Goal: Task Accomplishment & Management: Use online tool/utility

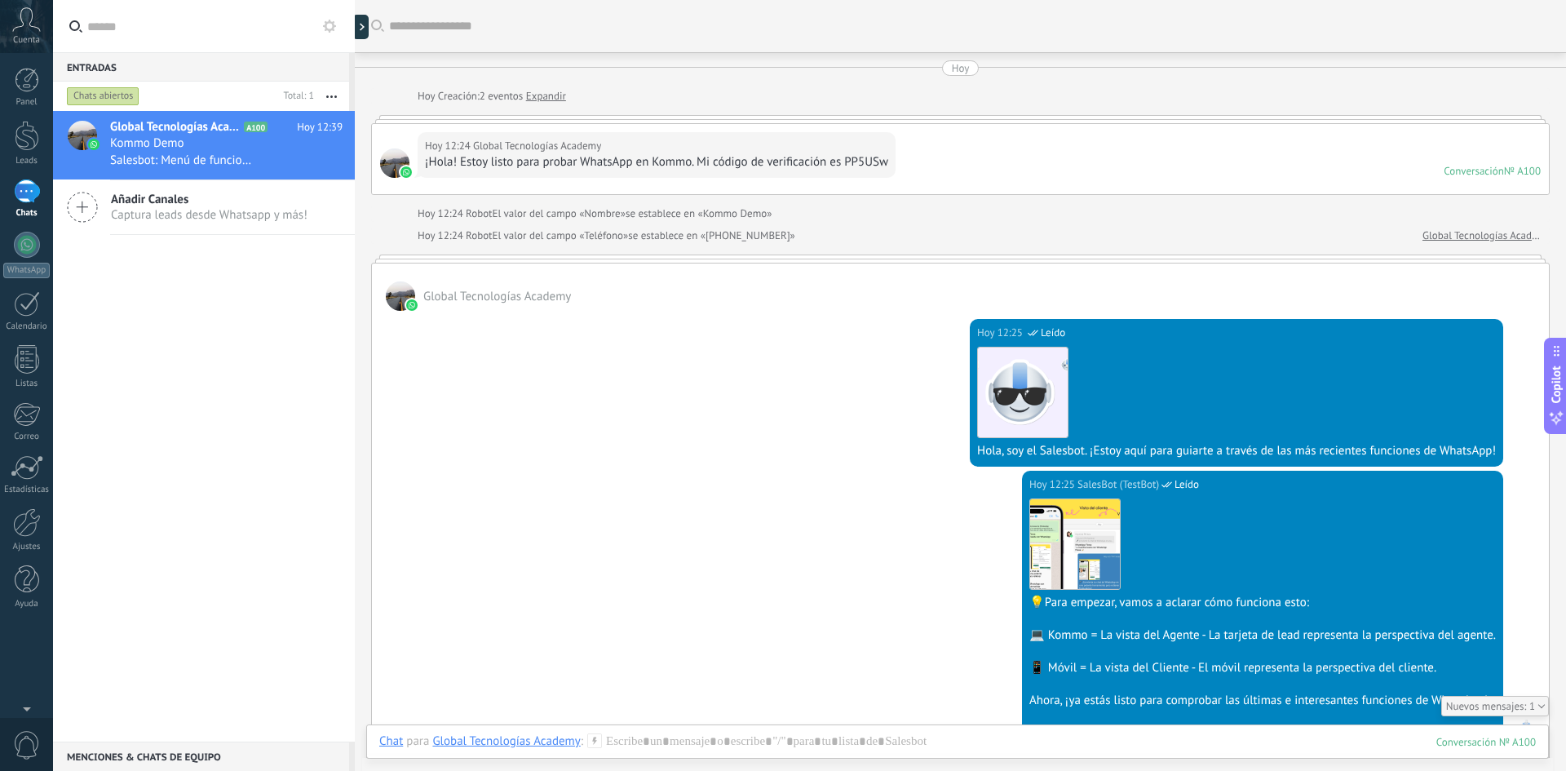
scroll to position [15, 0]
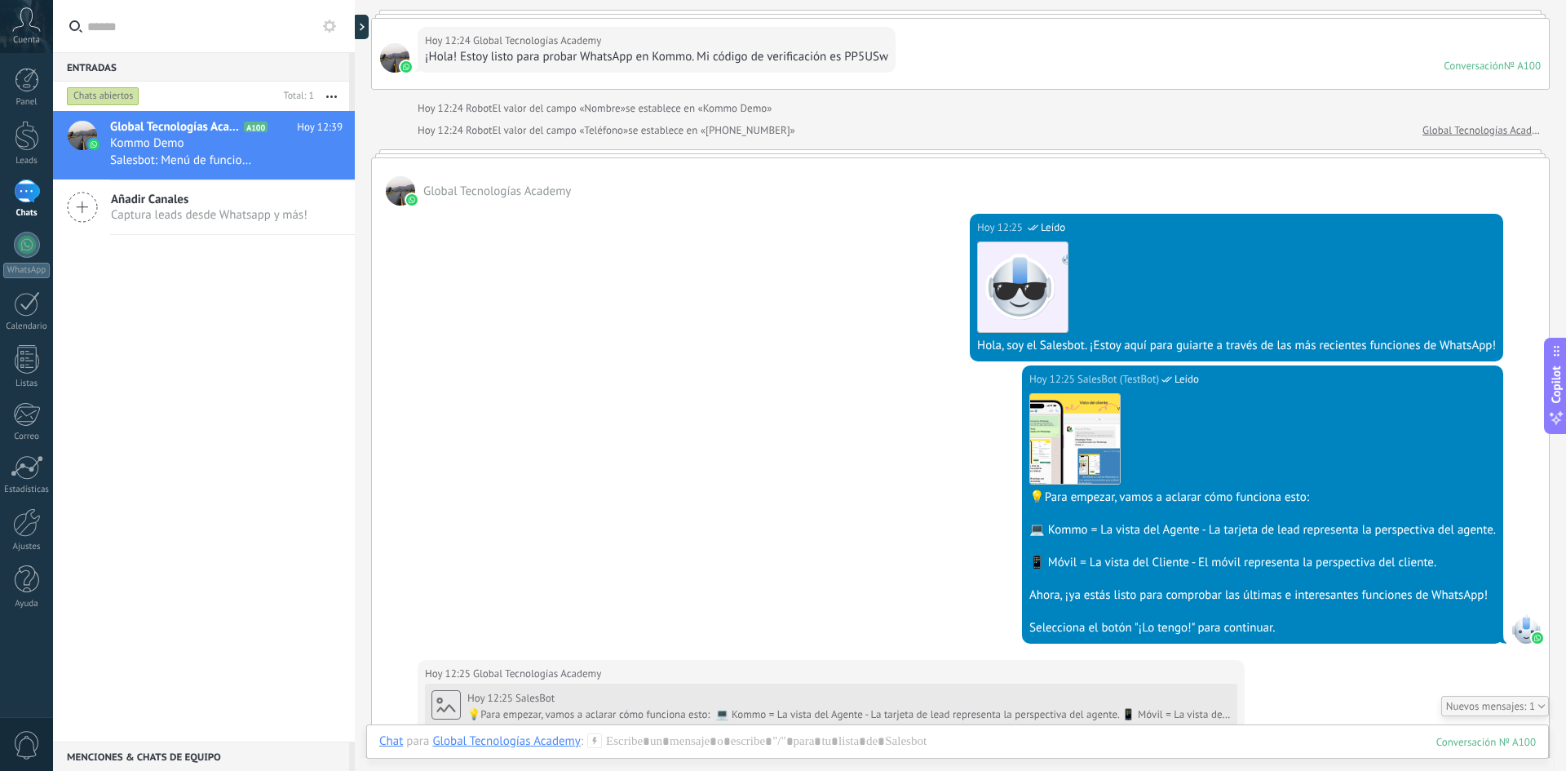
click at [1252, 134] on link "Global Tecnologías Academy" at bounding box center [1482, 130] width 118 height 16
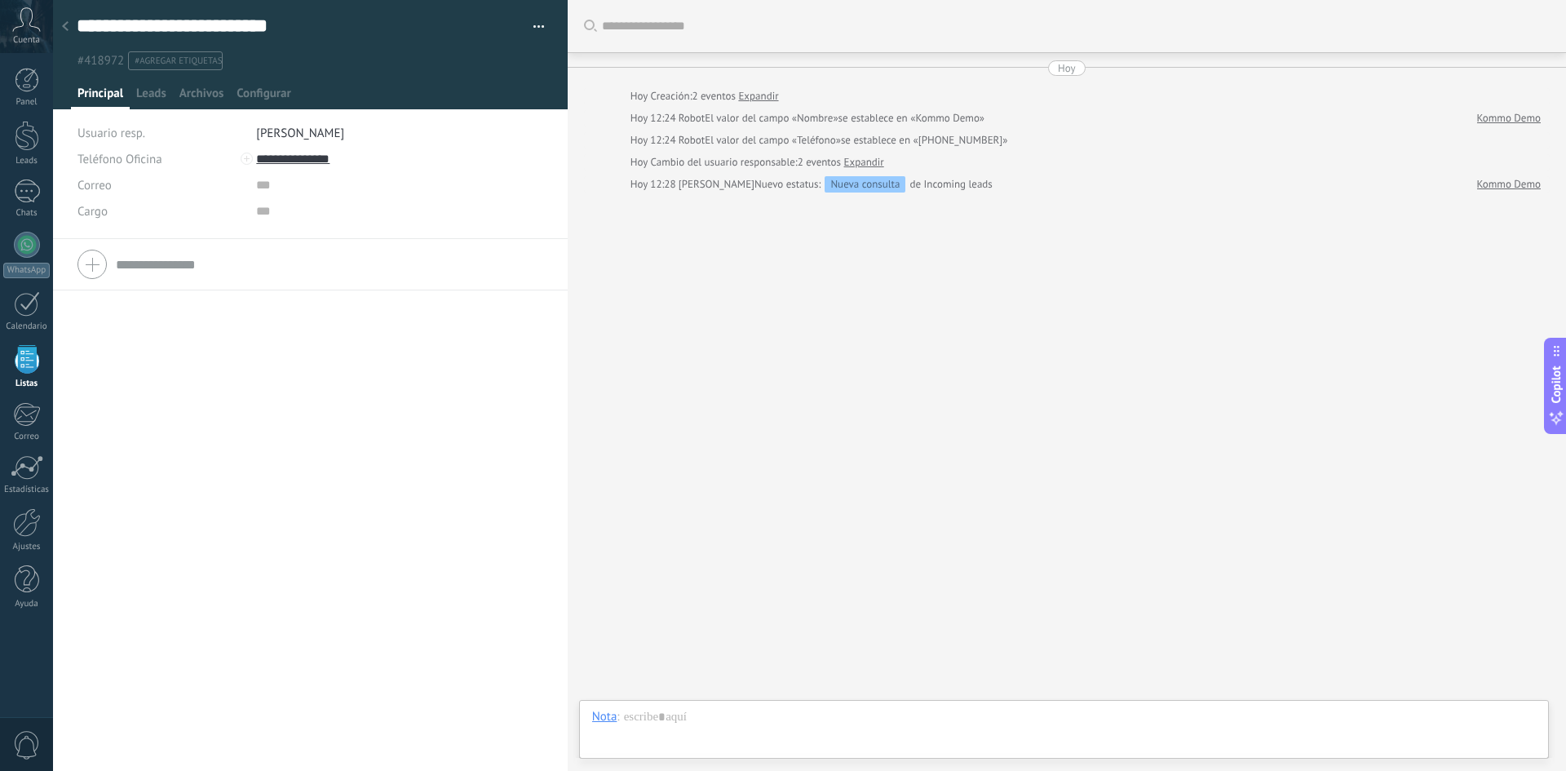
click at [73, 28] on div at bounding box center [65, 27] width 23 height 32
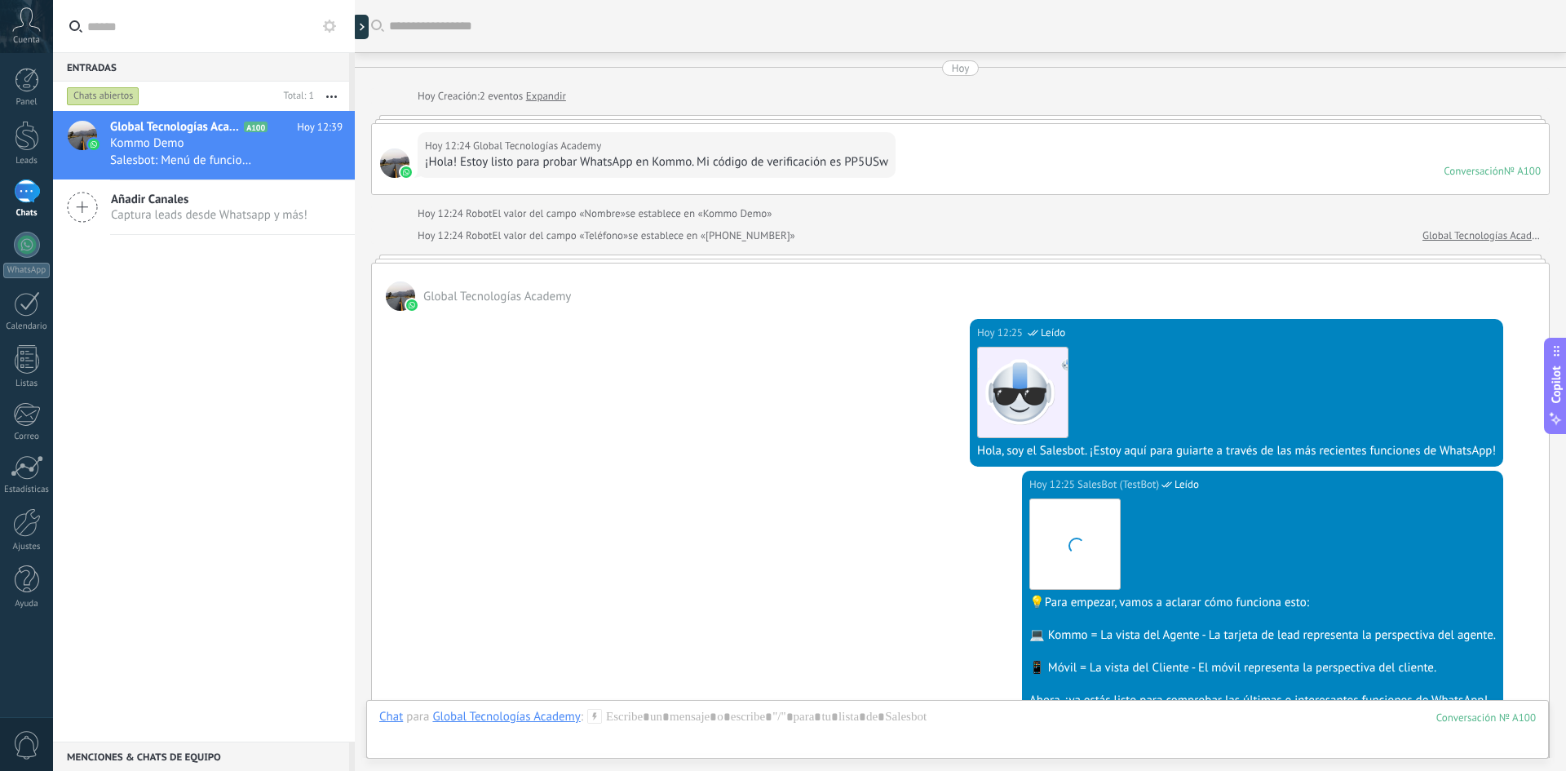
scroll to position [1172, 0]
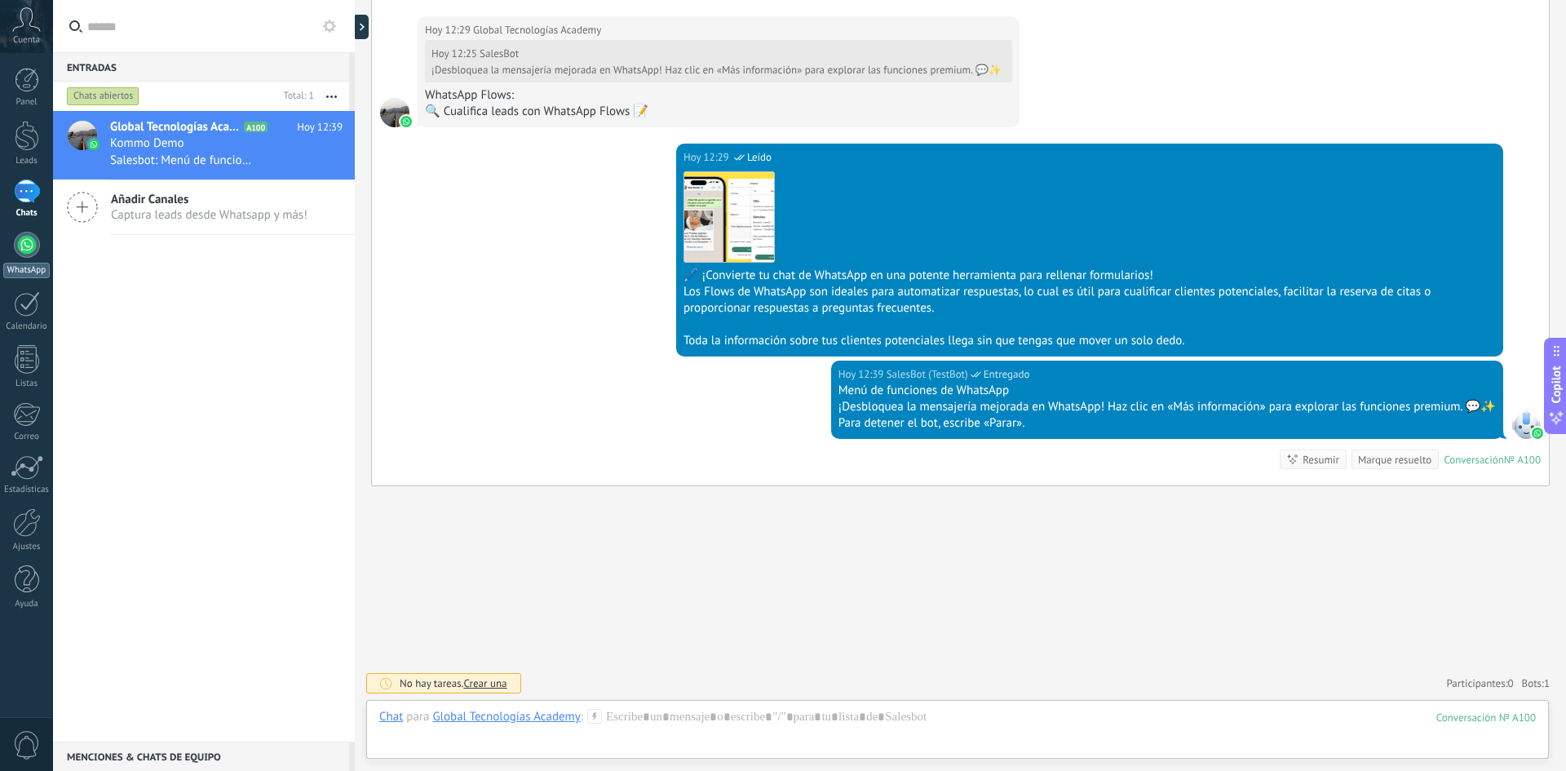
click at [15, 261] on link "WhatsApp" at bounding box center [26, 255] width 53 height 46
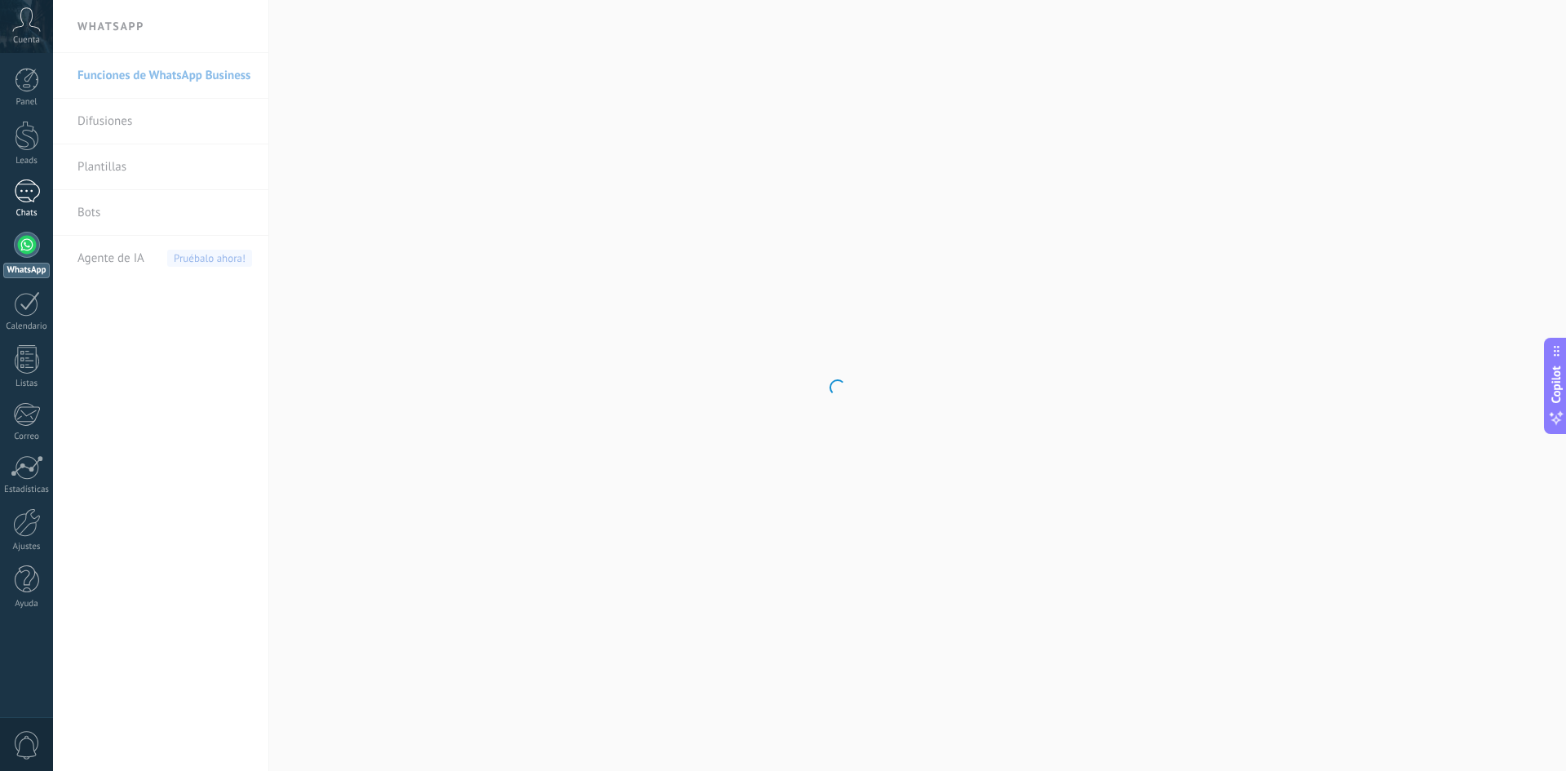
click at [27, 193] on div at bounding box center [27, 191] width 26 height 24
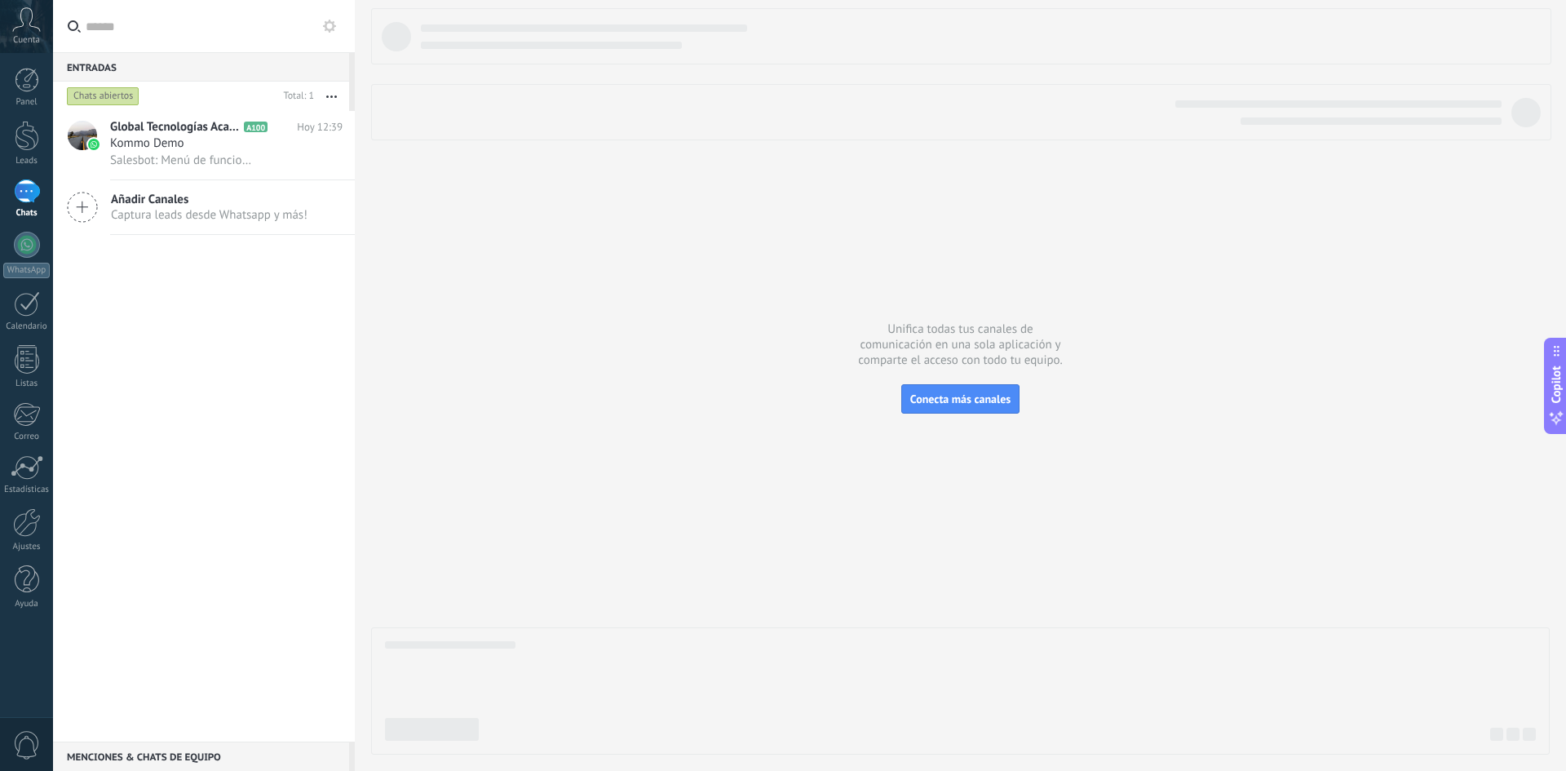
click at [170, 219] on span "Captura leads desde Whatsapp y más!" at bounding box center [209, 214] width 197 height 15
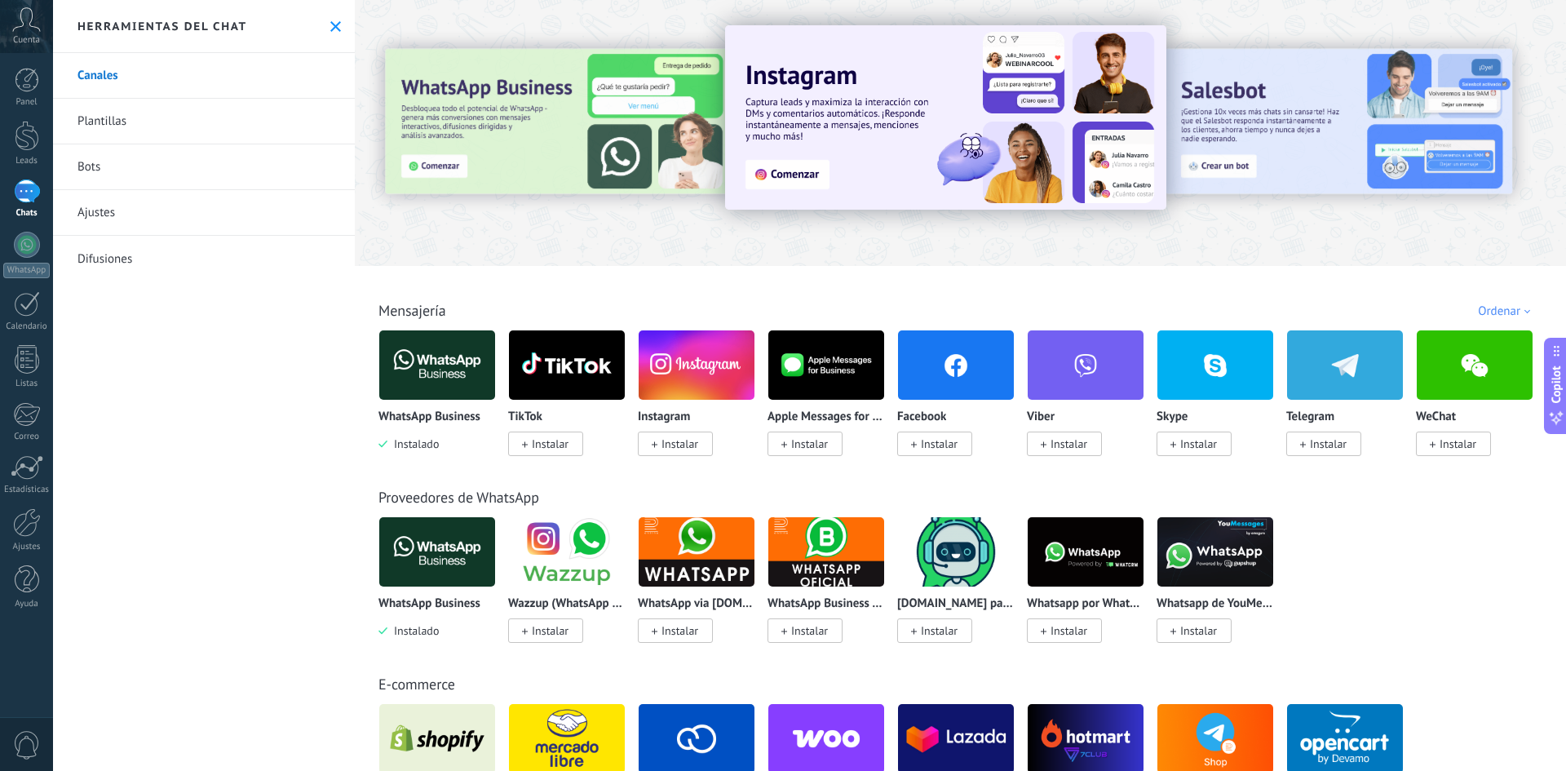
scroll to position [82, 0]
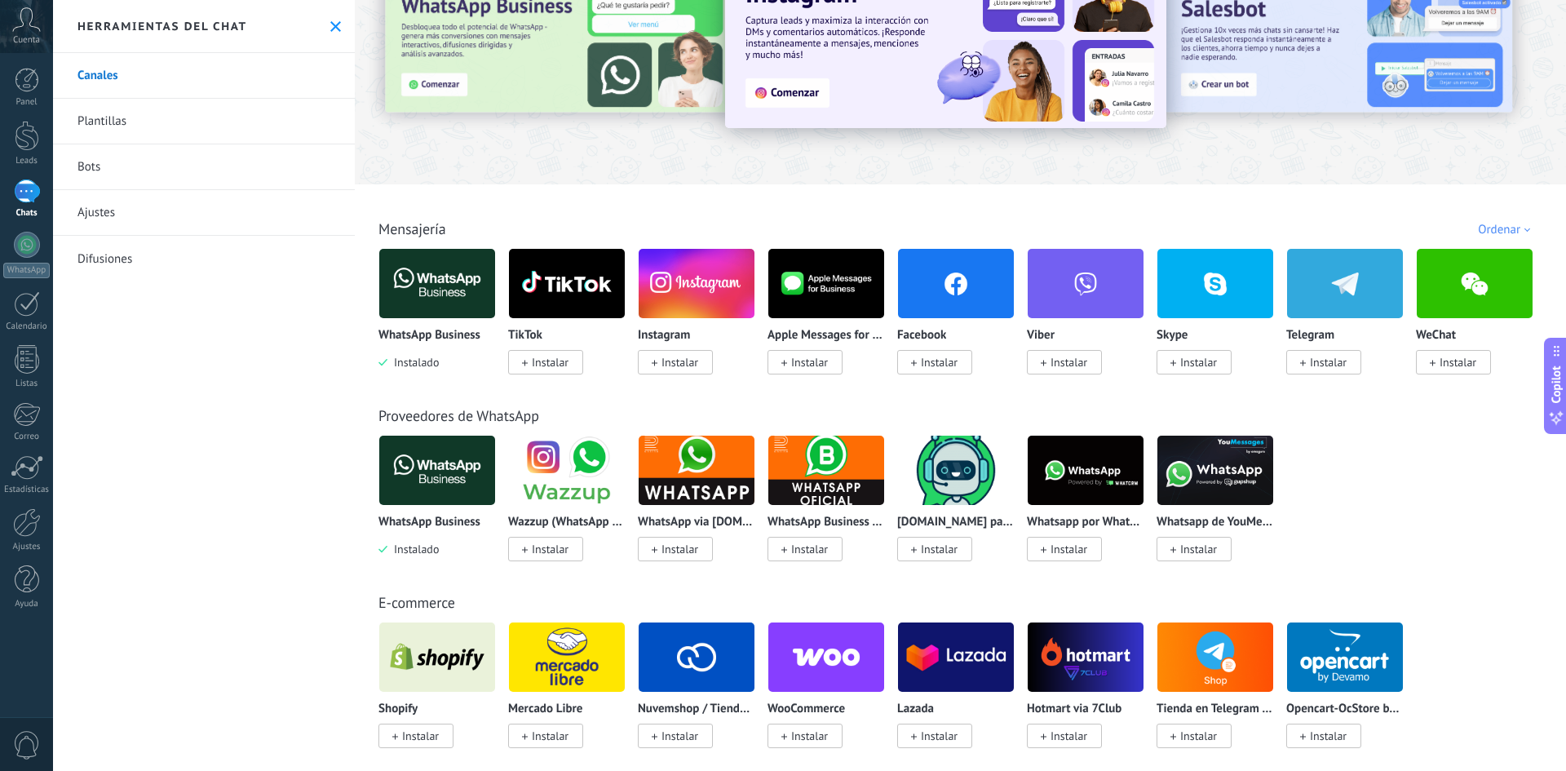
click at [937, 367] on span "Instalar" at bounding box center [939, 362] width 37 height 15
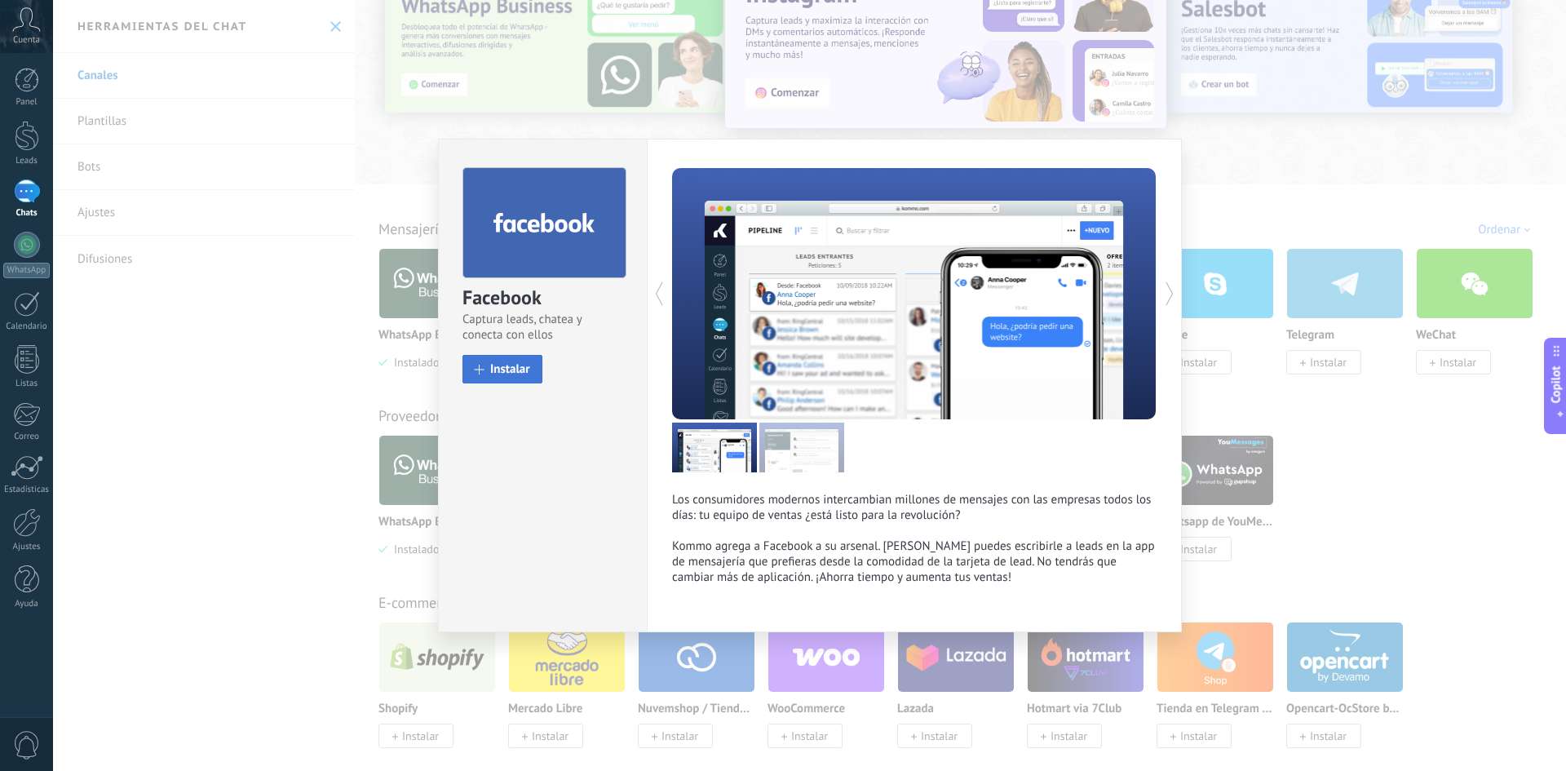
click at [530, 374] on button "Instalar" at bounding box center [503, 369] width 80 height 29
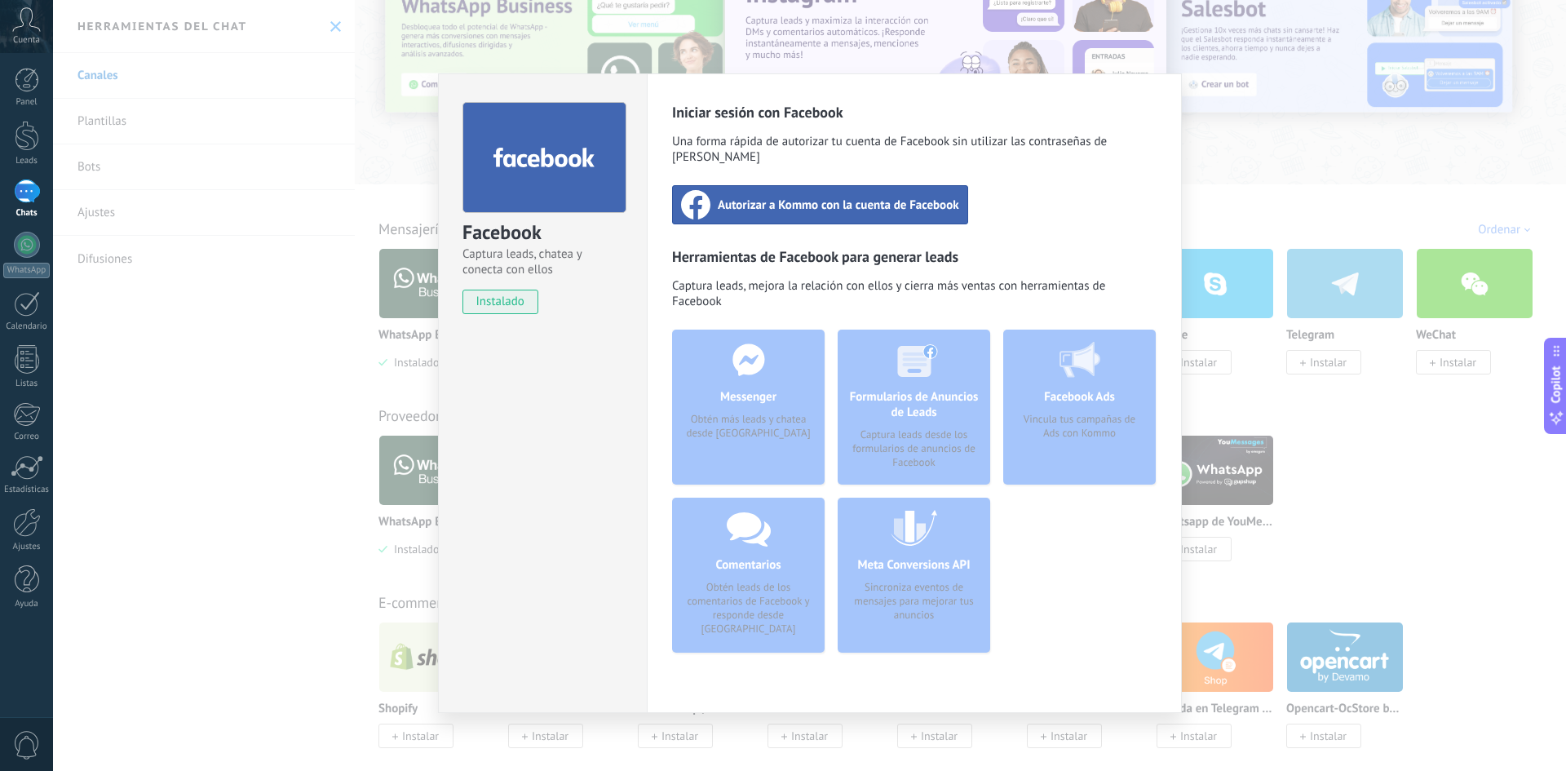
click at [759, 197] on span "Autorizar a Kommo con la cuenta de Facebook" at bounding box center [838, 205] width 241 height 16
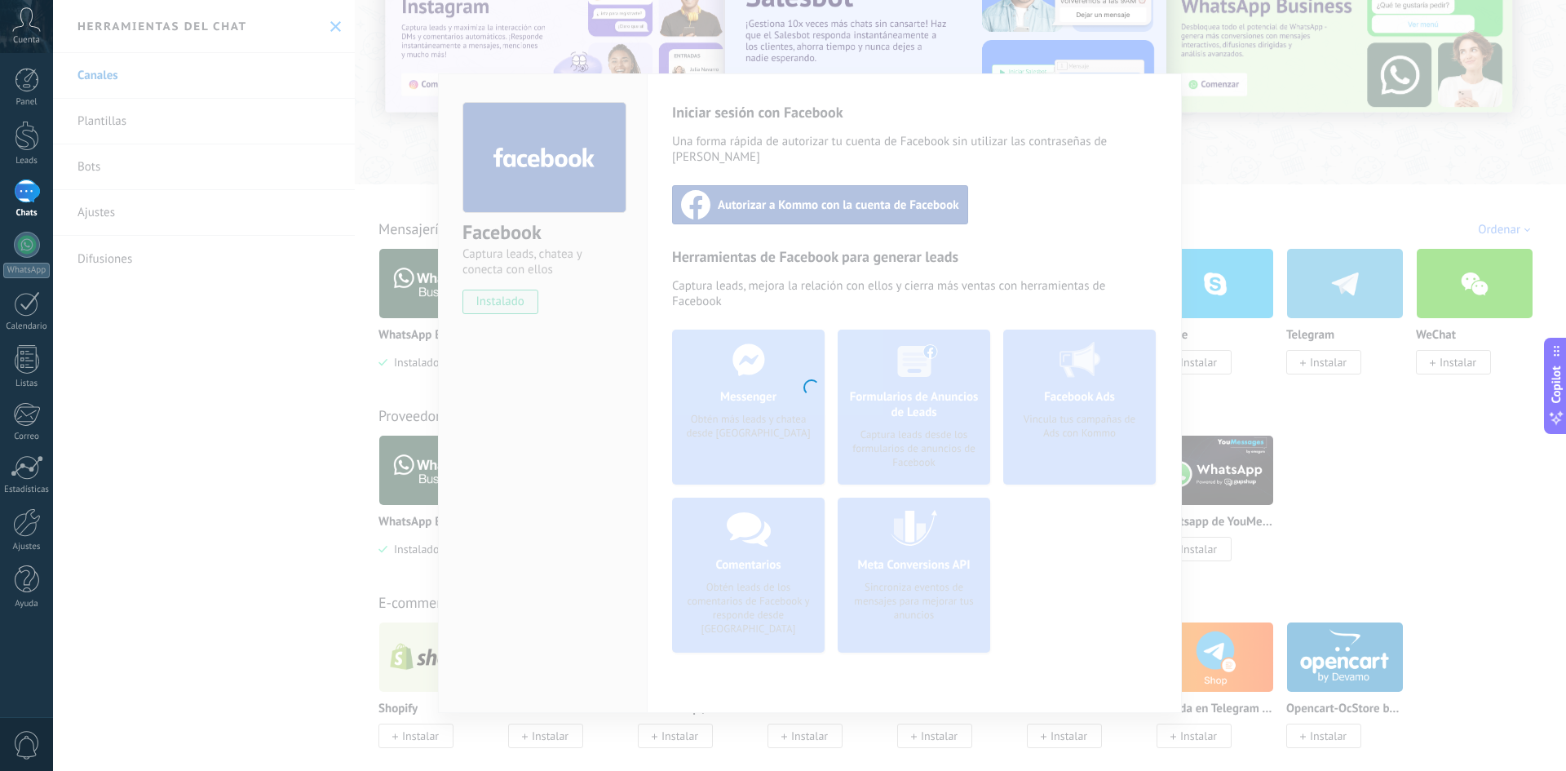
click at [1490, 160] on div at bounding box center [809, 385] width 1513 height 771
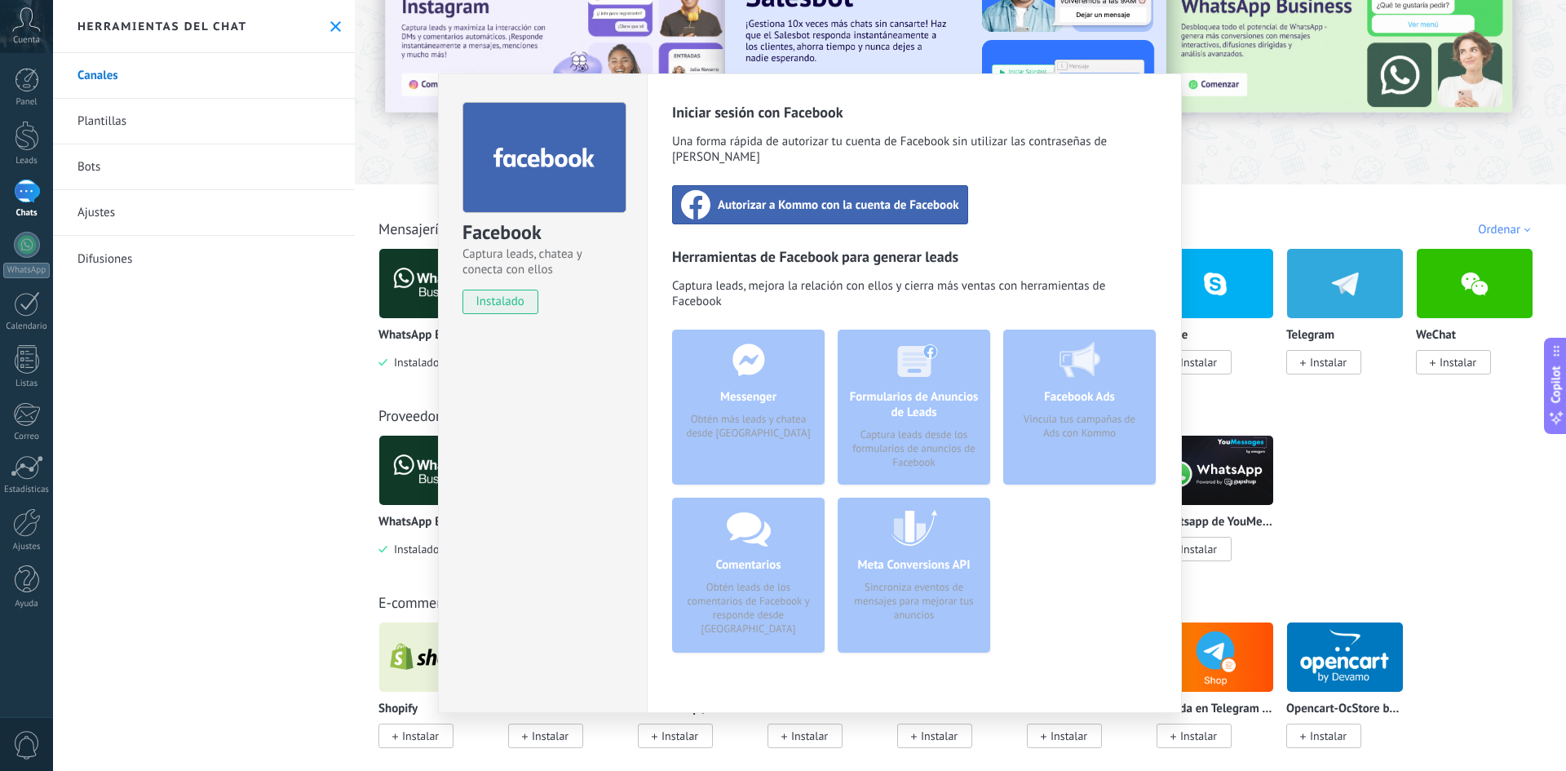
click at [1260, 162] on div "Facebook Captura leads, chatea y conecta con ellos instalado Desinstalar Inicia…" at bounding box center [809, 385] width 1513 height 771
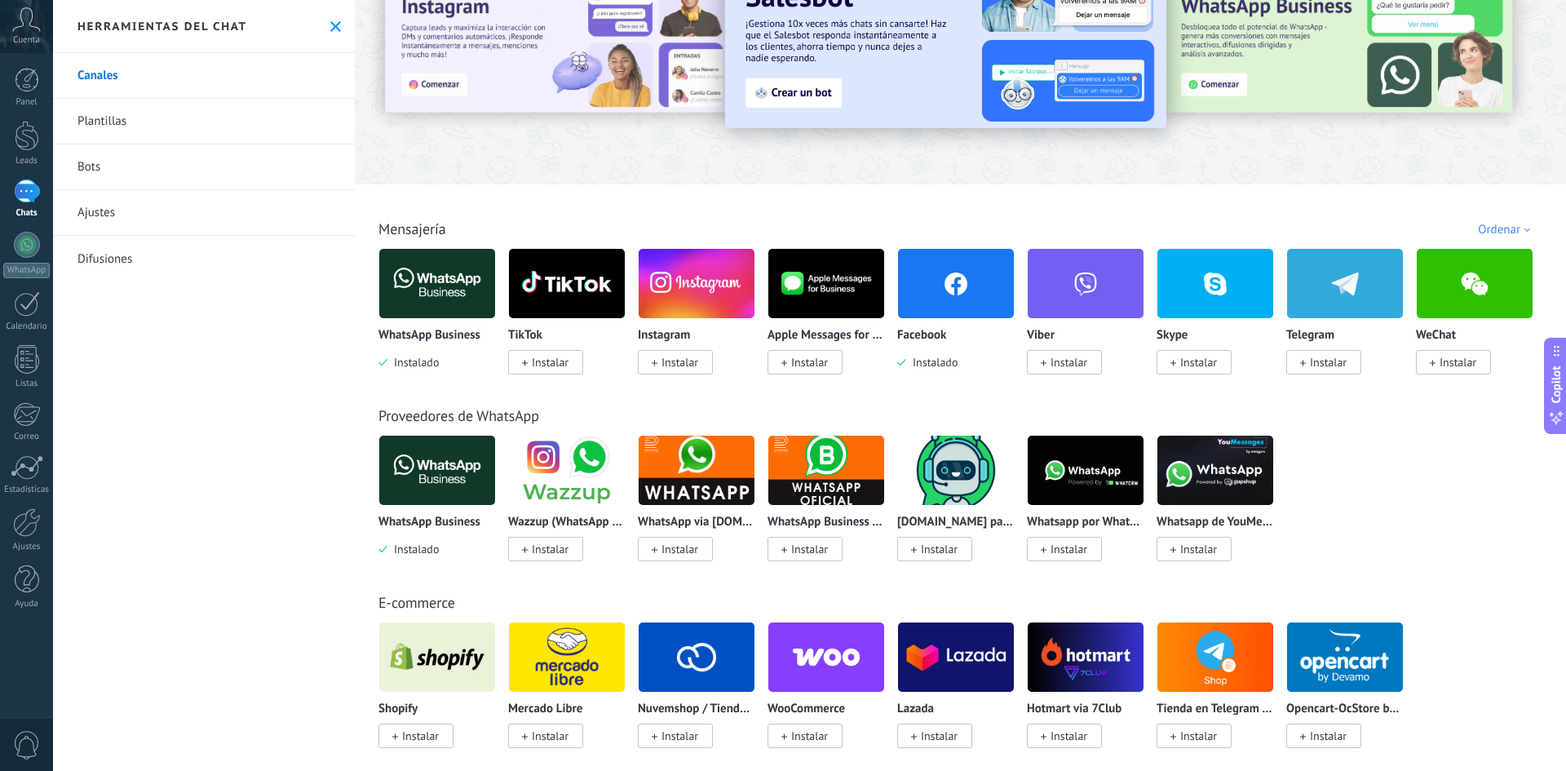
click at [1247, 168] on div at bounding box center [809, 385] width 1513 height 771
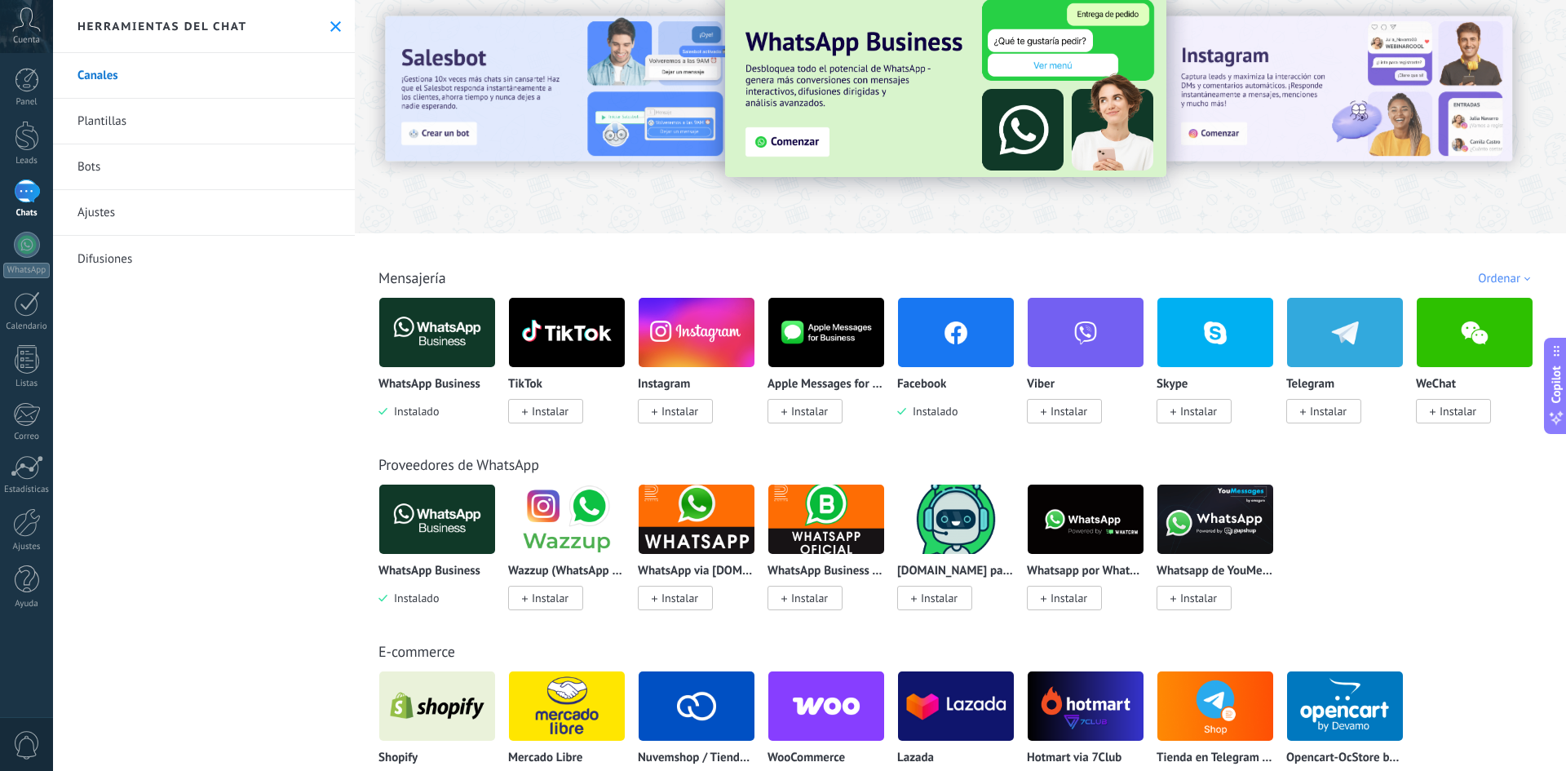
scroll to position [0, 0]
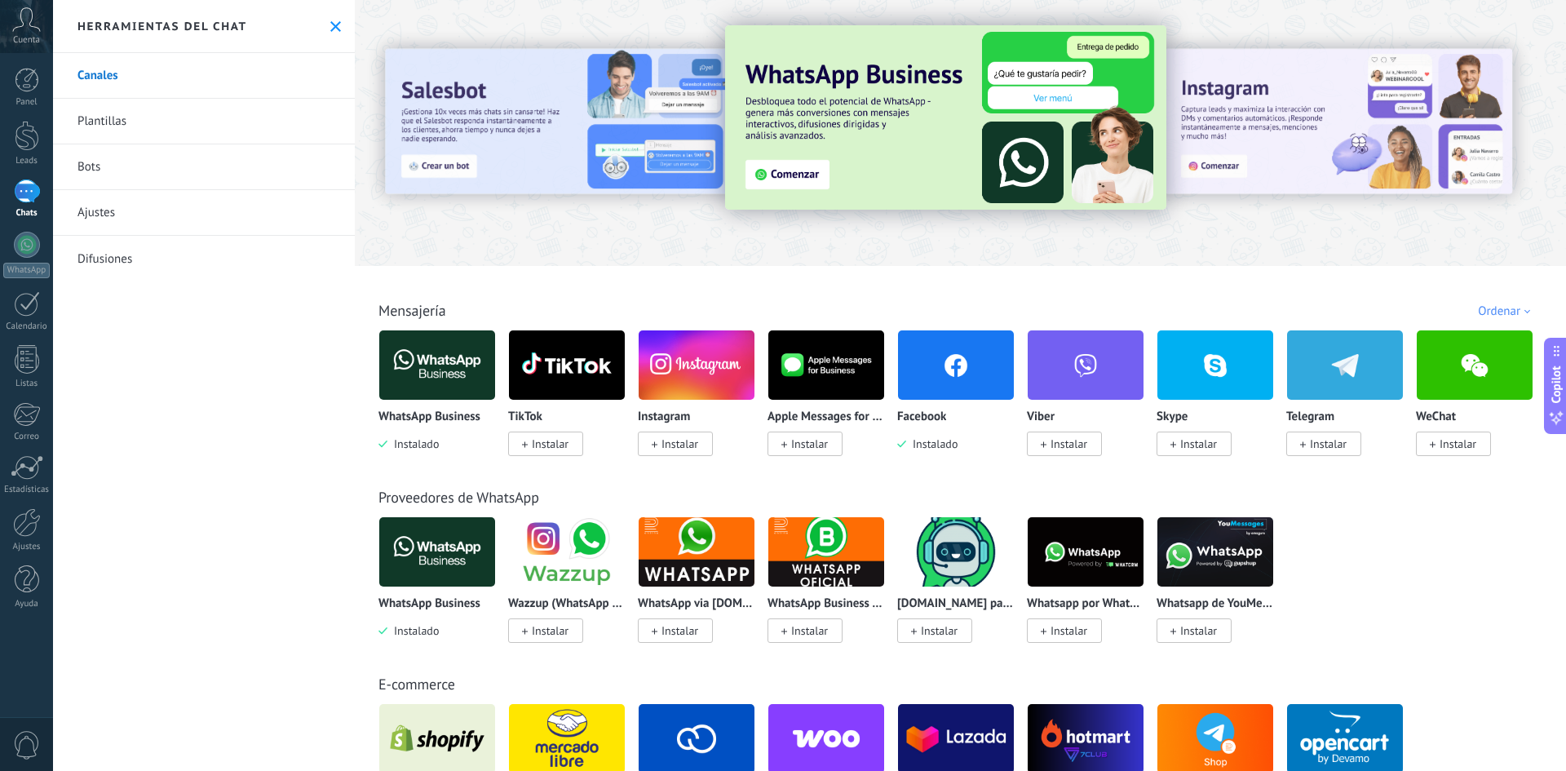
click at [24, 196] on div at bounding box center [27, 191] width 26 height 24
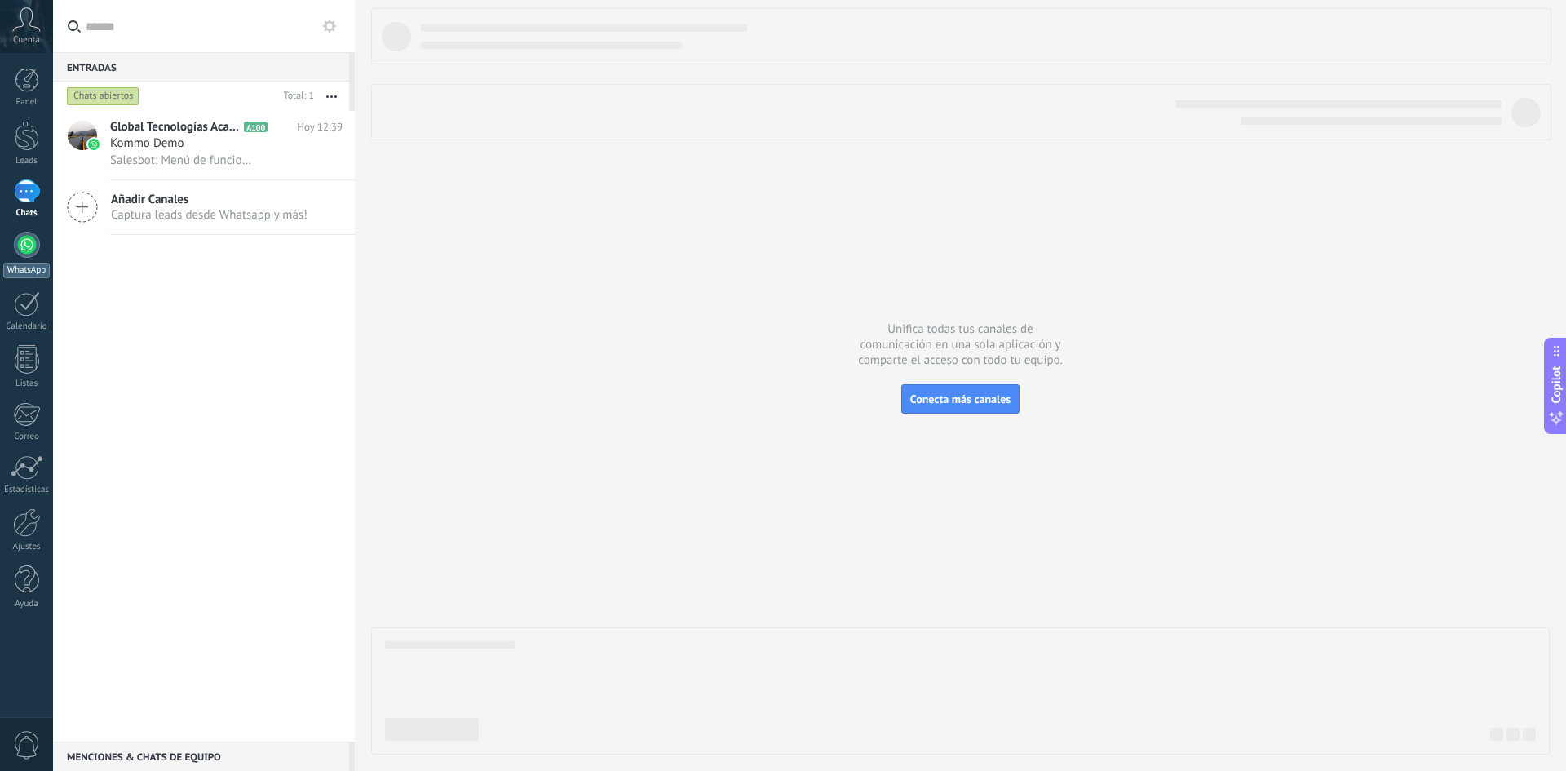
click at [38, 269] on div "WhatsApp" at bounding box center [26, 270] width 46 height 15
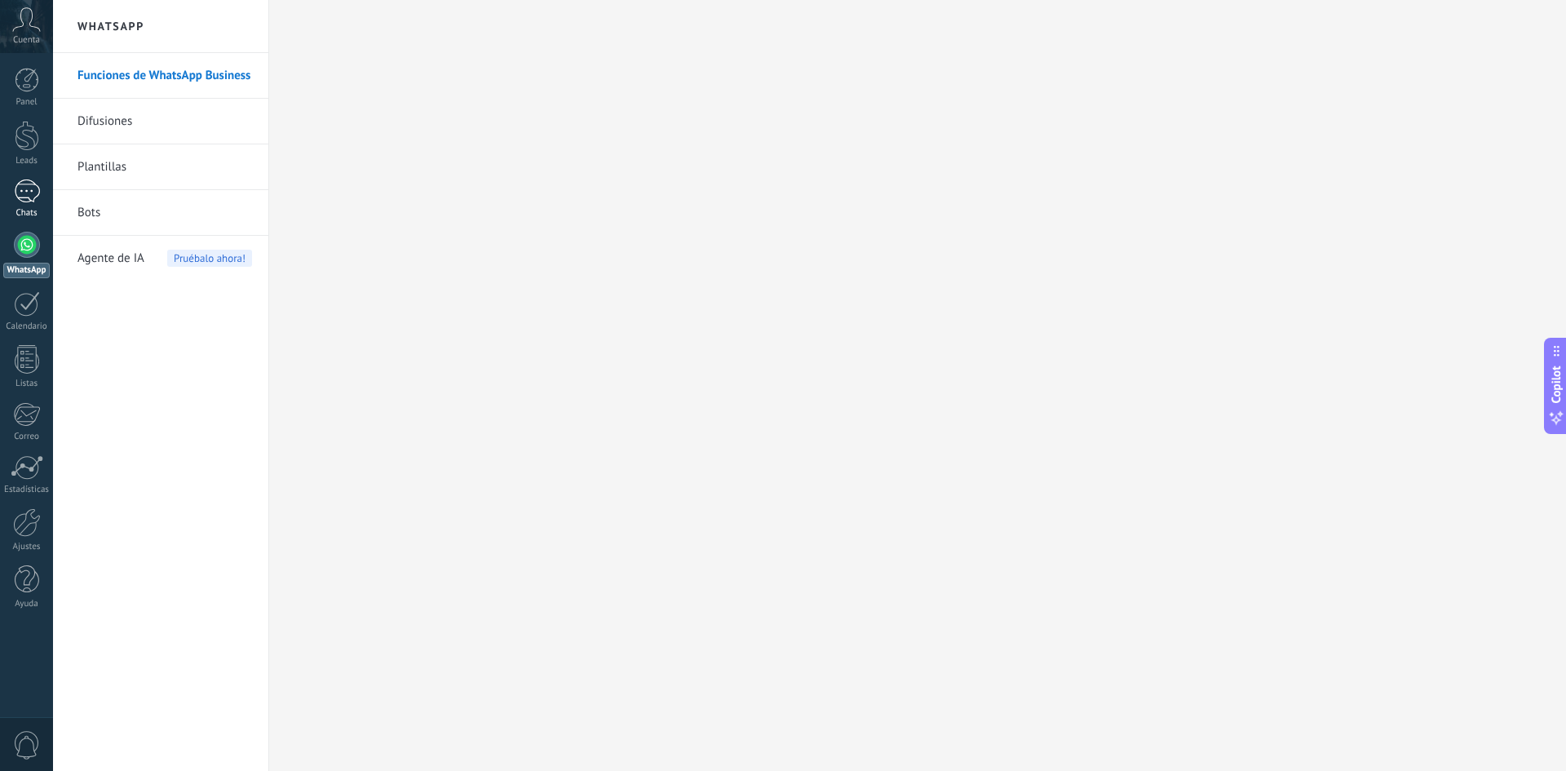
click at [23, 184] on div at bounding box center [27, 191] width 26 height 24
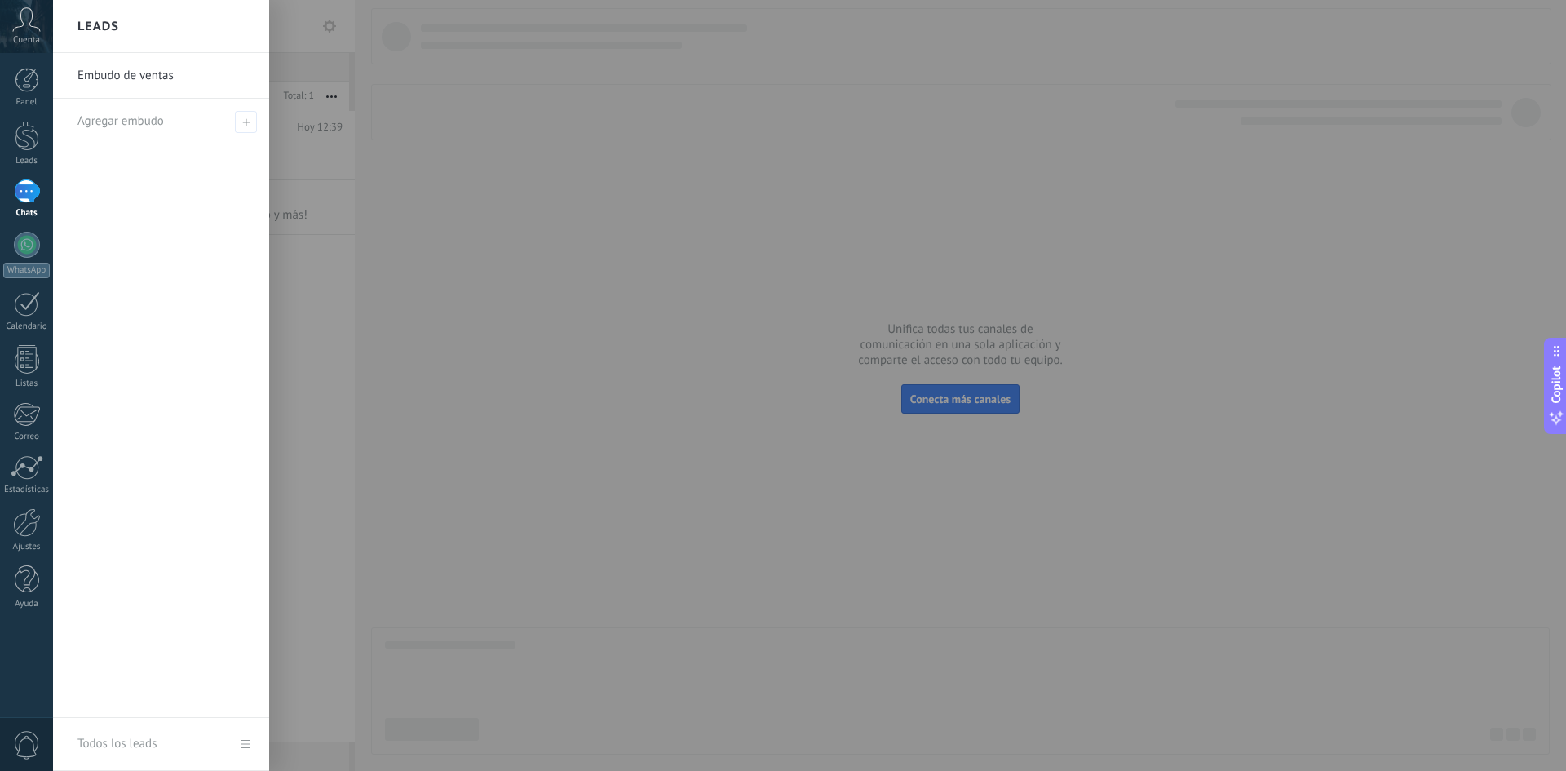
click at [364, 133] on div at bounding box center [836, 385] width 1566 height 771
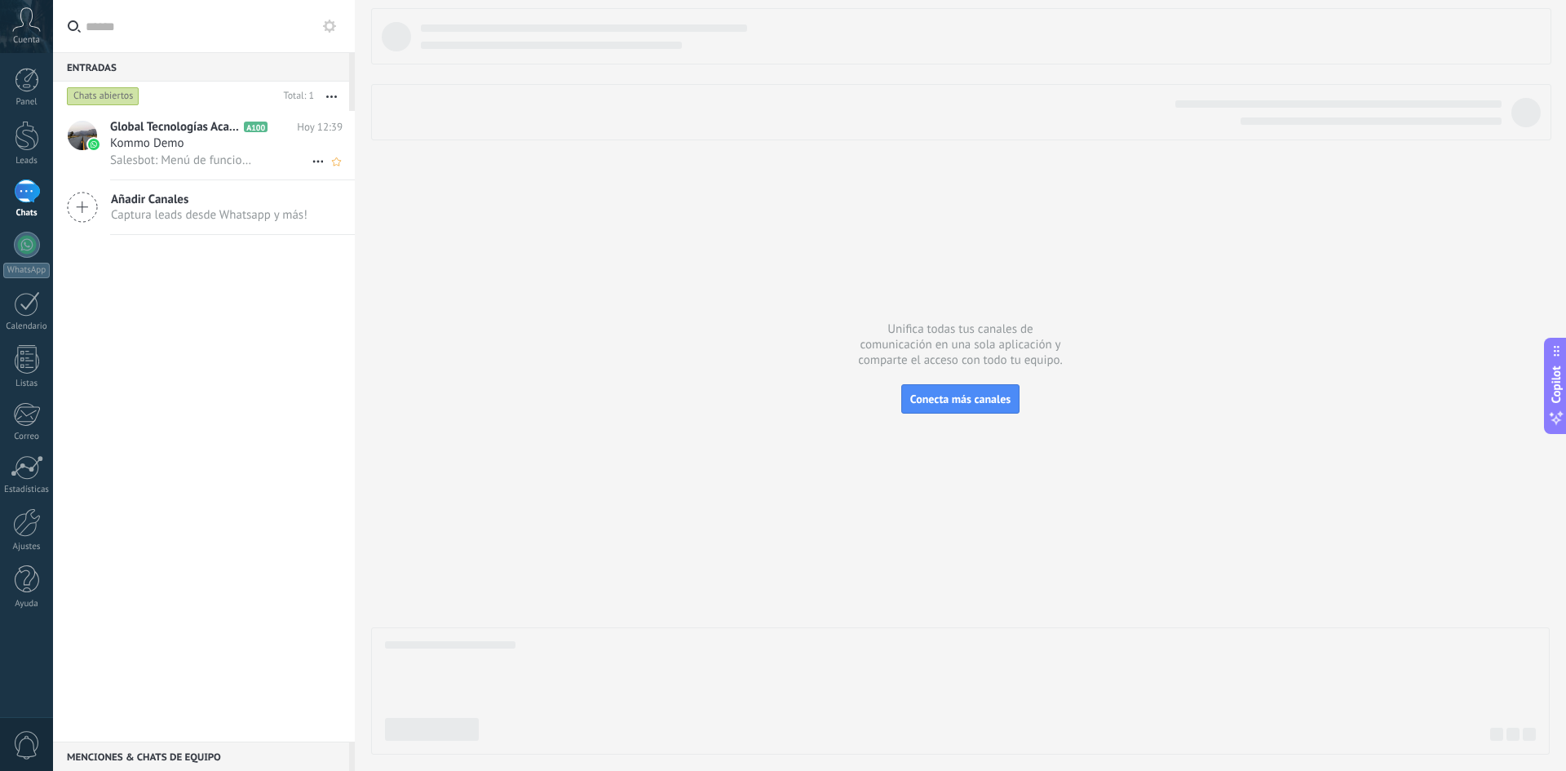
click at [210, 157] on span "Salesbot: Menú de funciones de WhatsApp ¡Desbloquea la mensajería mejorada en W…" at bounding box center [181, 160] width 143 height 15
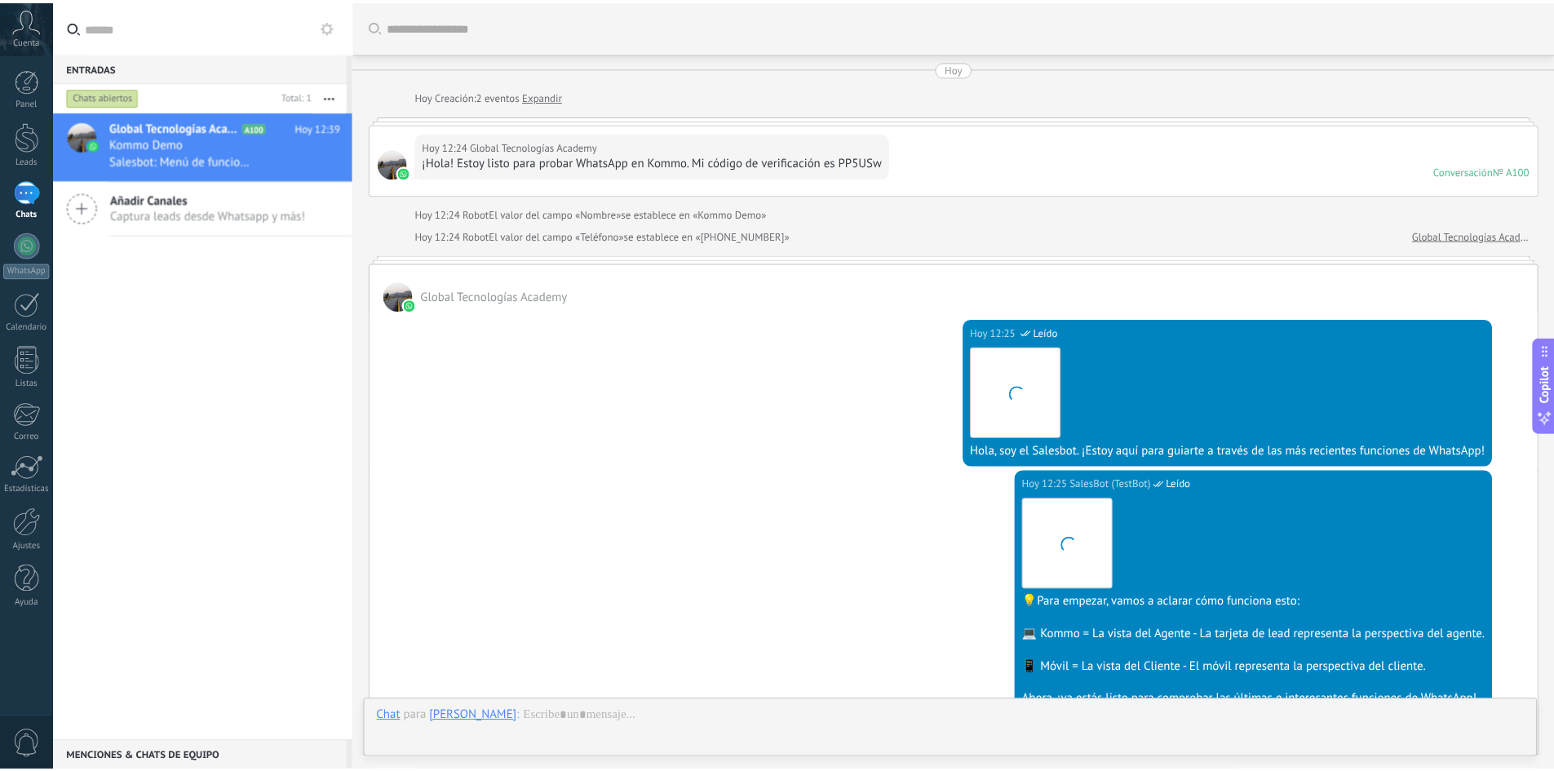
scroll to position [1172, 0]
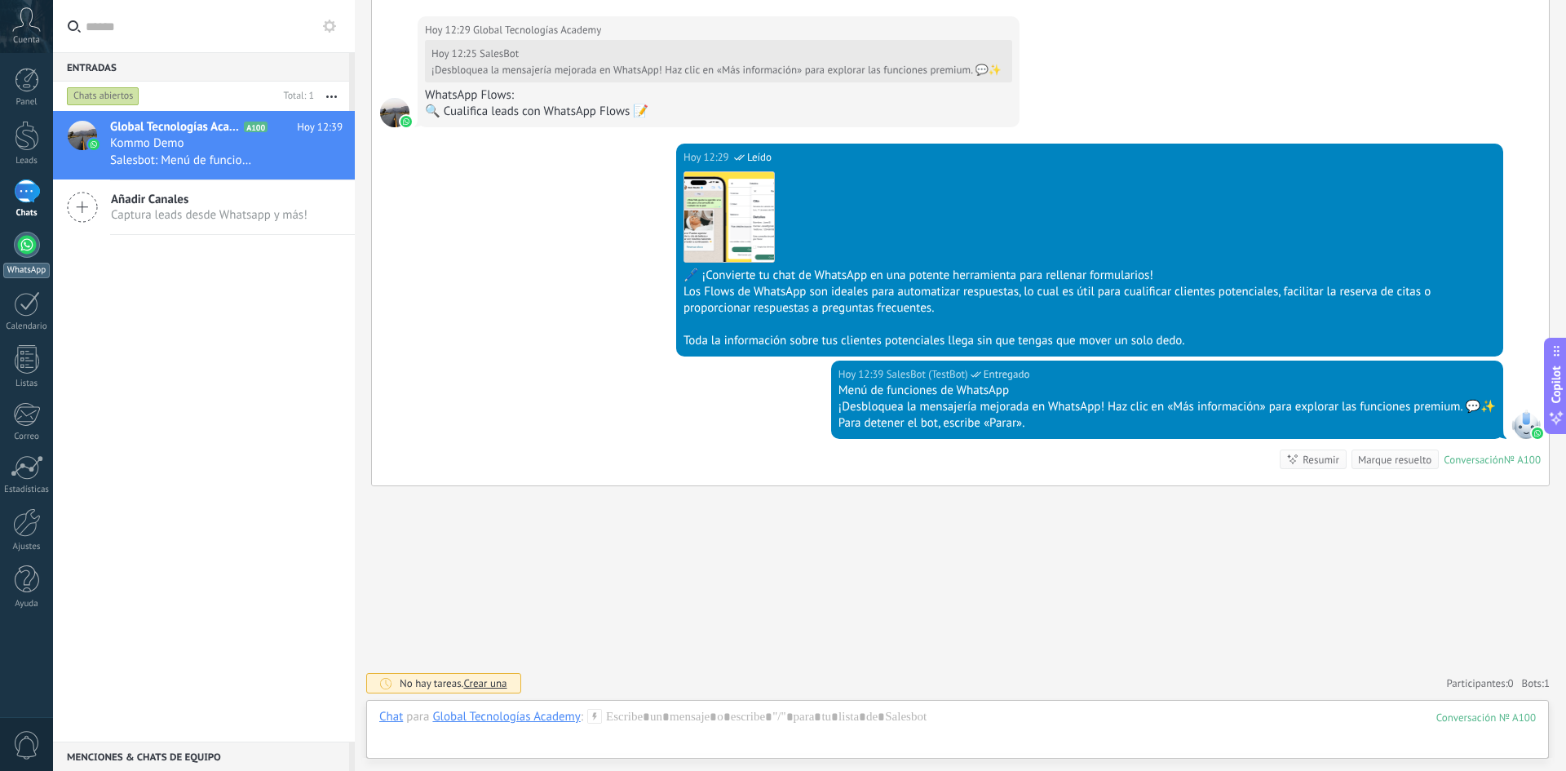
click at [32, 236] on div at bounding box center [27, 245] width 26 height 26
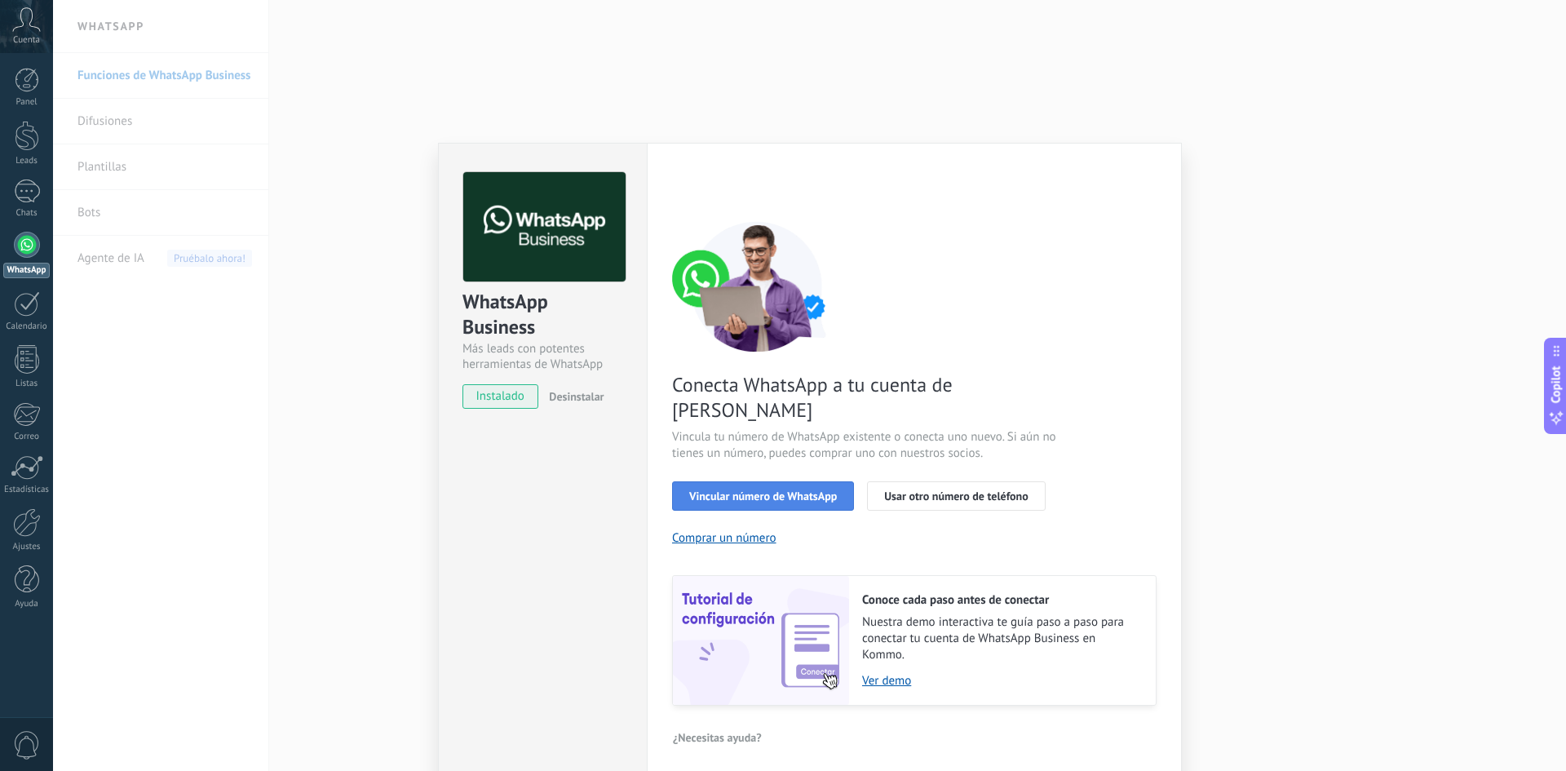
click at [782, 481] on button "Vincular número de WhatsApp" at bounding box center [763, 495] width 182 height 29
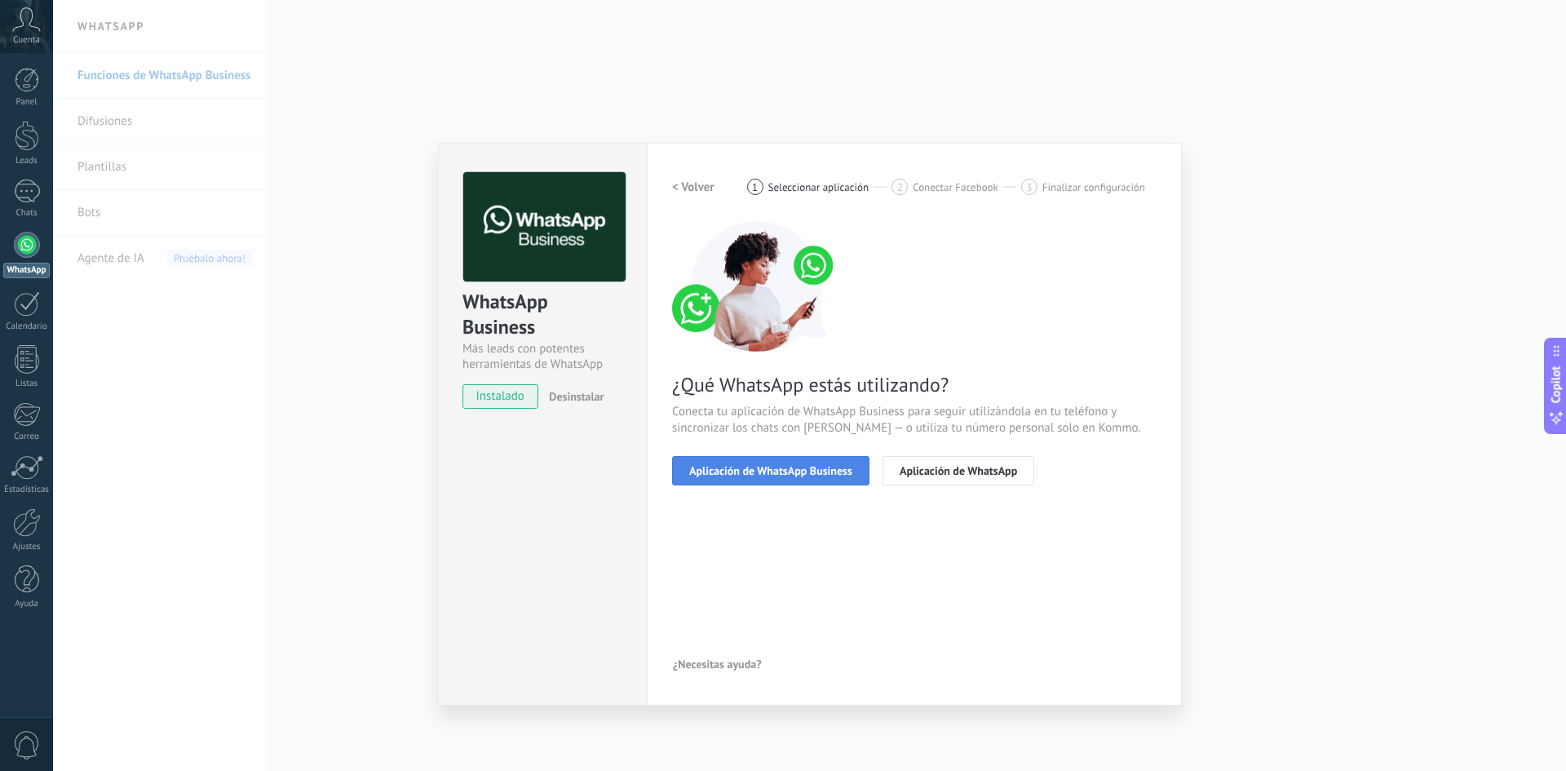
click at [764, 467] on span "Aplicación de WhatsApp Business" at bounding box center [770, 470] width 163 height 11
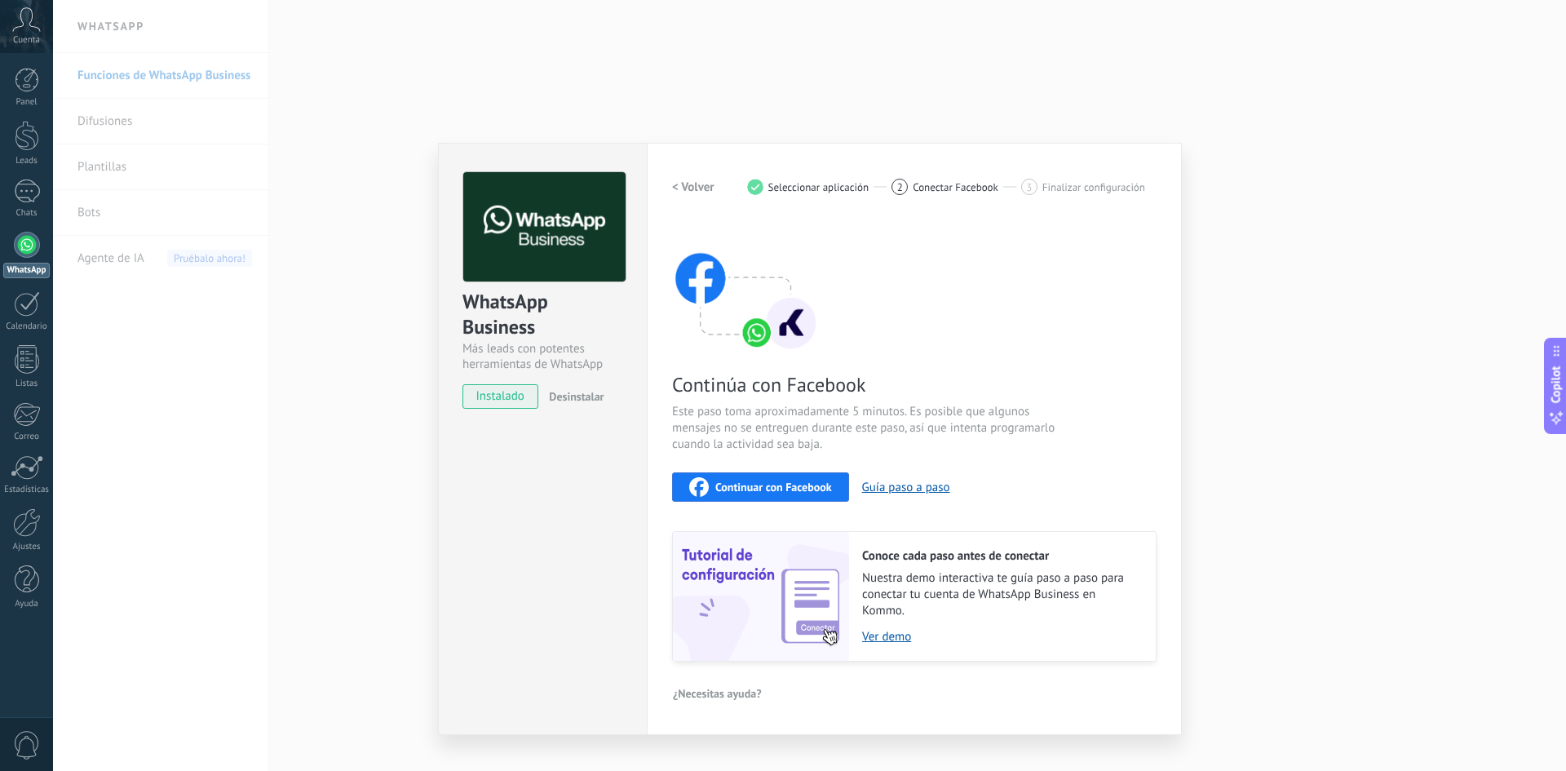
drag, startPoint x: 795, startPoint y: 480, endPoint x: 867, endPoint y: 405, distance: 104.4
click at [867, 405] on div "Continúa con Facebook Este paso toma aproximadamente 5 minutos. Es posible que …" at bounding box center [914, 441] width 485 height 441
click at [829, 481] on span "Continuar con Facebook" at bounding box center [773, 486] width 117 height 11
click at [792, 494] on div "Continuar con Facebook" at bounding box center [760, 487] width 143 height 20
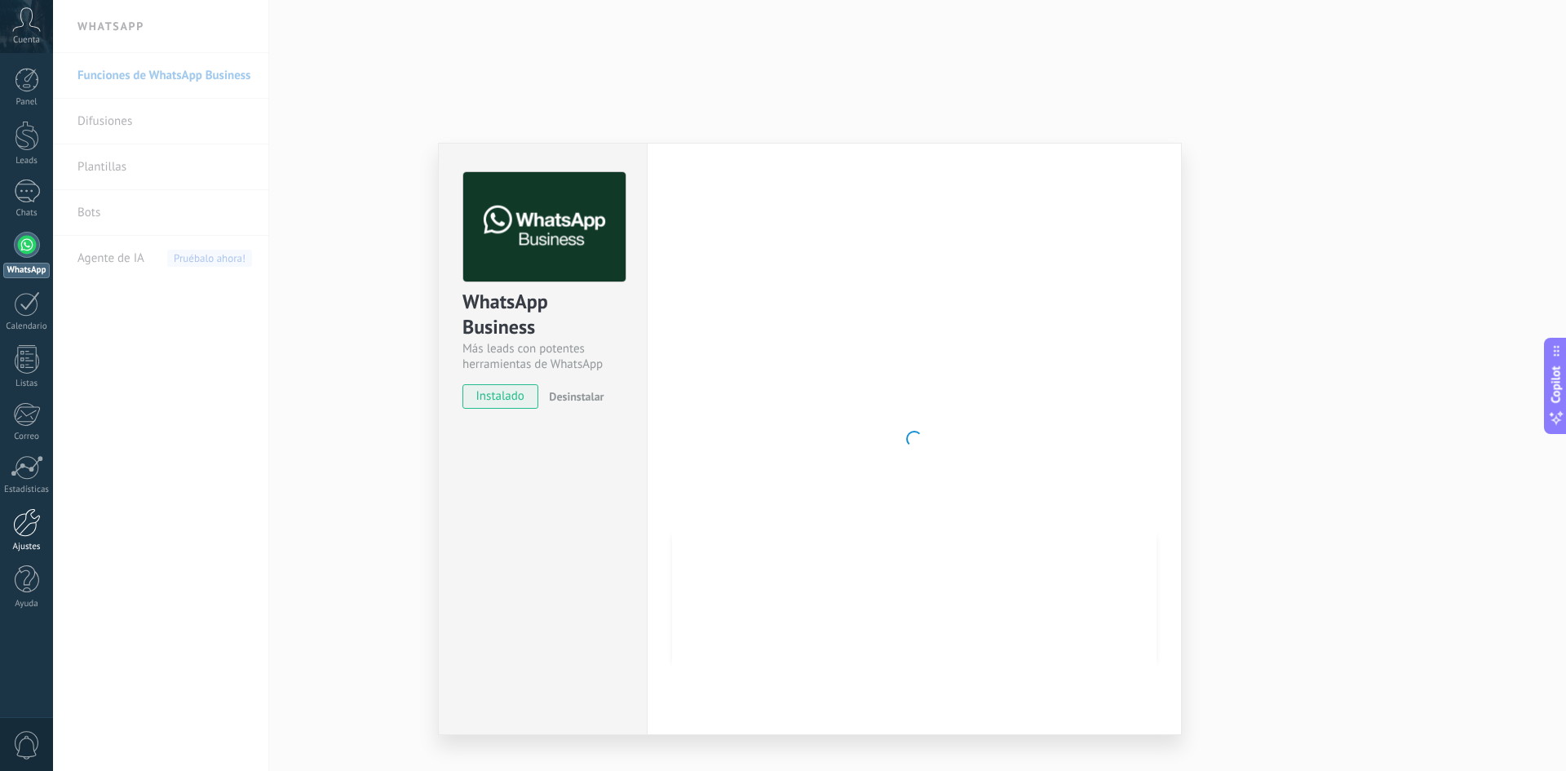
click at [14, 512] on div at bounding box center [27, 522] width 28 height 29
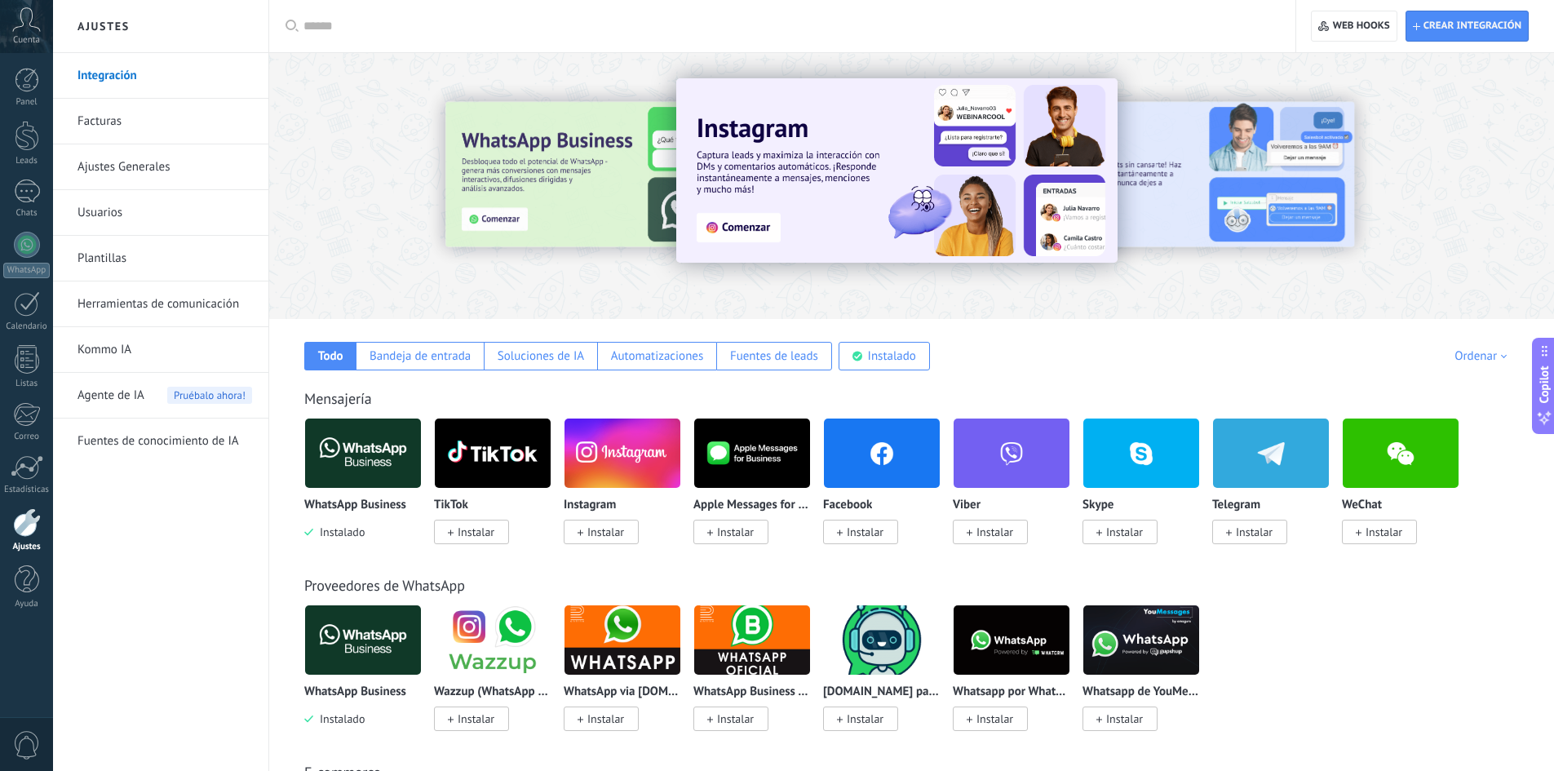
click at [228, 86] on link "Integración" at bounding box center [164, 76] width 175 height 46
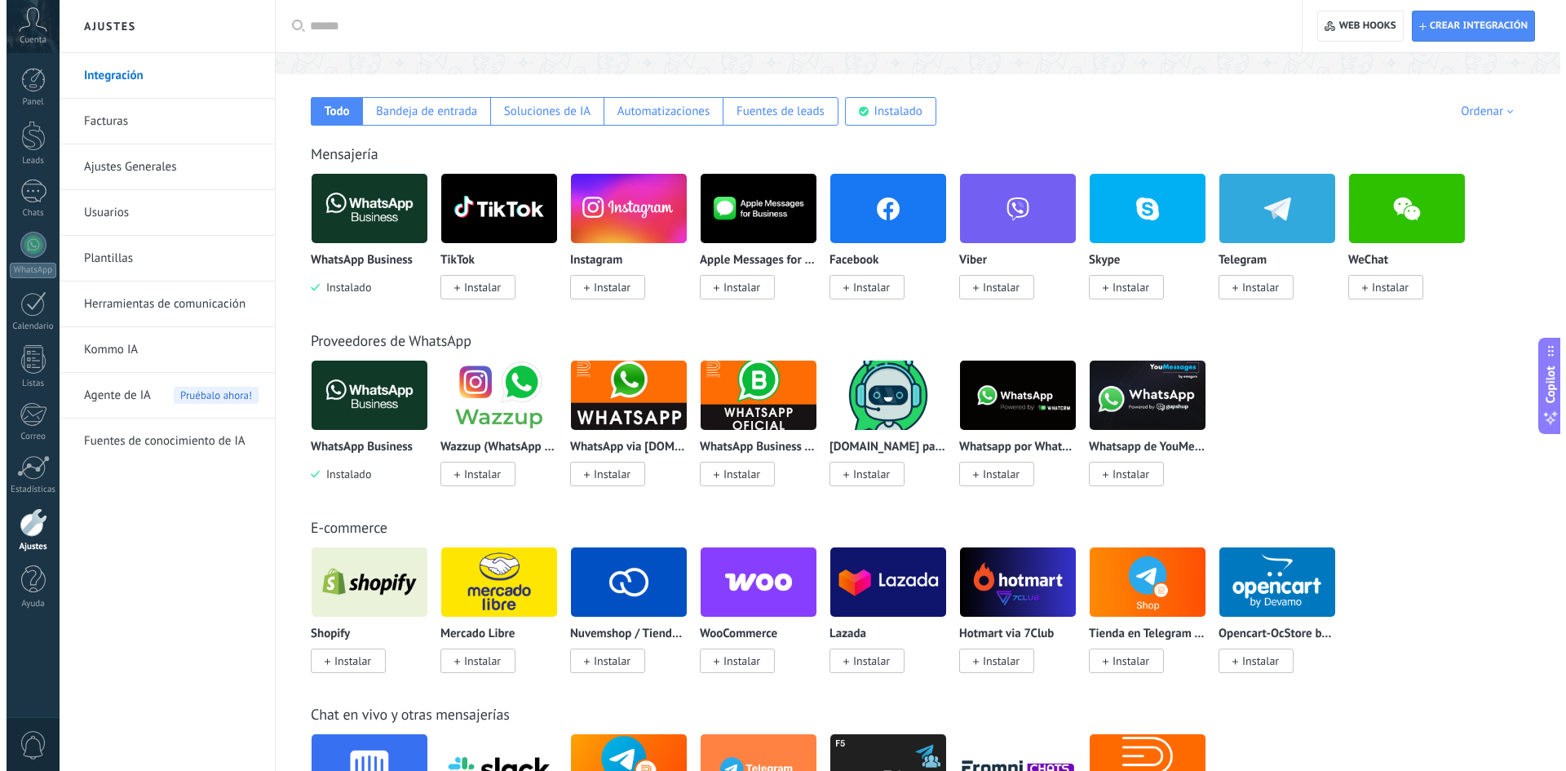
scroll to position [163, 0]
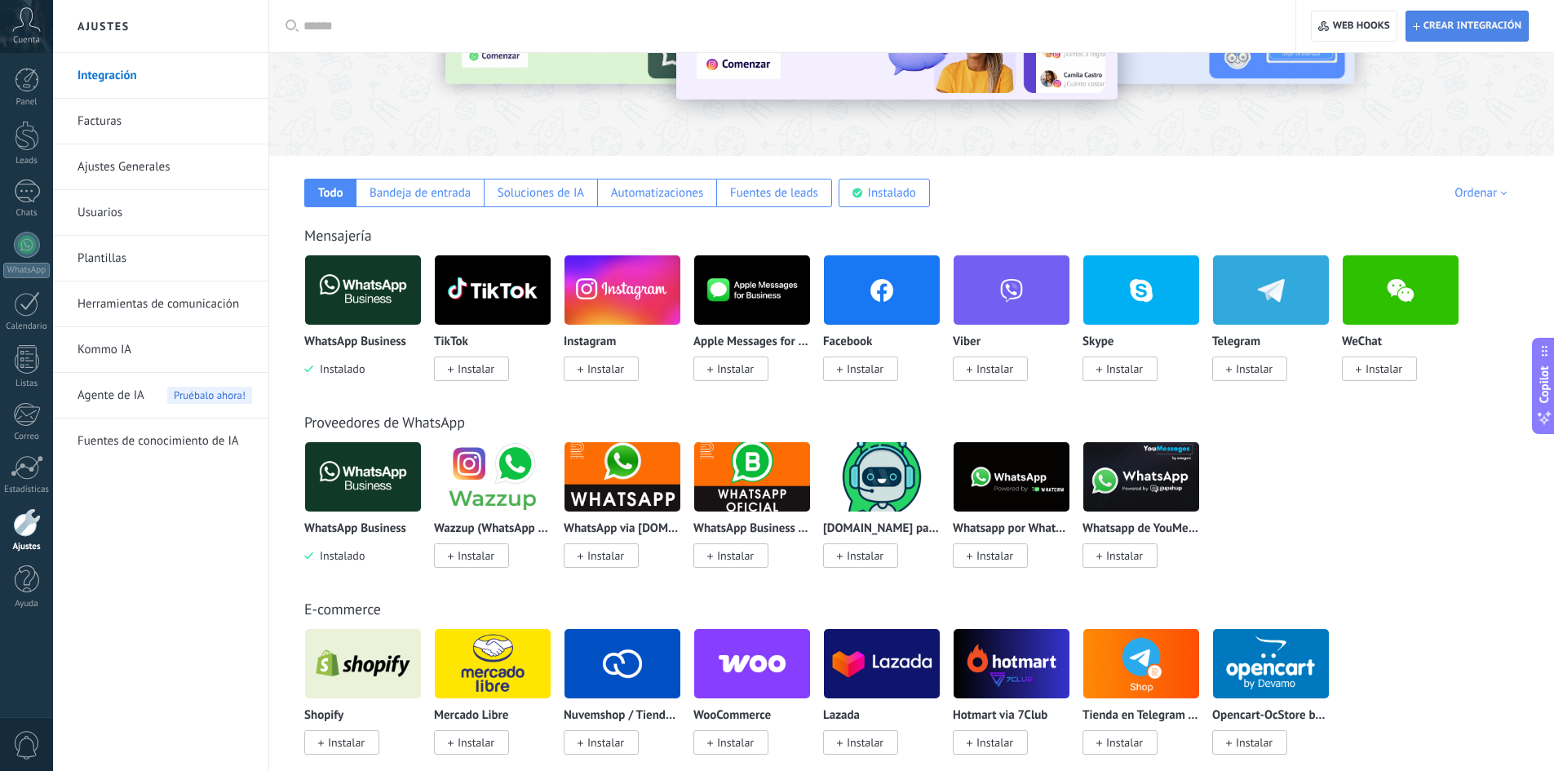
click at [1441, 20] on span "Crear integración" at bounding box center [1473, 26] width 98 height 13
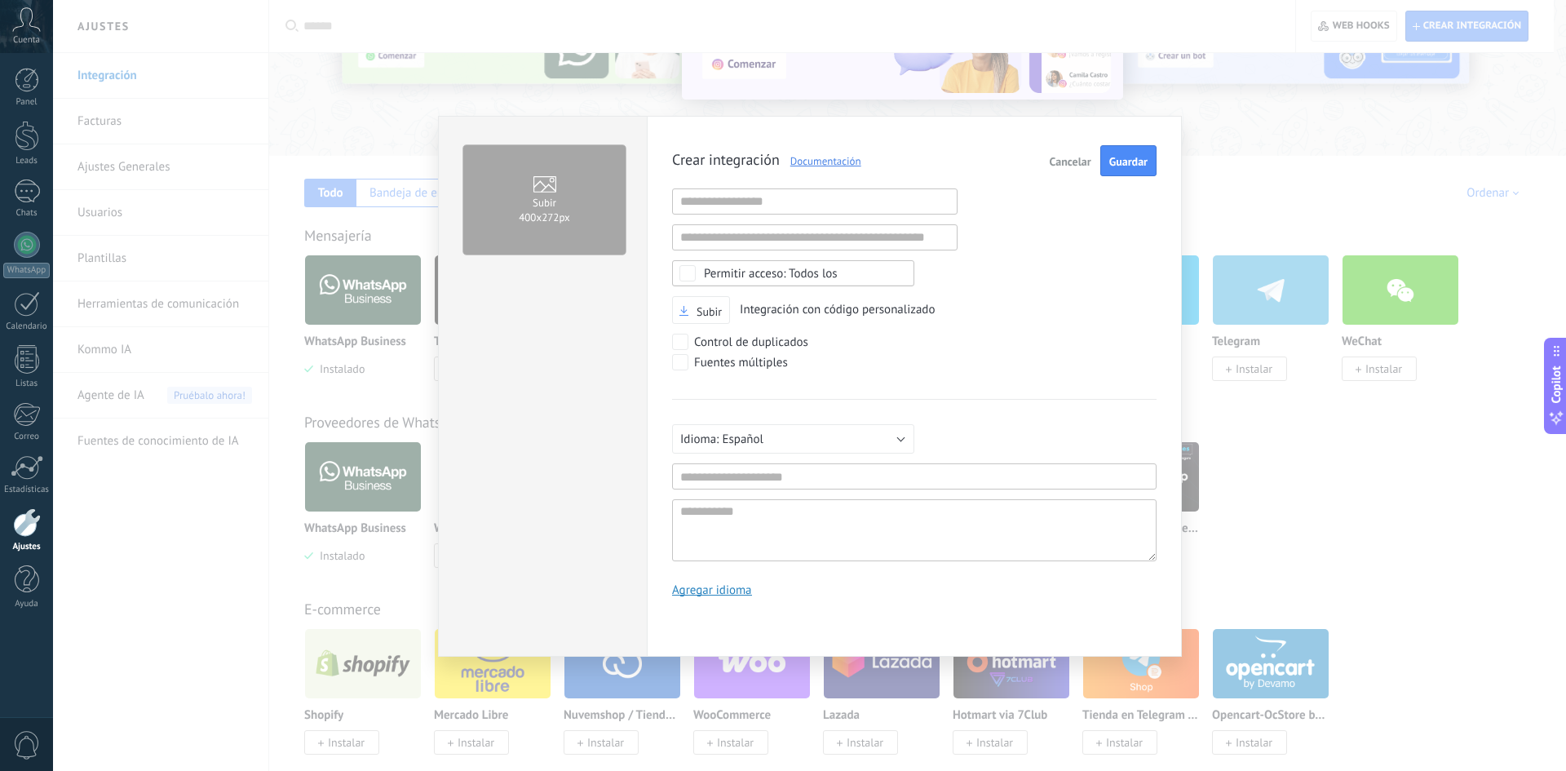
scroll to position [15, 0]
click at [816, 161] on link "Documentación" at bounding box center [821, 161] width 82 height 14
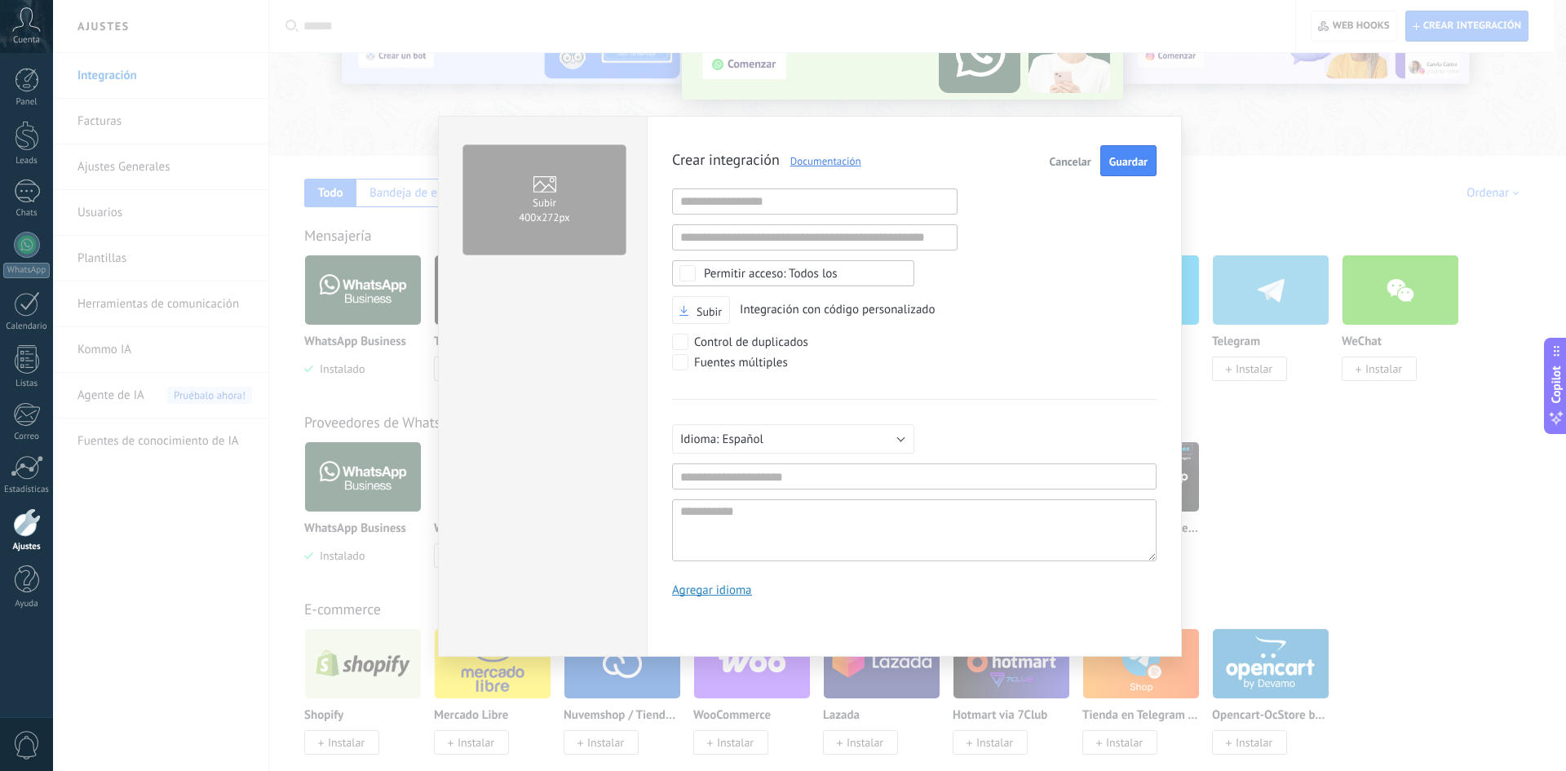
drag, startPoint x: 1066, startPoint y: 163, endPoint x: 447, endPoint y: -60, distance: 658.3
click at [447, 0] on html ".abccls-1,.abccls-2{fill-rule:evenodd}.abccls-2{fill:#fff} .abfcls-1{fill:none}…" at bounding box center [783, 222] width 1566 height 771
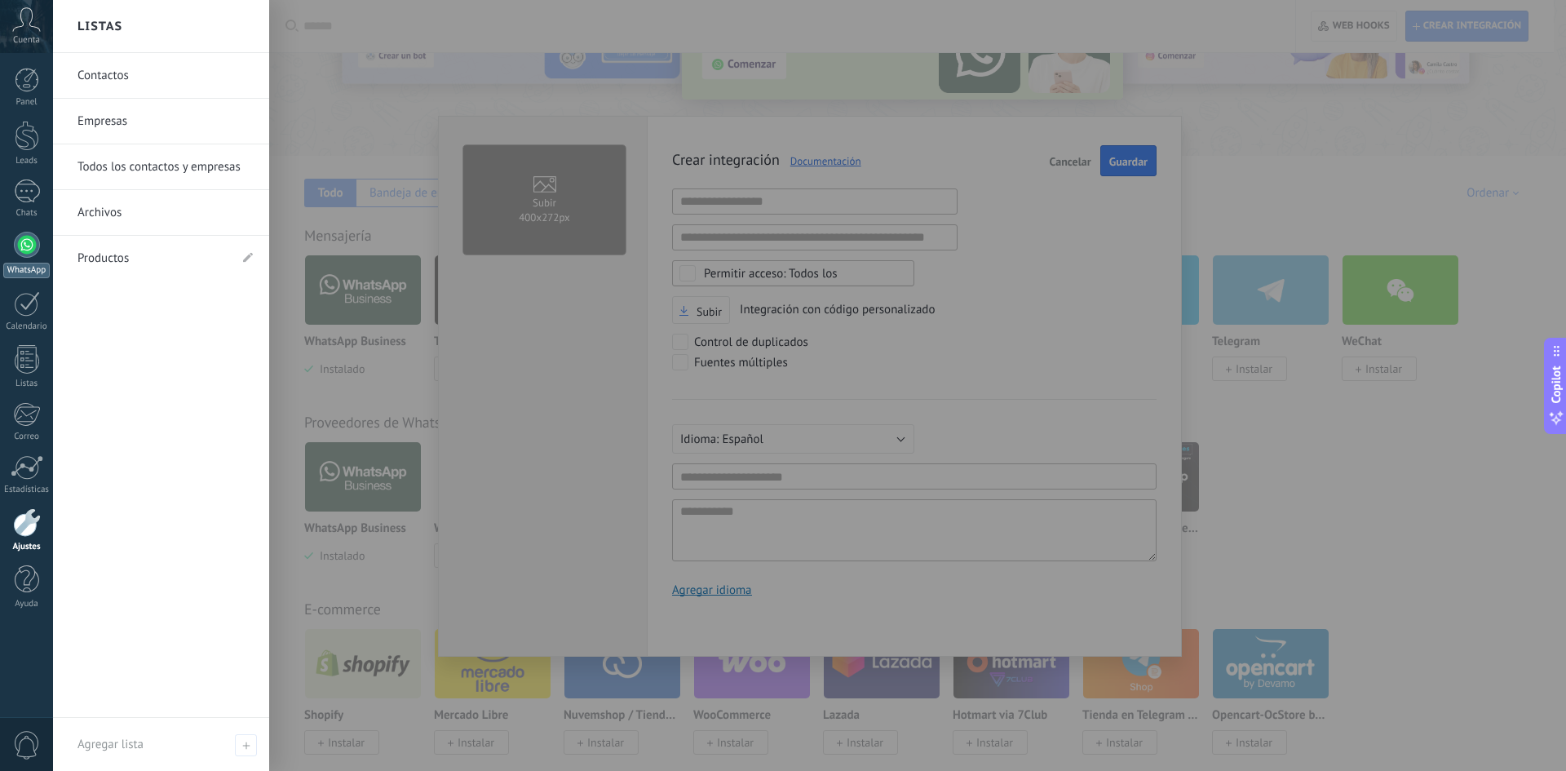
click at [31, 245] on div at bounding box center [27, 245] width 26 height 26
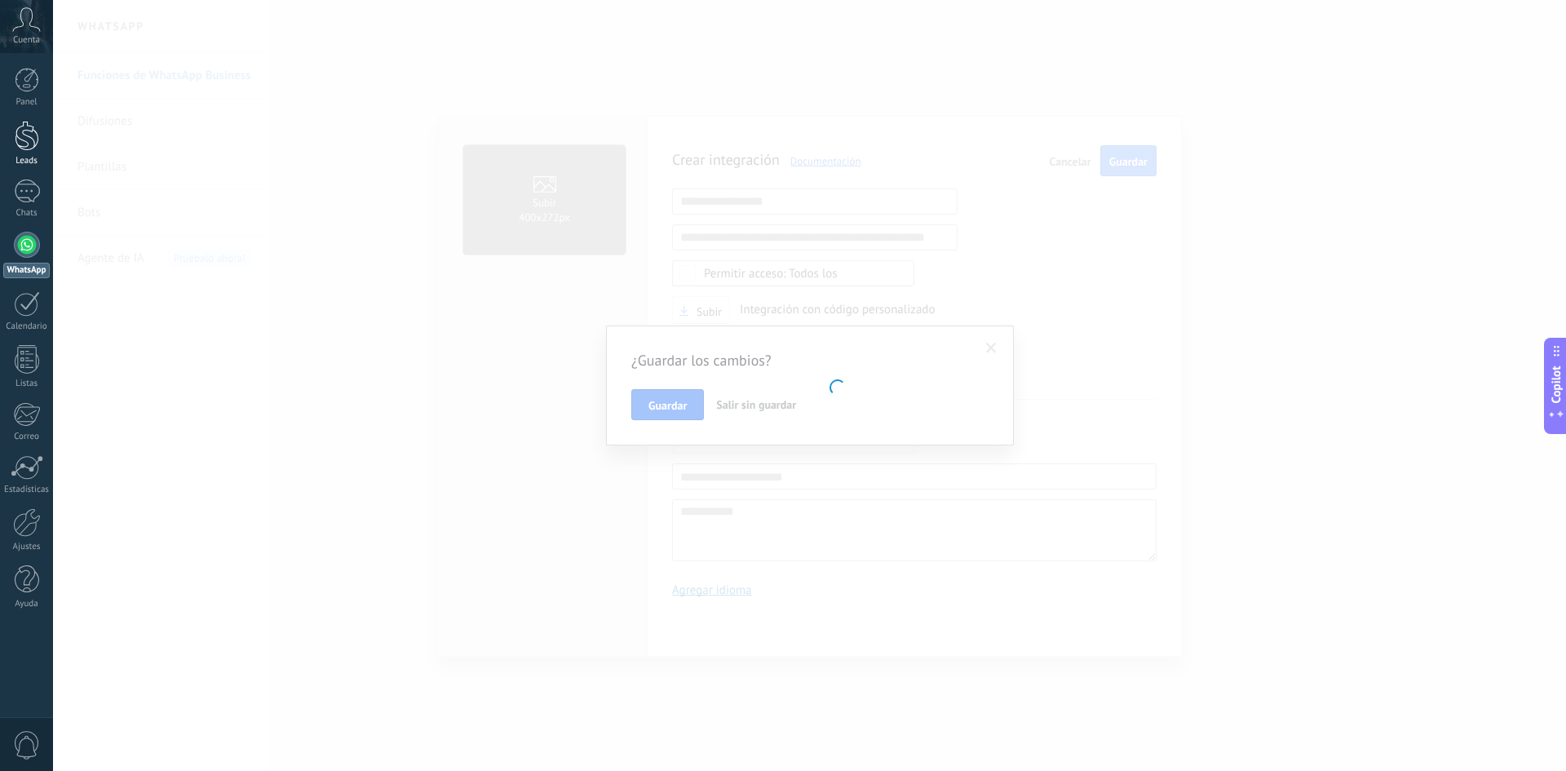
click at [16, 158] on div "Leads" at bounding box center [26, 161] width 47 height 11
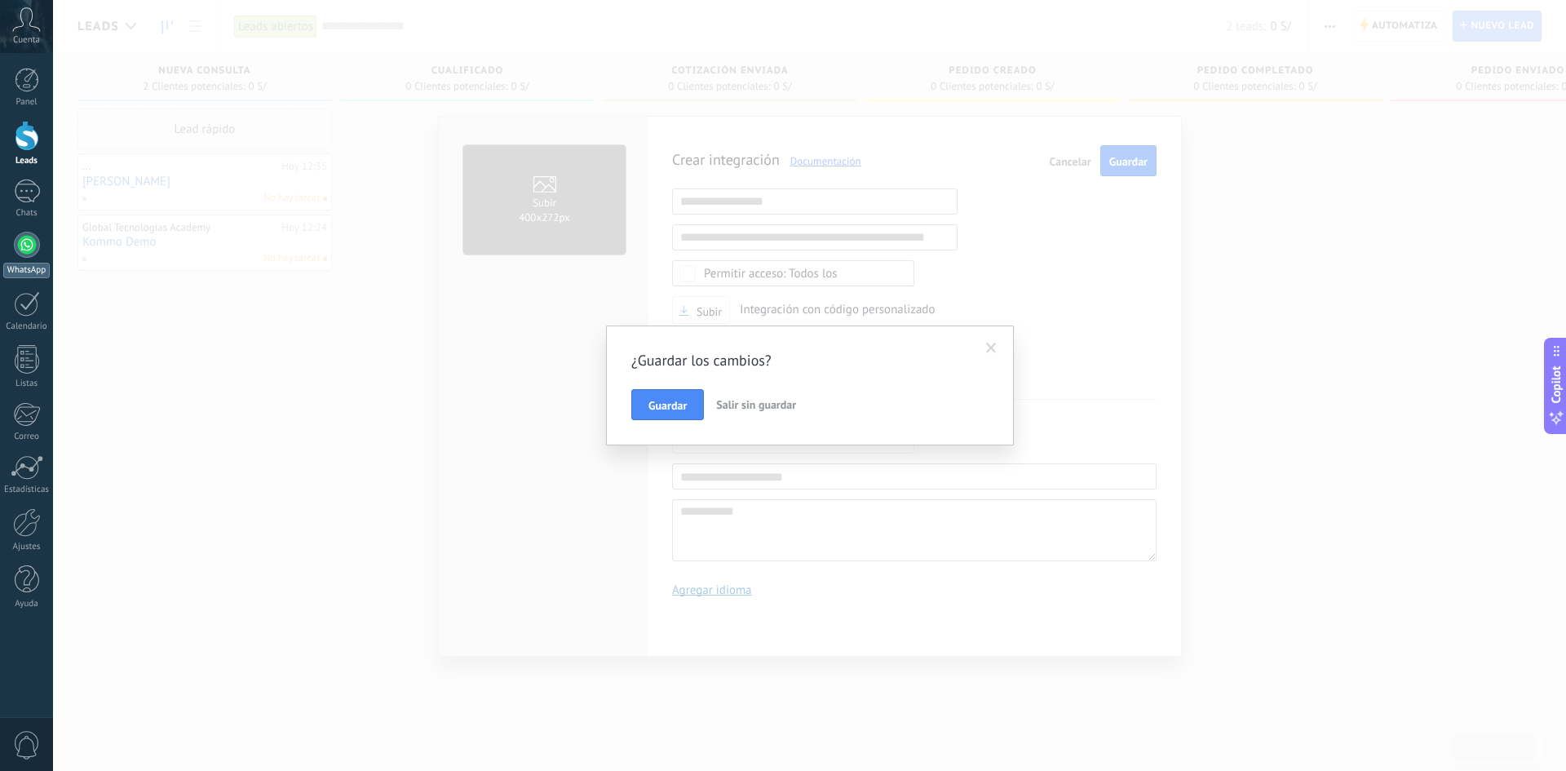
click at [38, 249] on div at bounding box center [27, 245] width 26 height 26
click at [1000, 349] on span at bounding box center [991, 348] width 27 height 28
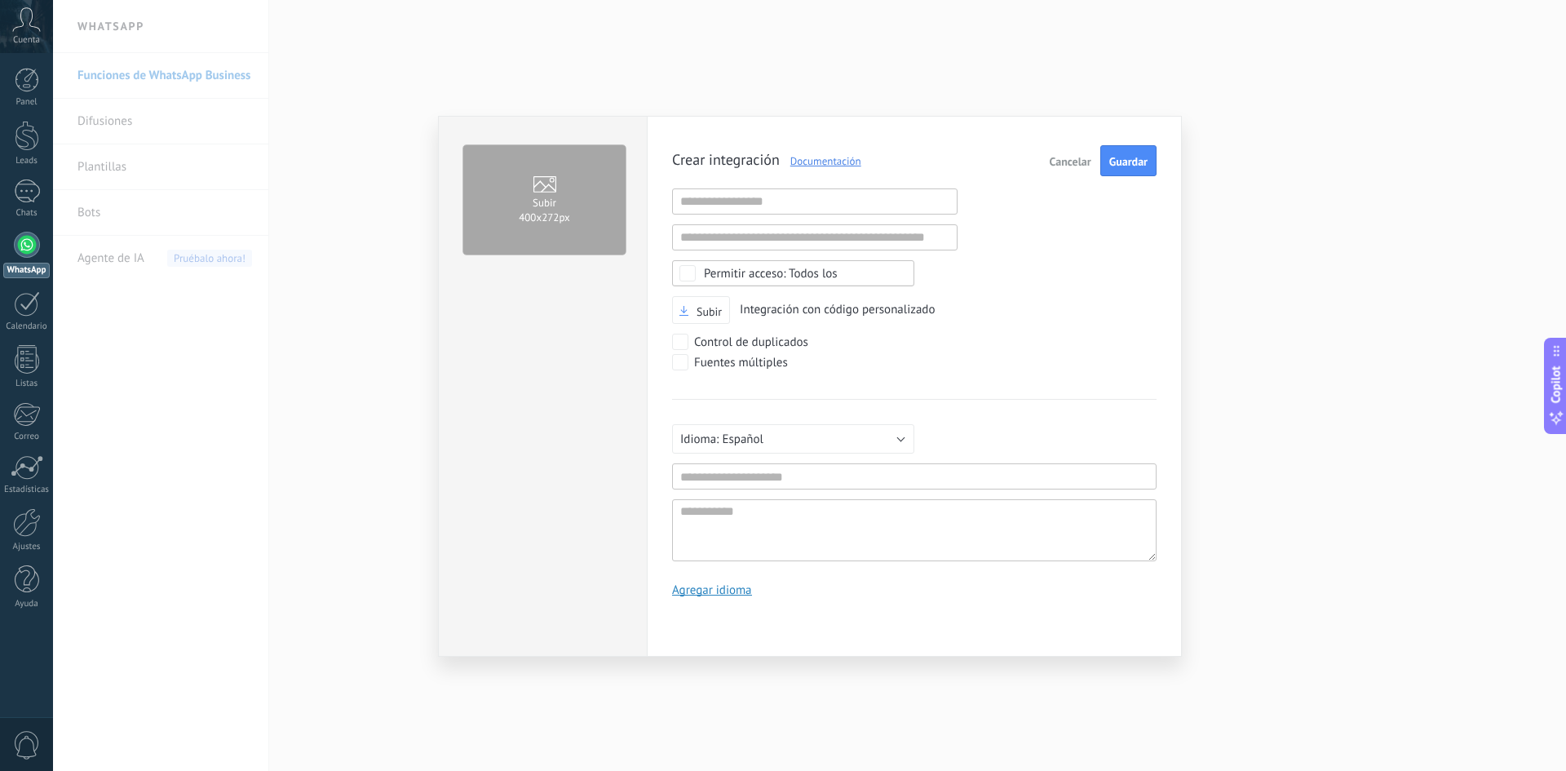
click at [1187, 117] on div "Subir 400х272px Crear integración Documentación Cancelar Guardar URL inválida U…" at bounding box center [809, 385] width 1513 height 771
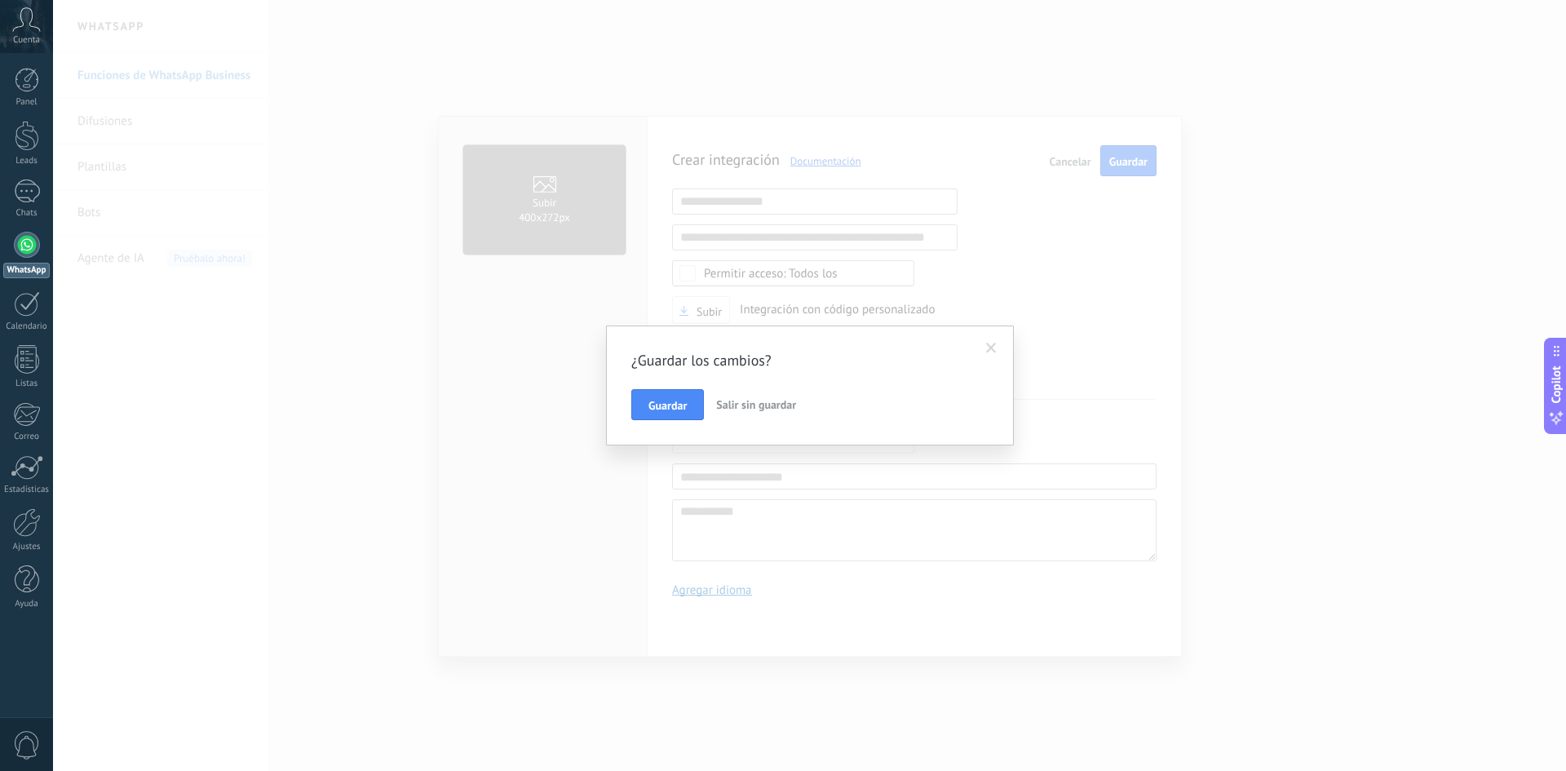
drag, startPoint x: 983, startPoint y: 332, endPoint x: 992, endPoint y: 347, distance: 17.2
click at [983, 333] on div "¿Guardar los cambios? Guardar Salir sin guardar" at bounding box center [810, 385] width 408 height 120
click at [992, 347] on span at bounding box center [991, 348] width 11 height 11
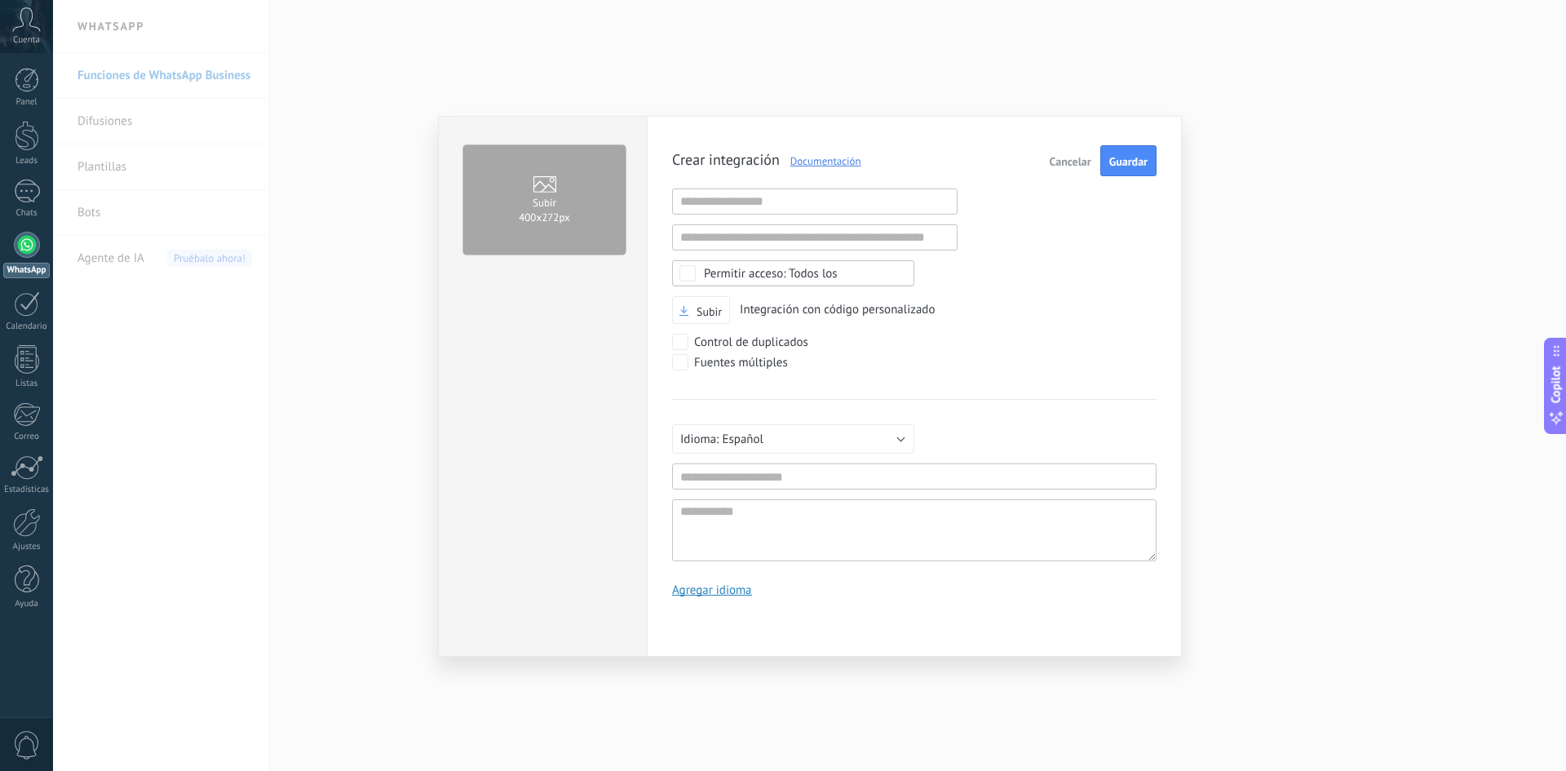
click at [1078, 161] on span "Cancelar" at bounding box center [1071, 161] width 42 height 11
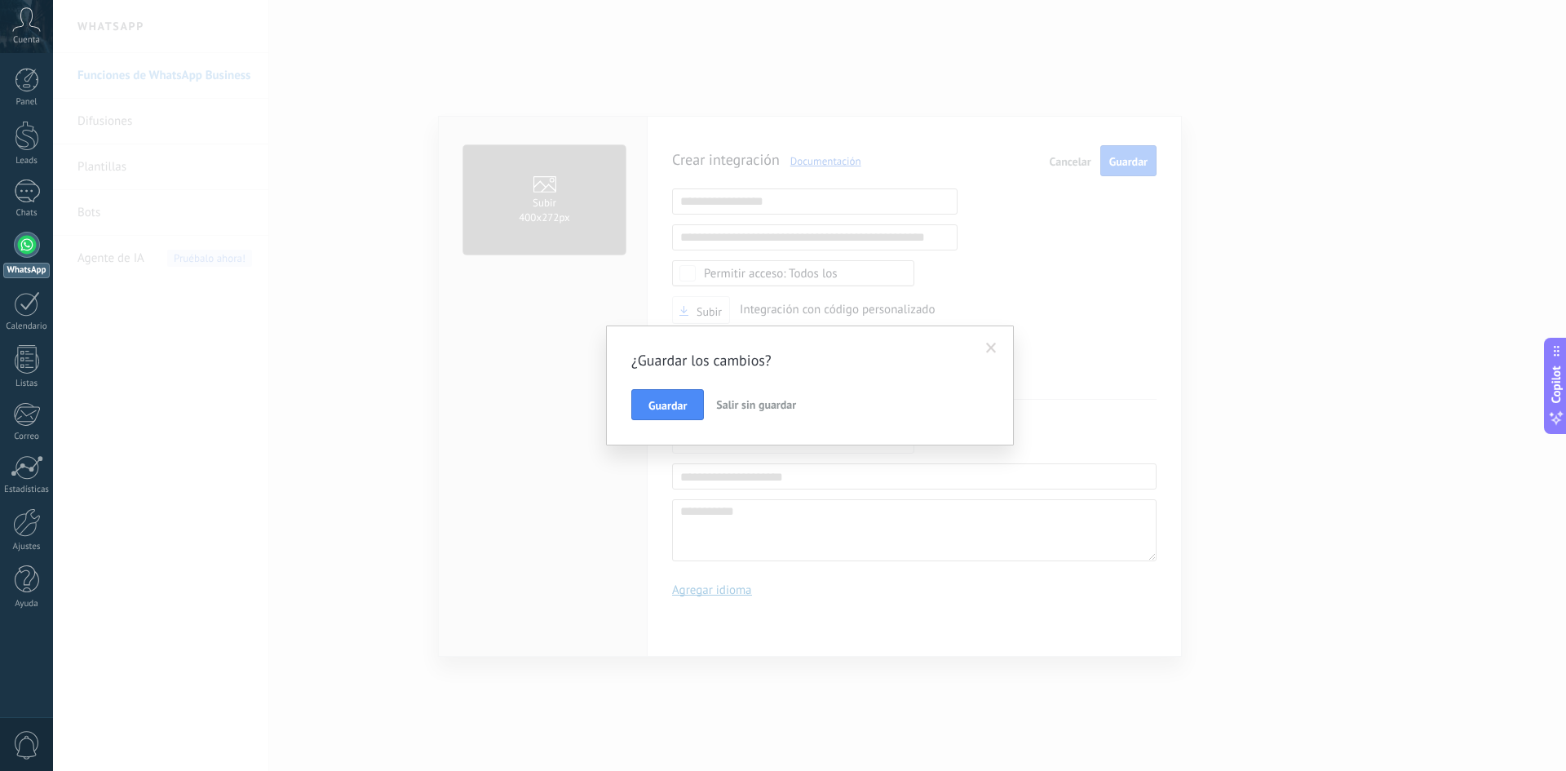
click at [756, 405] on span "Salir sin guardar" at bounding box center [756, 404] width 80 height 15
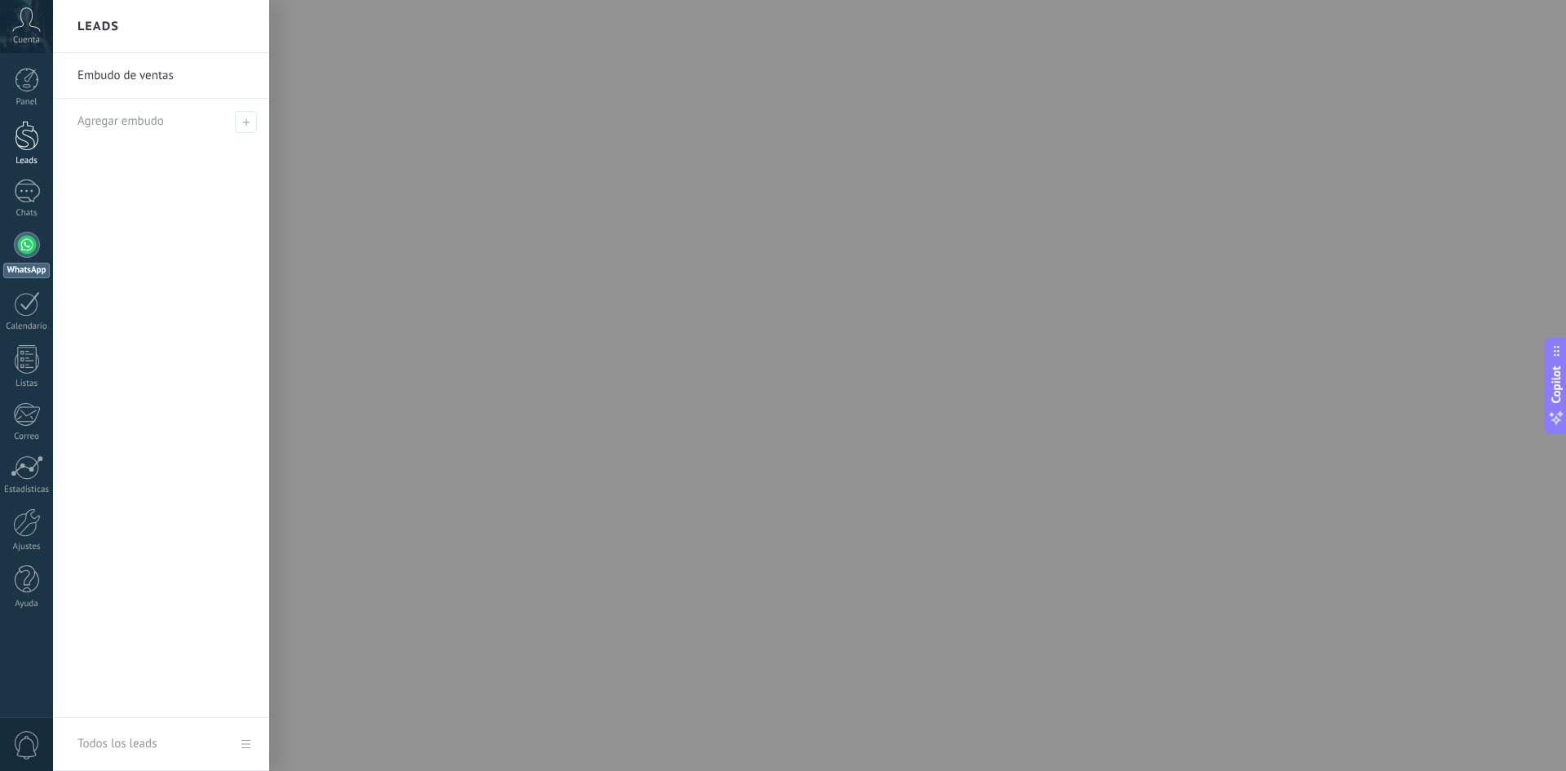
click at [30, 126] on div at bounding box center [27, 136] width 24 height 30
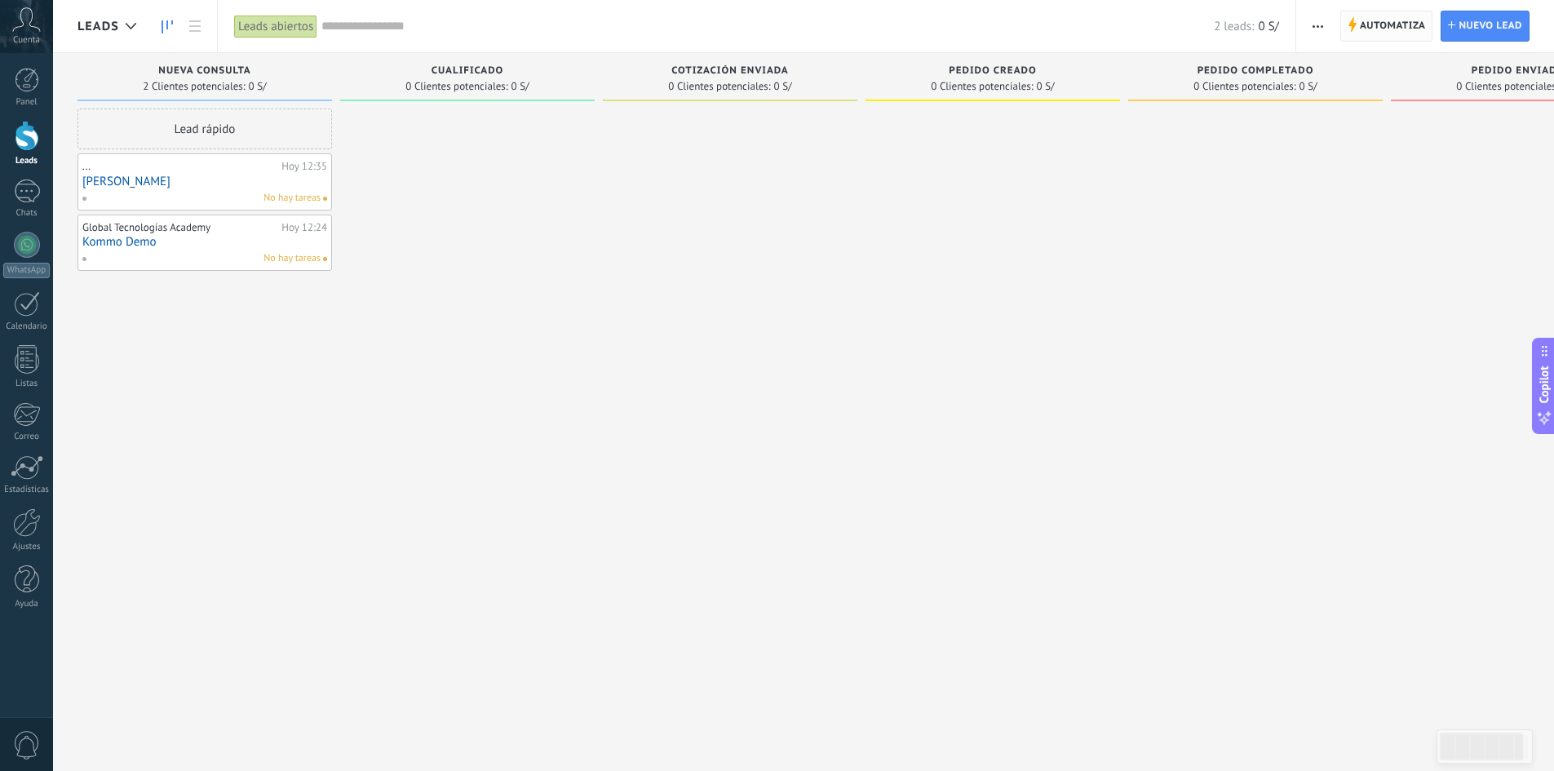
click at [1415, 27] on span "Automatiza" at bounding box center [1393, 25] width 66 height 29
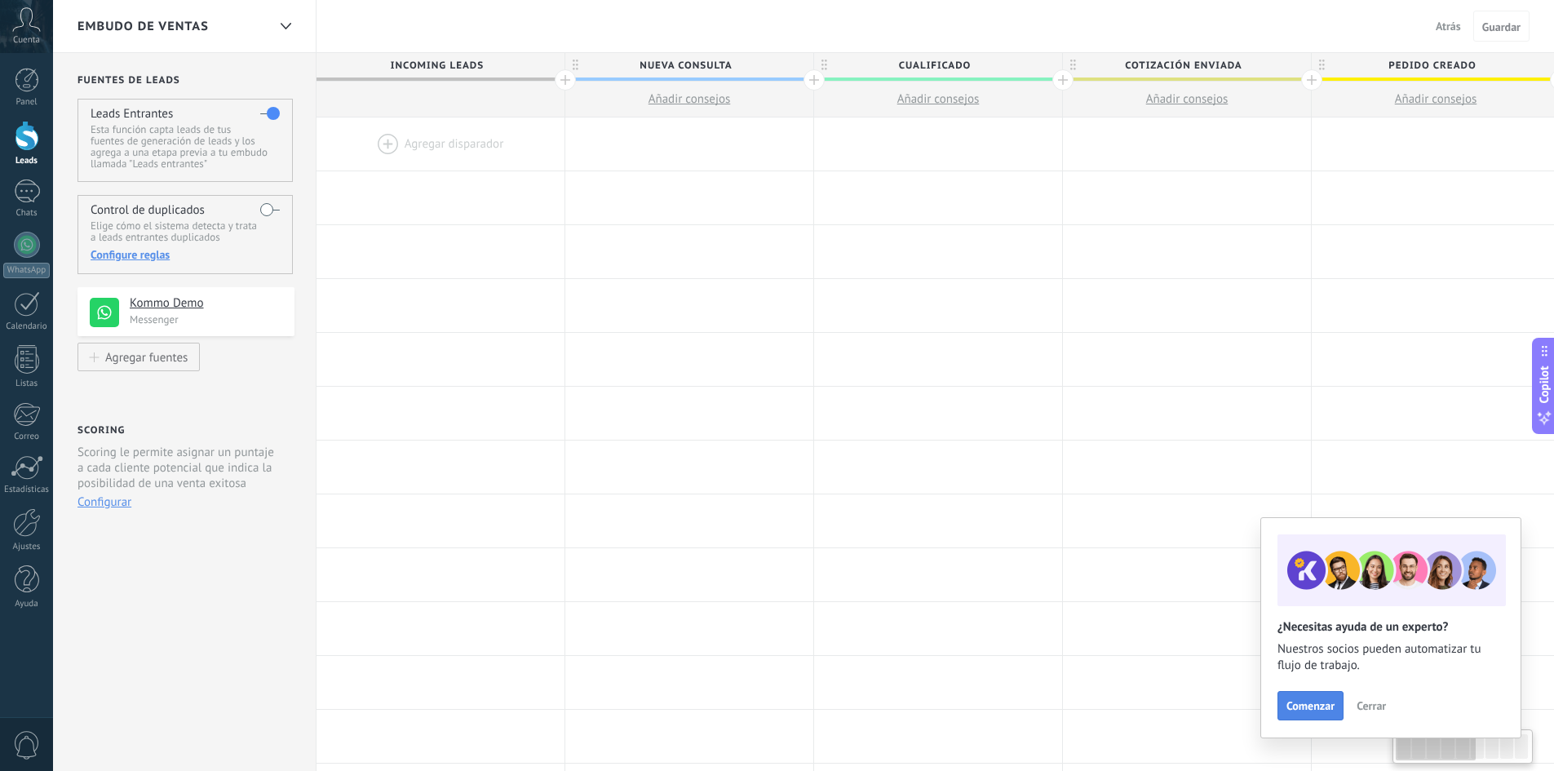
click at [1298, 713] on button "Comenzar" at bounding box center [1310, 705] width 66 height 29
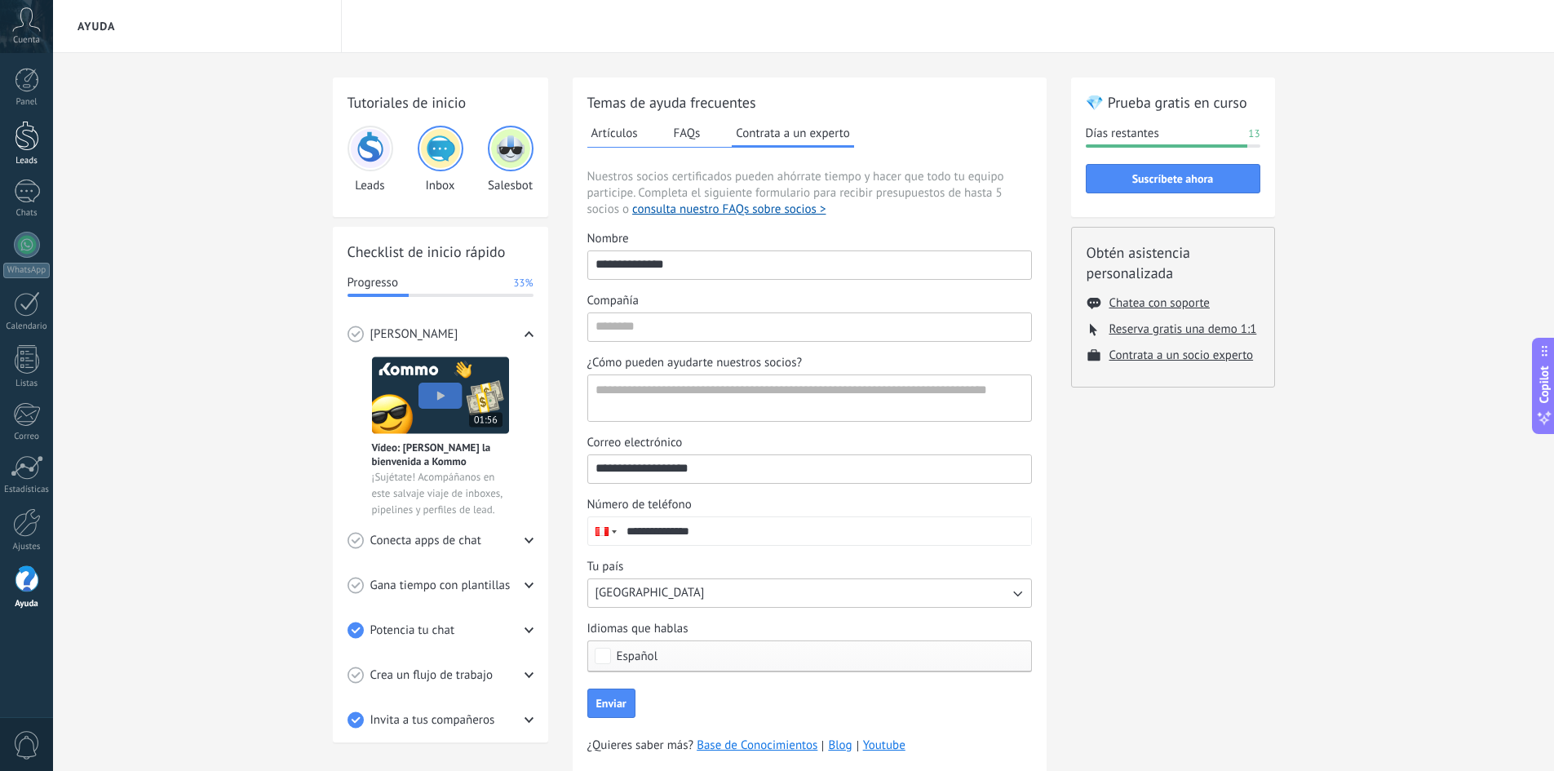
click at [21, 153] on link "Leads" at bounding box center [26, 144] width 53 height 46
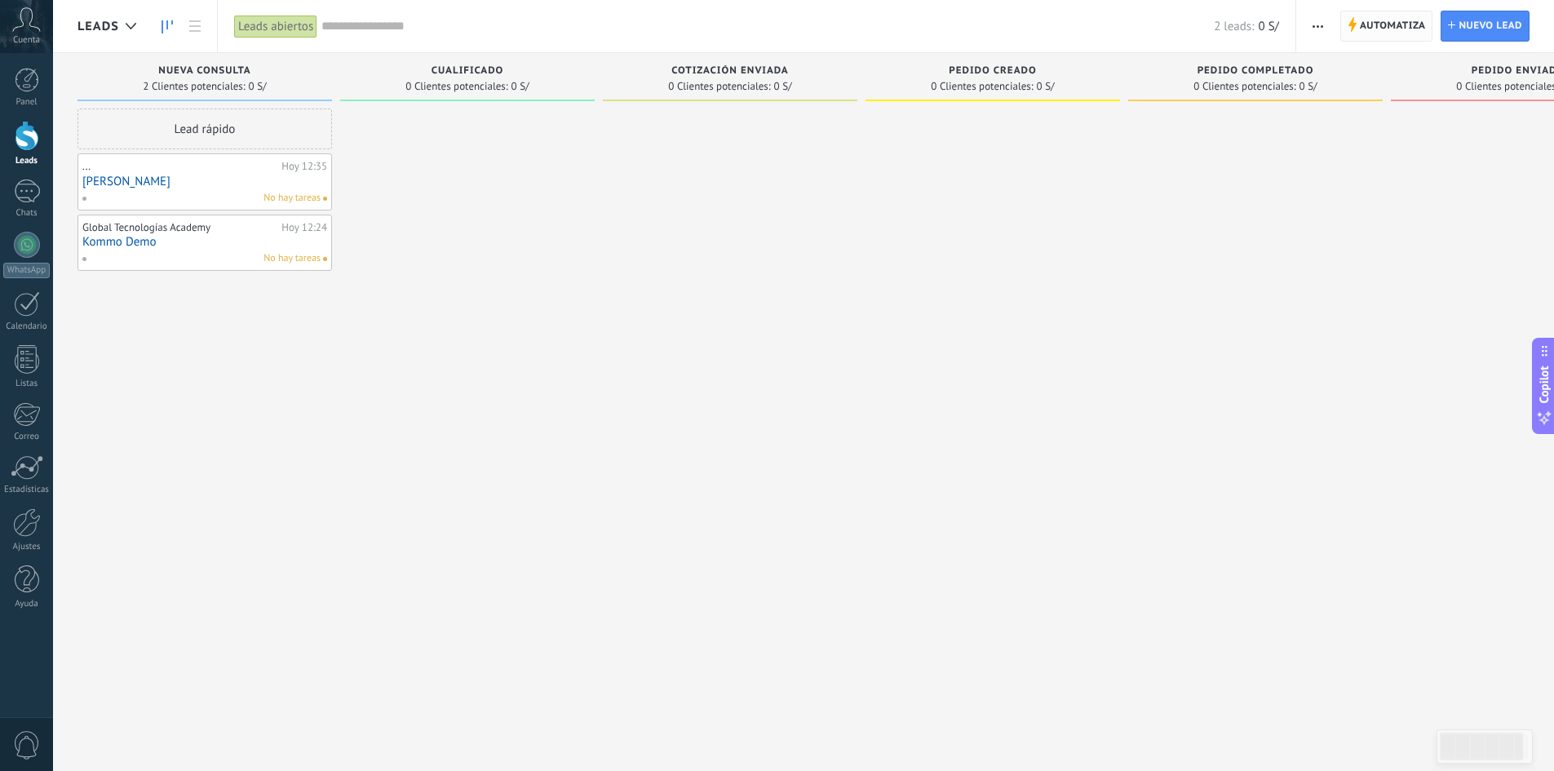
click at [1399, 16] on span "Automatiza" at bounding box center [1393, 25] width 66 height 29
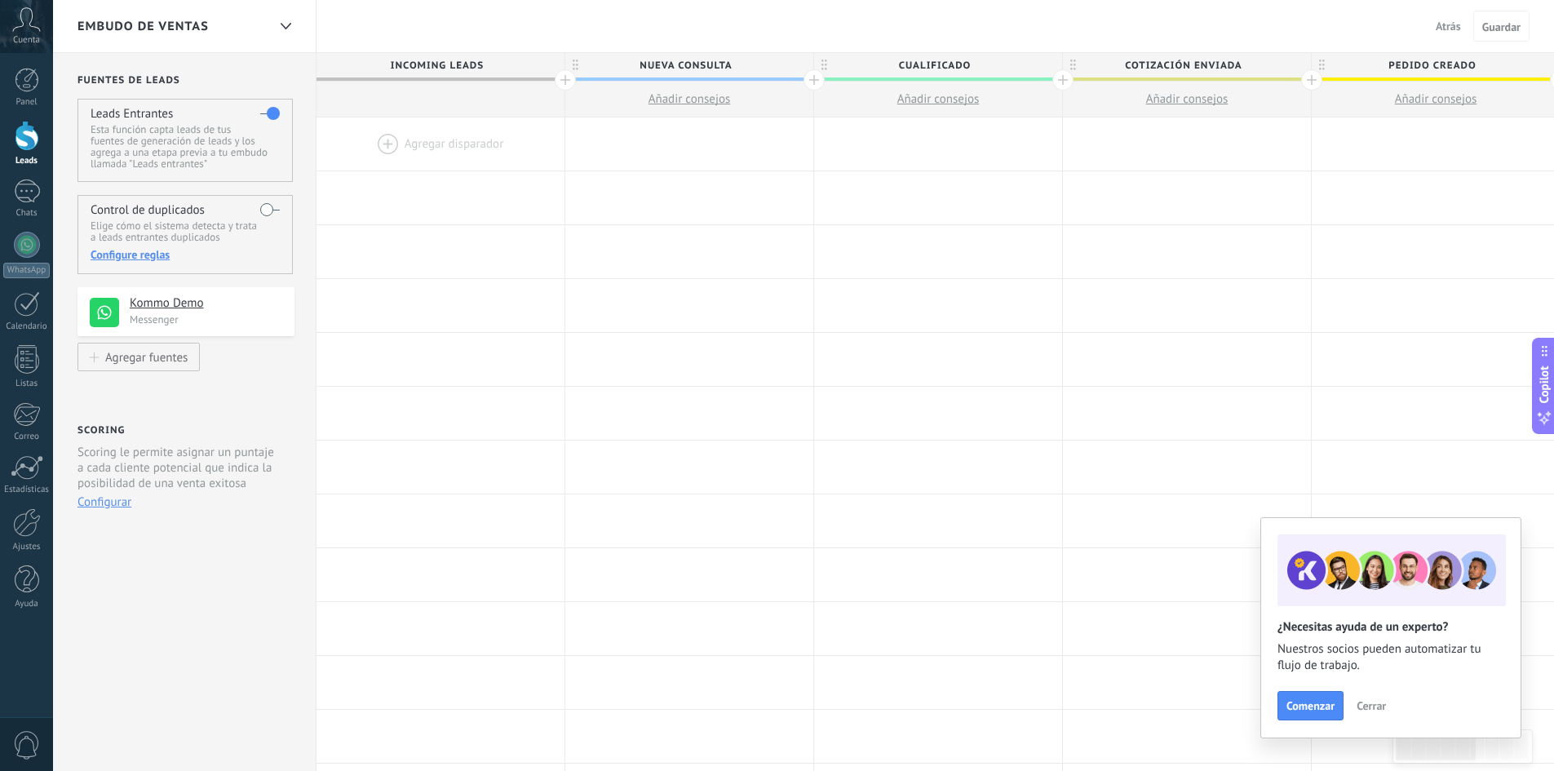
click at [386, 148] on div at bounding box center [441, 143] width 248 height 53
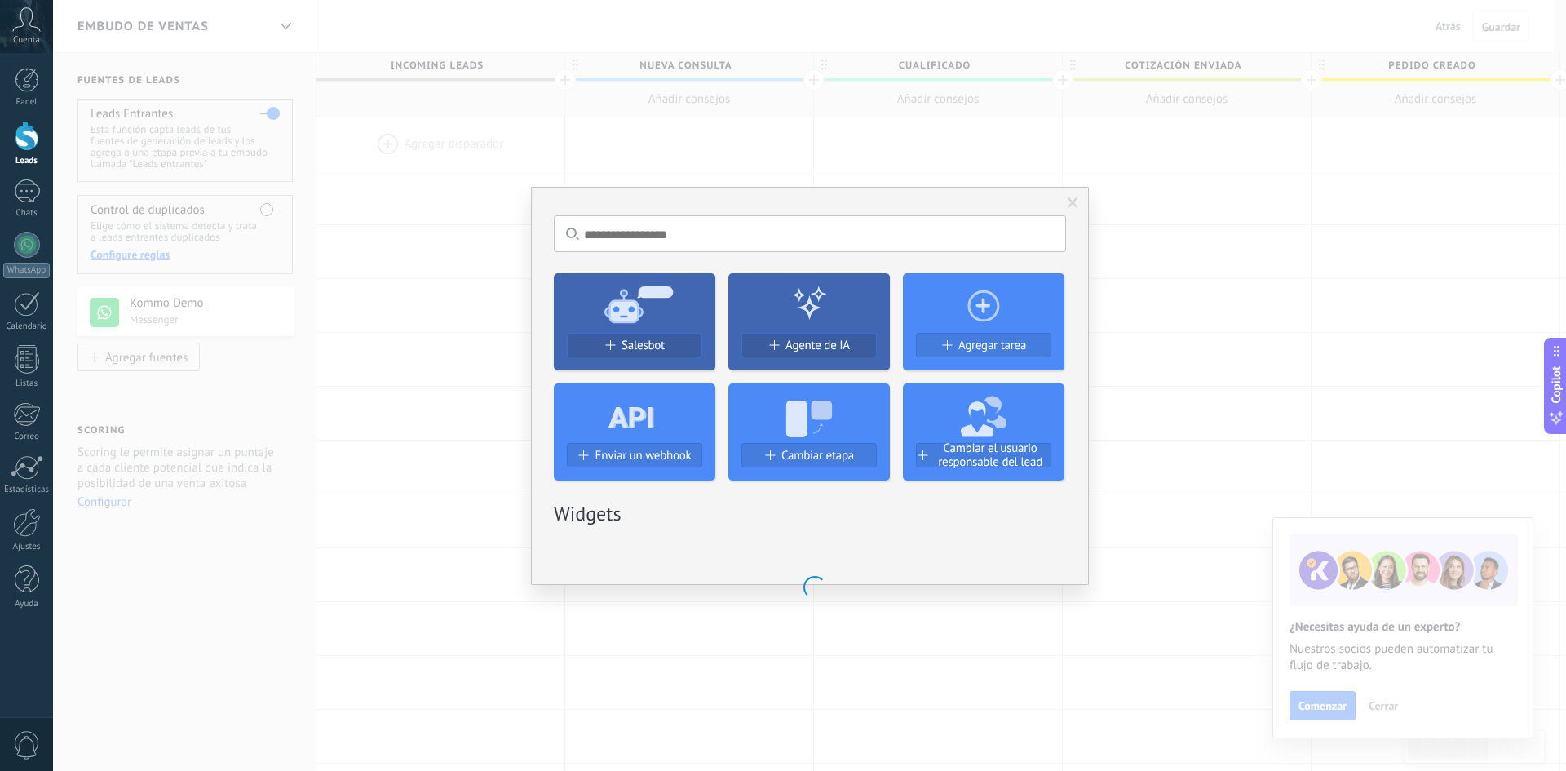
click at [388, 144] on div "No hay resultados Salesbot Agente de IA Agregar tarea Enviar un webhook Cambiar…" at bounding box center [809, 385] width 1513 height 771
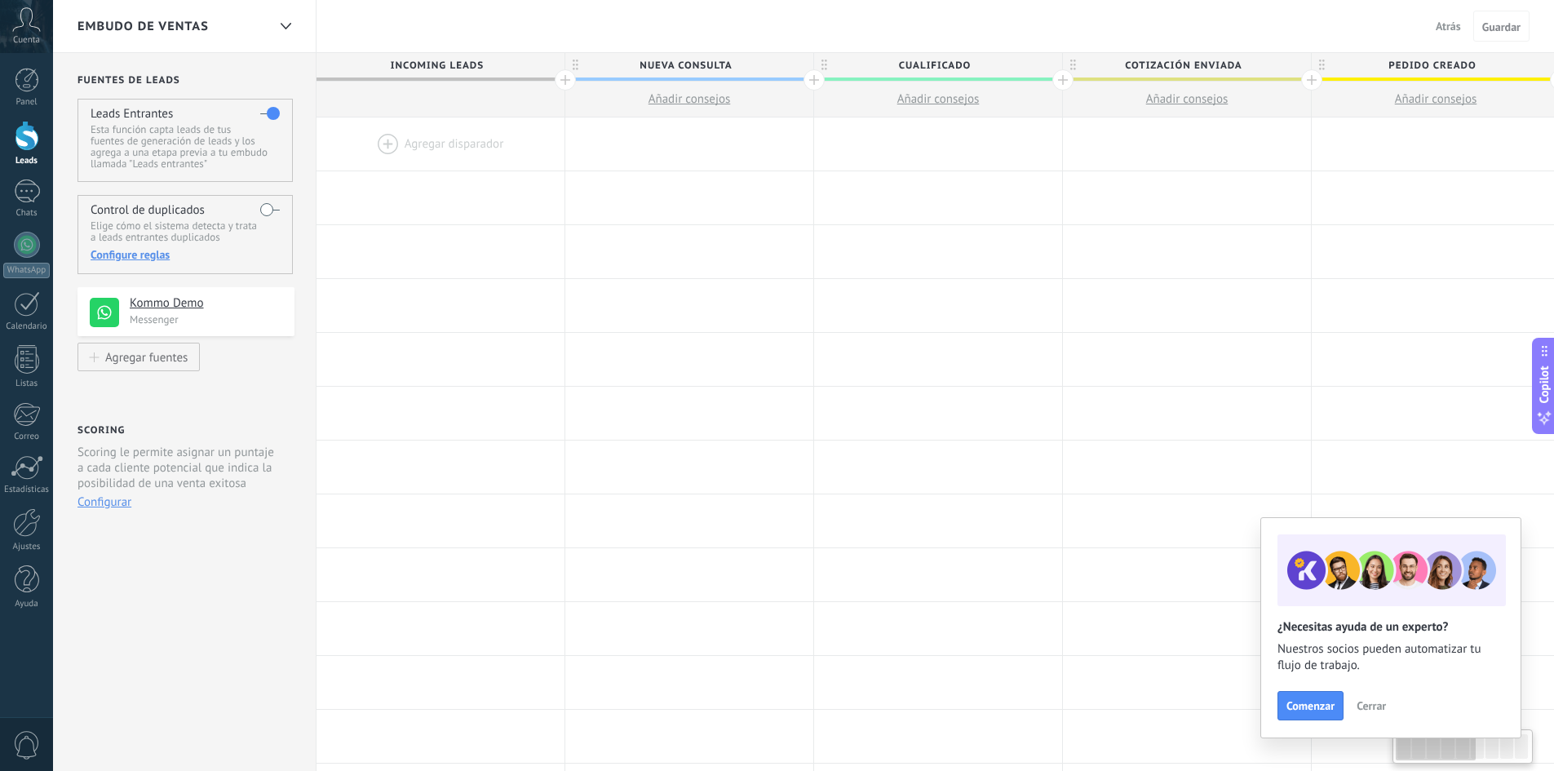
click at [396, 141] on div at bounding box center [441, 143] width 248 height 53
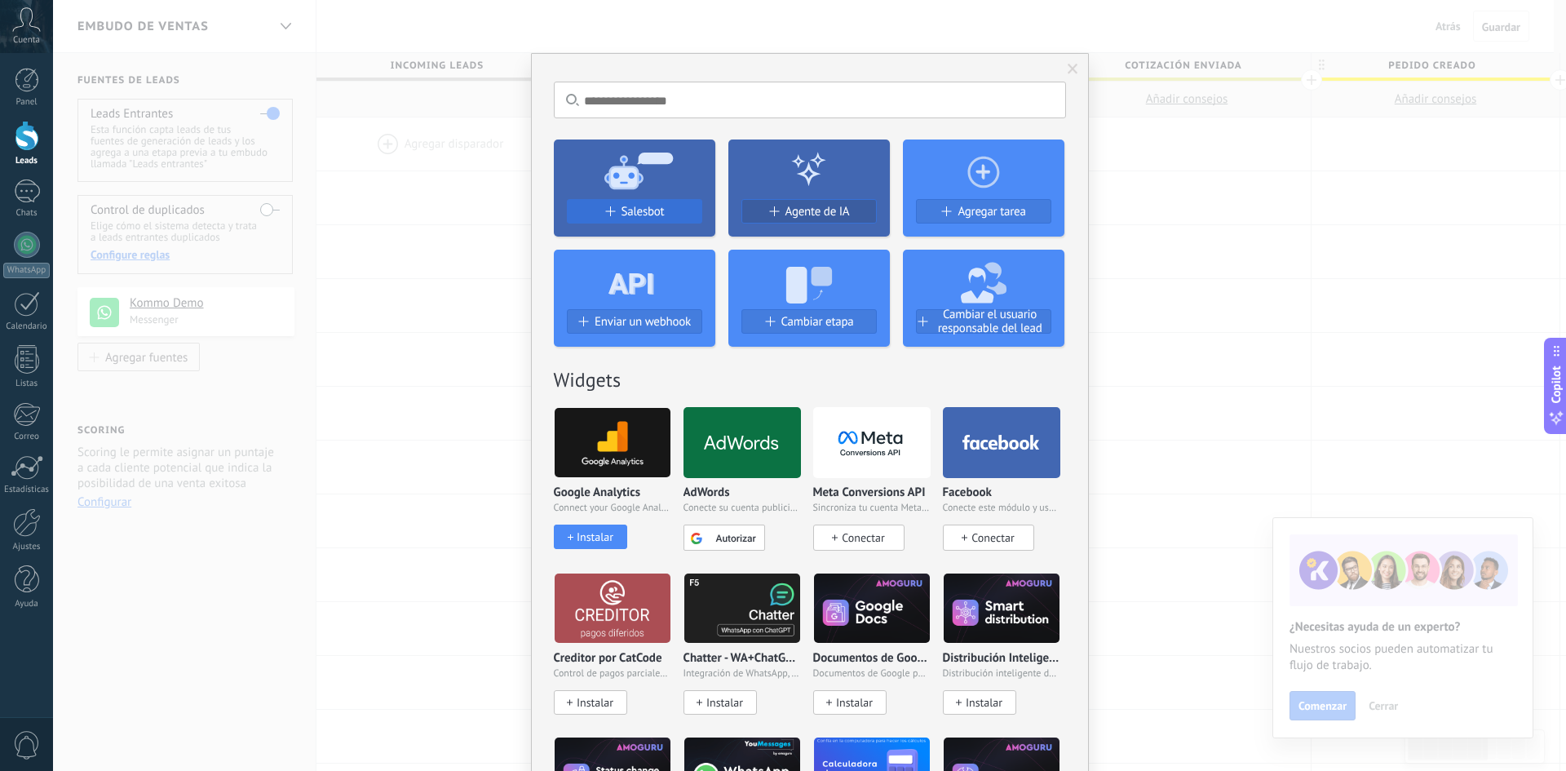
click at [611, 220] on button "Salesbot" at bounding box center [634, 211] width 135 height 24
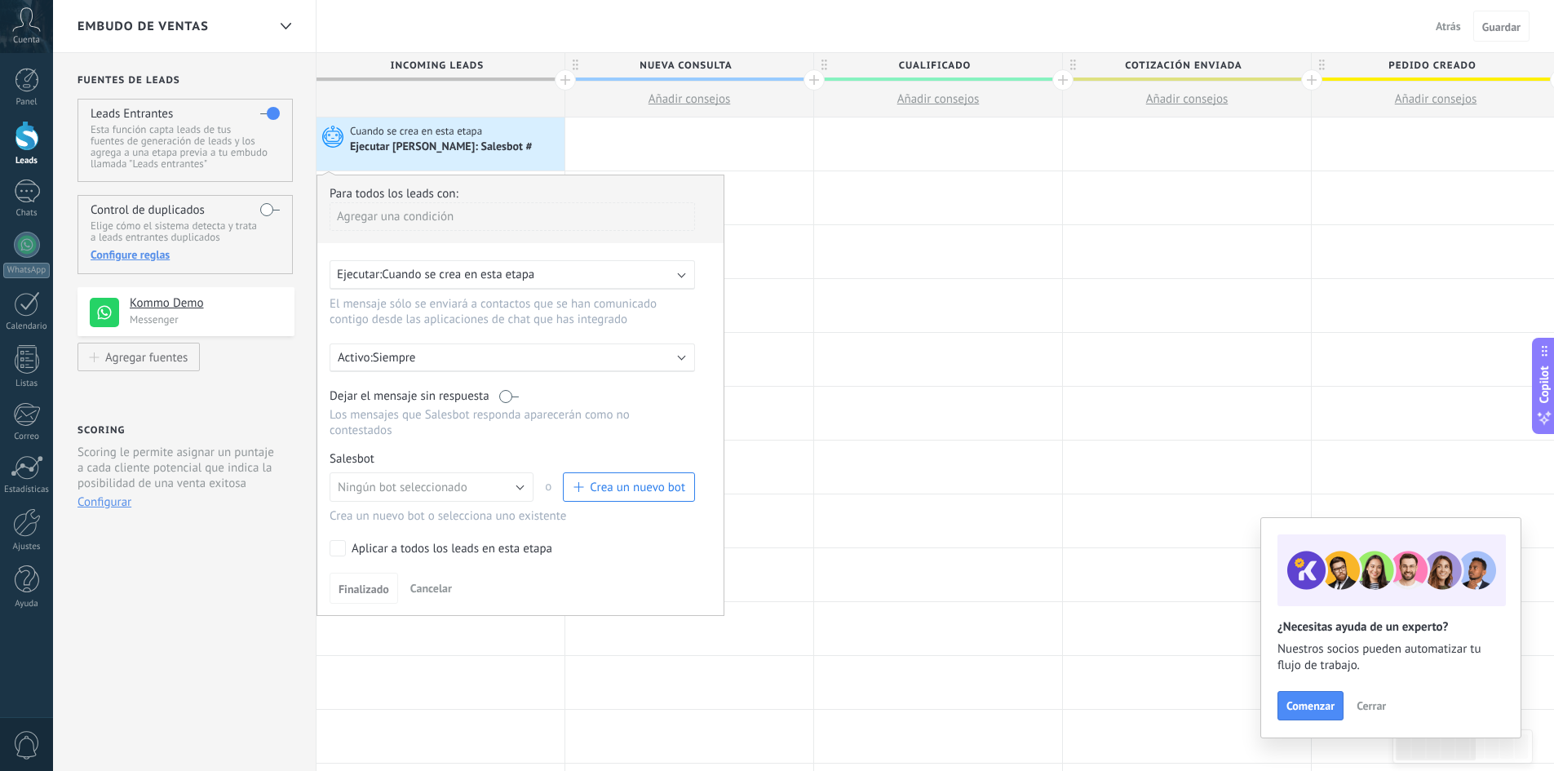
click at [565, 280] on div "Ejecutar: Cuando se crea en esta etapa" at bounding box center [506, 274] width 338 height 15
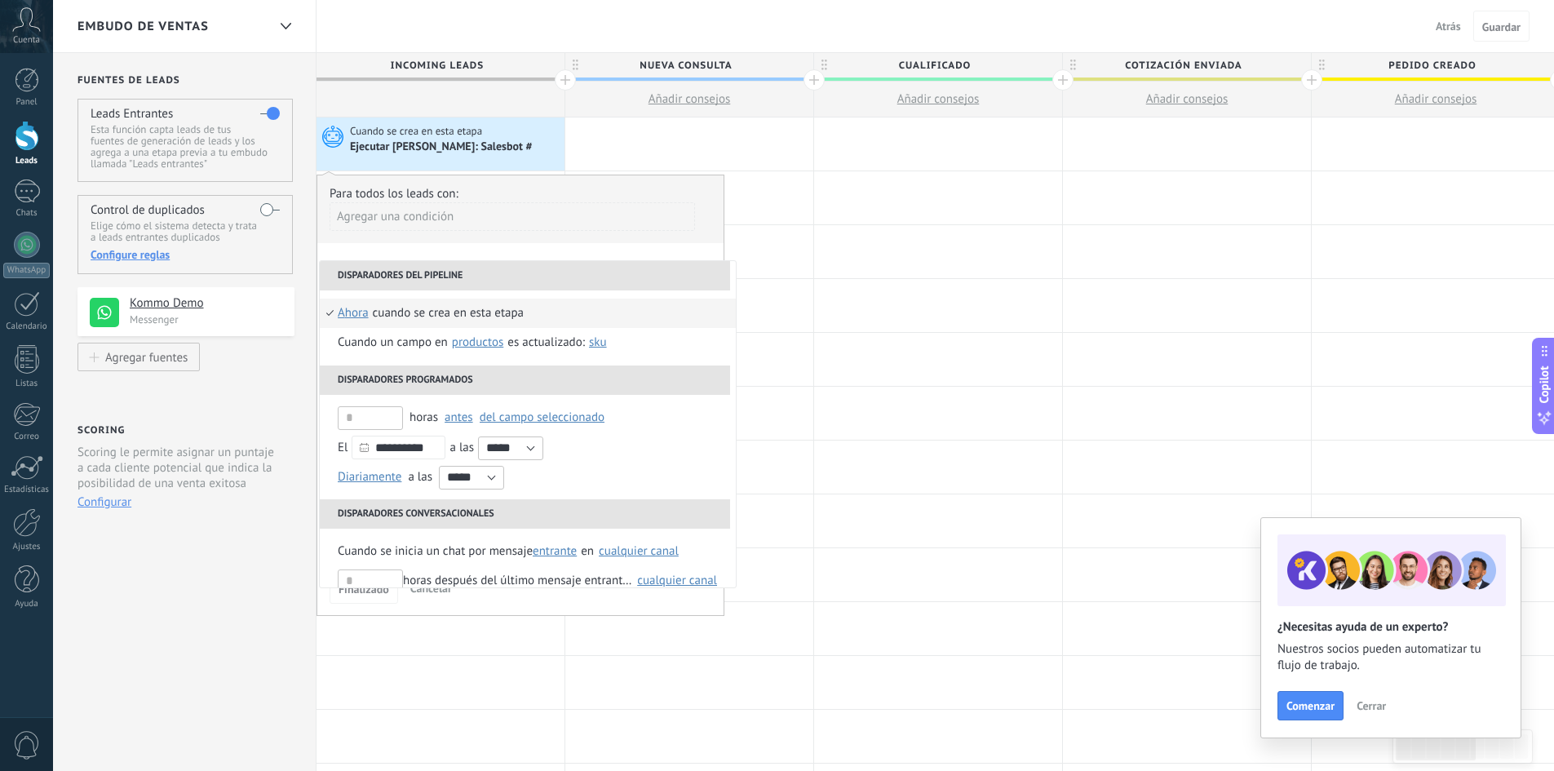
click at [593, 267] on li "Disparadores del pipeline" at bounding box center [525, 275] width 410 height 29
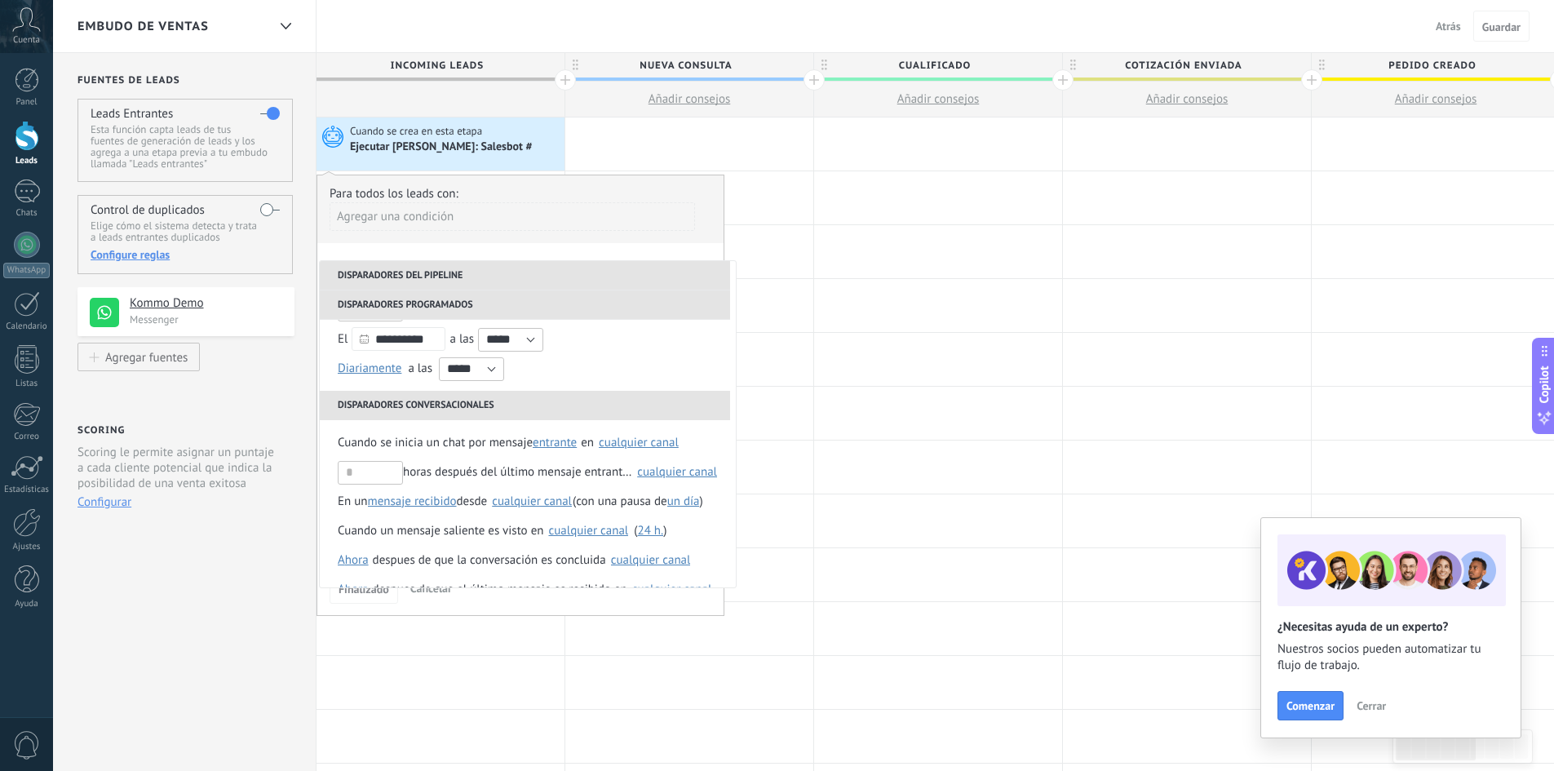
scroll to position [134, 0]
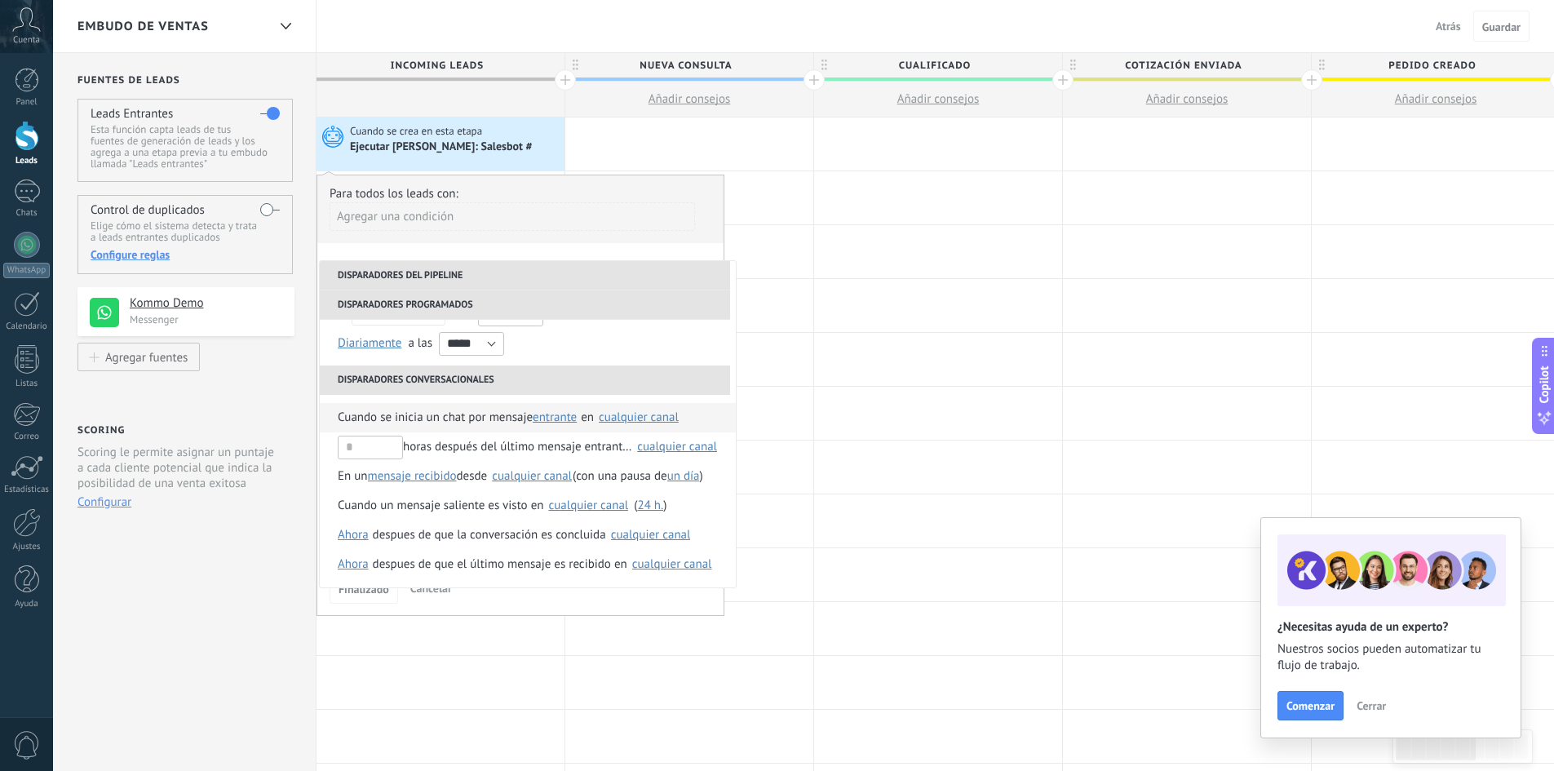
click at [463, 414] on span "Cuando se inicia un chat por mensaje" at bounding box center [435, 417] width 195 height 29
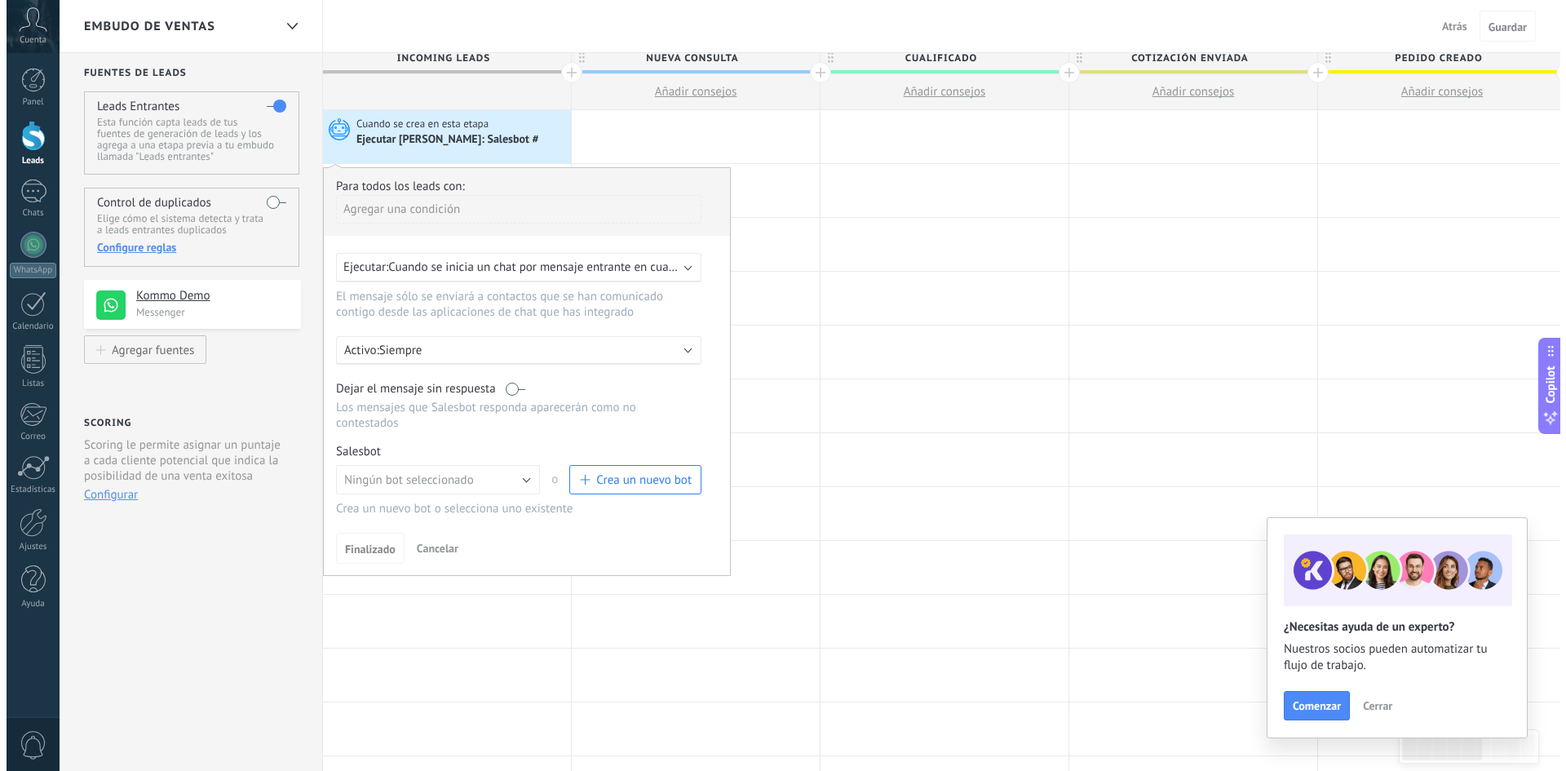
scroll to position [0, 0]
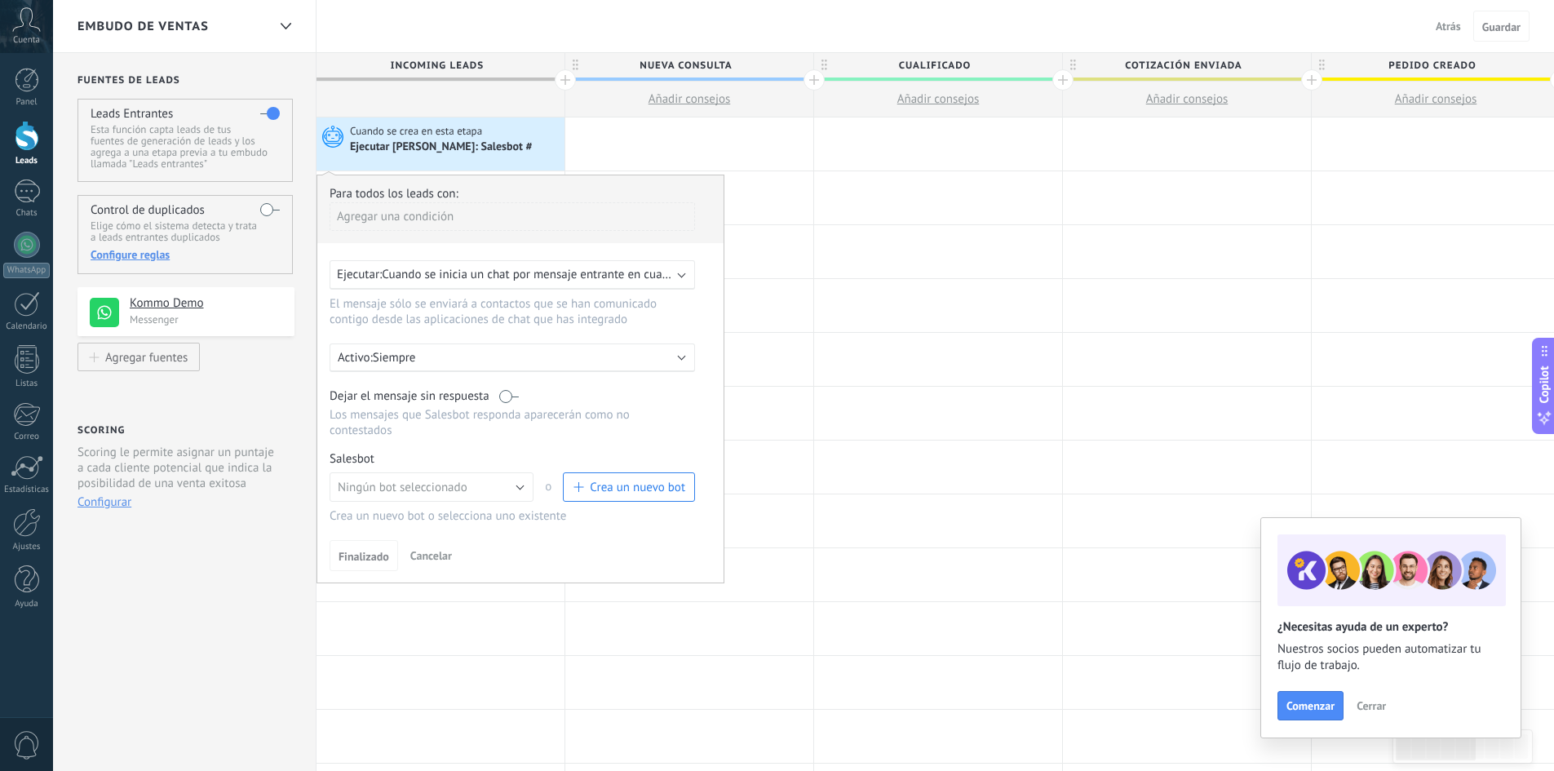
click at [615, 486] on span "Crea un nuevo bot" at bounding box center [637, 487] width 95 height 15
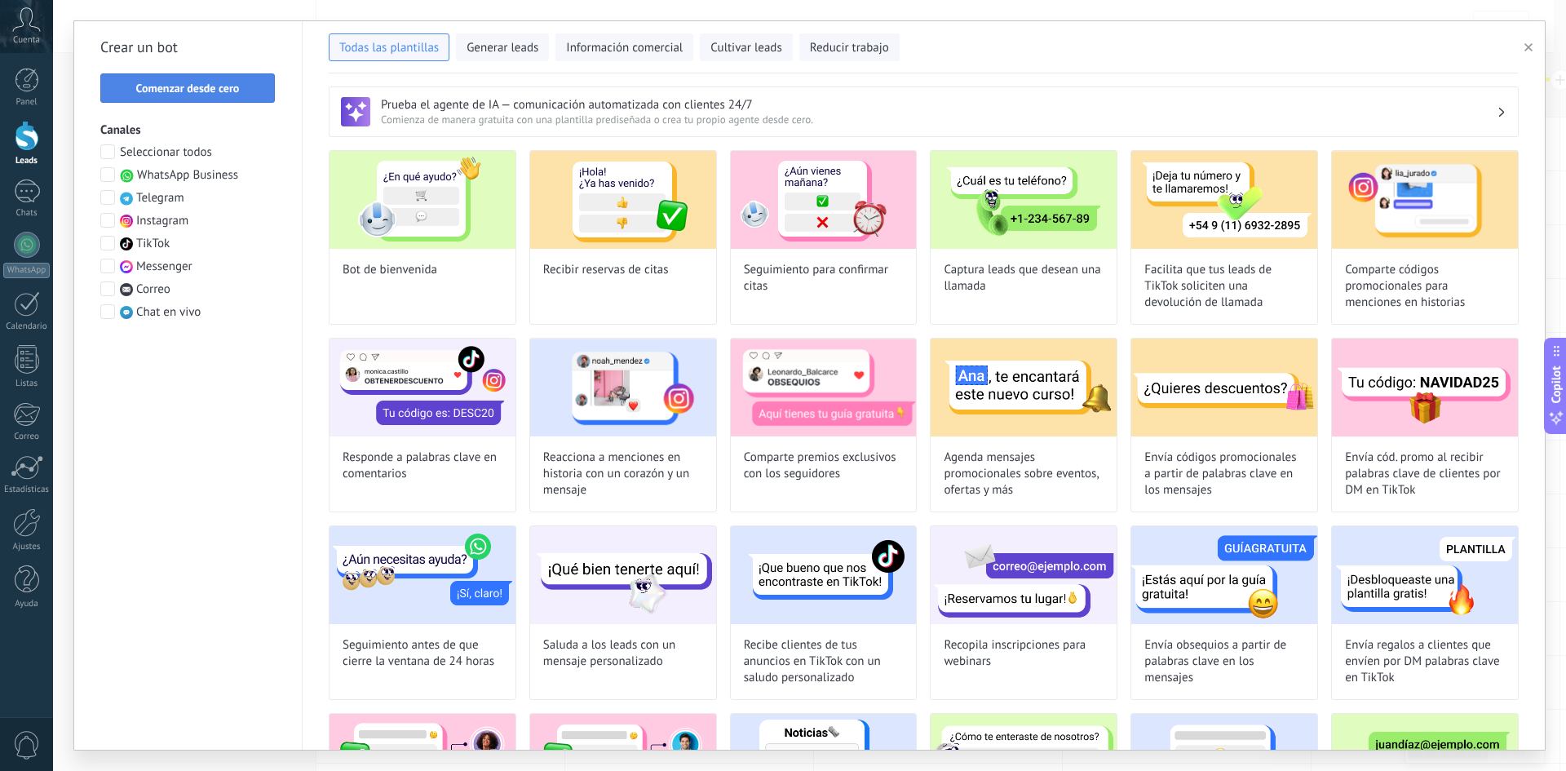
click at [239, 87] on span "Comenzar desde cero" at bounding box center [188, 87] width 104 height 11
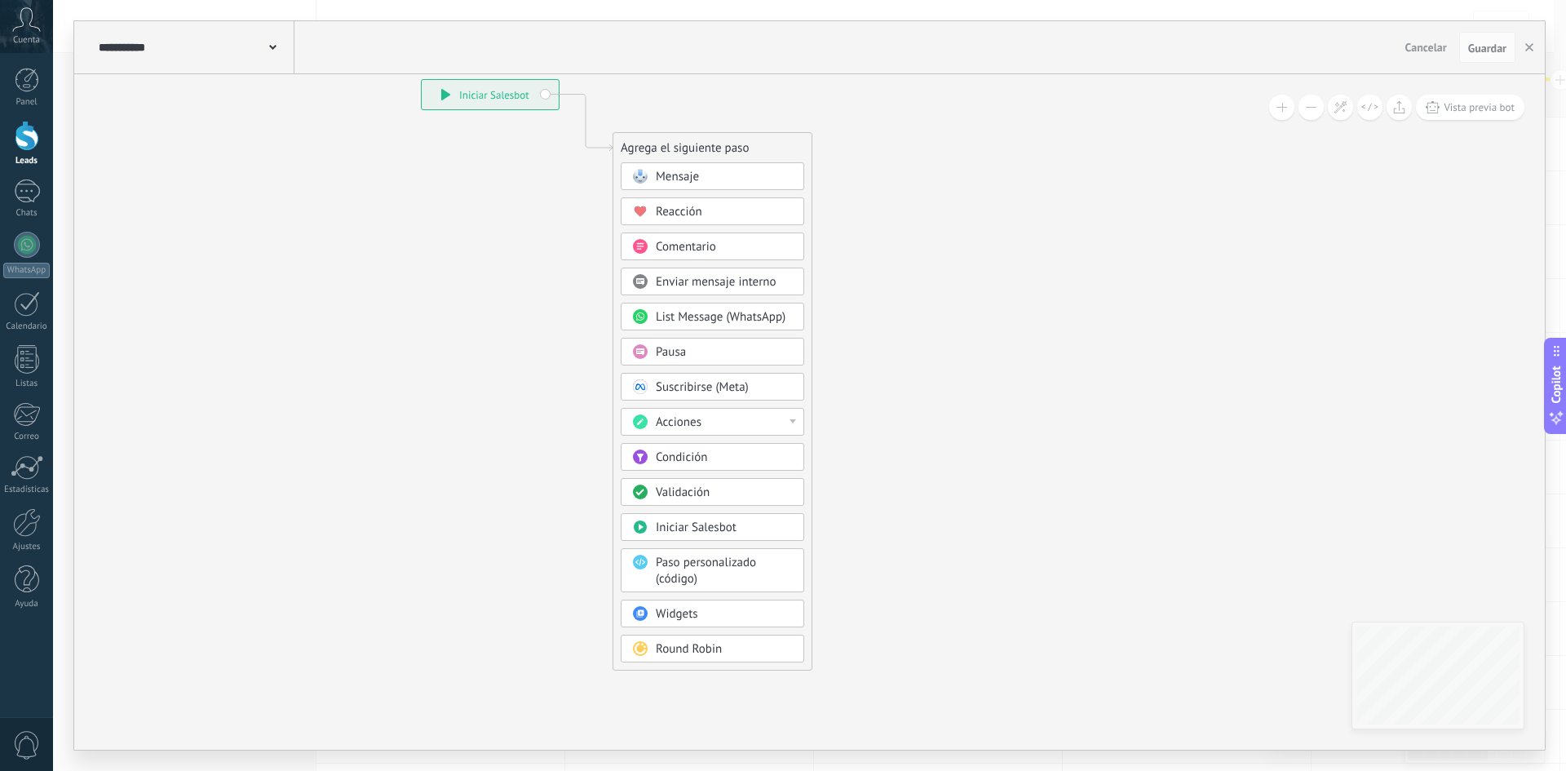
click at [698, 173] on span "Mensaje" at bounding box center [677, 176] width 43 height 15
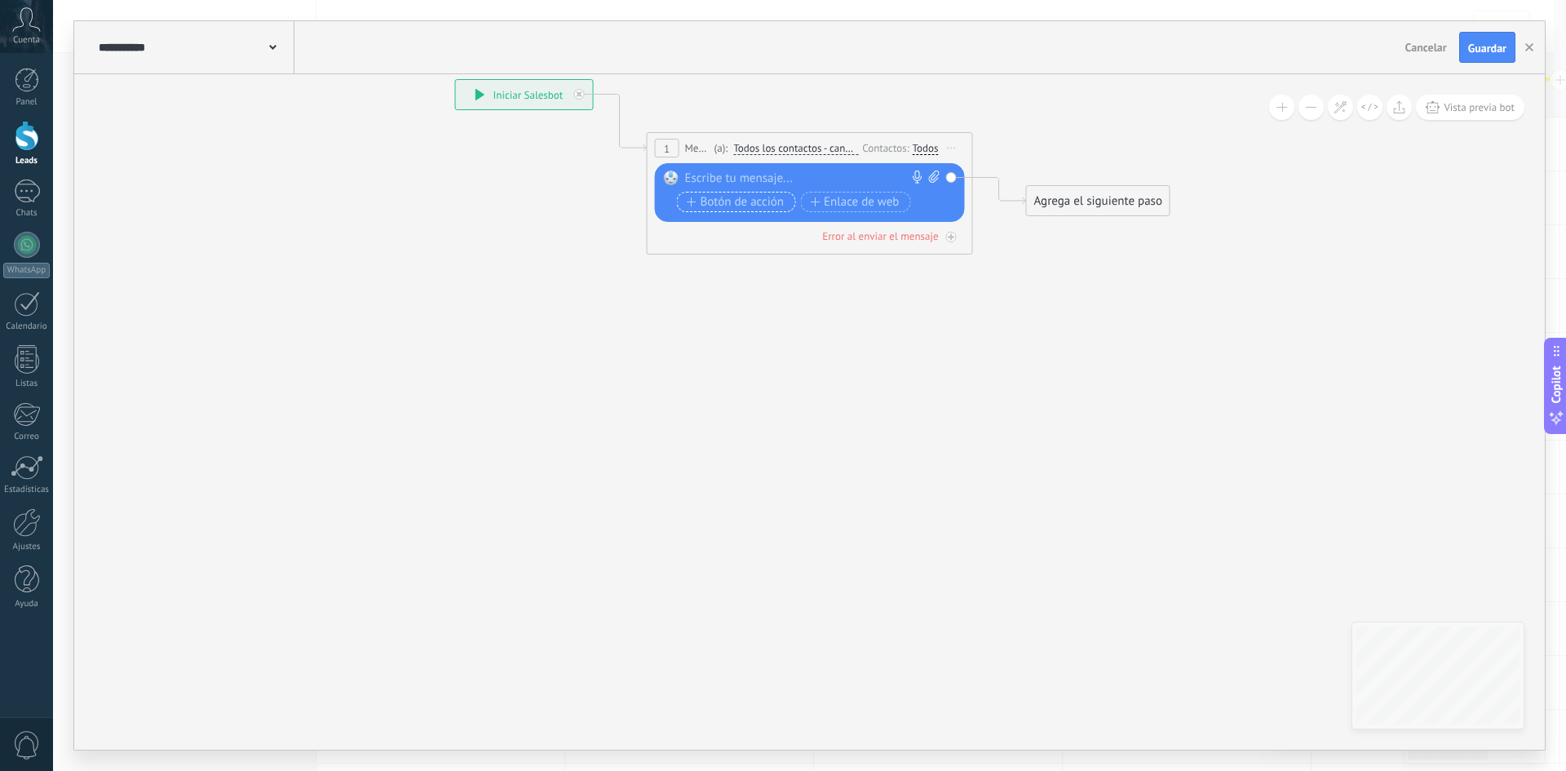
click at [737, 197] on span "Botón de acción" at bounding box center [736, 202] width 98 height 13
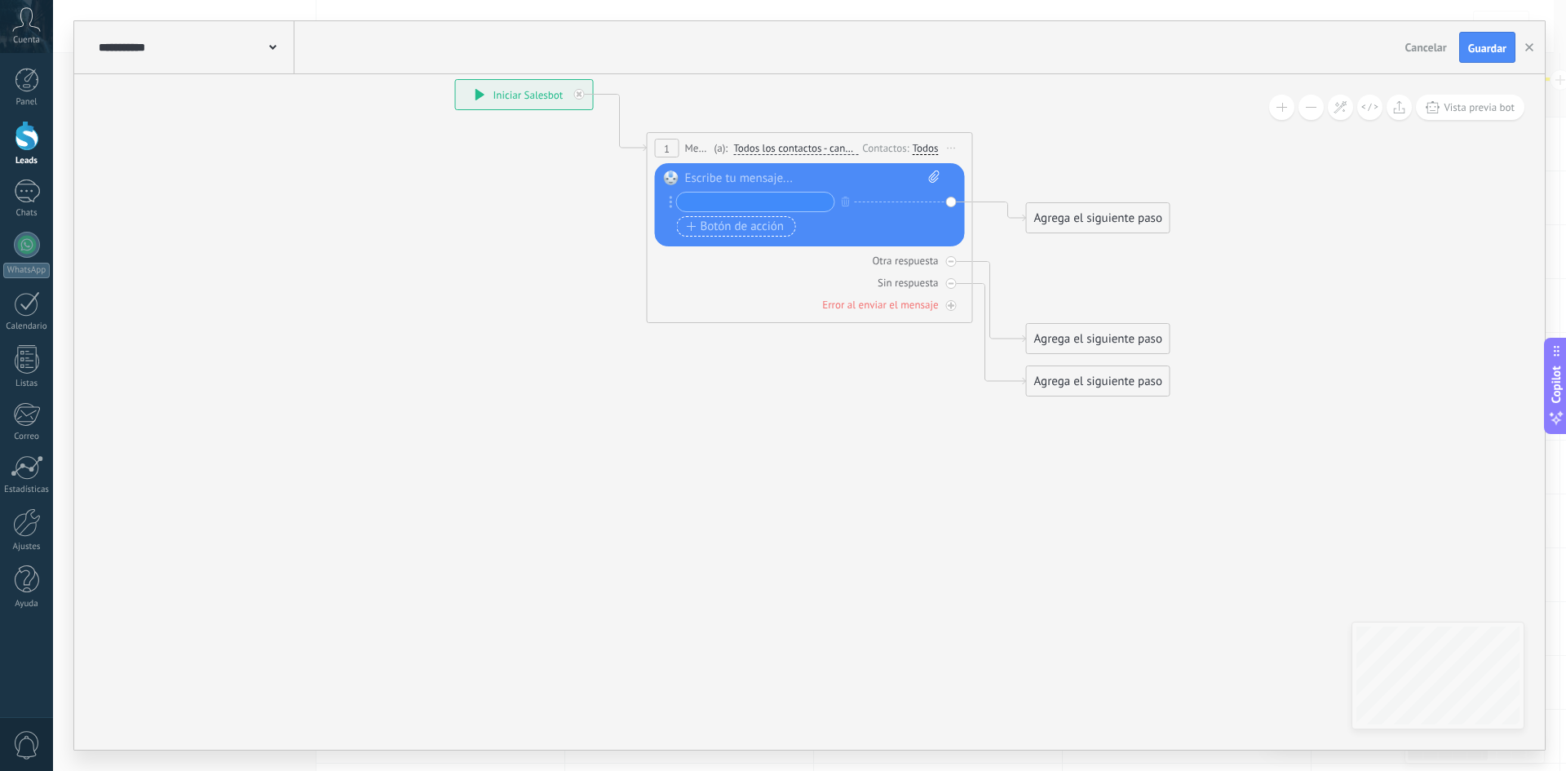
click at [737, 197] on input "text" at bounding box center [755, 202] width 157 height 19
type input "*"
click at [759, 226] on span "Botón de acción" at bounding box center [736, 226] width 98 height 13
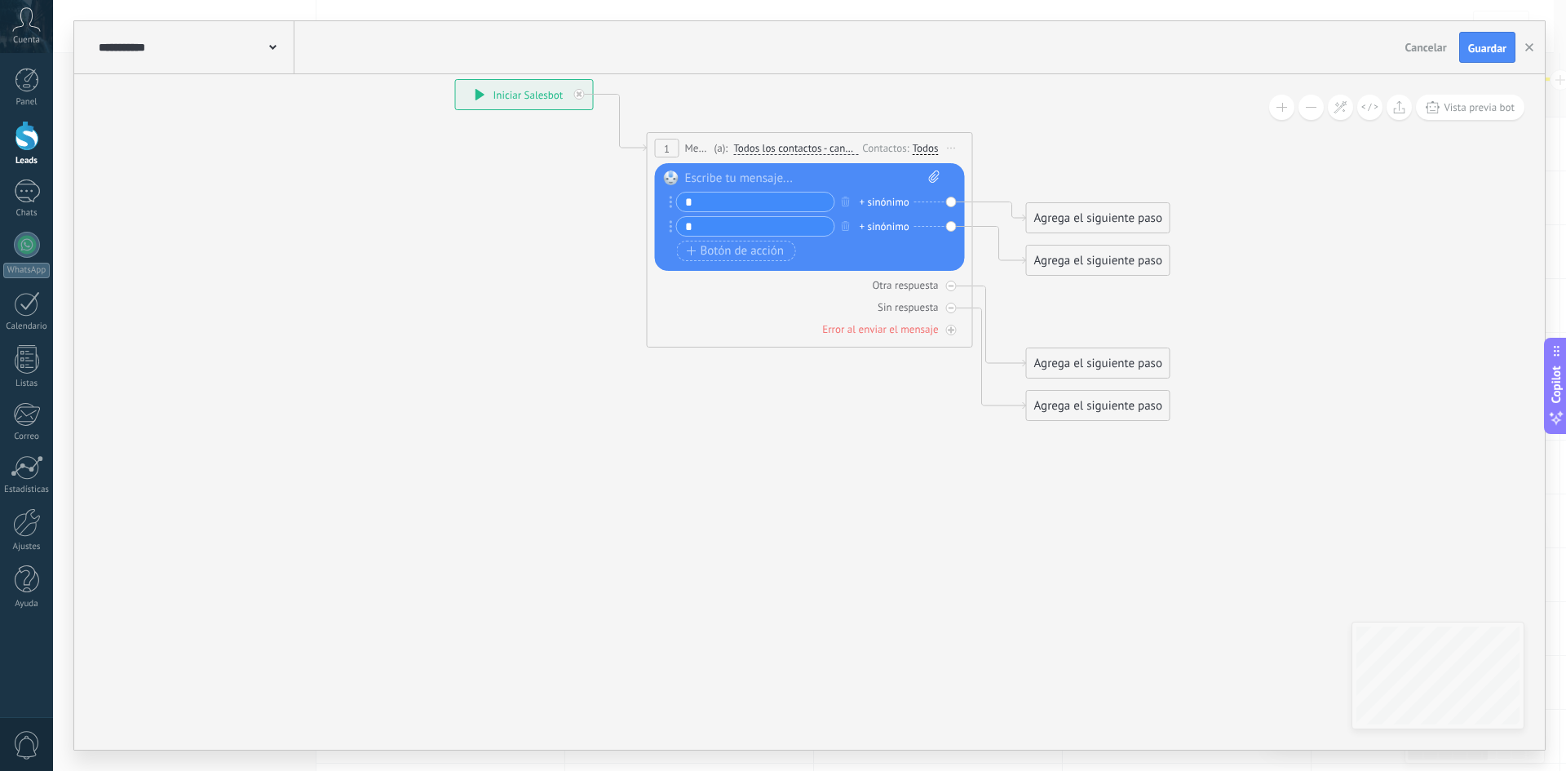
type input "*"
click at [1078, 219] on div "Agrega el siguiente paso" at bounding box center [1098, 218] width 143 height 27
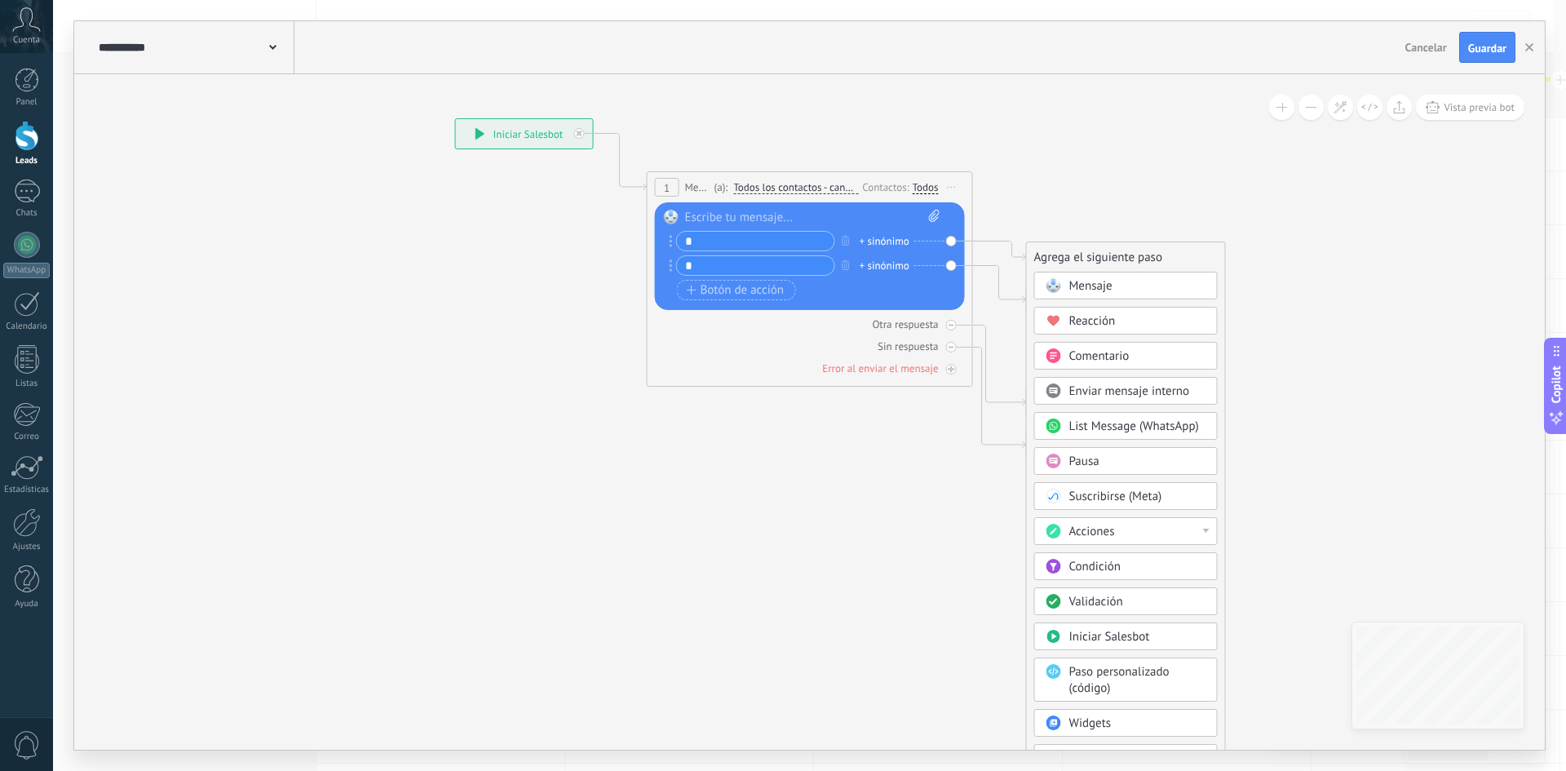
click at [1123, 536] on div "Acciones" at bounding box center [1137, 532] width 137 height 16
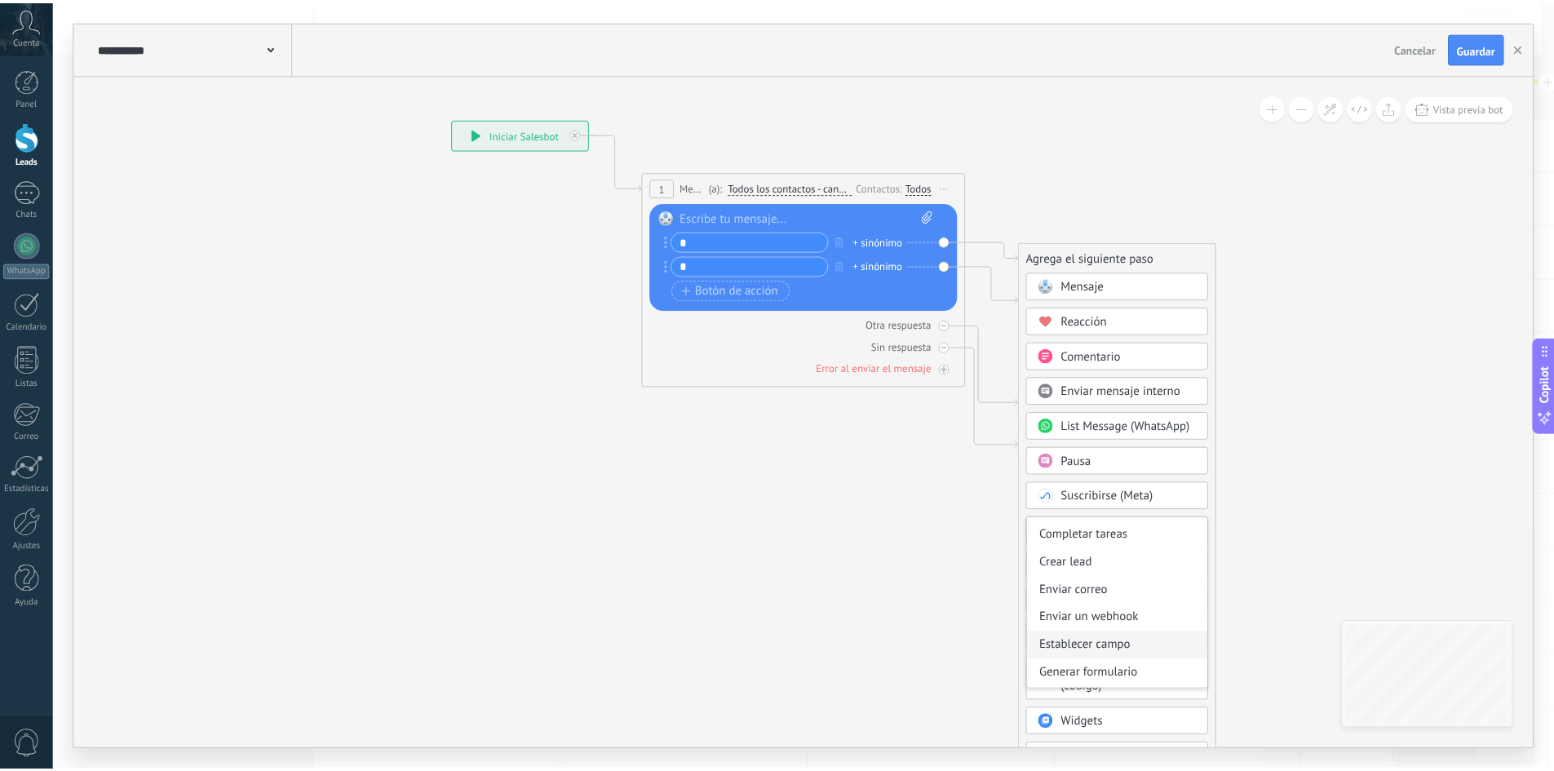
scroll to position [217, 0]
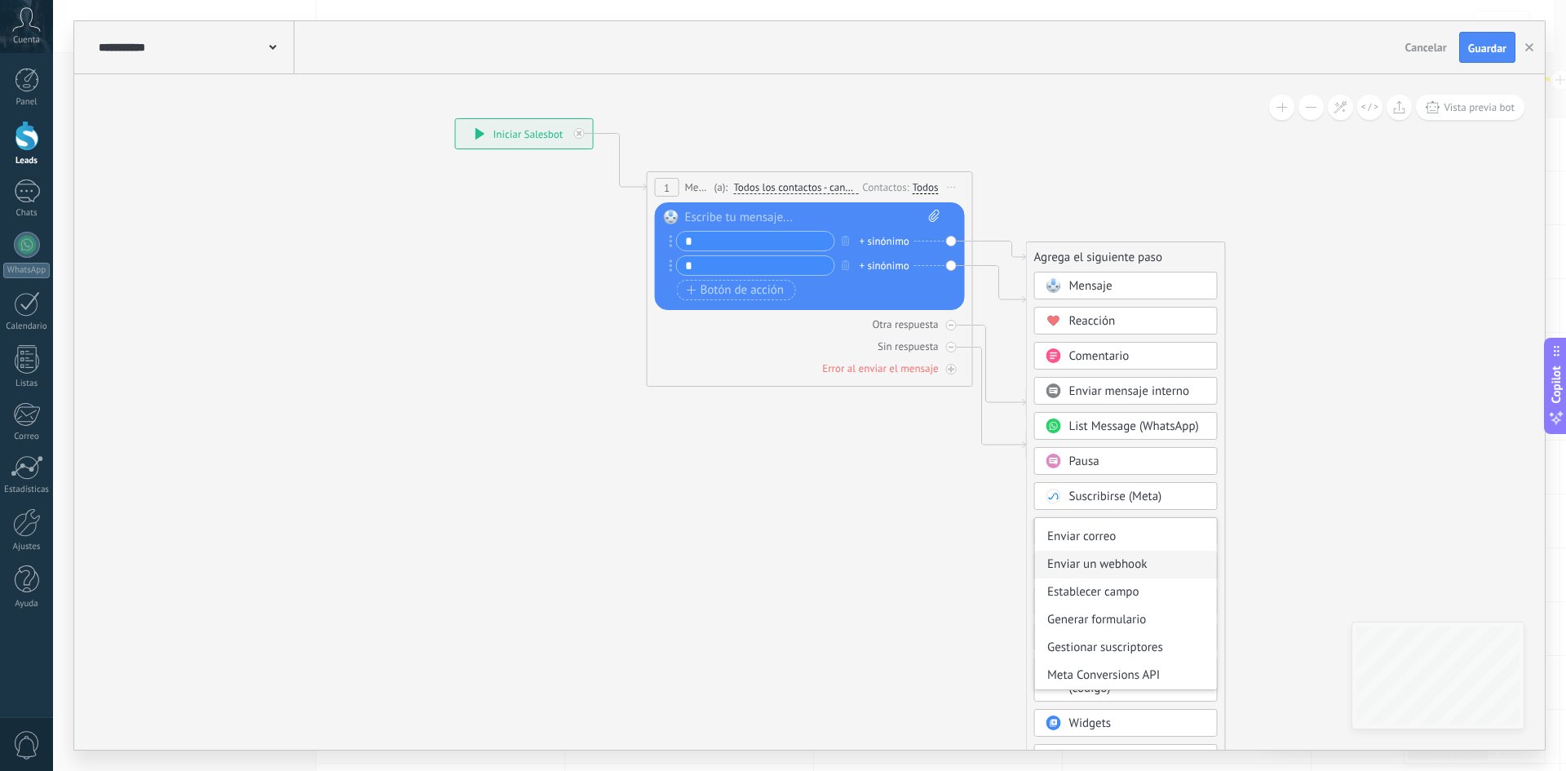
click at [1160, 565] on div "Enviar un webhook" at bounding box center [1126, 565] width 182 height 28
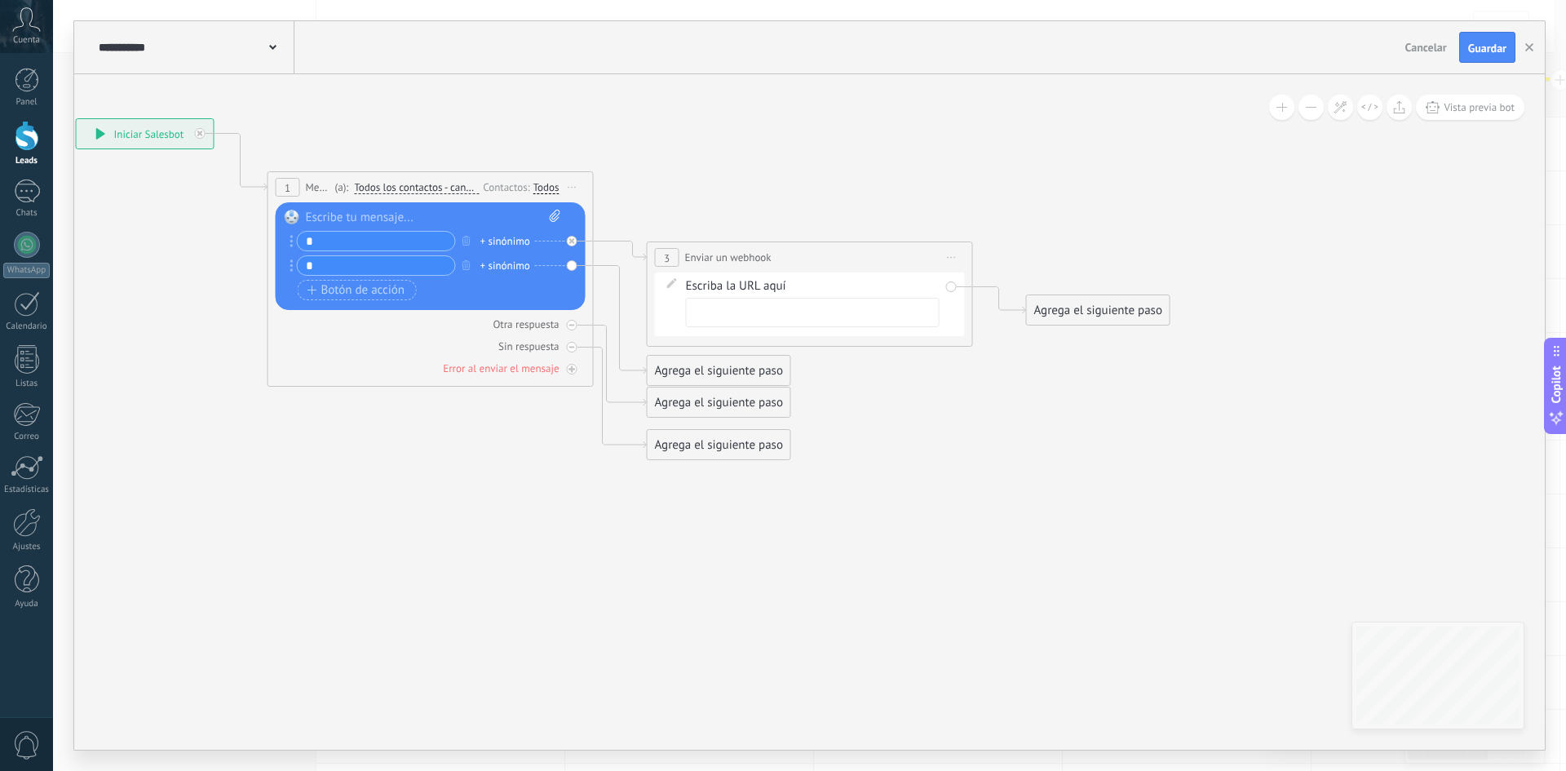
click at [1092, 299] on div "Agrega el siguiente paso" at bounding box center [1098, 310] width 143 height 27
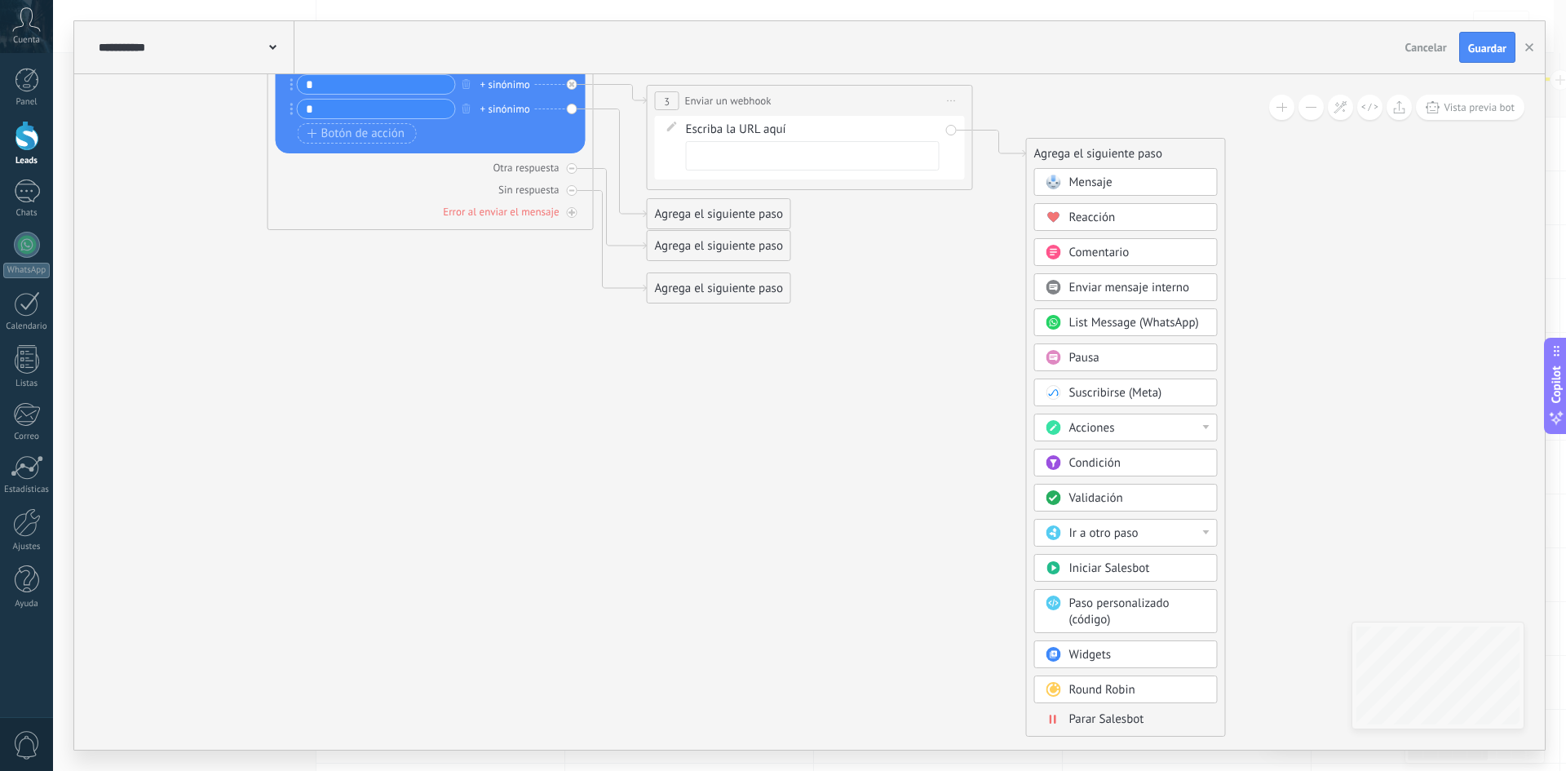
click at [1074, 609] on span "Paso personalizado (código)" at bounding box center [1119, 612] width 100 height 32
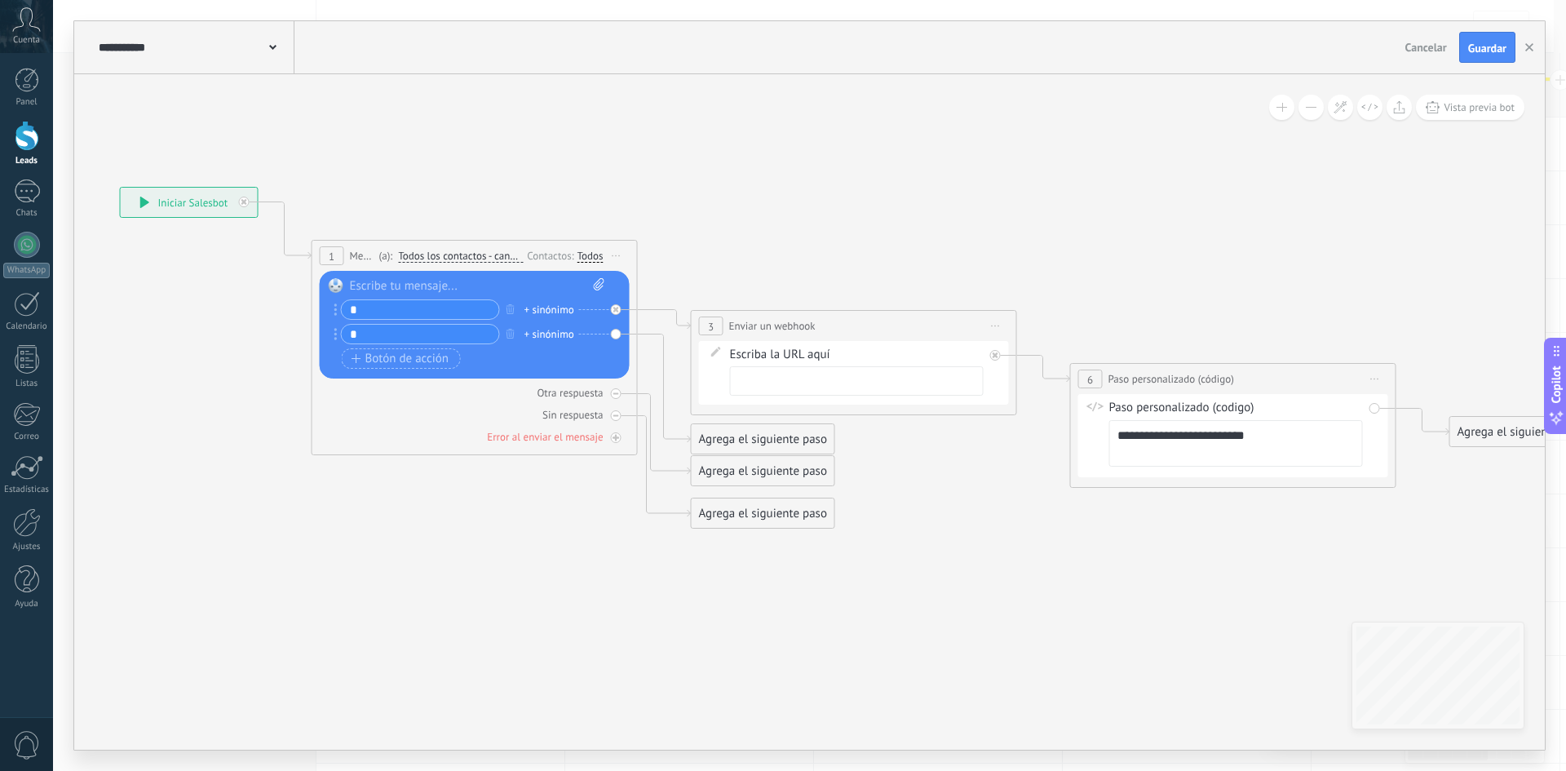
drag, startPoint x: 628, startPoint y: 560, endPoint x: 1052, endPoint y: 590, distance: 424.4
click at [1052, 590] on icon at bounding box center [829, 358] width 2234 height 1158
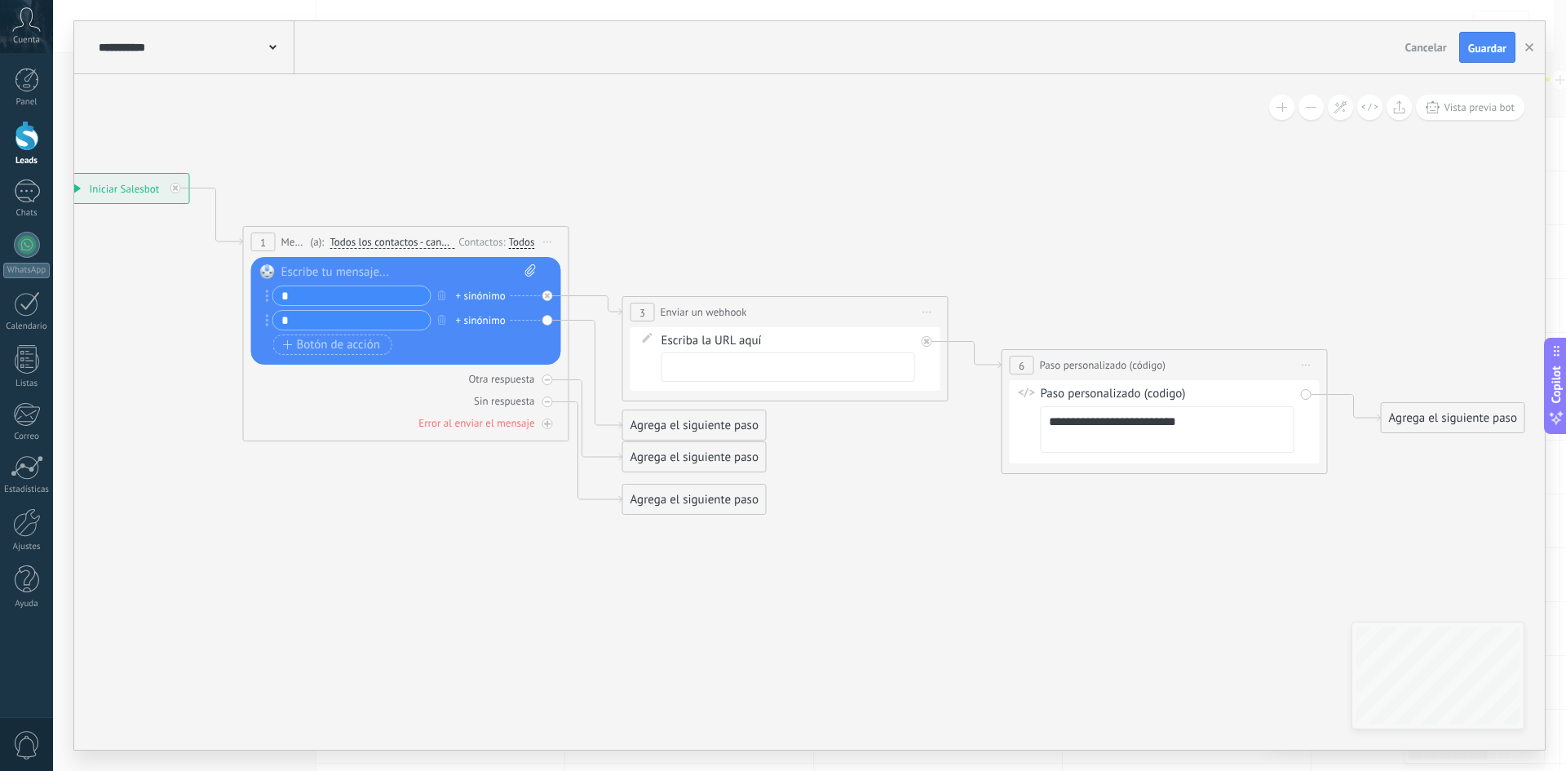
drag, startPoint x: 1073, startPoint y: 589, endPoint x: 1004, endPoint y: 575, distance: 69.9
click at [1004, 575] on icon at bounding box center [761, 344] width 2234 height 1158
click at [1310, 106] on button at bounding box center [1311, 107] width 25 height 25
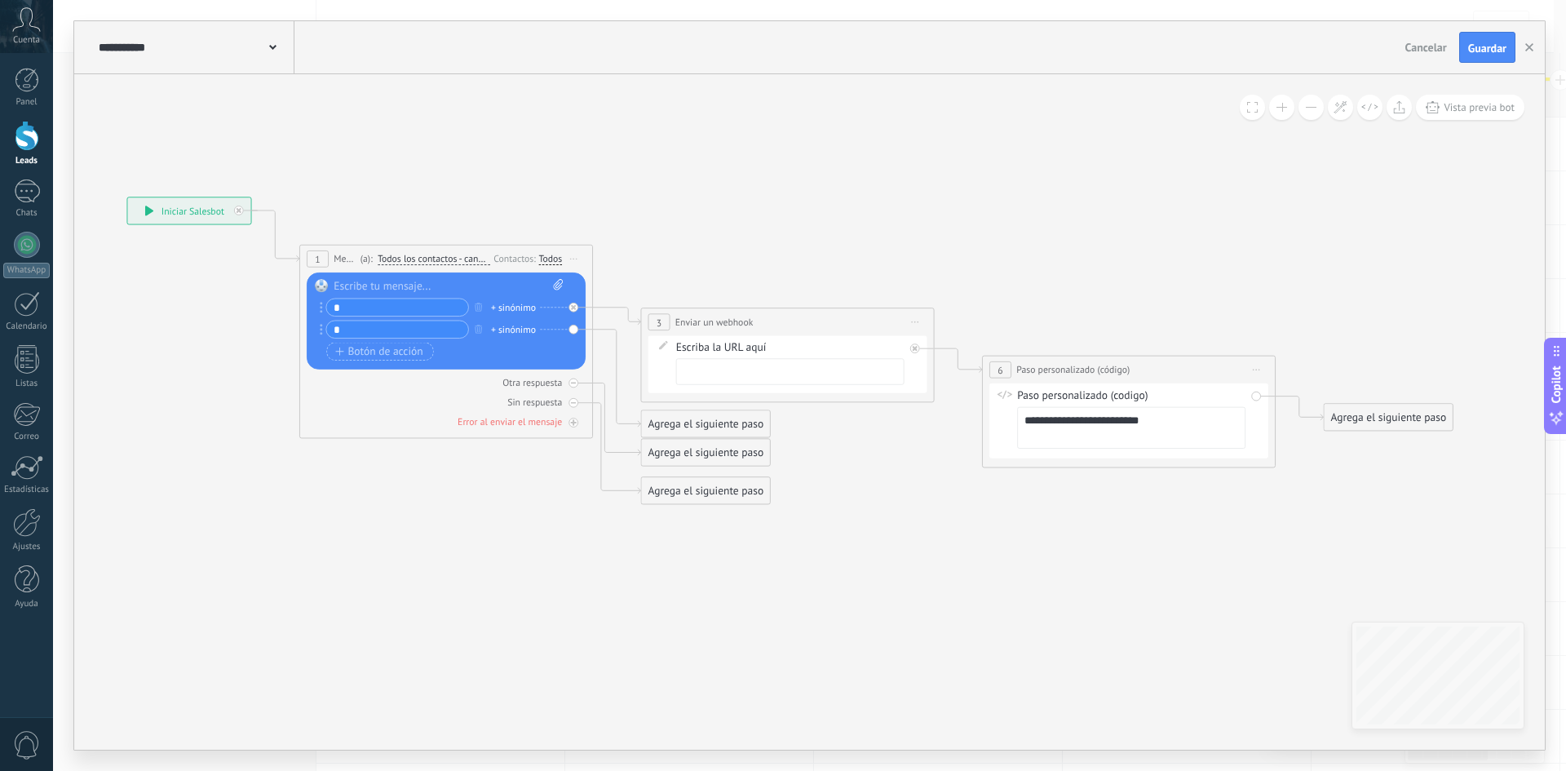
click at [1310, 106] on button at bounding box center [1311, 107] width 25 height 25
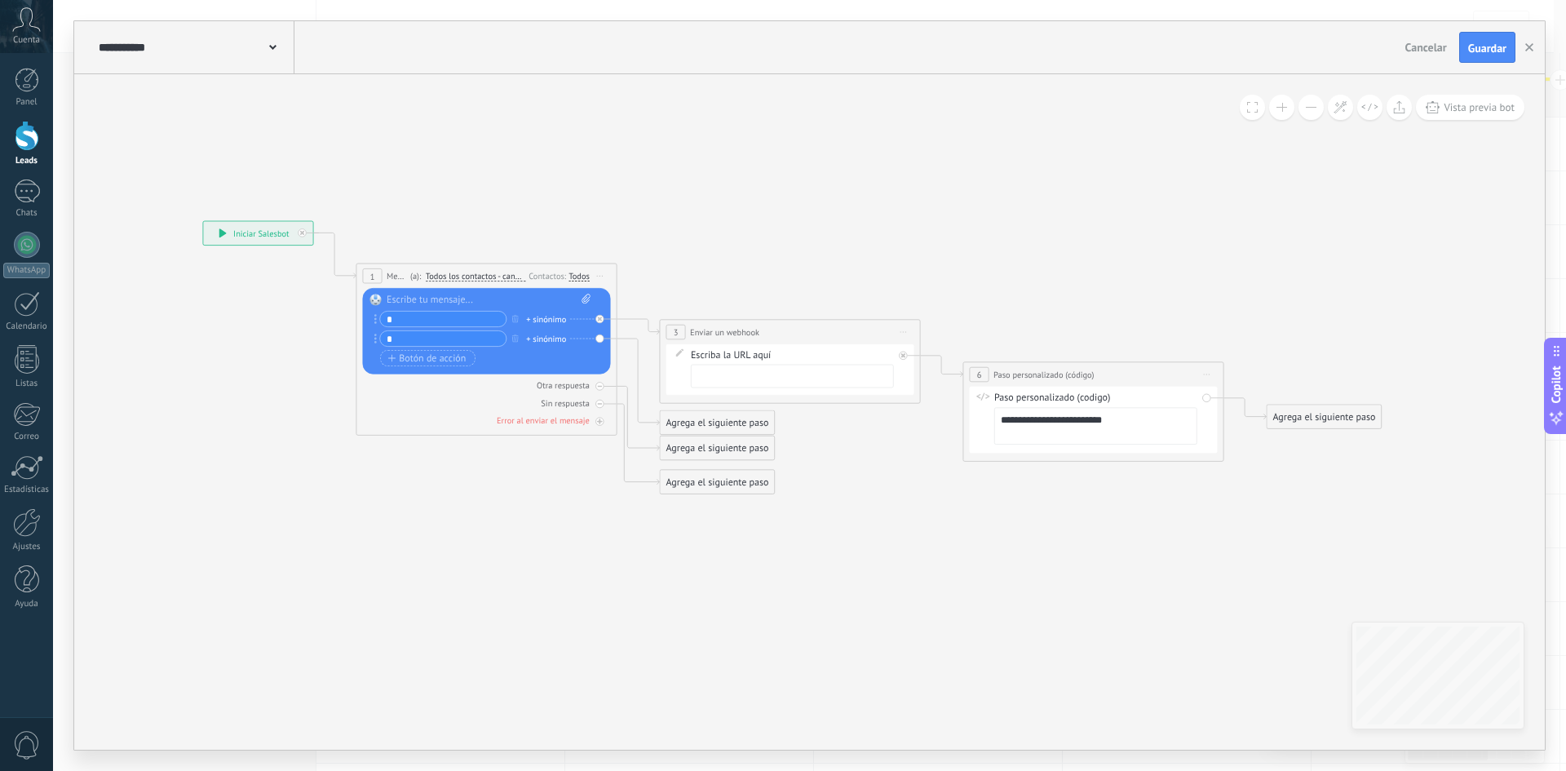
click at [247, 59] on div "**********" at bounding box center [195, 47] width 200 height 52
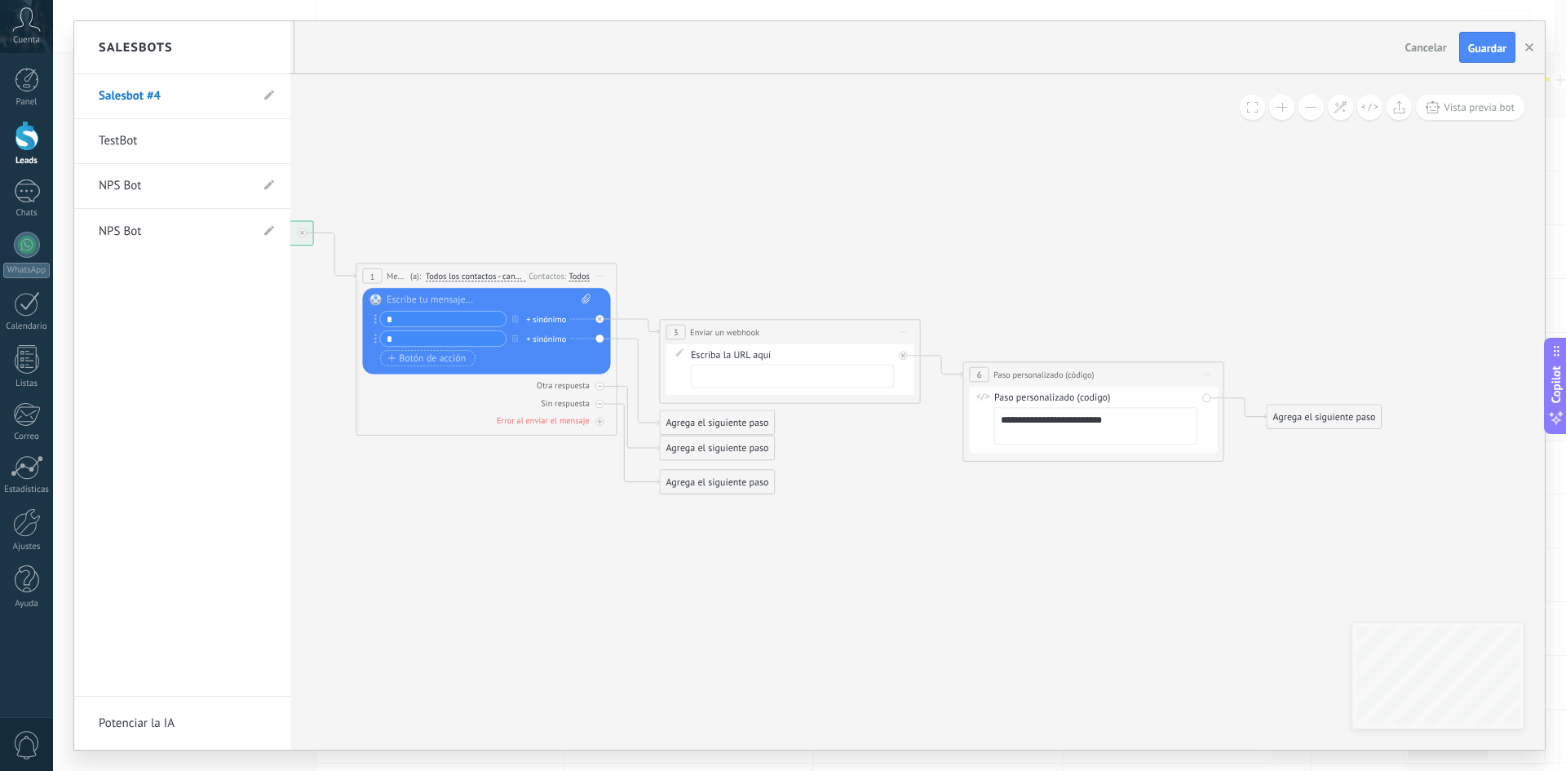
click at [666, 191] on div at bounding box center [809, 385] width 1471 height 728
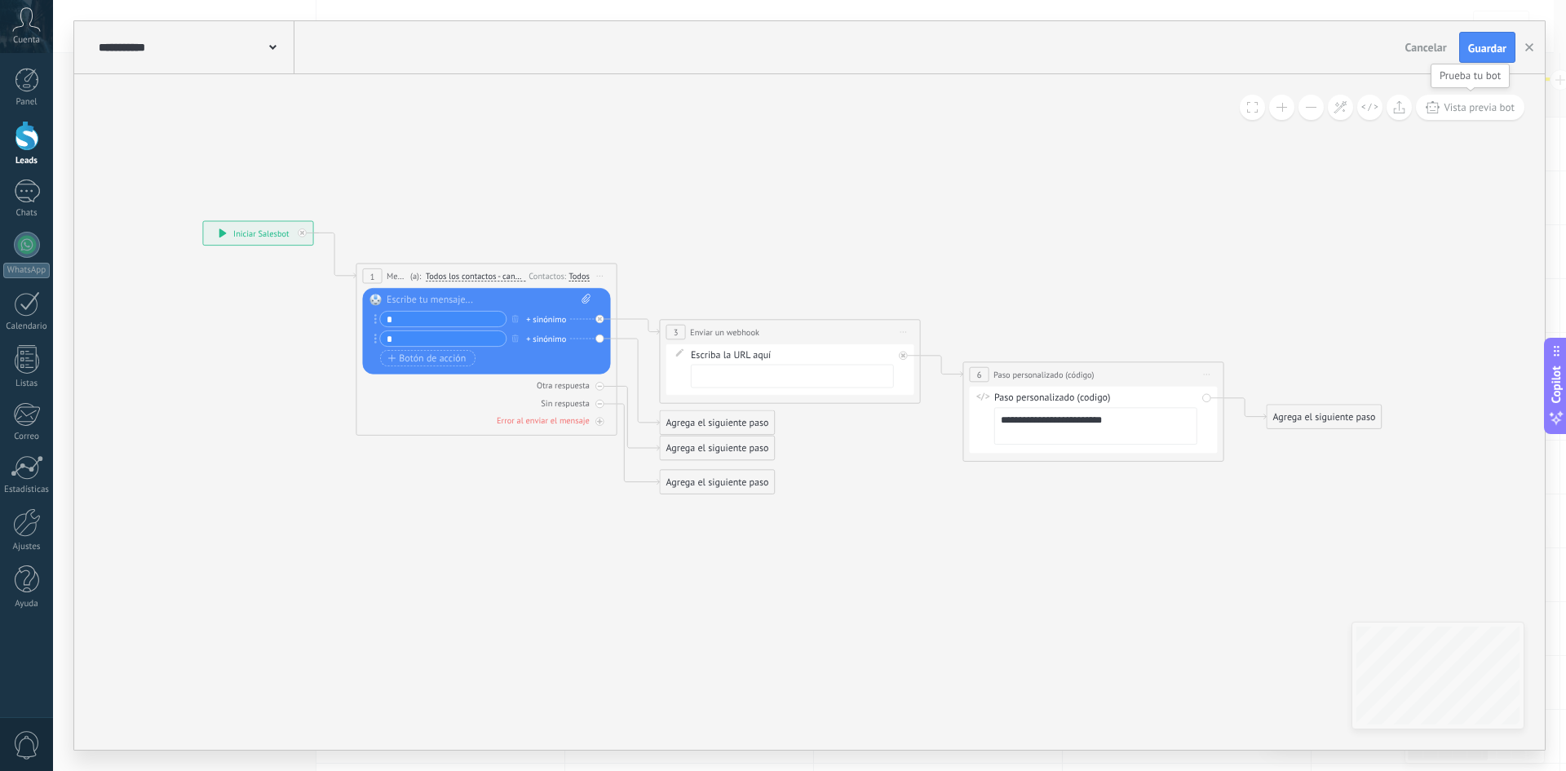
click at [1483, 111] on span "Vista previa bot" at bounding box center [1479, 107] width 71 height 14
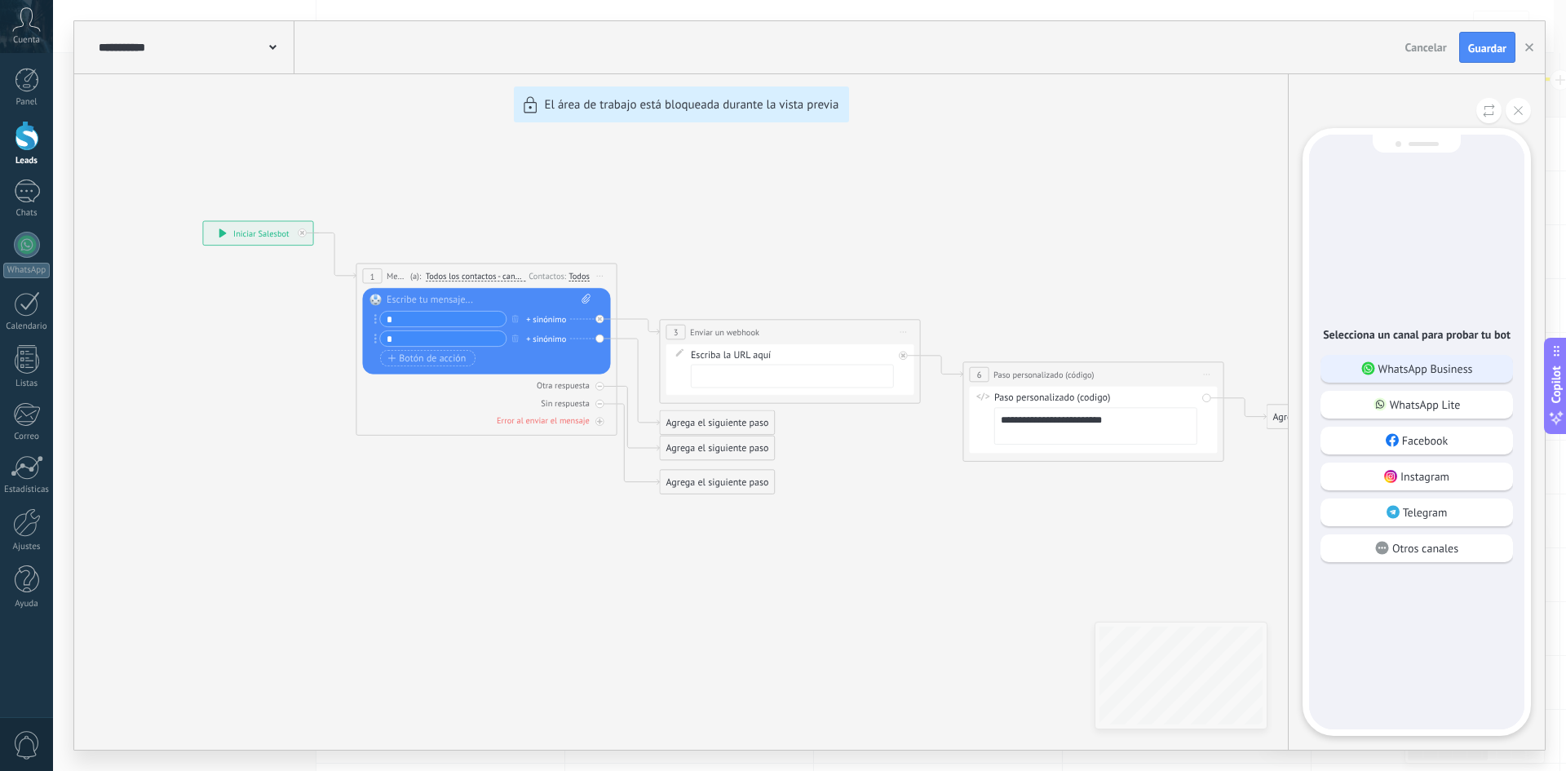
click at [1393, 373] on p "WhatsApp Business" at bounding box center [1426, 368] width 95 height 15
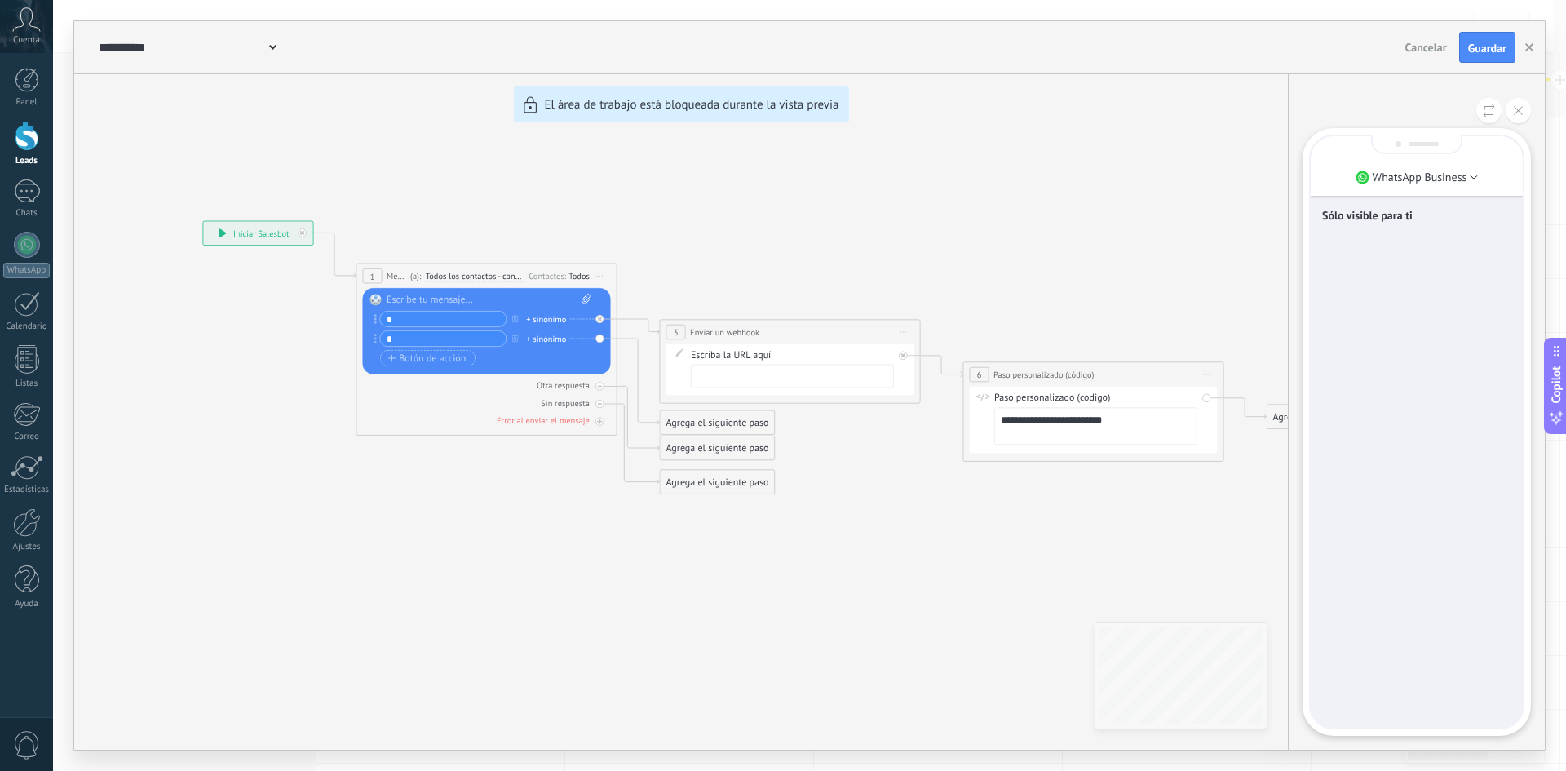
click at [1403, 288] on div "Sólo visible para ti" at bounding box center [1417, 431] width 212 height 591
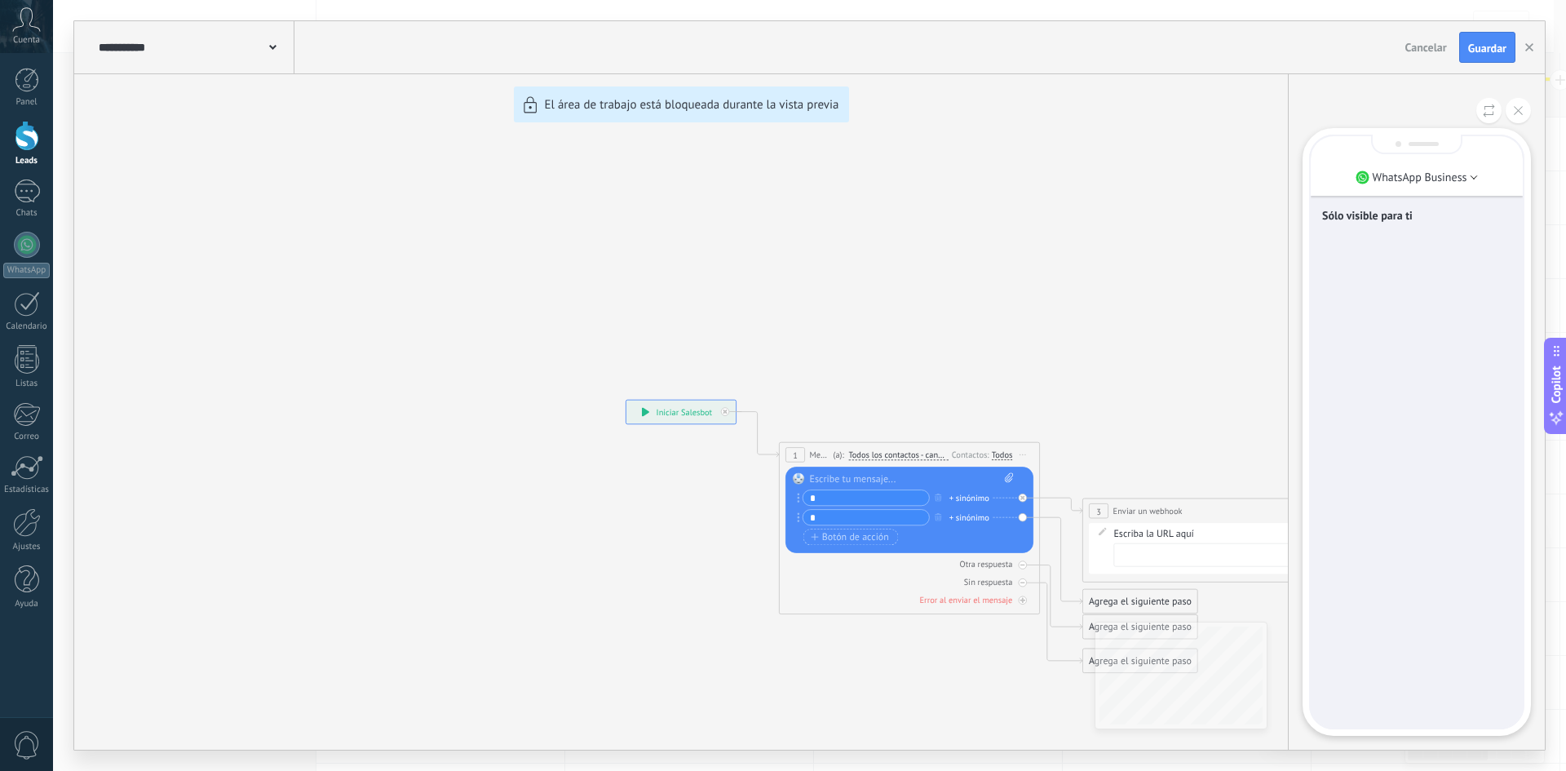
drag, startPoint x: 1185, startPoint y: 364, endPoint x: 962, endPoint y: 307, distance: 230.7
click at [962, 307] on div "**********" at bounding box center [809, 385] width 1471 height 728
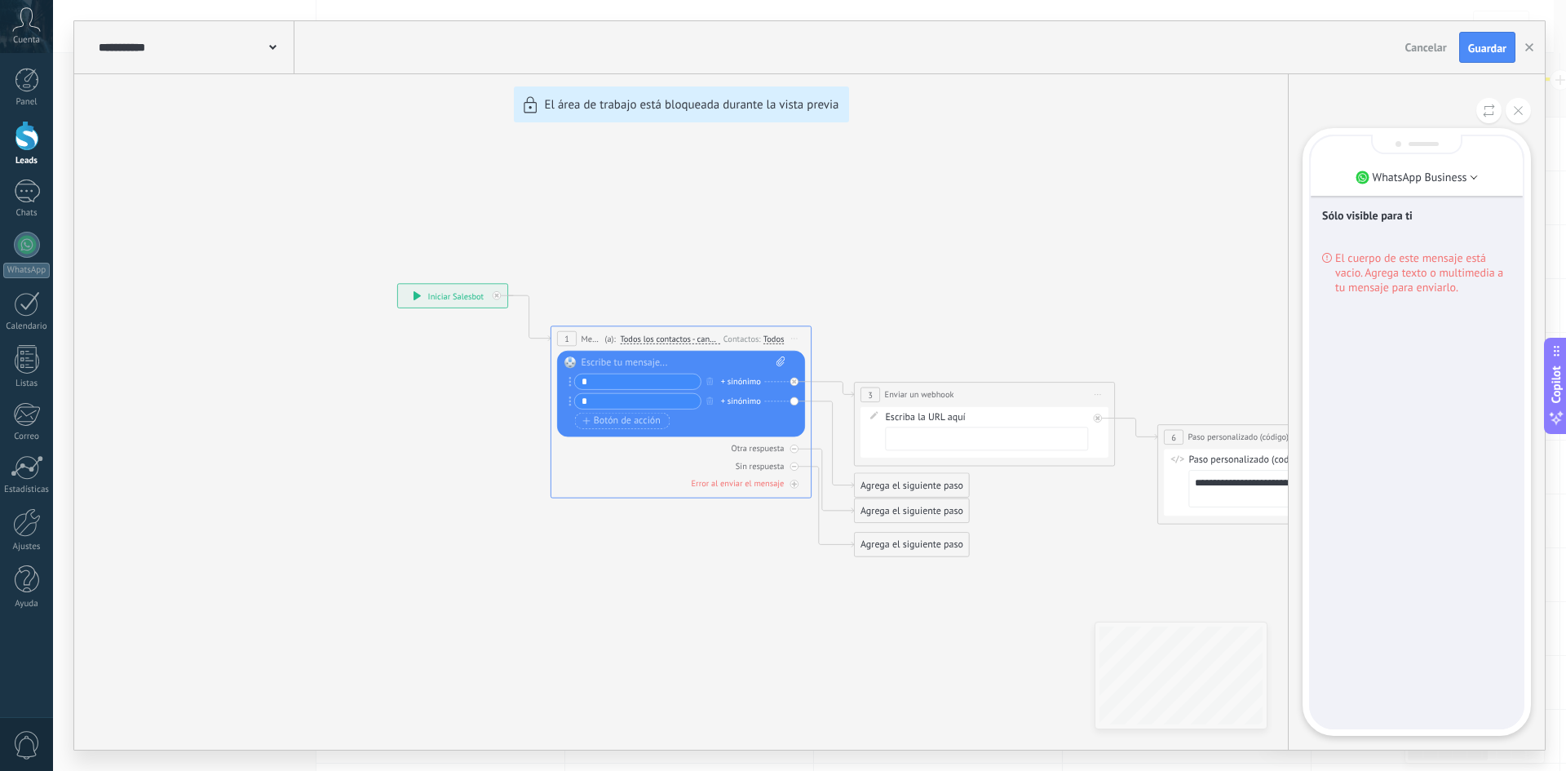
click at [745, 379] on div "**********" at bounding box center [809, 385] width 1471 height 728
drag, startPoint x: 1075, startPoint y: 637, endPoint x: 886, endPoint y: 606, distance: 191.8
click at [886, 606] on div "**********" at bounding box center [809, 385] width 1471 height 728
click at [848, 308] on div "**********" at bounding box center [809, 385] width 1471 height 728
click at [27, 20] on icon at bounding box center [26, 19] width 29 height 24
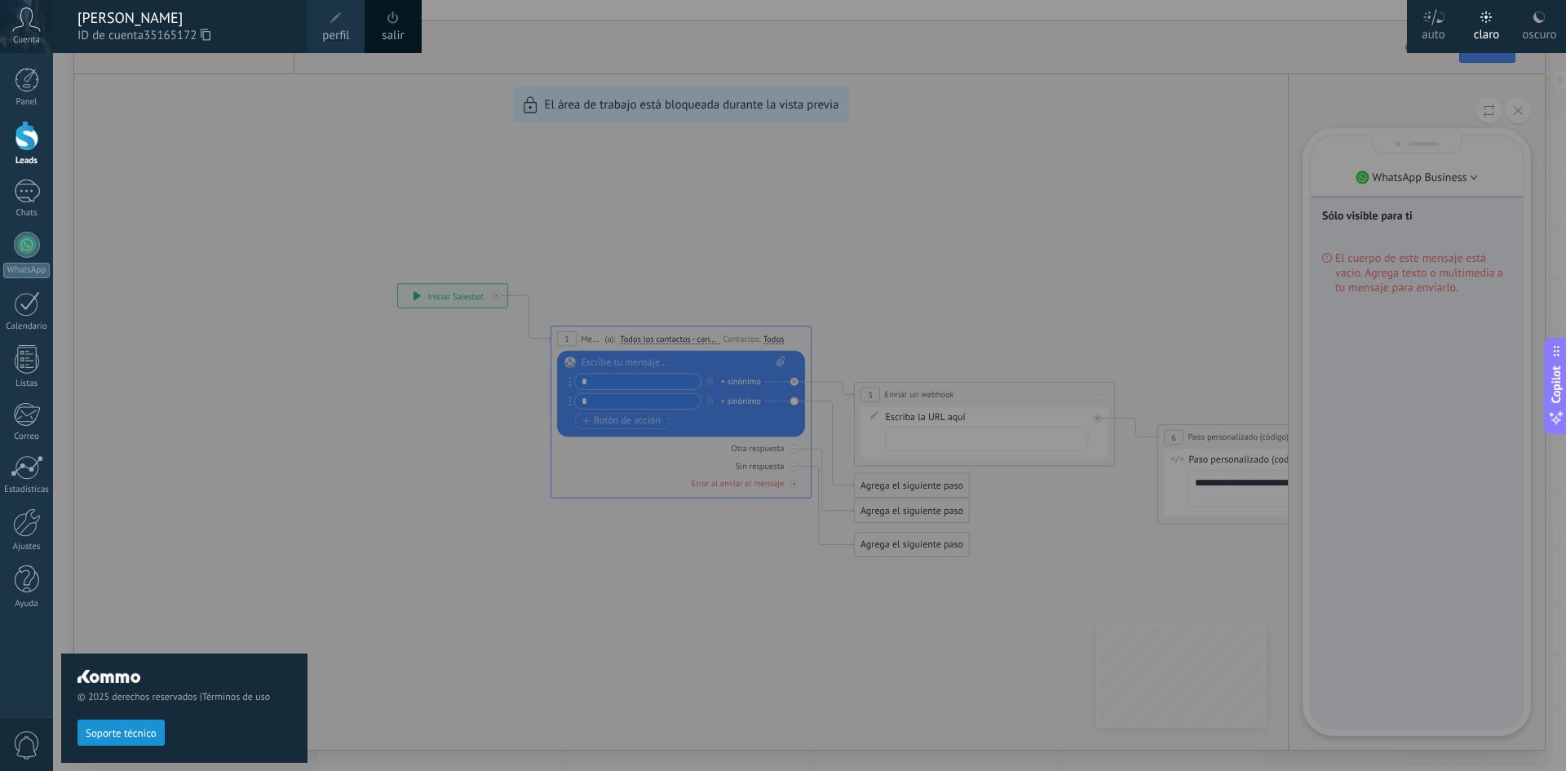
click at [352, 552] on div at bounding box center [836, 385] width 1566 height 771
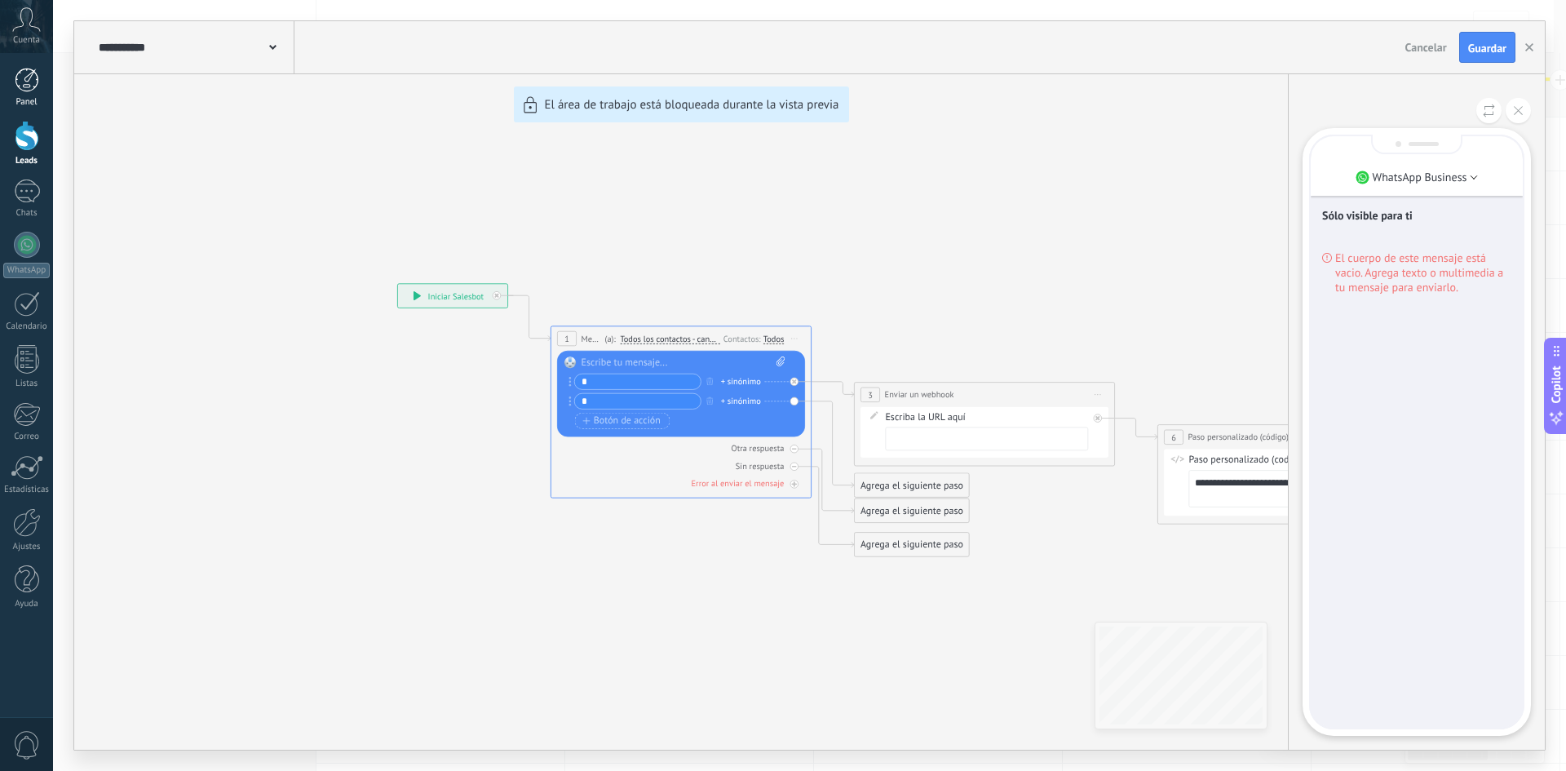
click at [41, 89] on link "Panel" at bounding box center [26, 88] width 53 height 40
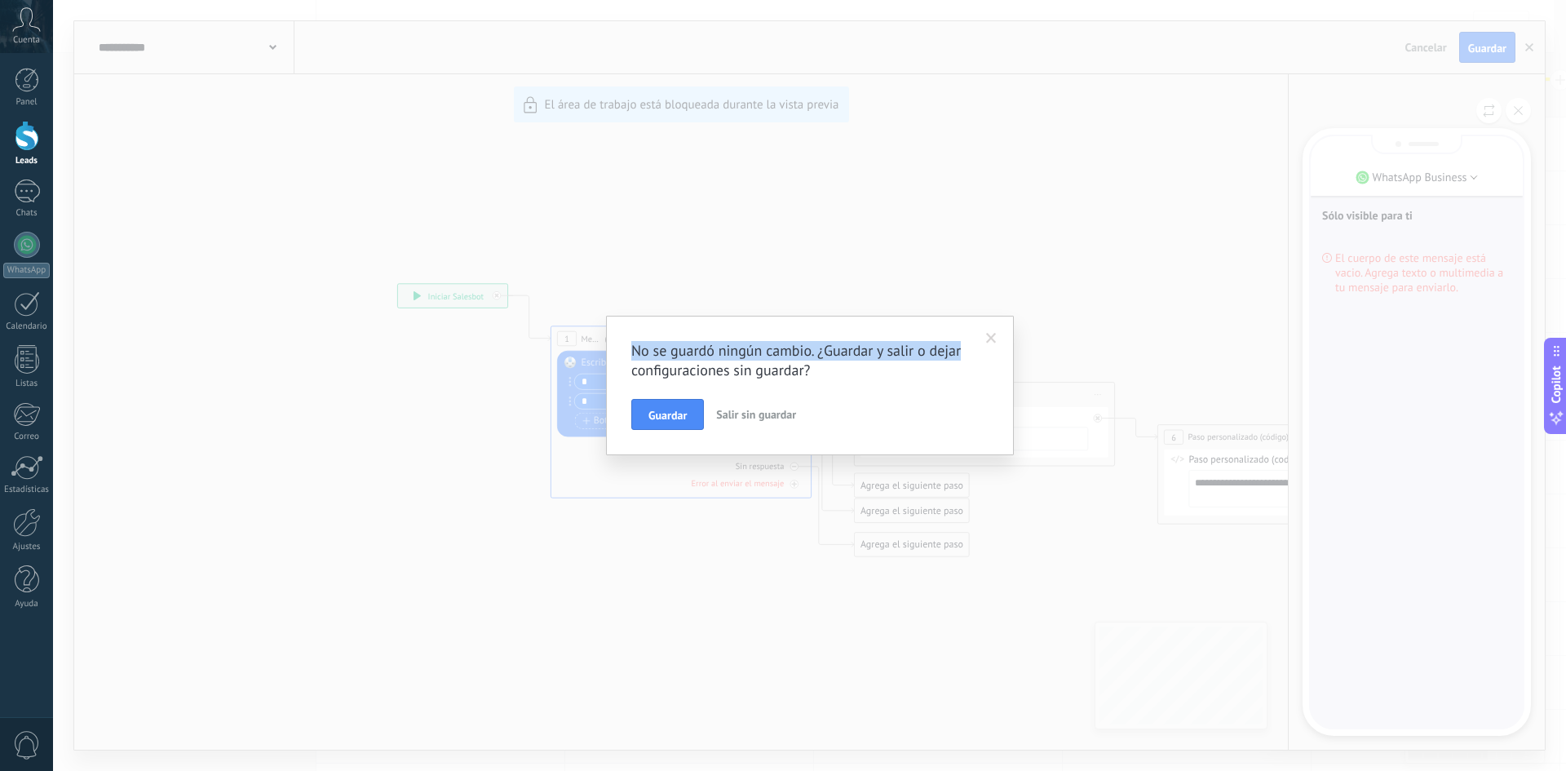
click at [979, 338] on div "No se guardó ningún cambio. ¿Guardar y salir o dejar configuraciones sin guarda…" at bounding box center [810, 385] width 408 height 139
click at [991, 335] on span at bounding box center [991, 338] width 11 height 11
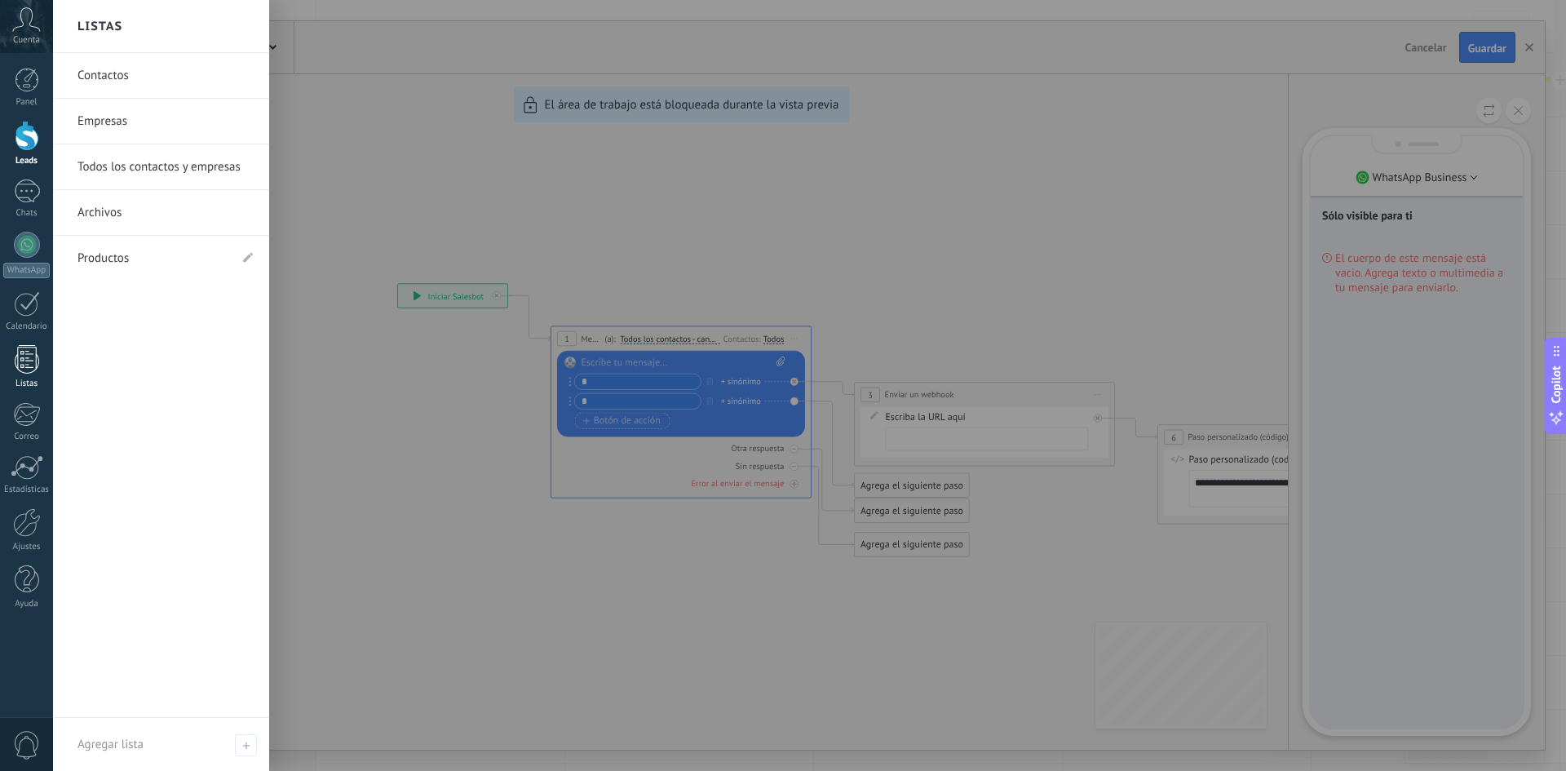
click at [37, 383] on div "Listas" at bounding box center [26, 384] width 47 height 11
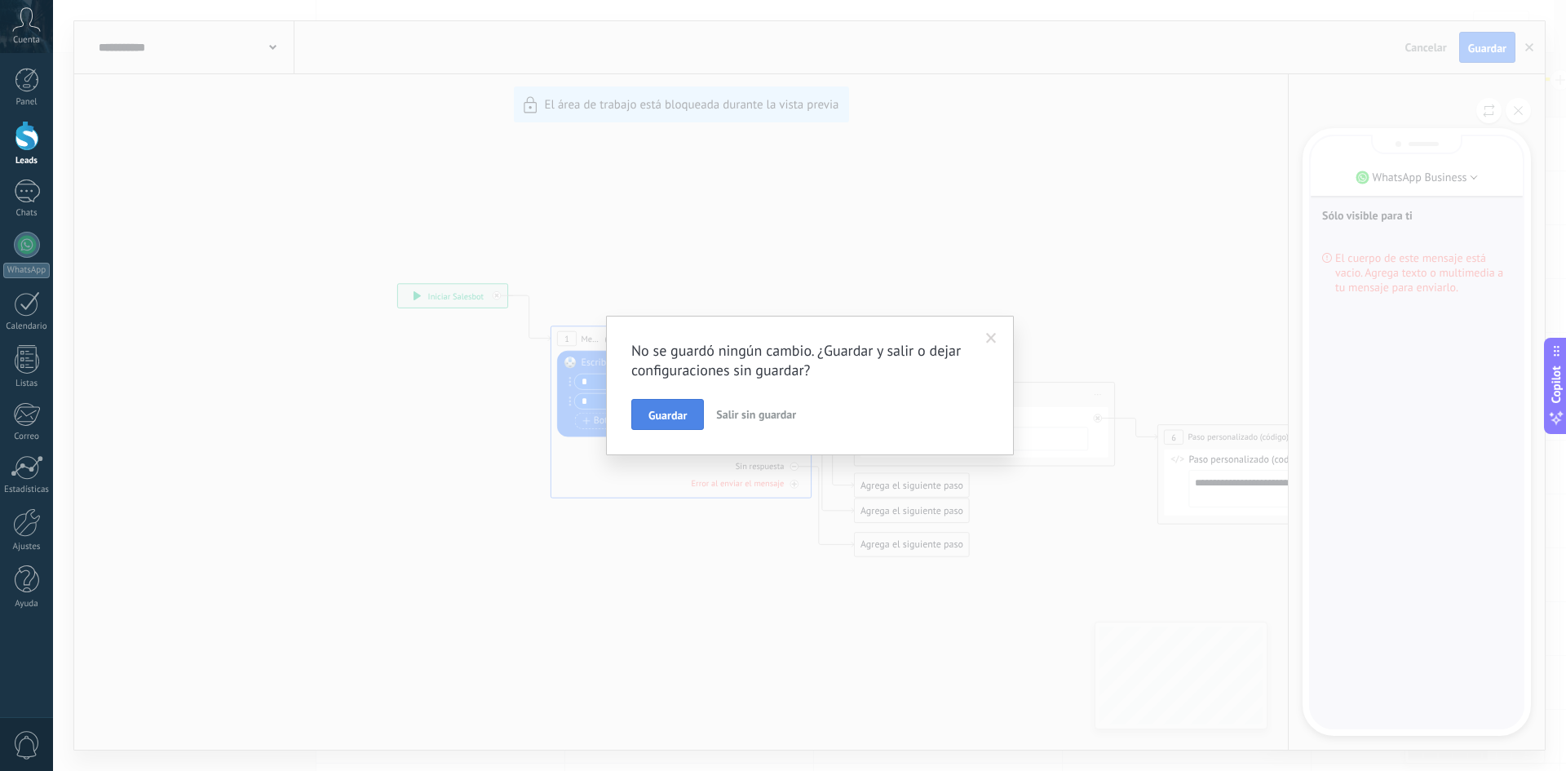
click at [665, 406] on button "Guardar" at bounding box center [667, 414] width 73 height 31
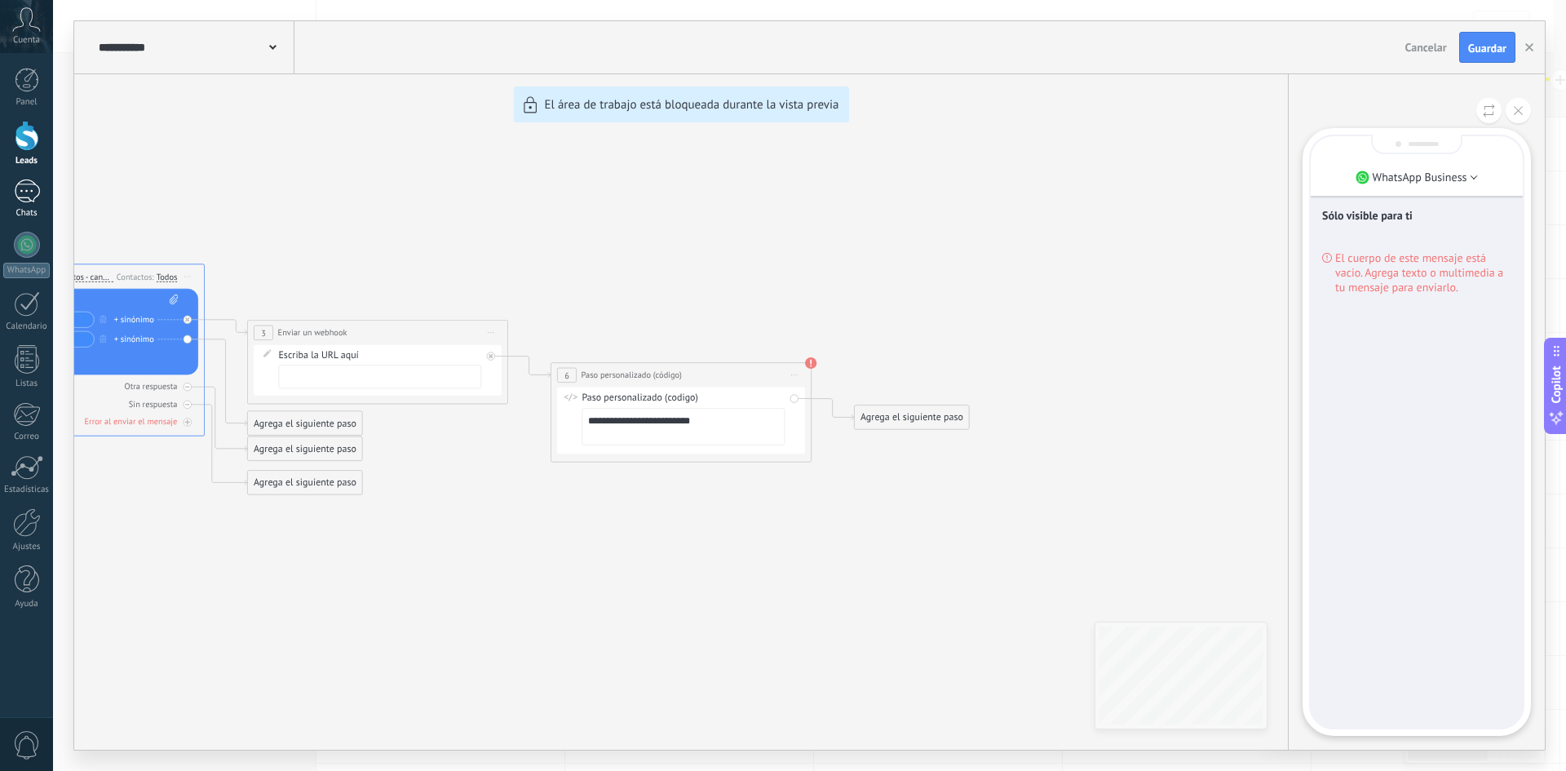
click at [37, 196] on div at bounding box center [27, 191] width 26 height 24
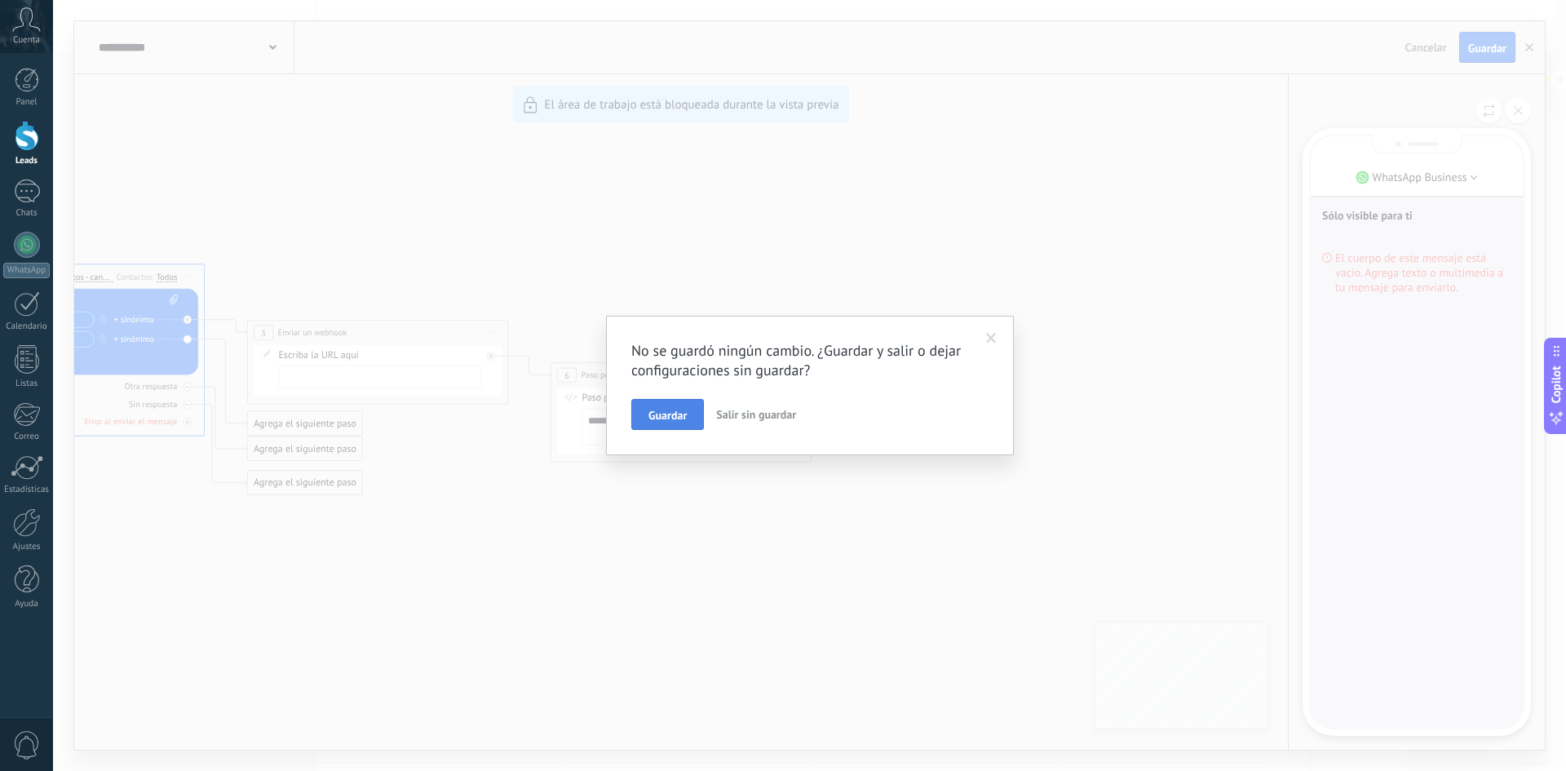
click at [680, 416] on span "Guardar" at bounding box center [668, 415] width 38 height 11
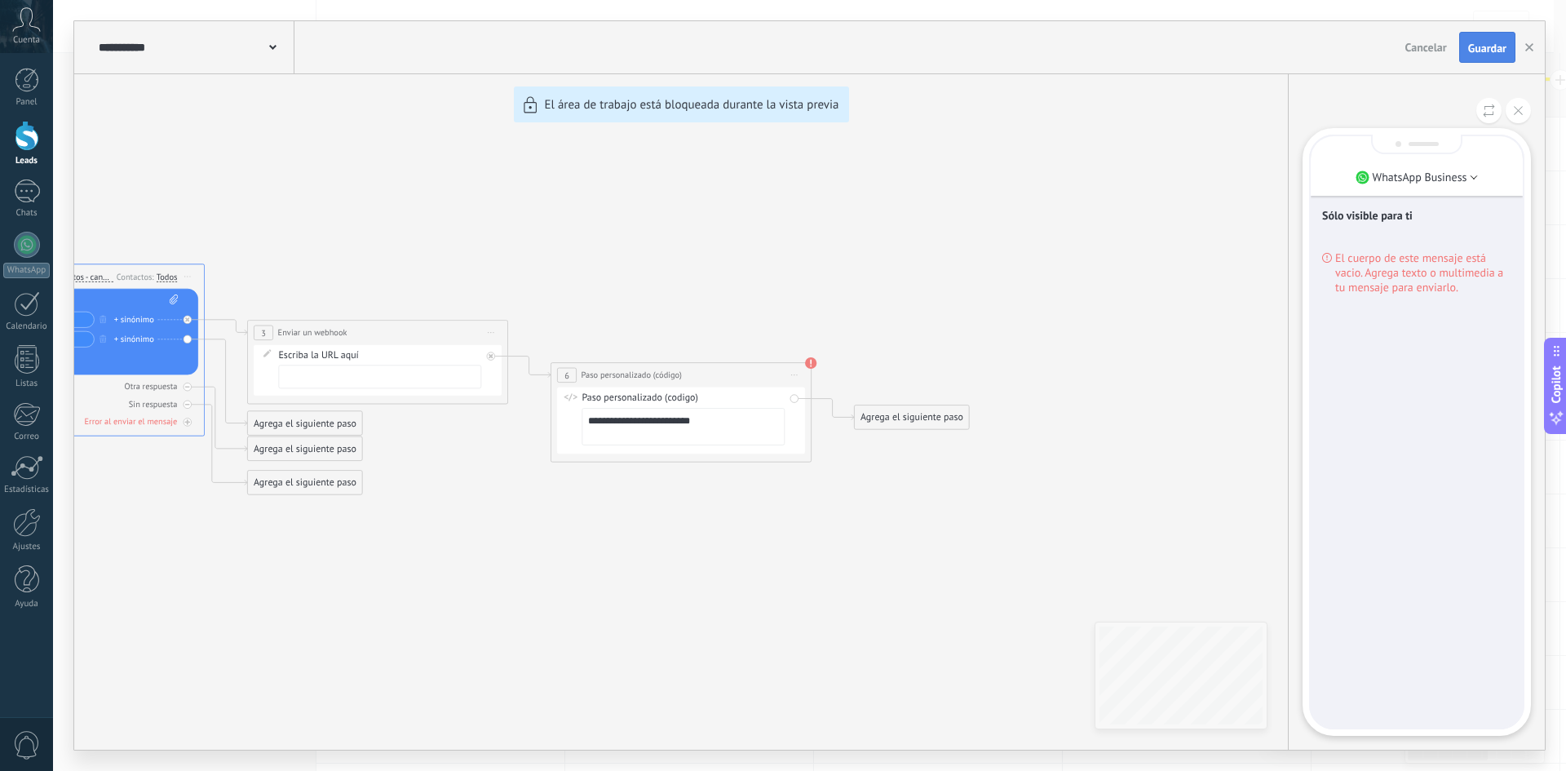
click at [1513, 46] on button "Guardar" at bounding box center [1487, 47] width 56 height 31
click at [1530, 46] on icon "button" at bounding box center [1529, 47] width 8 height 8
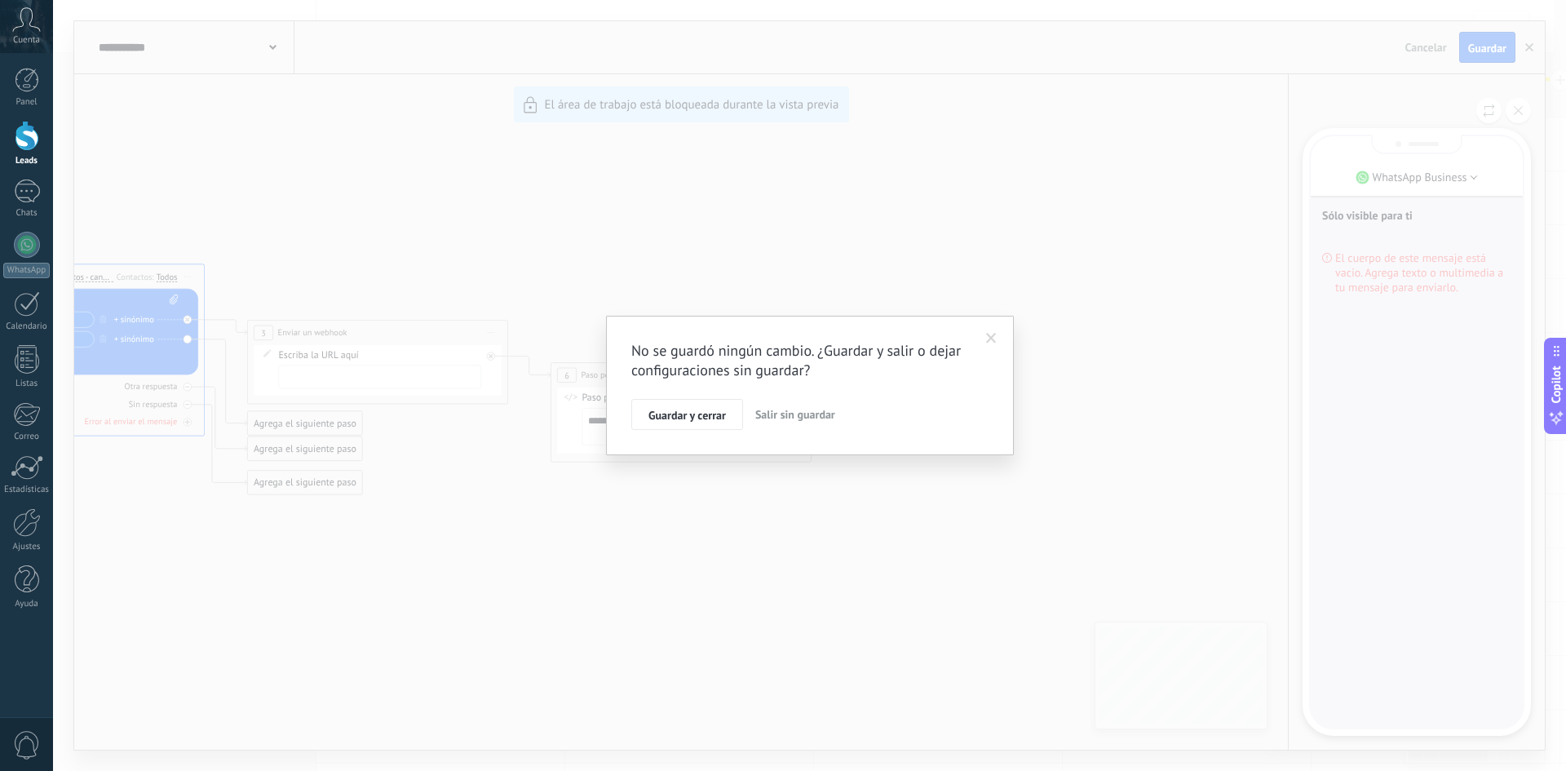
click at [817, 421] on span "Salir sin guardar" at bounding box center [795, 414] width 80 height 15
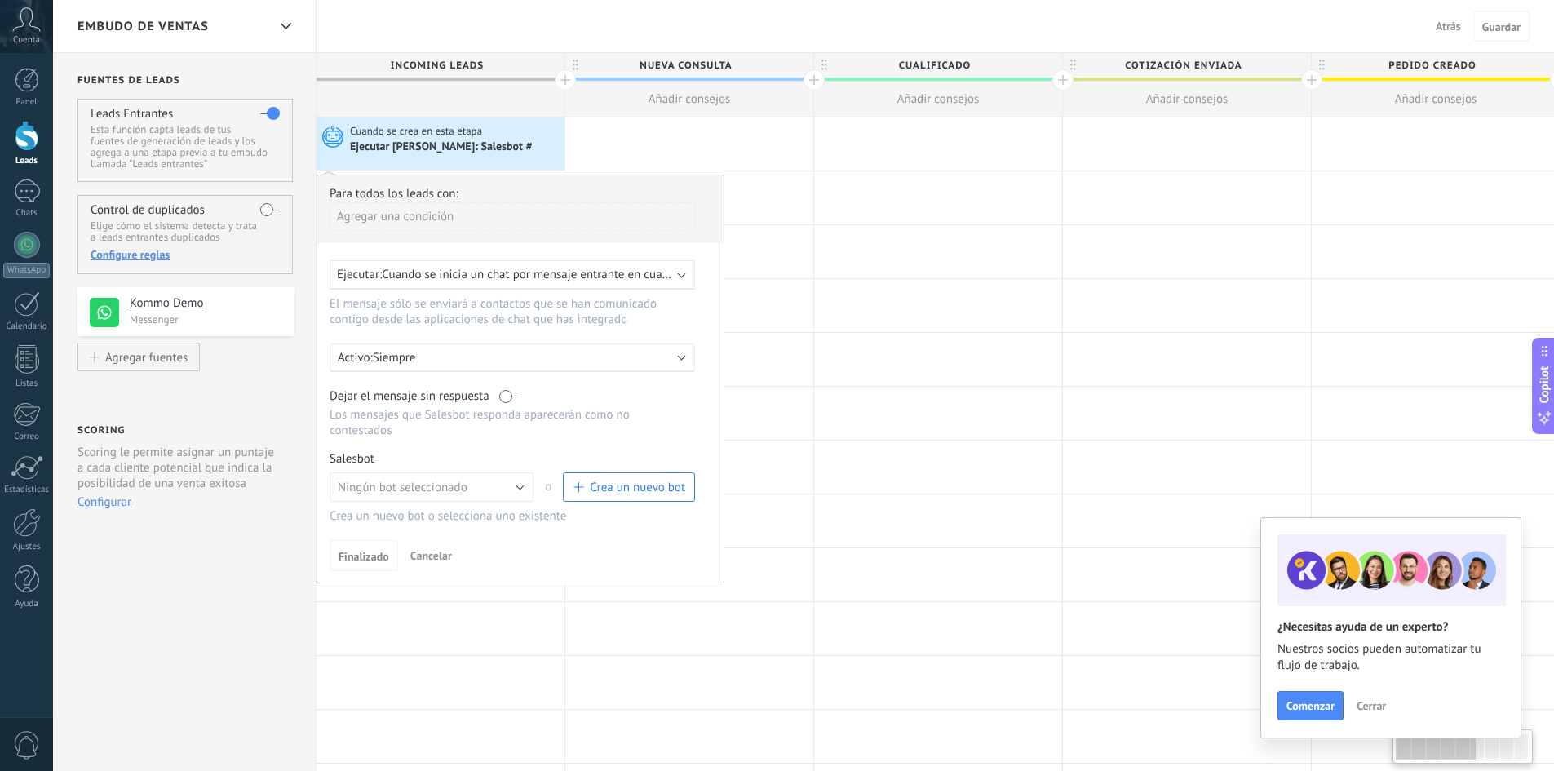
click at [1377, 703] on span "Cerrar" at bounding box center [1371, 705] width 29 height 11
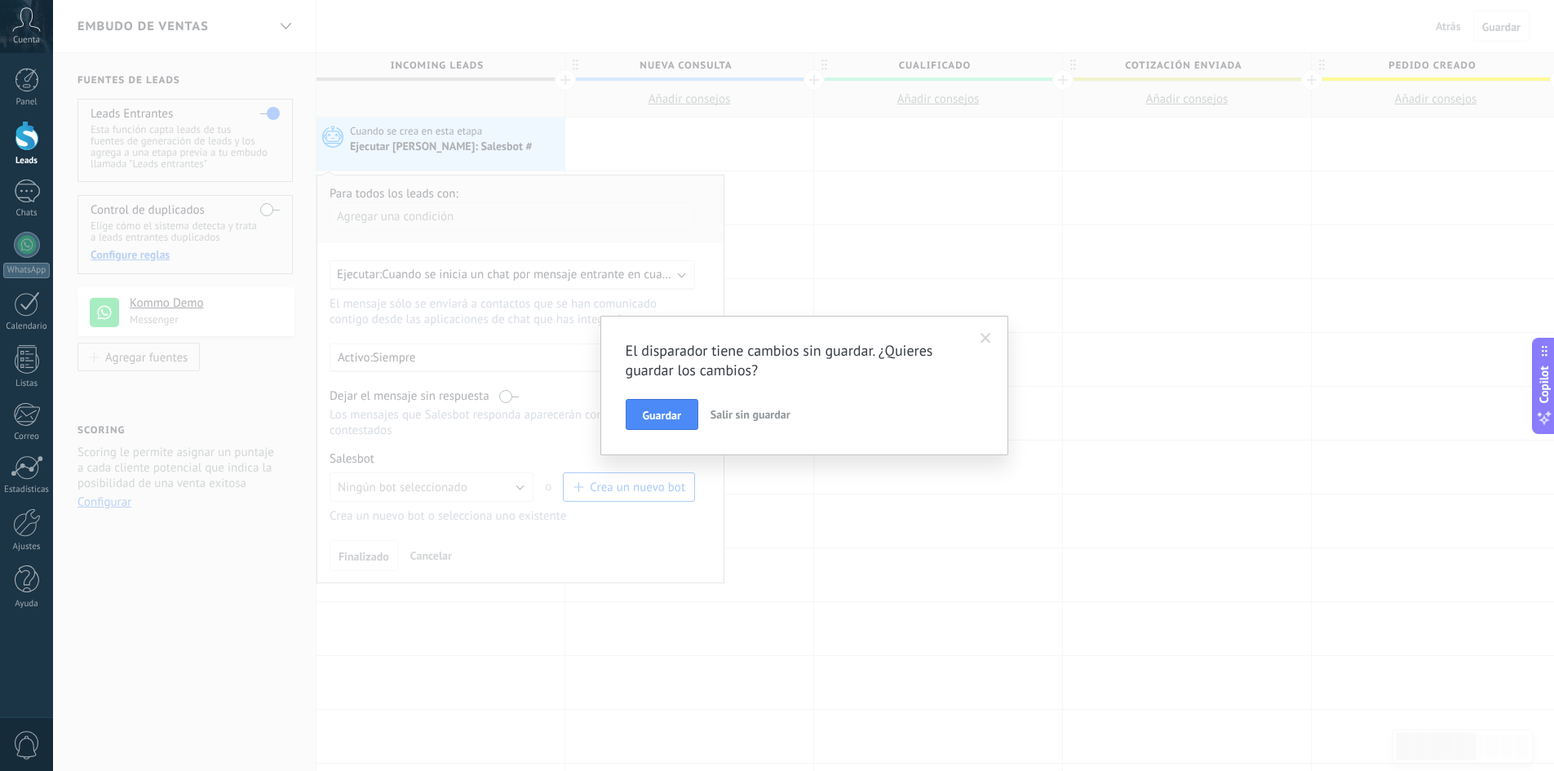
click at [774, 418] on span "Salir sin guardar" at bounding box center [751, 414] width 80 height 15
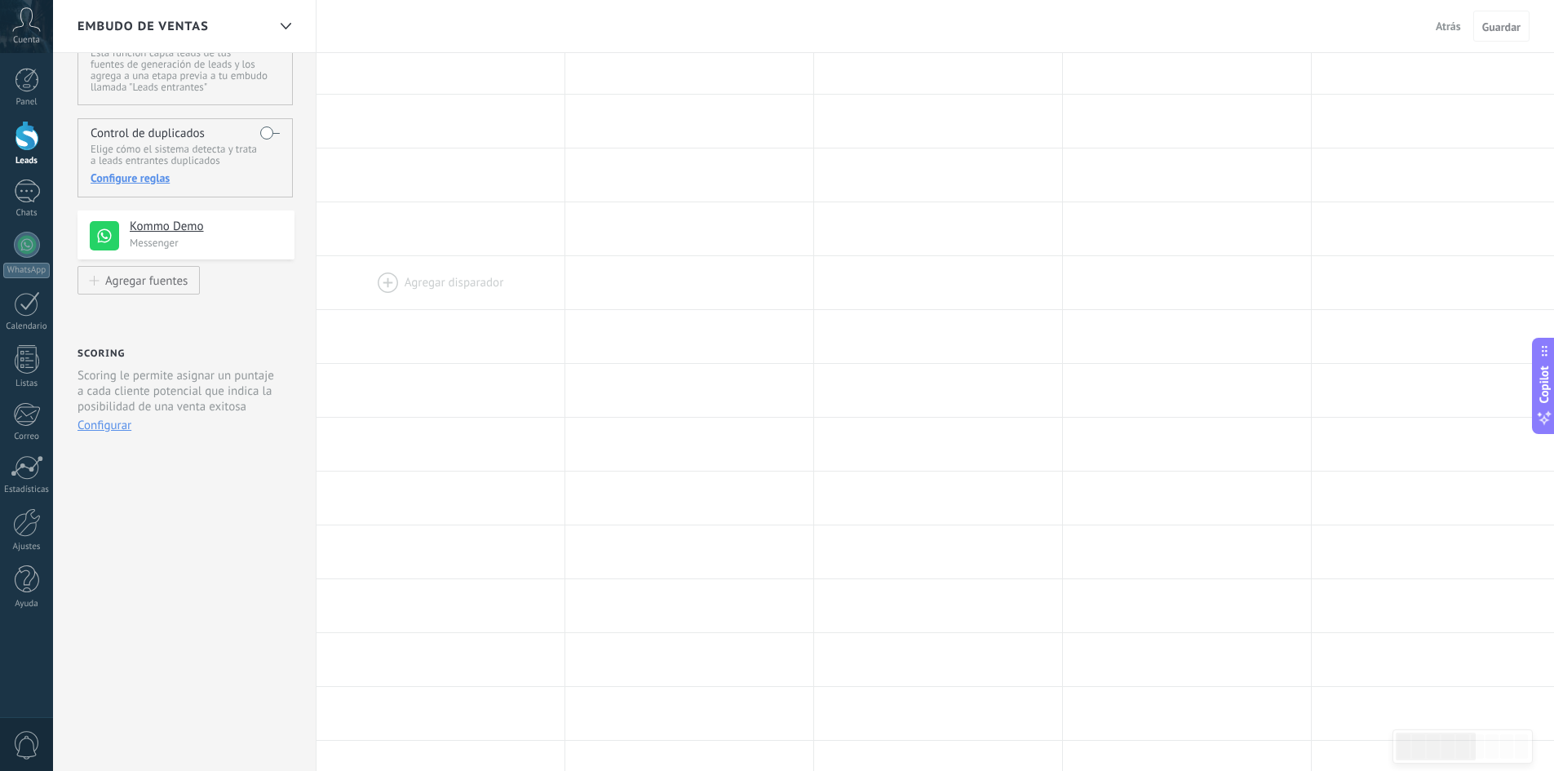
scroll to position [0, 0]
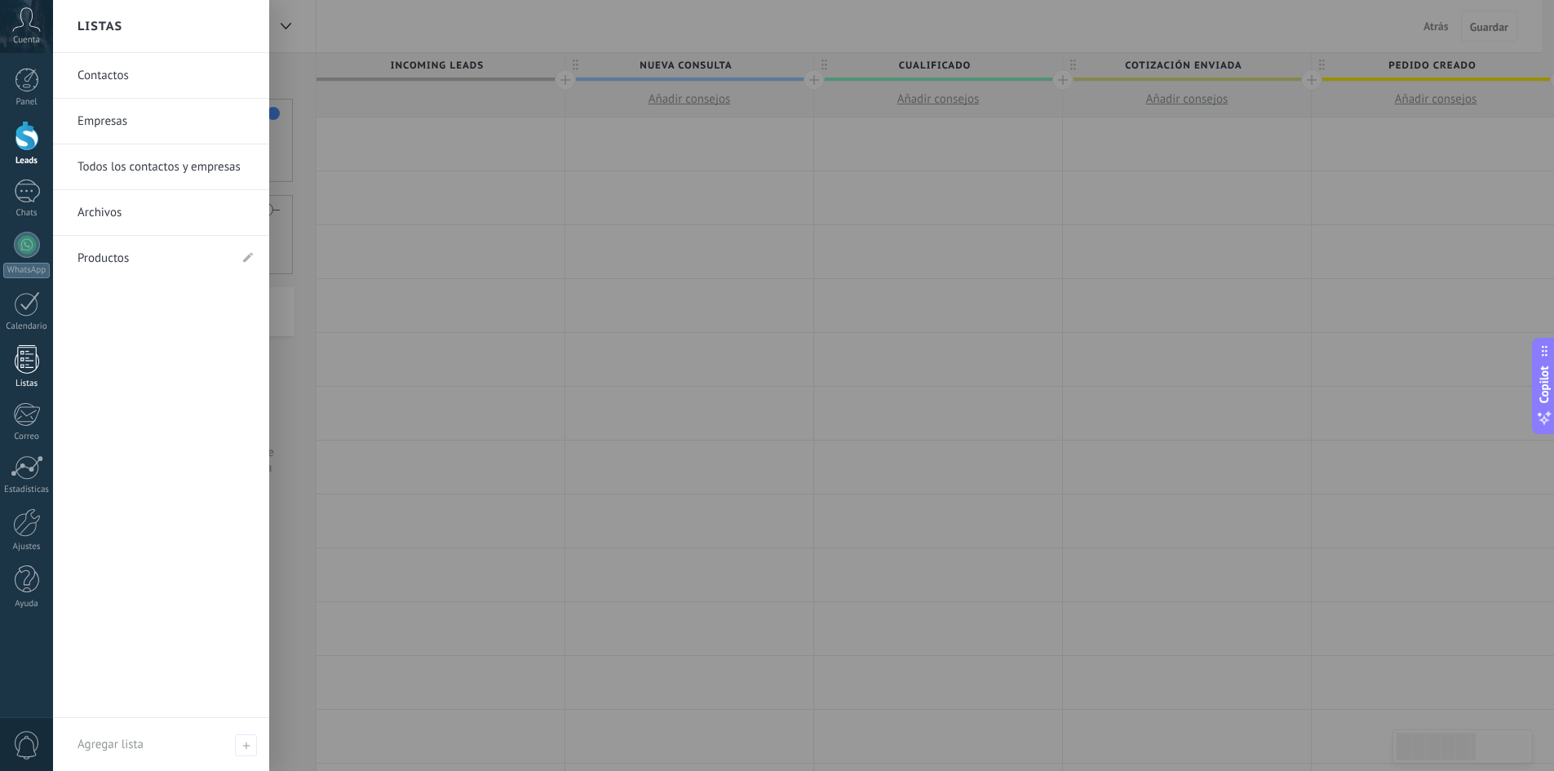
click at [31, 365] on div at bounding box center [27, 359] width 24 height 29
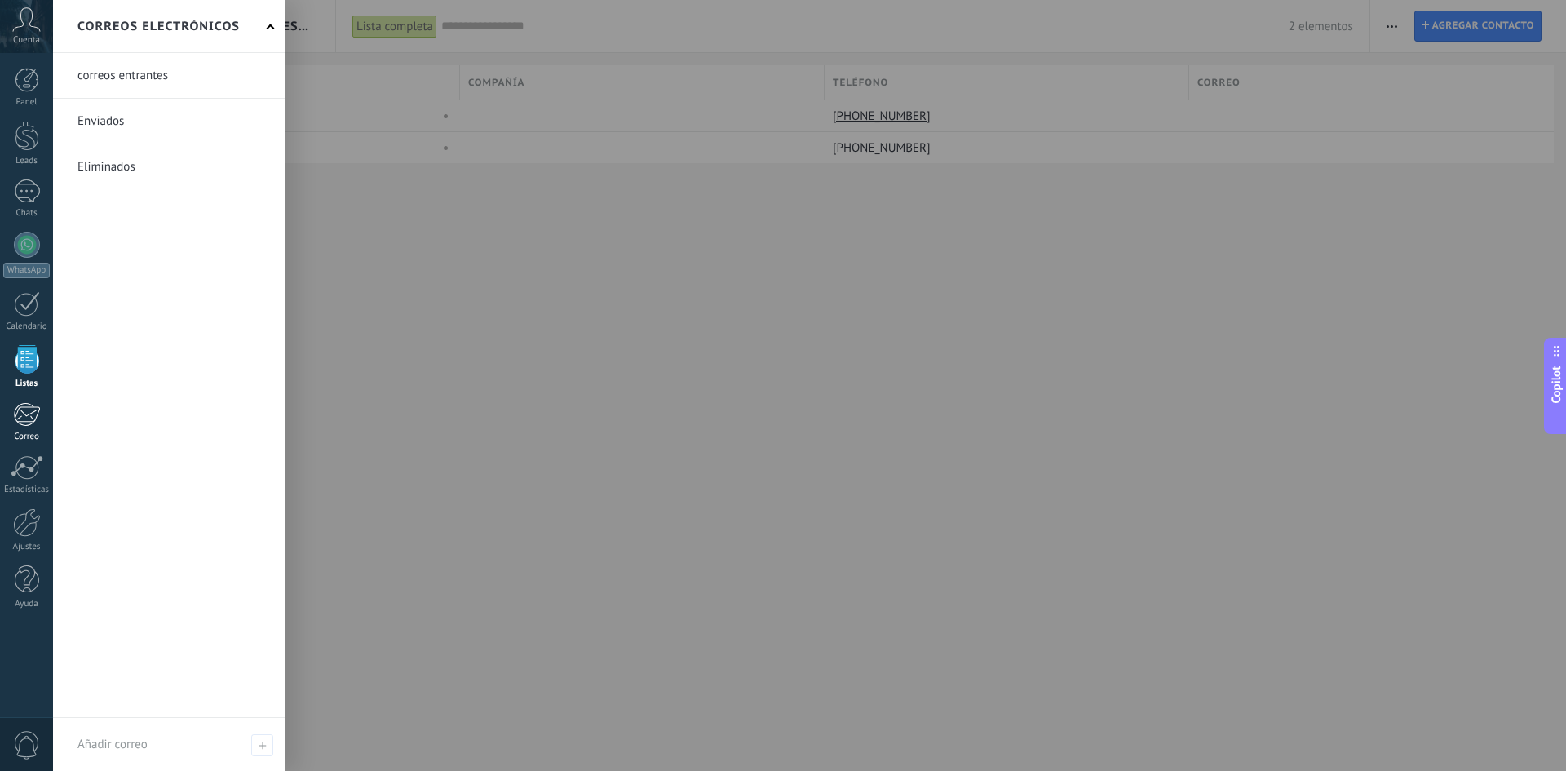
click at [32, 434] on div "Correo" at bounding box center [26, 437] width 47 height 11
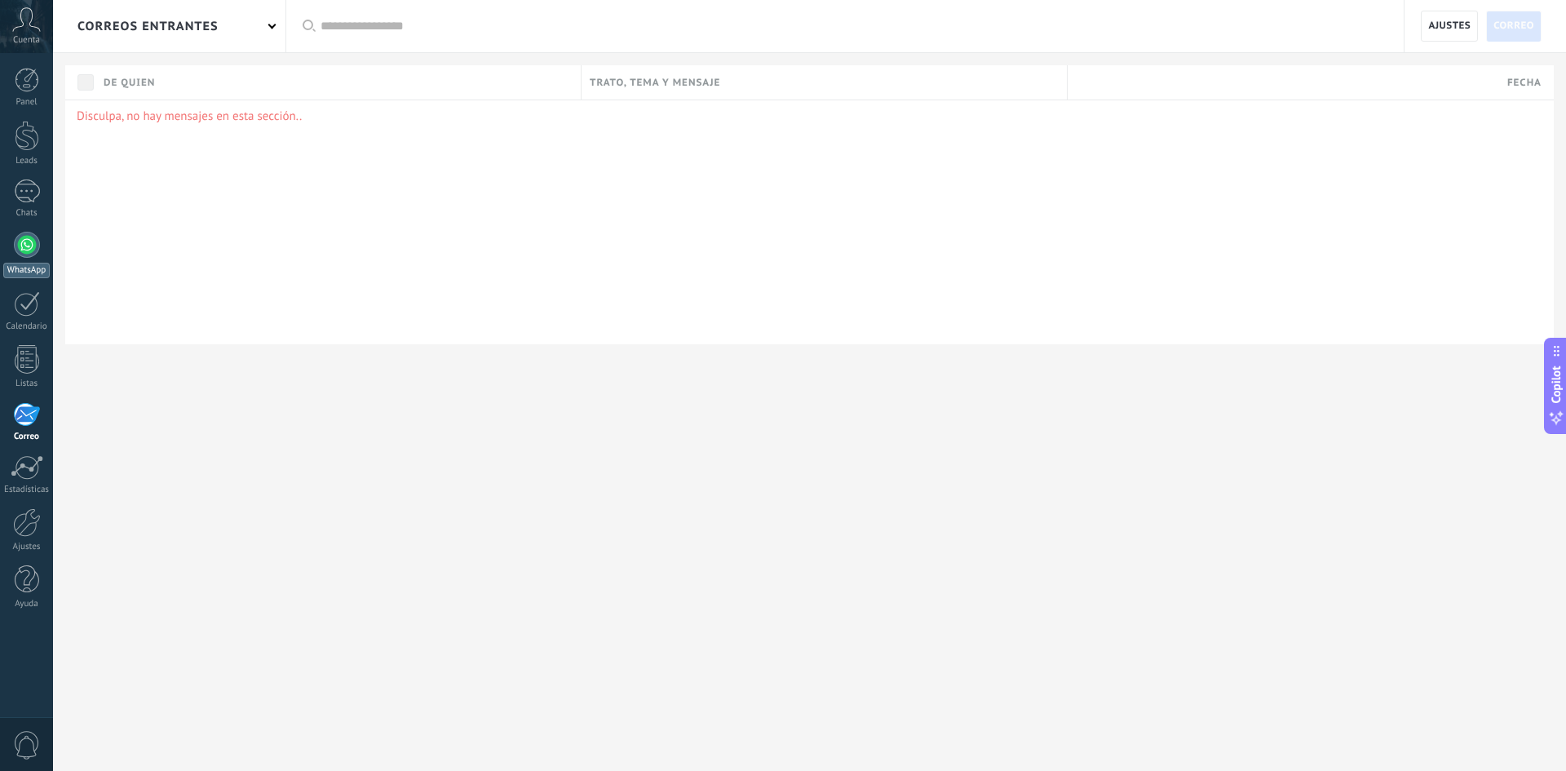
click at [33, 253] on div at bounding box center [27, 245] width 26 height 26
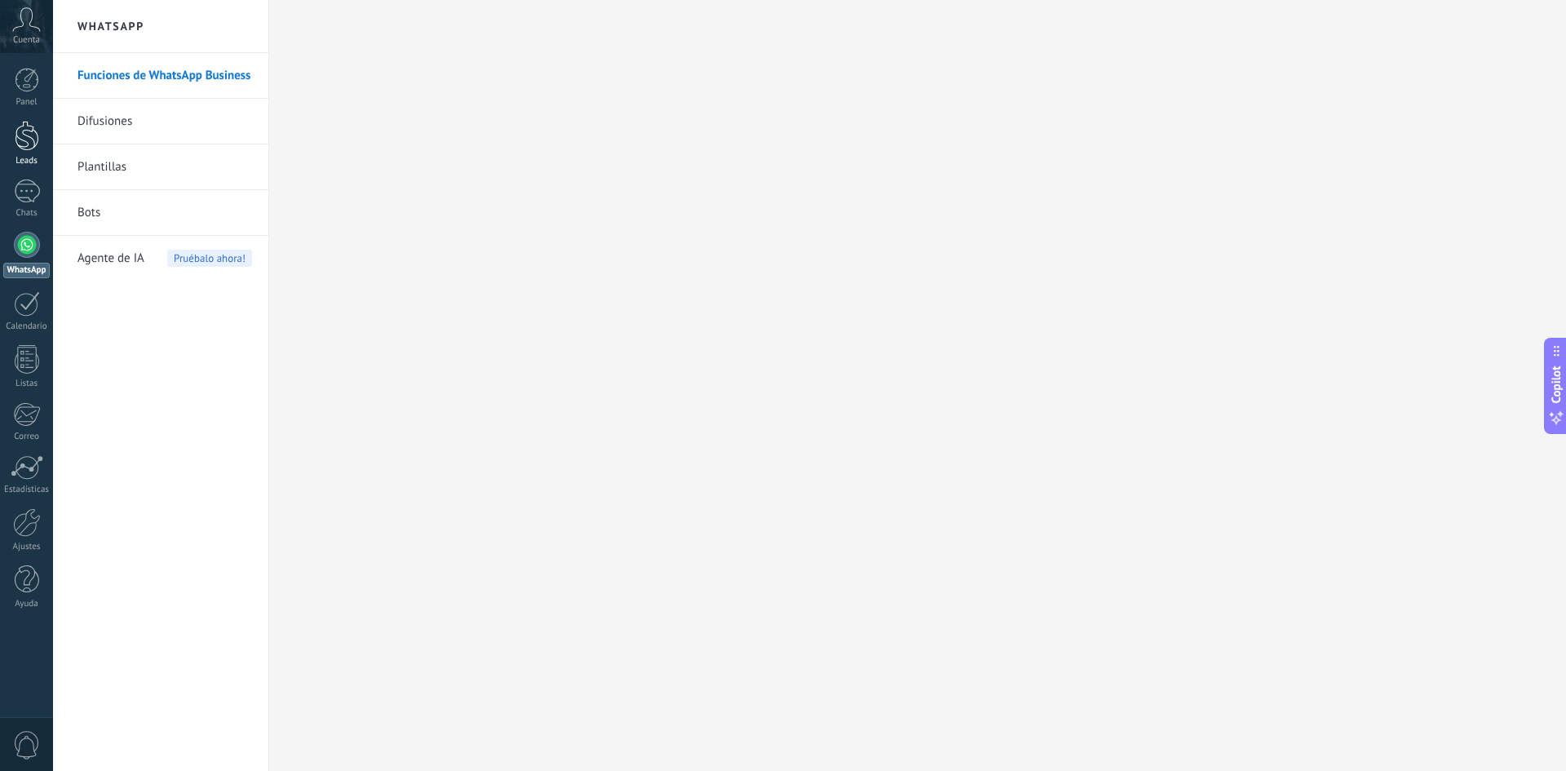
click at [40, 135] on link "Leads" at bounding box center [26, 144] width 53 height 46
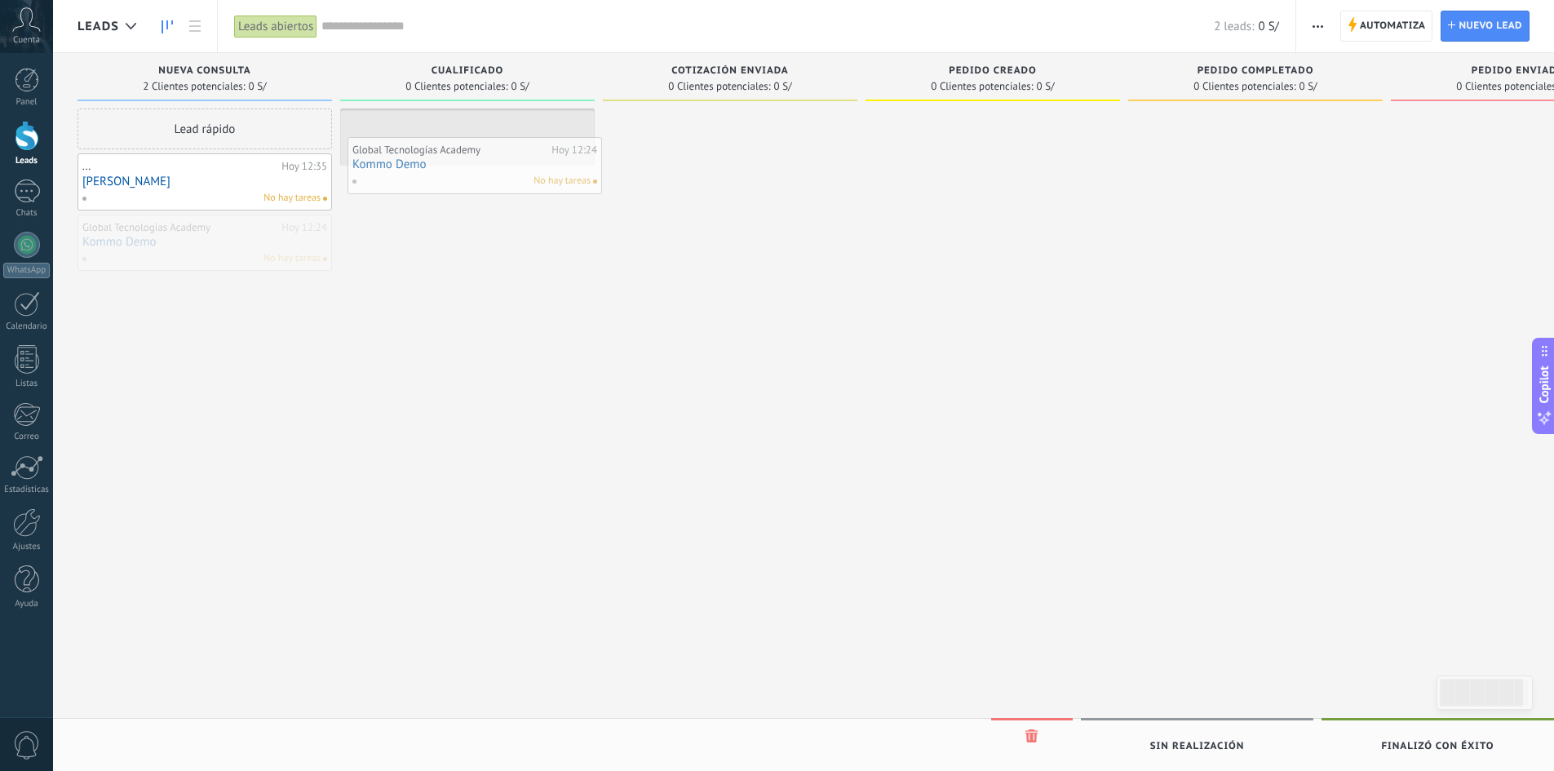
drag, startPoint x: 162, startPoint y: 249, endPoint x: 432, endPoint y: 171, distance: 280.9
drag, startPoint x: 229, startPoint y: 179, endPoint x: 699, endPoint y: 136, distance: 471.9
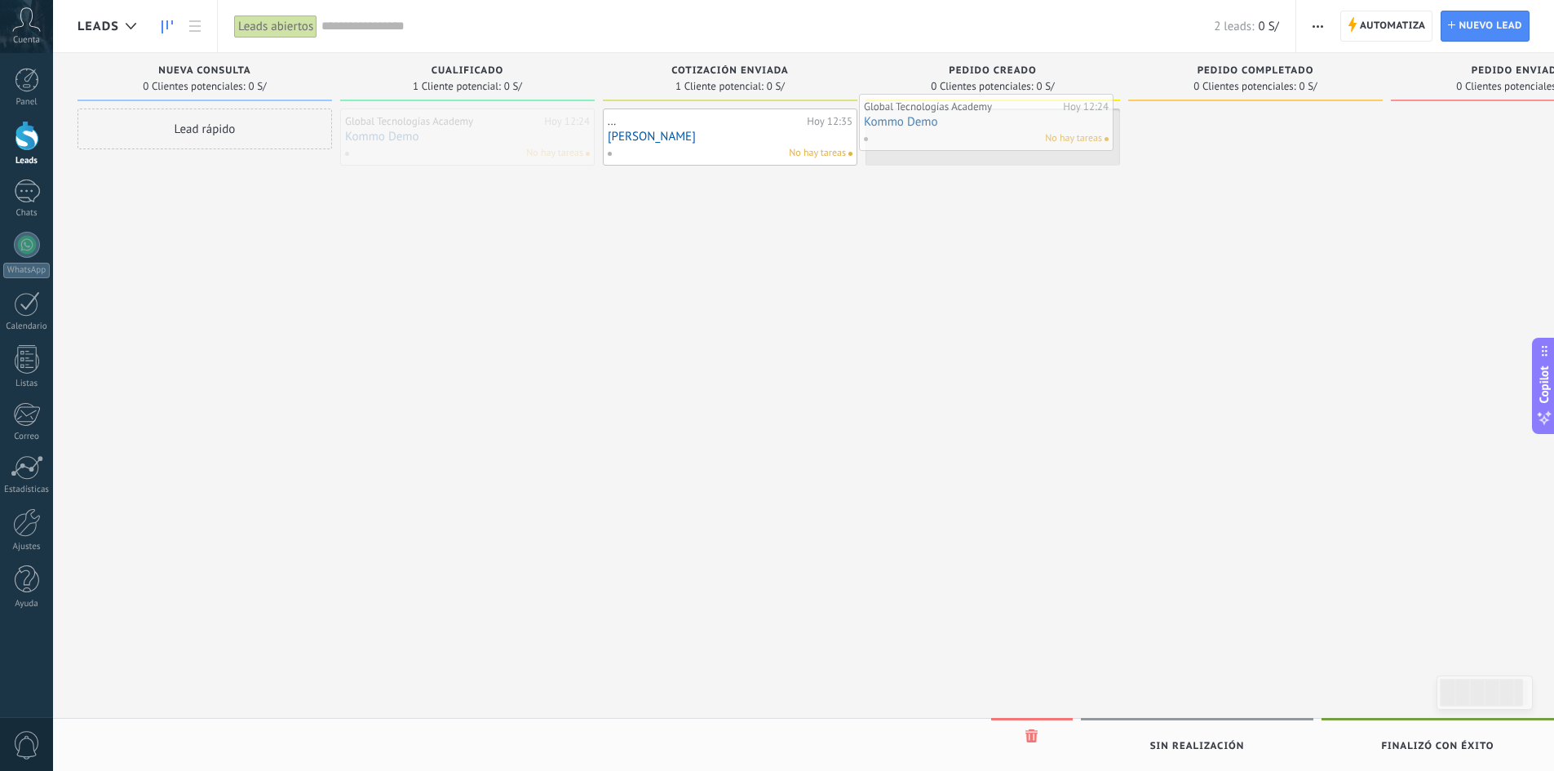
drag, startPoint x: 533, startPoint y: 139, endPoint x: 1028, endPoint y: 122, distance: 495.5
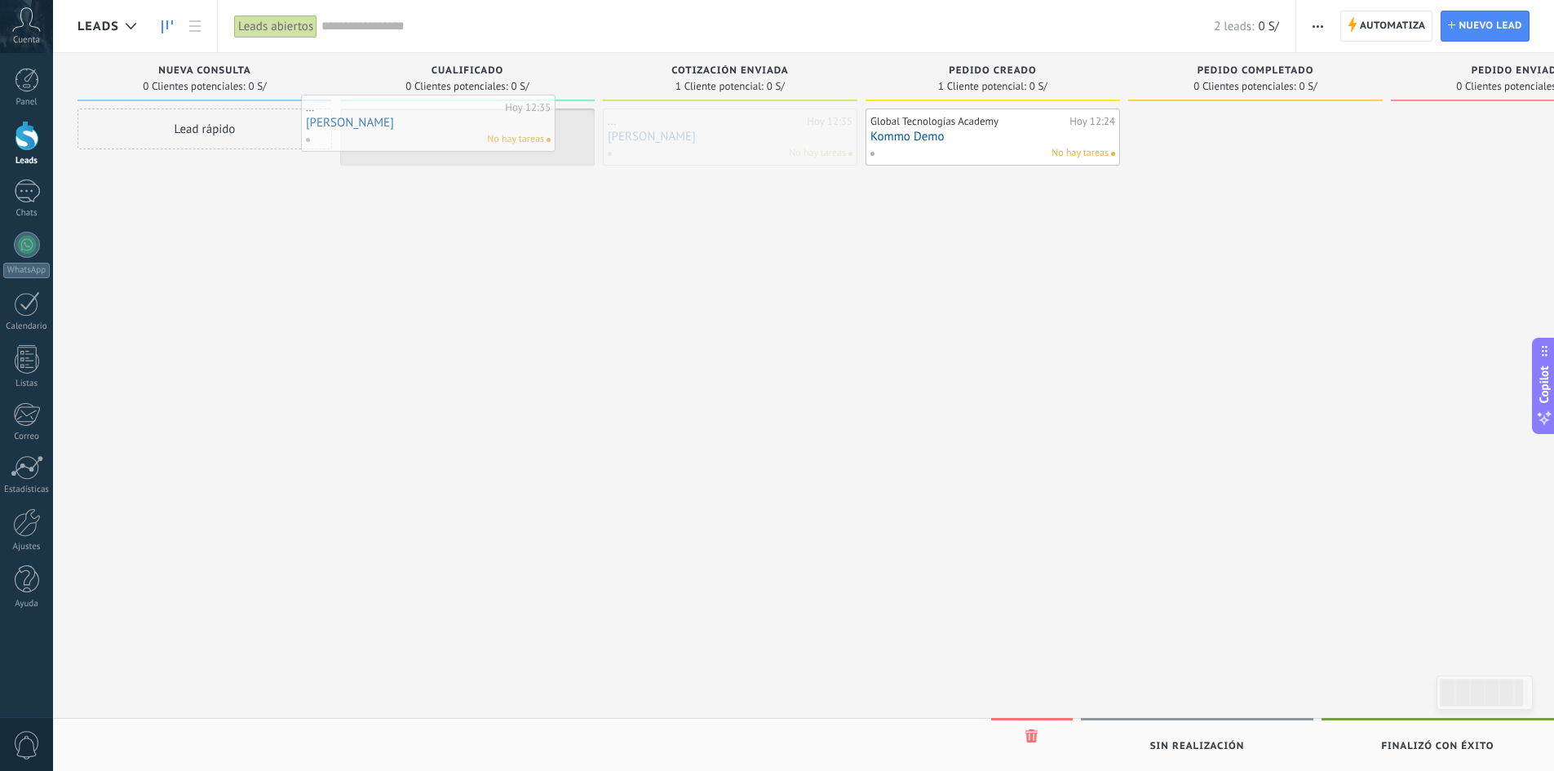
drag, startPoint x: 792, startPoint y: 139, endPoint x: 482, endPoint y: 124, distance: 310.4
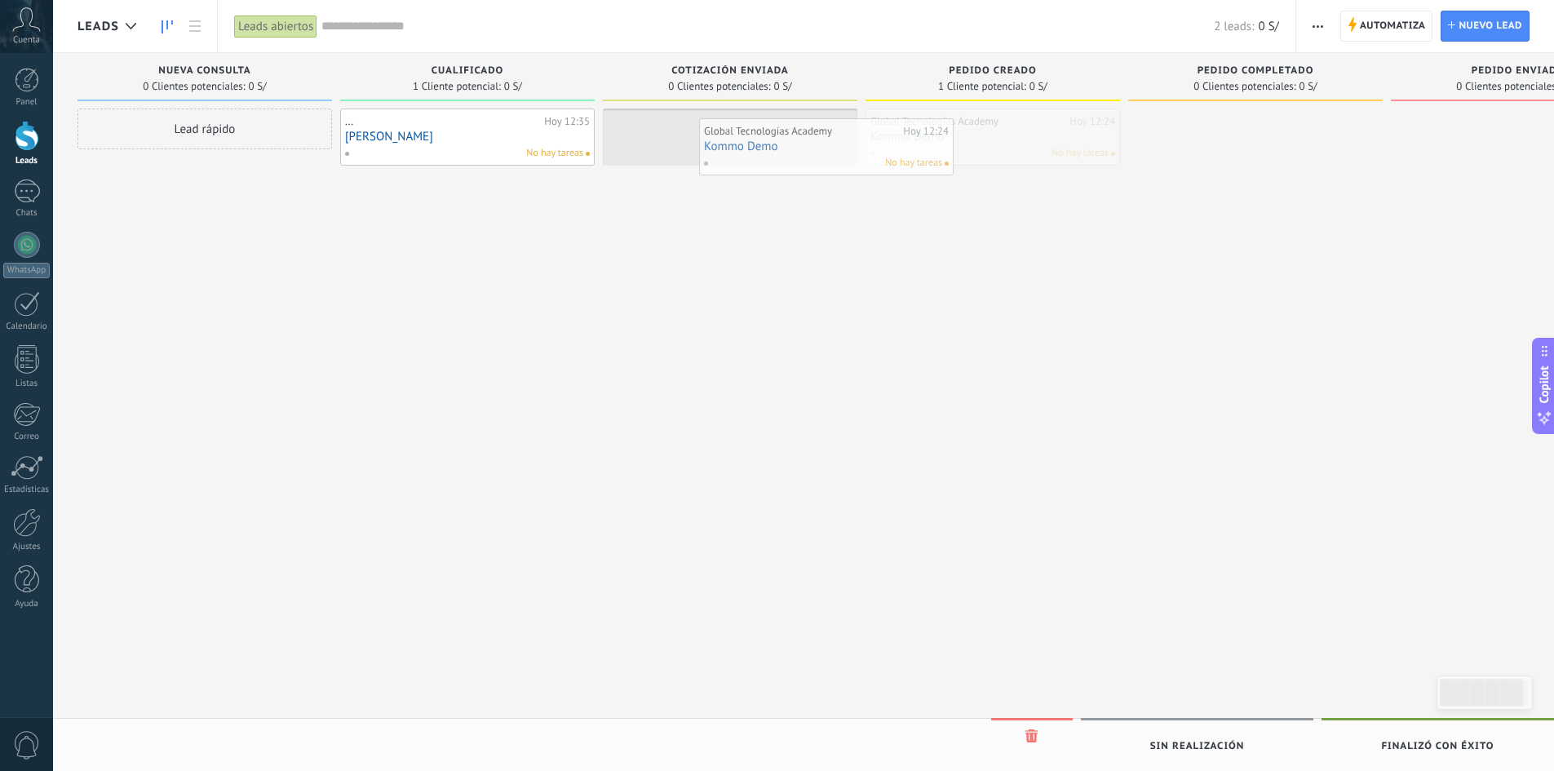
drag, startPoint x: 913, startPoint y: 136, endPoint x: 721, endPoint y: 144, distance: 191.8
drag, startPoint x: 529, startPoint y: 133, endPoint x: 979, endPoint y: 133, distance: 449.5
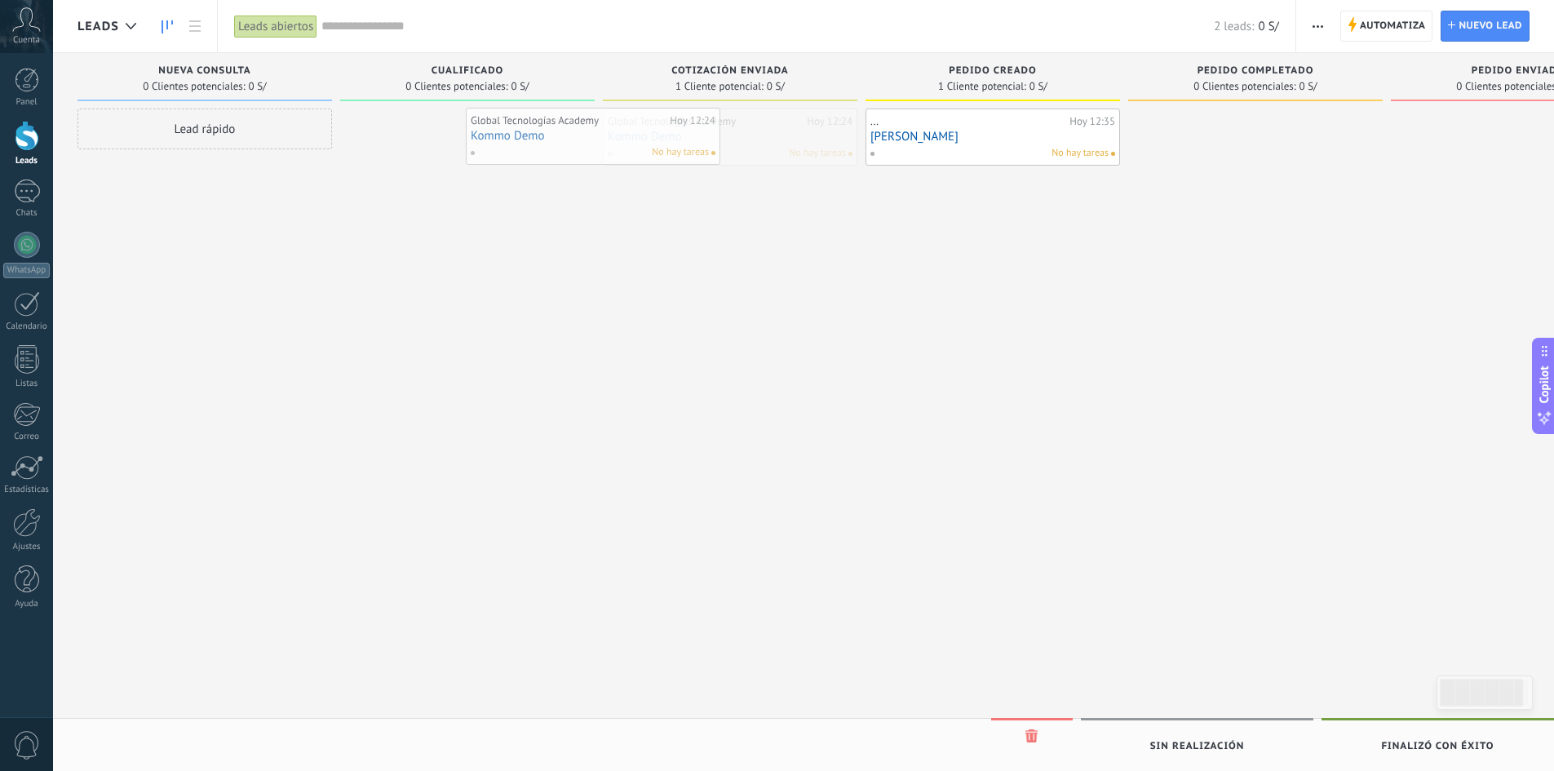
drag, startPoint x: 771, startPoint y: 134, endPoint x: 606, endPoint y: 113, distance: 166.0
drag, startPoint x: 945, startPoint y: 135, endPoint x: 726, endPoint y: 135, distance: 219.4
drag, startPoint x: 551, startPoint y: 136, endPoint x: 866, endPoint y: 135, distance: 314.9
drag, startPoint x: 547, startPoint y: 133, endPoint x: 1060, endPoint y: 191, distance: 516.4
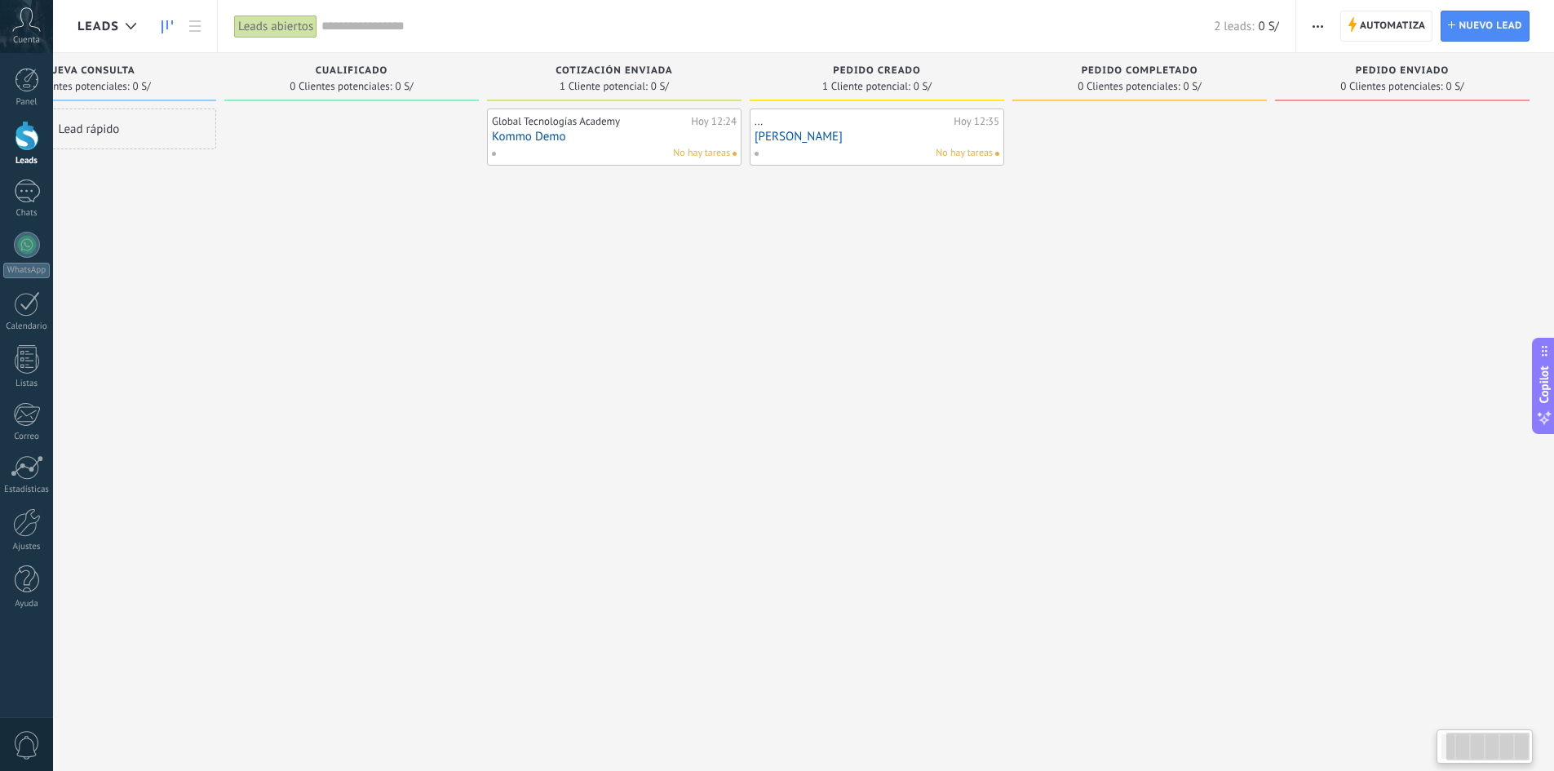
drag, startPoint x: 1268, startPoint y: 377, endPoint x: 1297, endPoint y: 328, distance: 57.1
click at [1232, 328] on div at bounding box center [1139, 387] width 255 height 558
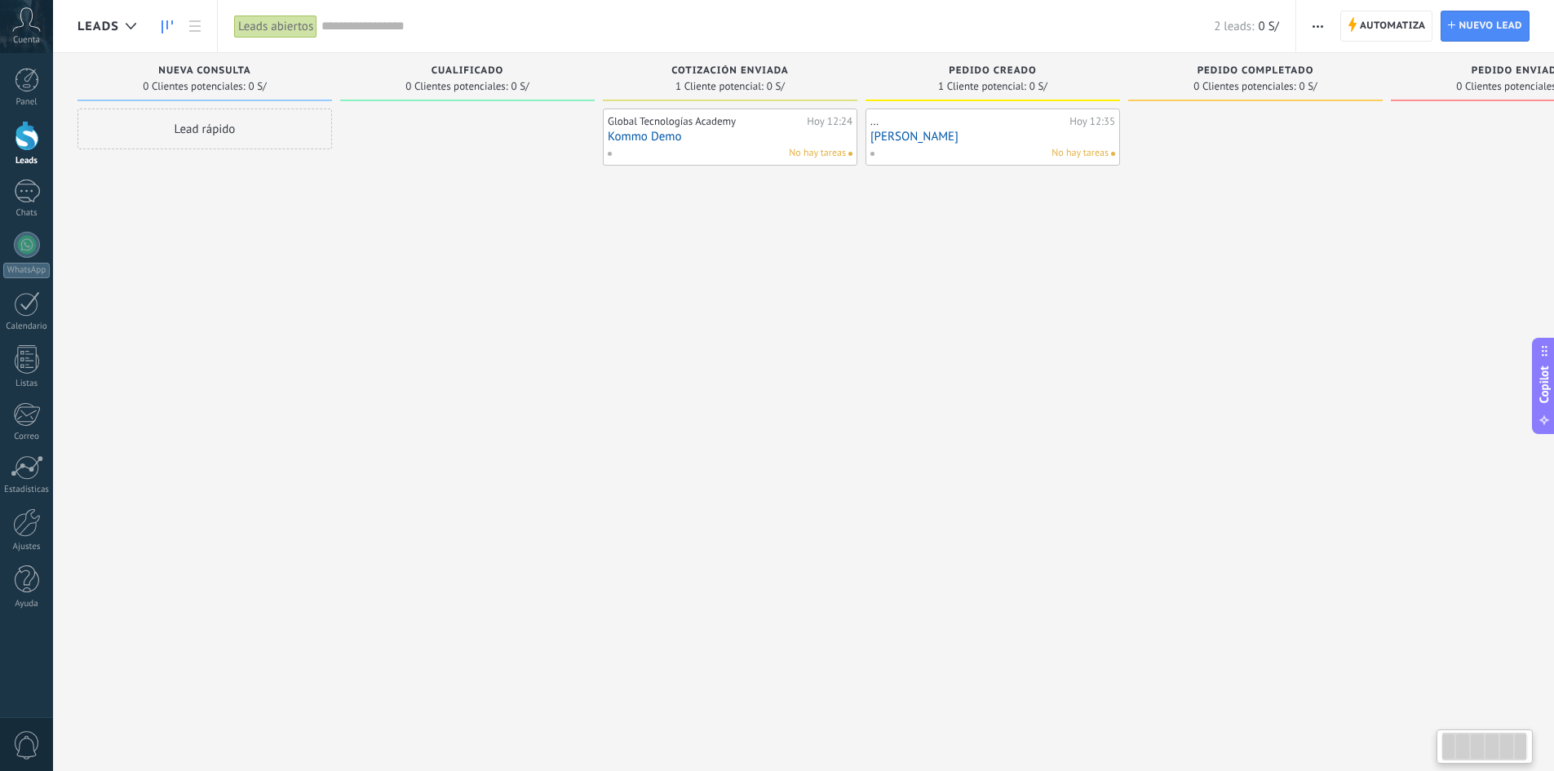
scroll to position [0, 116]
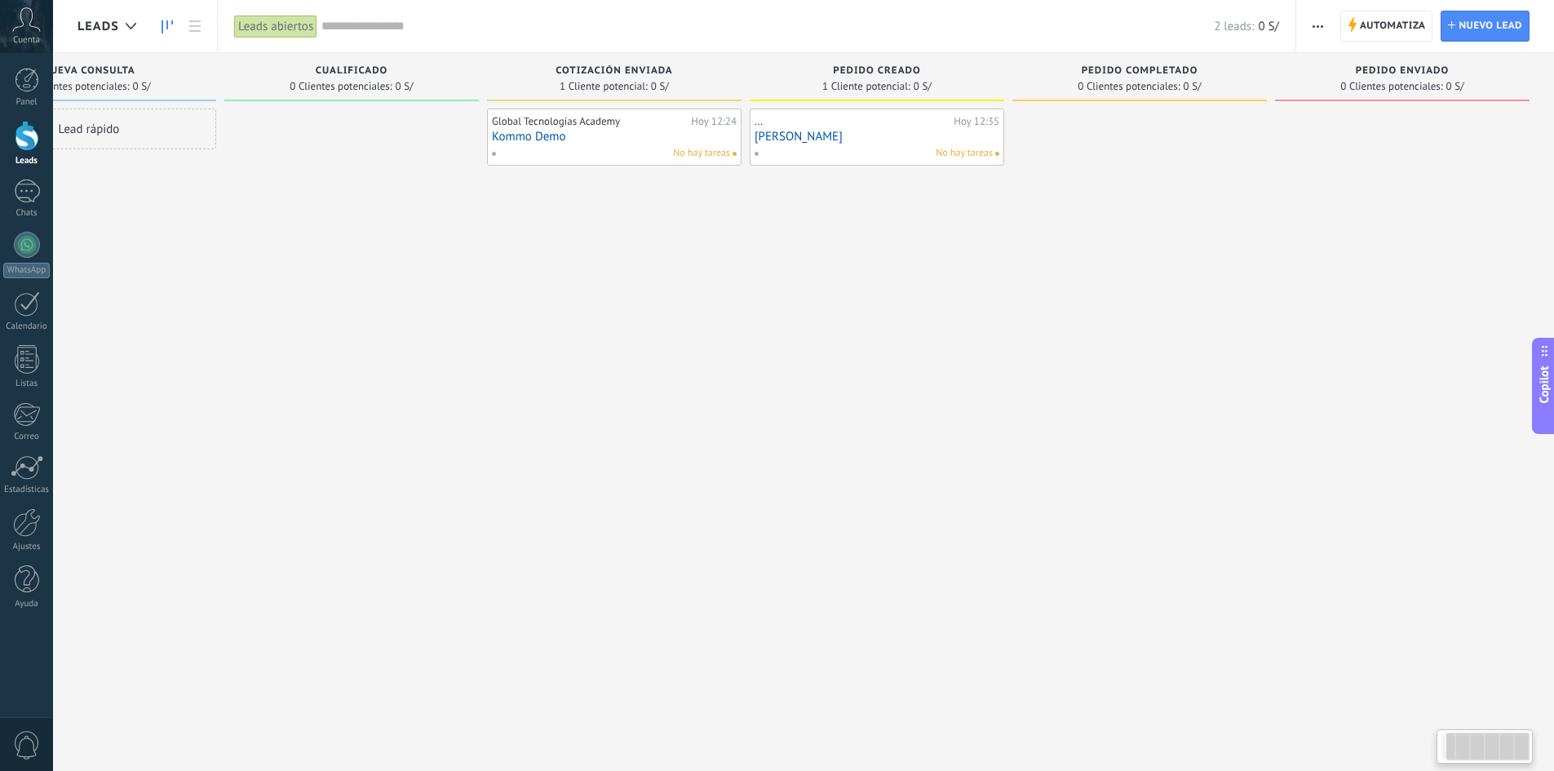
drag, startPoint x: 1391, startPoint y: 335, endPoint x: 963, endPoint y: 298, distance: 429.9
click at [963, 298] on div "Leads Entrantes Solicitudes: 0 0 0 0 0 Nueva consulta 0 Clientes potenciales: 0…" at bounding box center [758, 359] width 1592 height 613
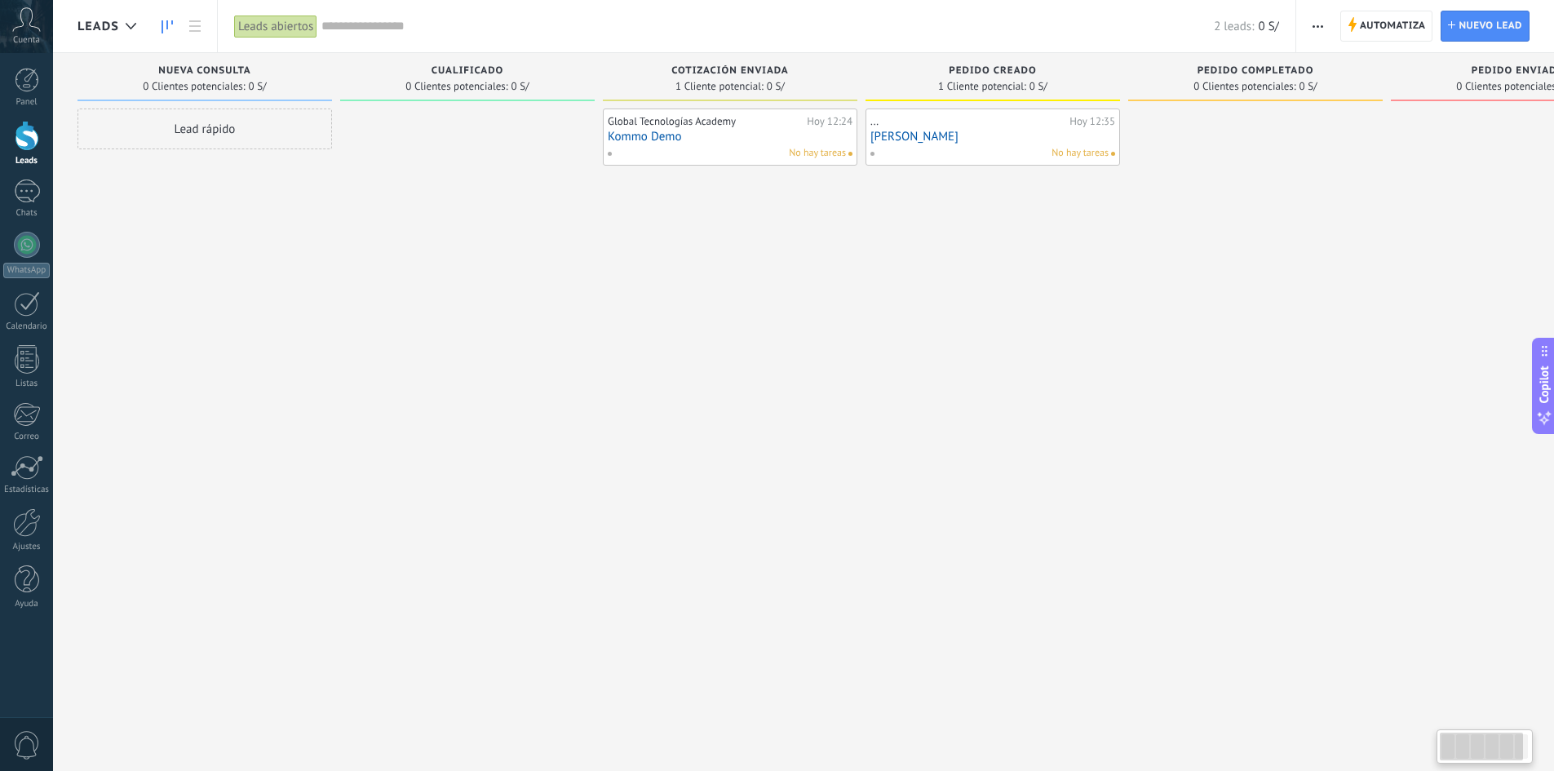
drag, startPoint x: 715, startPoint y: 374, endPoint x: 1157, endPoint y: 404, distance: 443.1
click at [1157, 404] on div "Leads Entrantes Solicitudes: 0 0 0 0 0 Nueva consulta 0 Clientes potenciales: 0…" at bounding box center [873, 359] width 1592 height 613
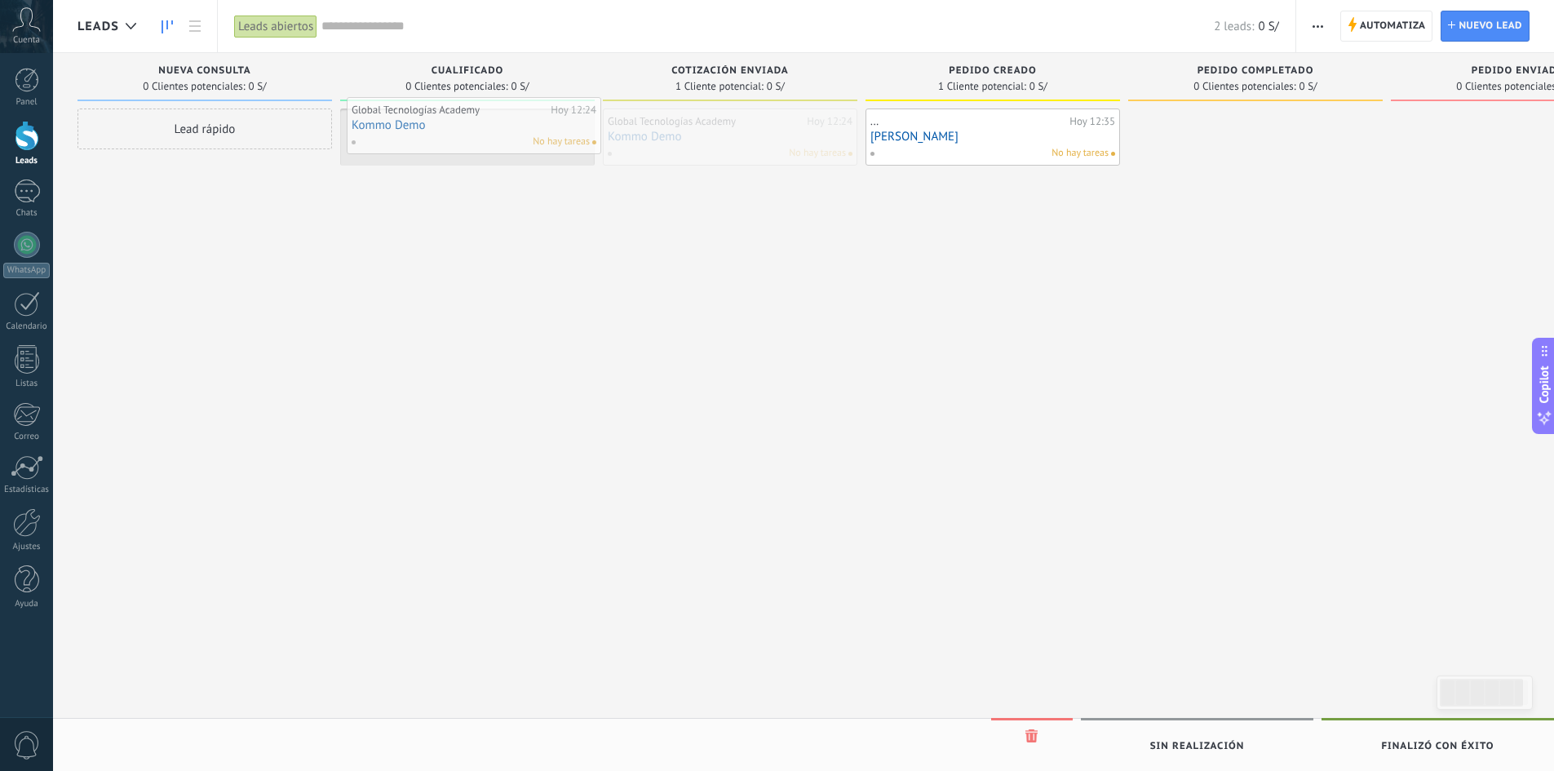
drag, startPoint x: 762, startPoint y: 154, endPoint x: 822, endPoint y: 159, distance: 60.6
drag, startPoint x: 826, startPoint y: 160, endPoint x: 629, endPoint y: 156, distance: 196.6
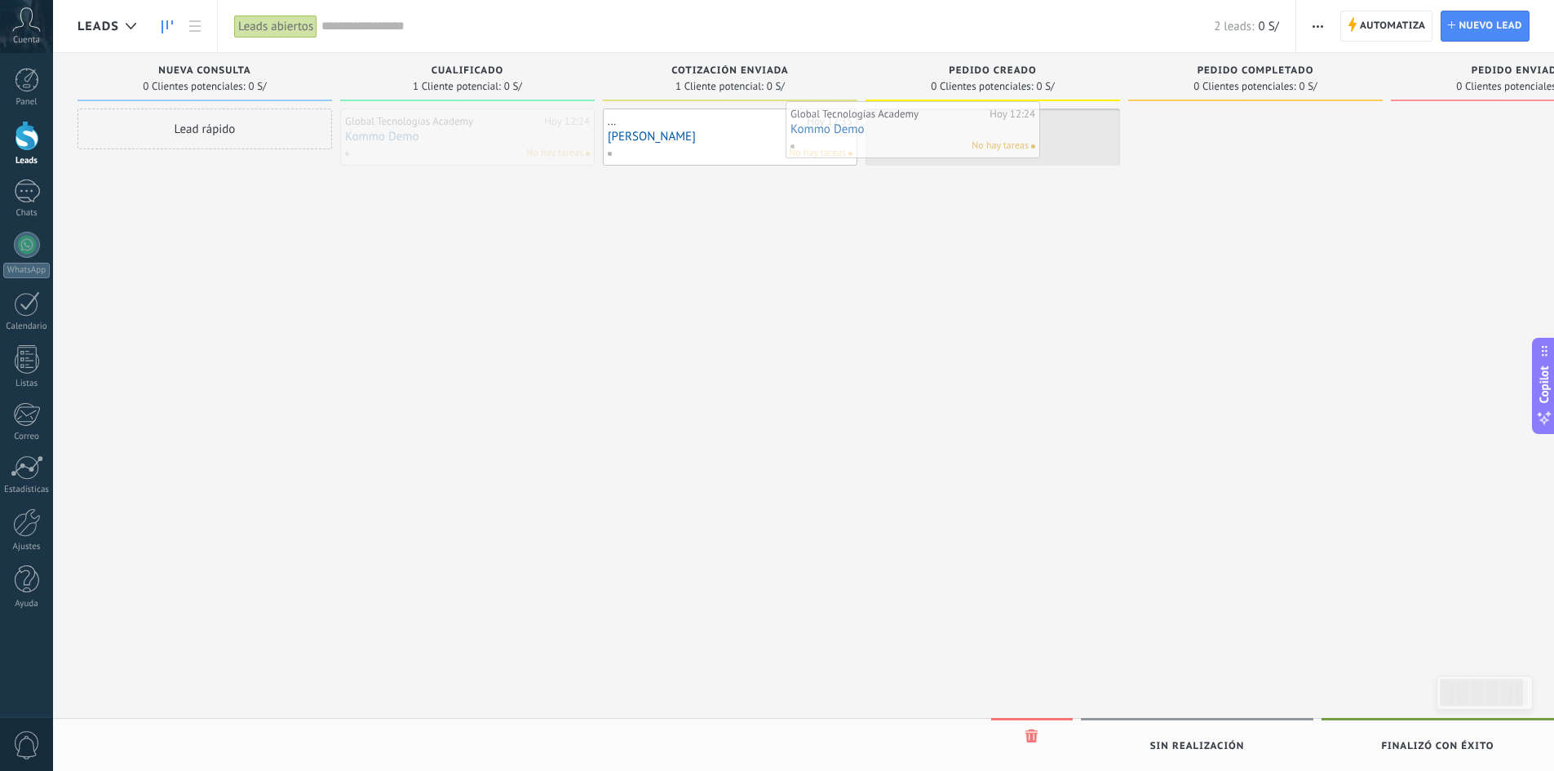
drag, startPoint x: 509, startPoint y: 156, endPoint x: 973, endPoint y: 144, distance: 464.3
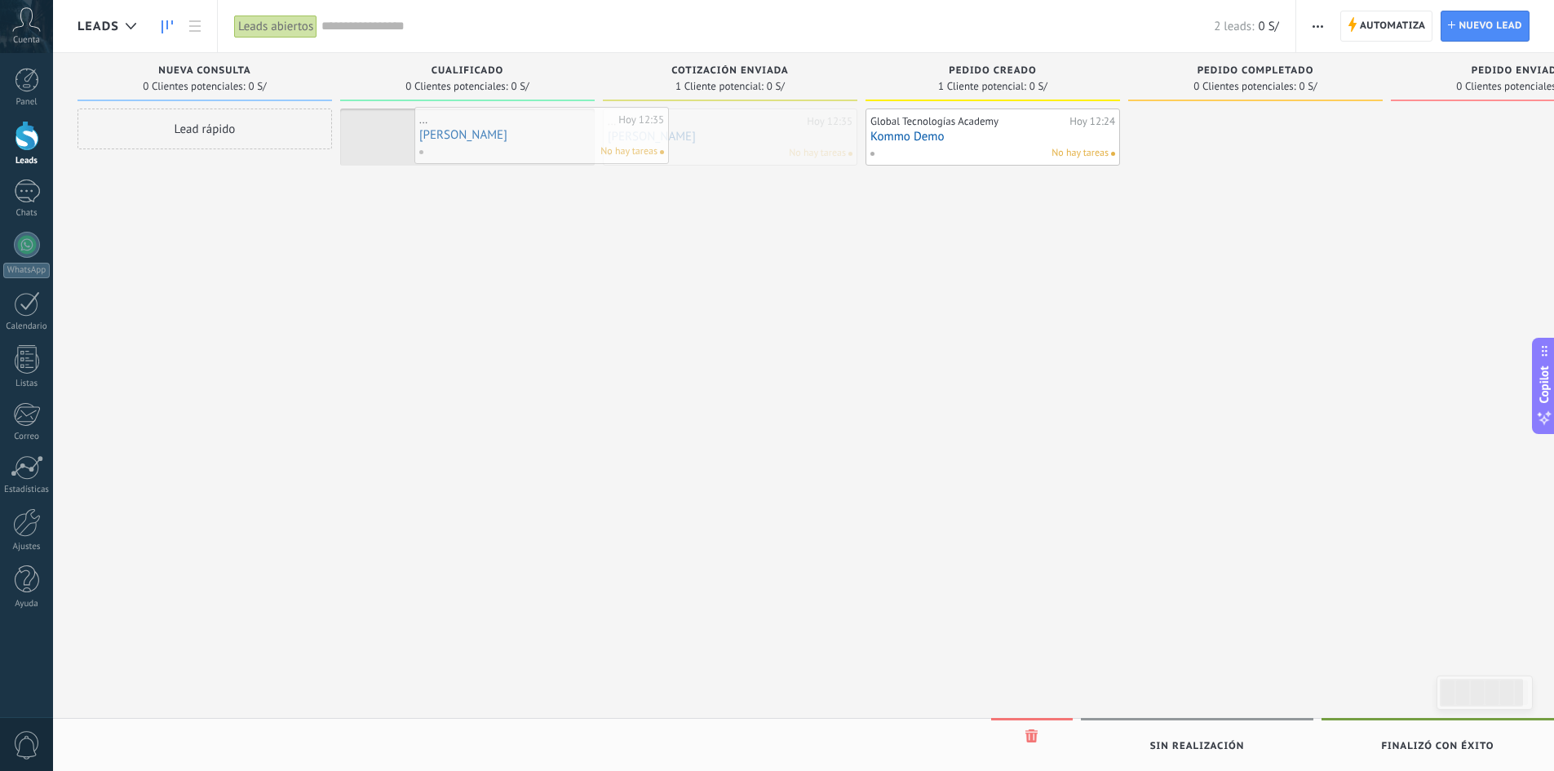
drag, startPoint x: 733, startPoint y: 157, endPoint x: 564, endPoint y: 154, distance: 169.7
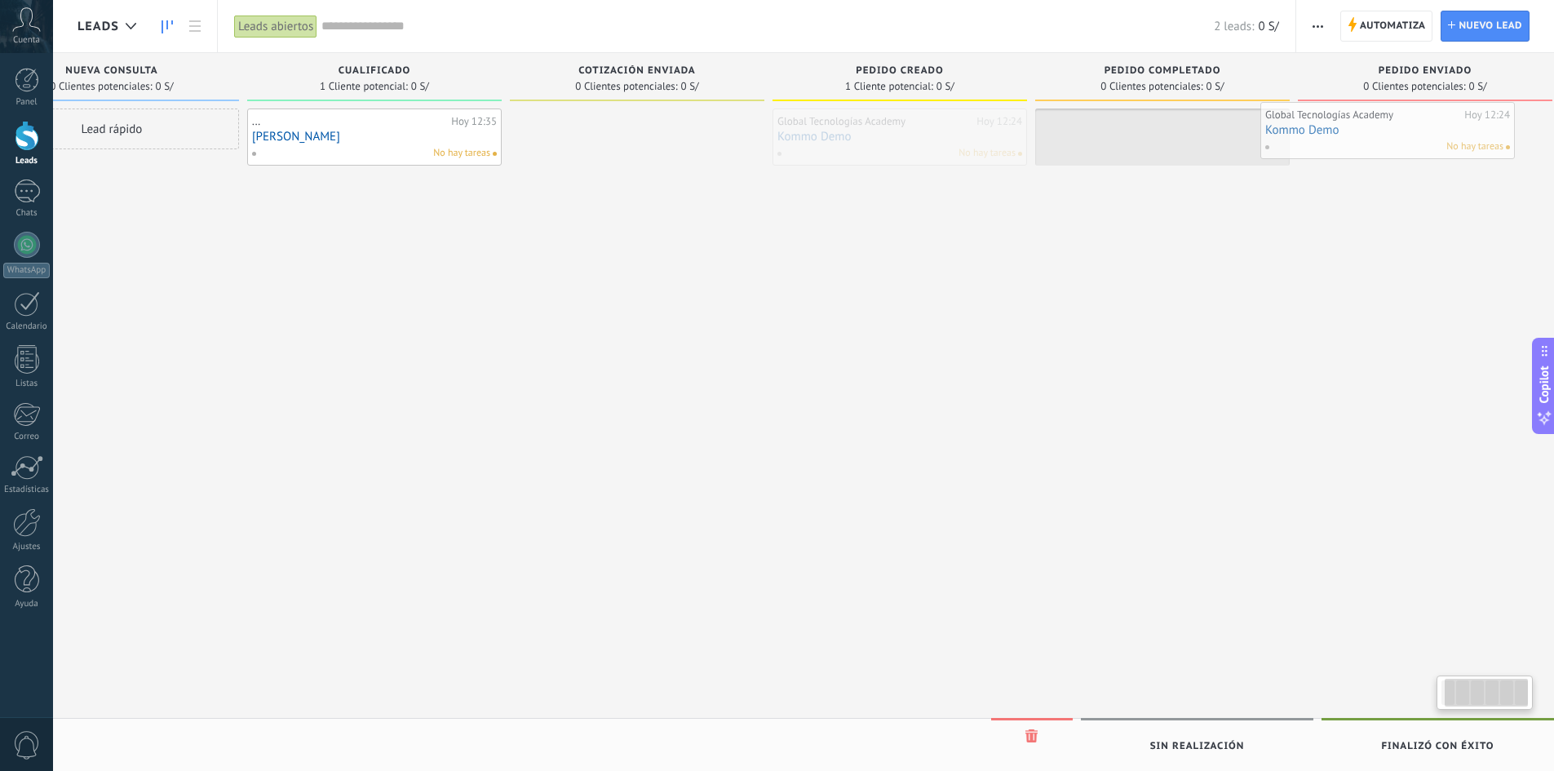
scroll to position [0, 116]
drag, startPoint x: 808, startPoint y: 153, endPoint x: 1327, endPoint y: 135, distance: 519.9
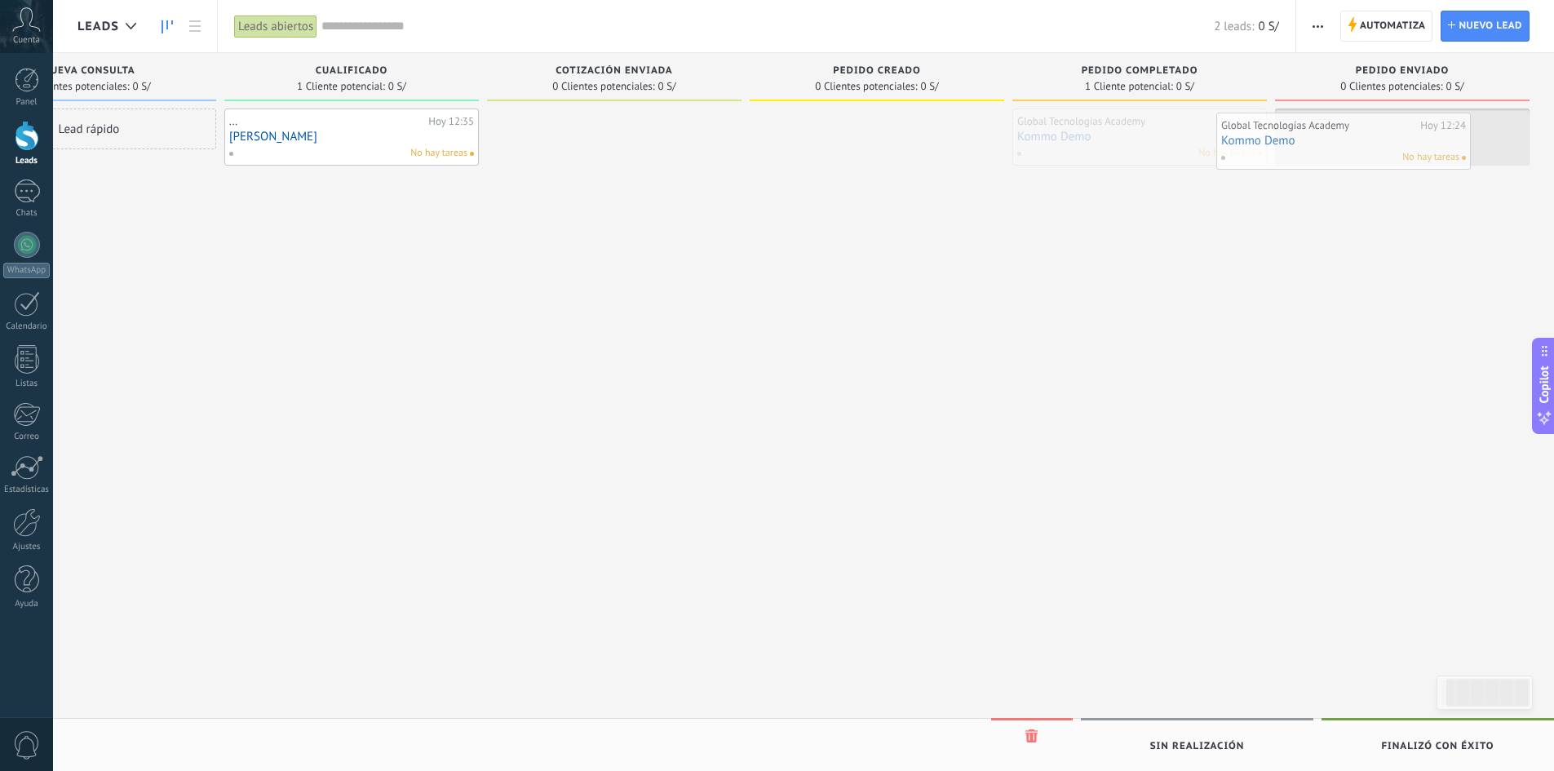
drag, startPoint x: 1276, startPoint y: 135, endPoint x: 1393, endPoint y: 141, distance: 117.6
drag, startPoint x: 1393, startPoint y: 141, endPoint x: 1353, endPoint y: 141, distance: 40.0
drag, startPoint x: 1050, startPoint y: 146, endPoint x: 870, endPoint y: 144, distance: 179.5
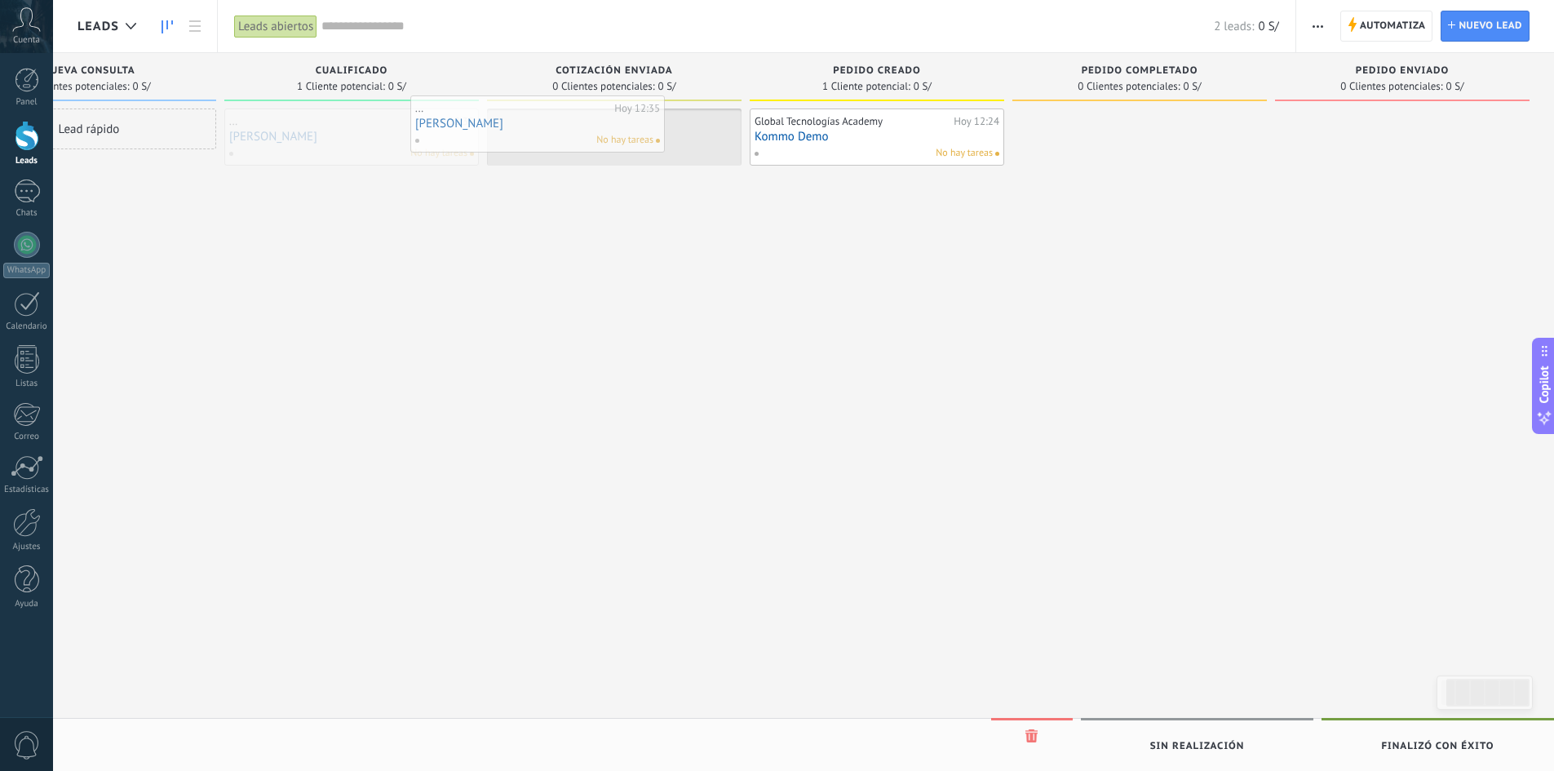
drag, startPoint x: 437, startPoint y: 148, endPoint x: 510, endPoint y: 139, distance: 73.3
drag, startPoint x: 669, startPoint y: 138, endPoint x: 655, endPoint y: 139, distance: 13.9
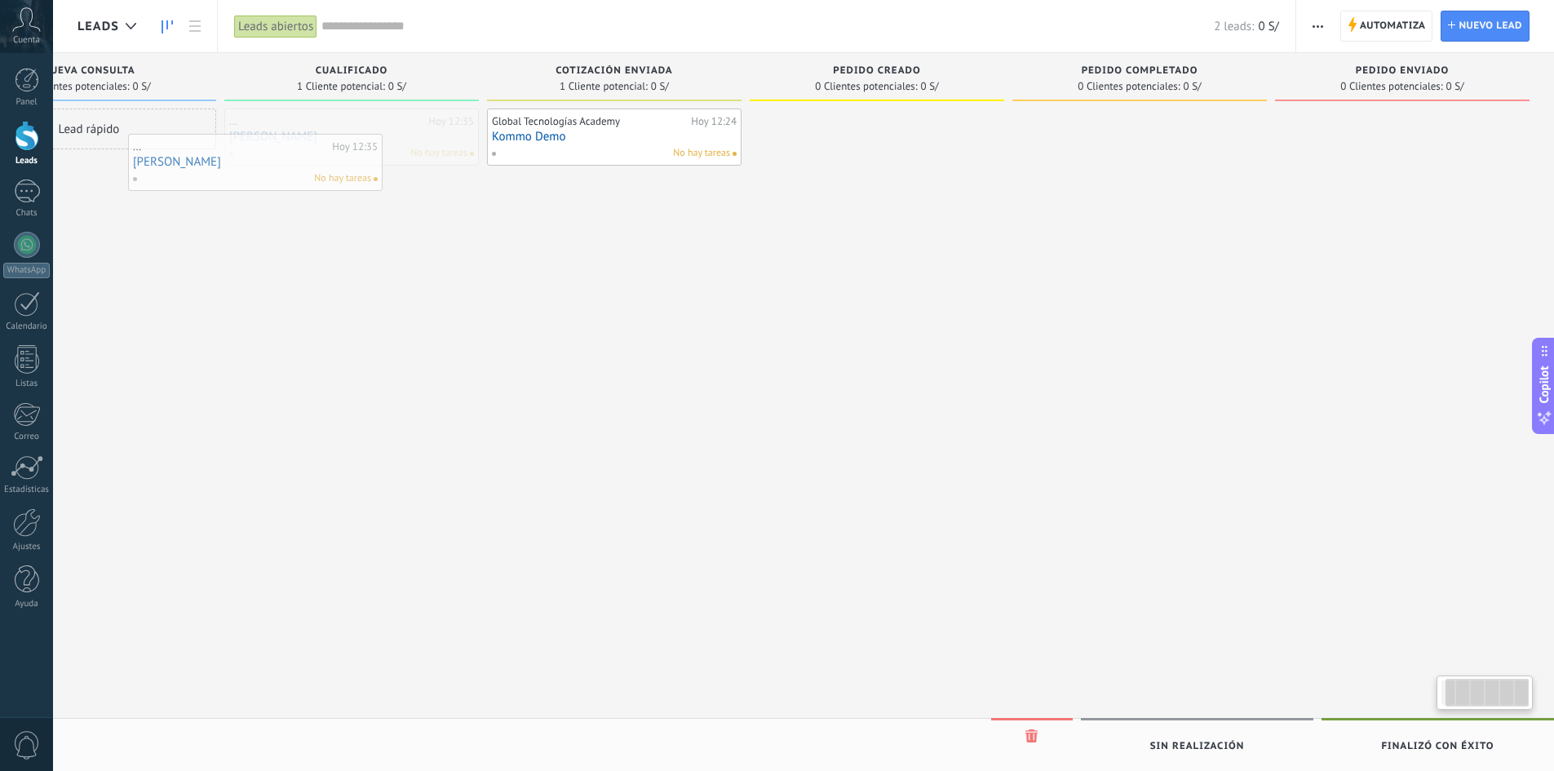
scroll to position [0, 83]
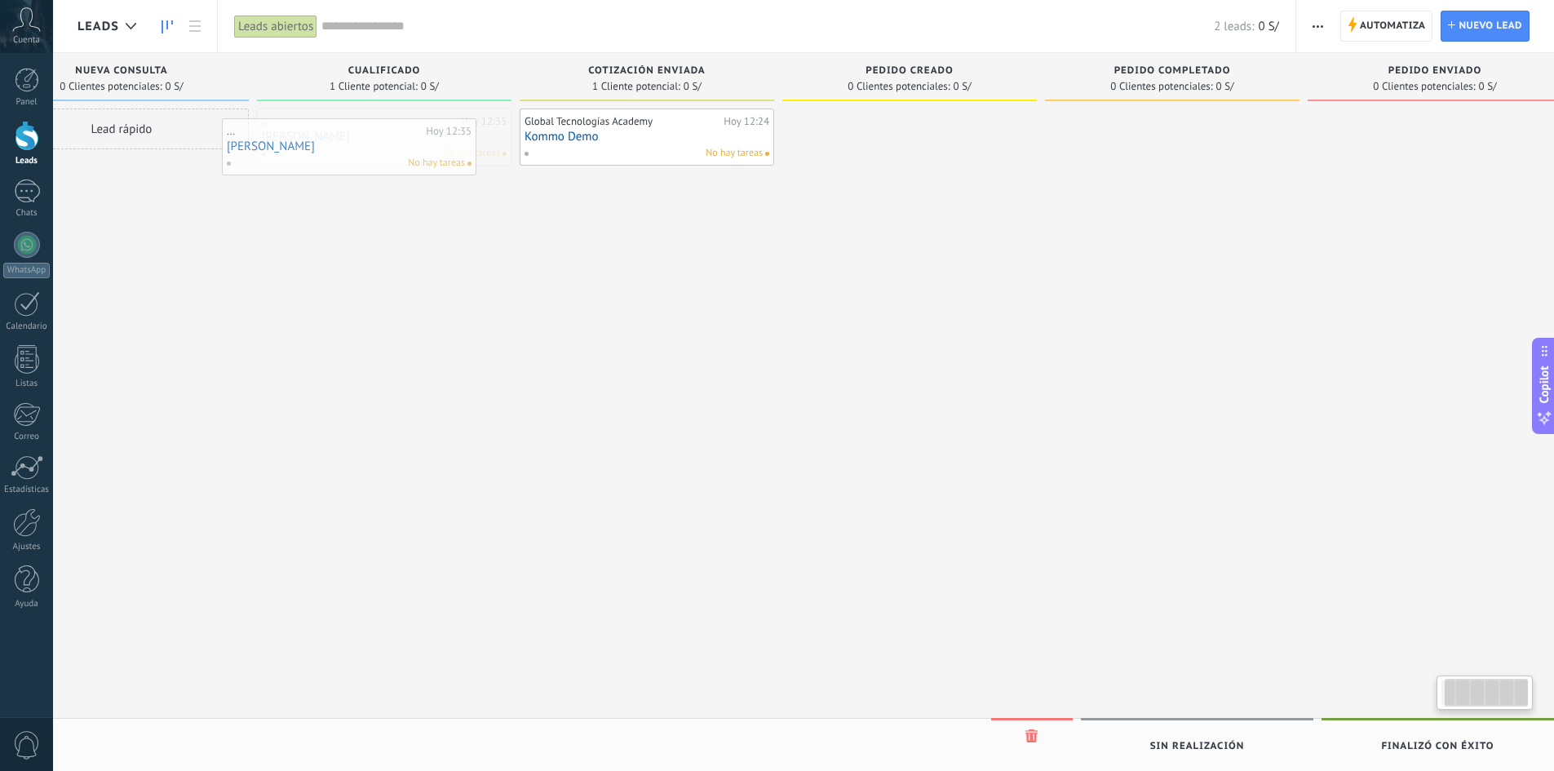
drag, startPoint x: 421, startPoint y: 155, endPoint x: 420, endPoint y: 165, distance: 9.8
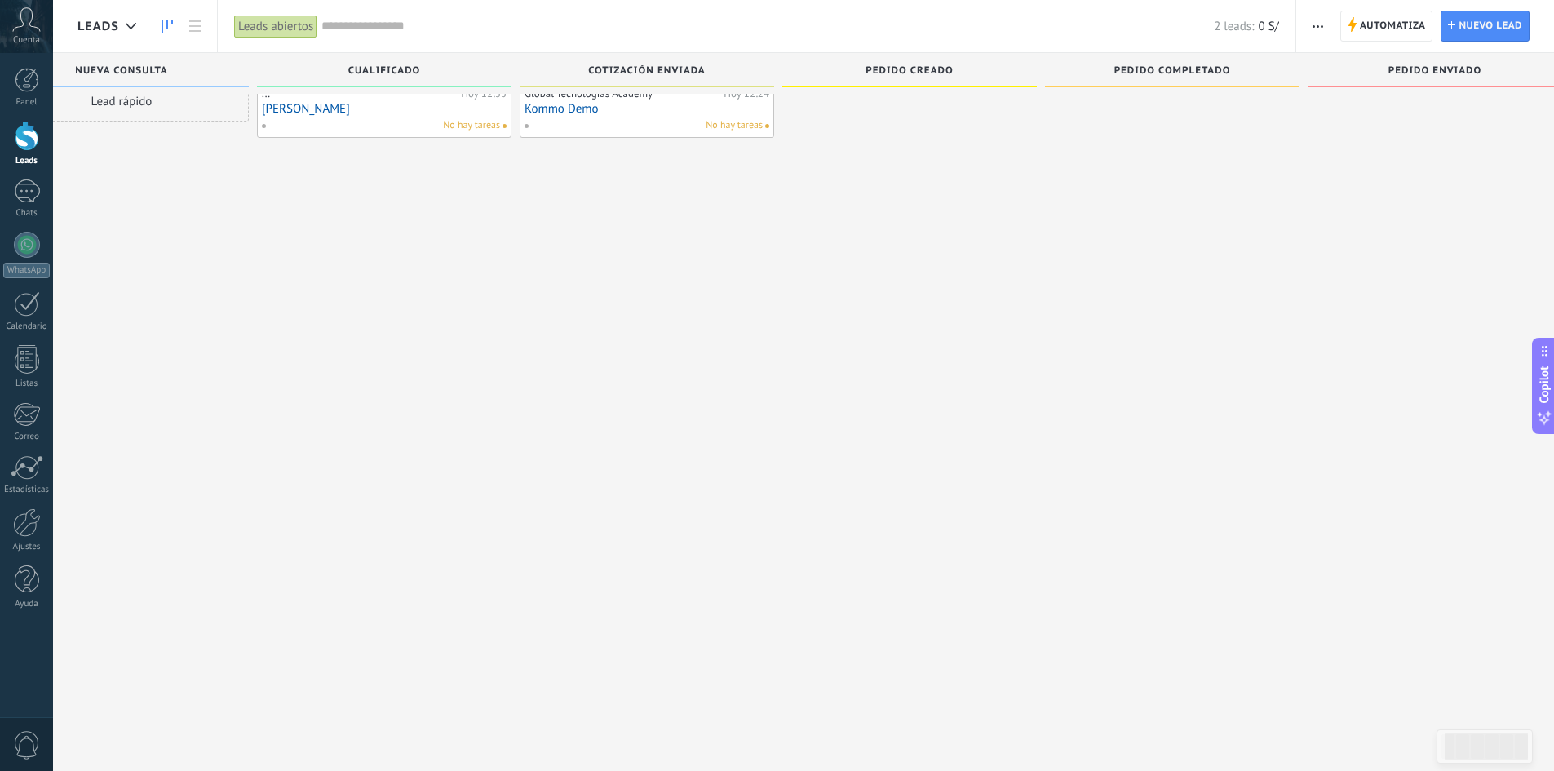
scroll to position [0, 0]
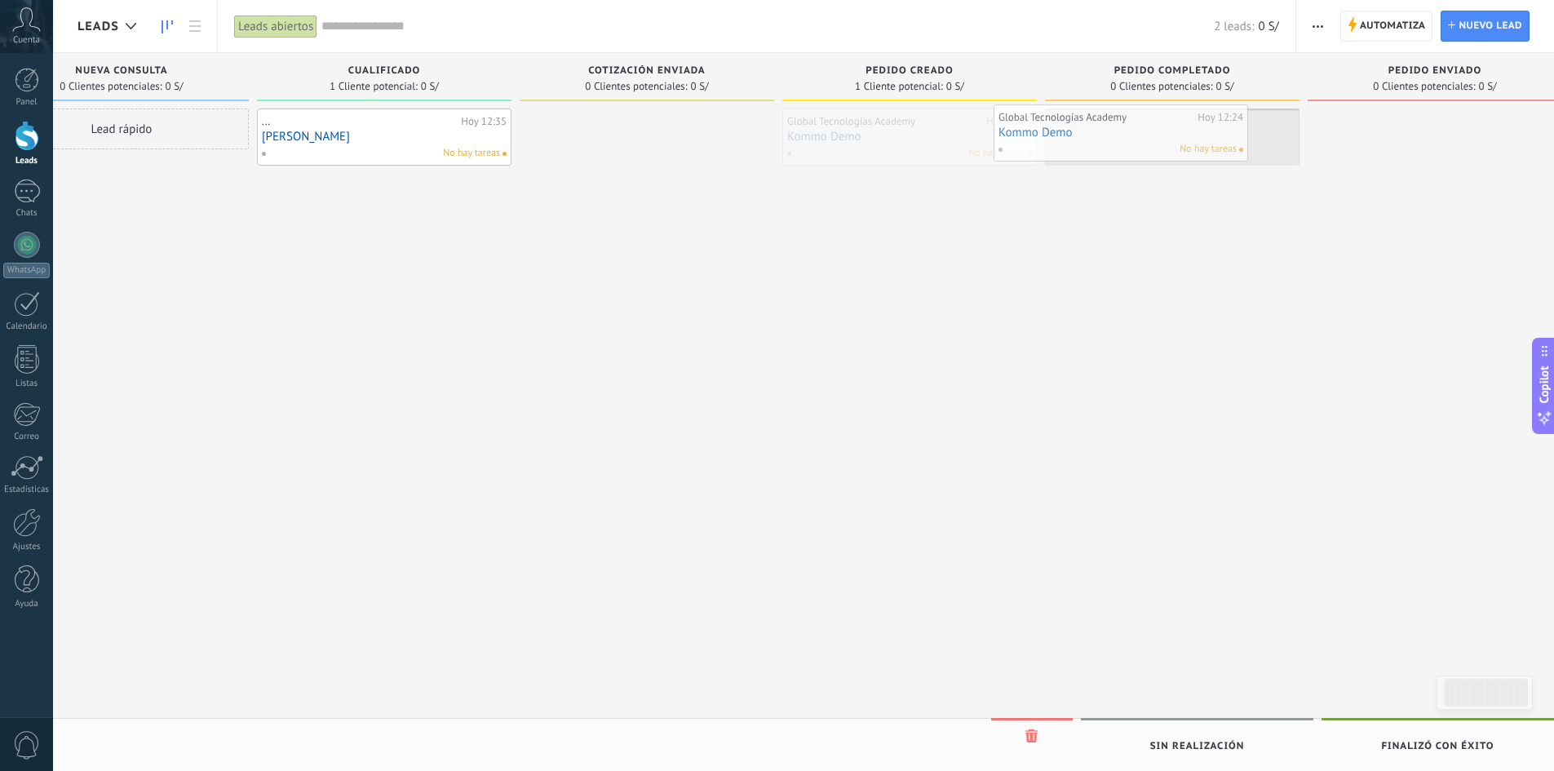
drag, startPoint x: 898, startPoint y: 148, endPoint x: 1109, endPoint y: 144, distance: 211.3
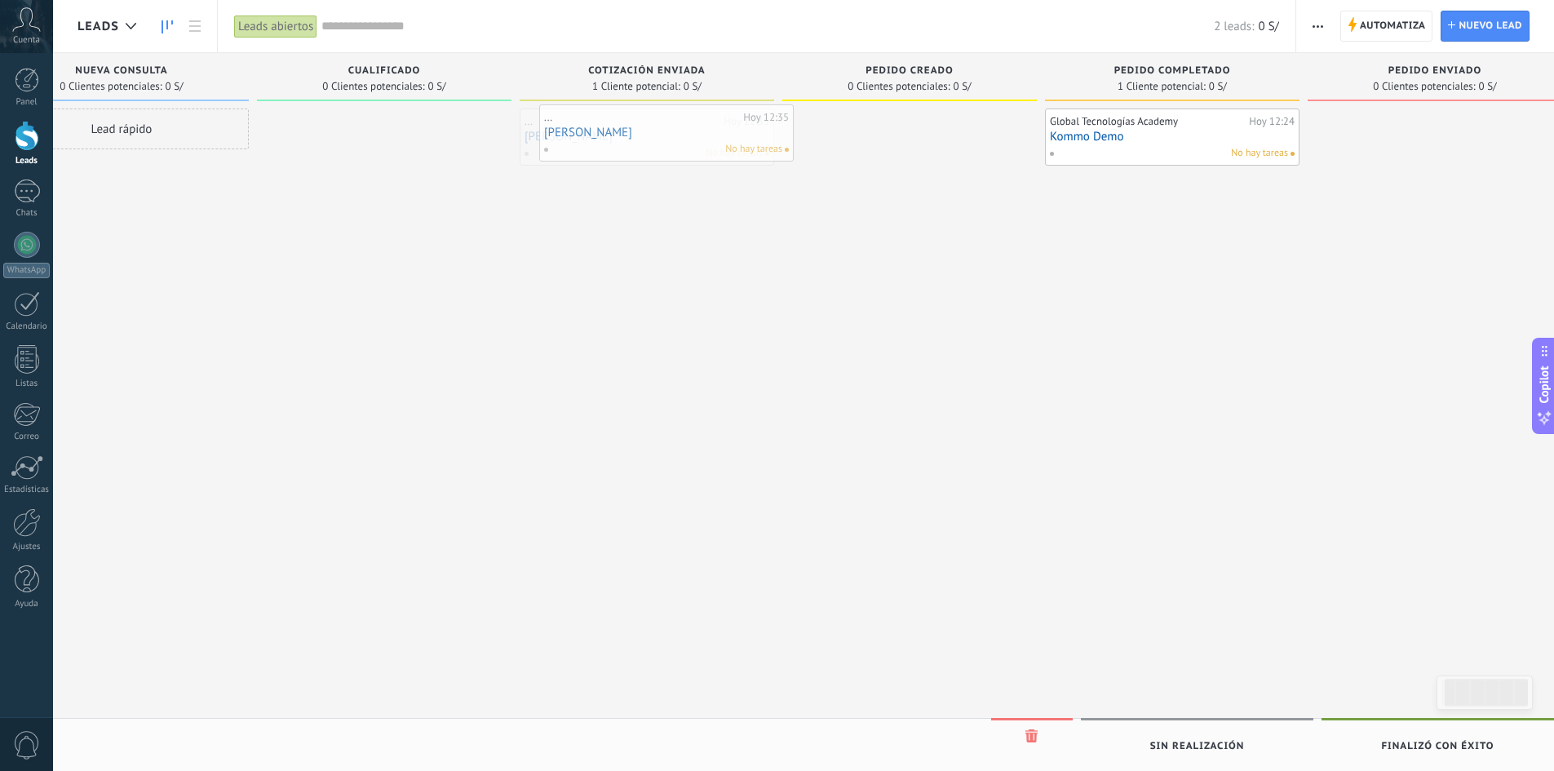
drag, startPoint x: 373, startPoint y: 137, endPoint x: 617, endPoint y: 142, distance: 244.0
drag, startPoint x: 1100, startPoint y: 144, endPoint x: 873, endPoint y: 144, distance: 226.8
drag, startPoint x: 874, startPoint y: 144, endPoint x: 1203, endPoint y: 137, distance: 329.6
drag, startPoint x: 731, startPoint y: 142, endPoint x: 784, endPoint y: 144, distance: 53.1
drag, startPoint x: 684, startPoint y: 138, endPoint x: 575, endPoint y: 138, distance: 108.5
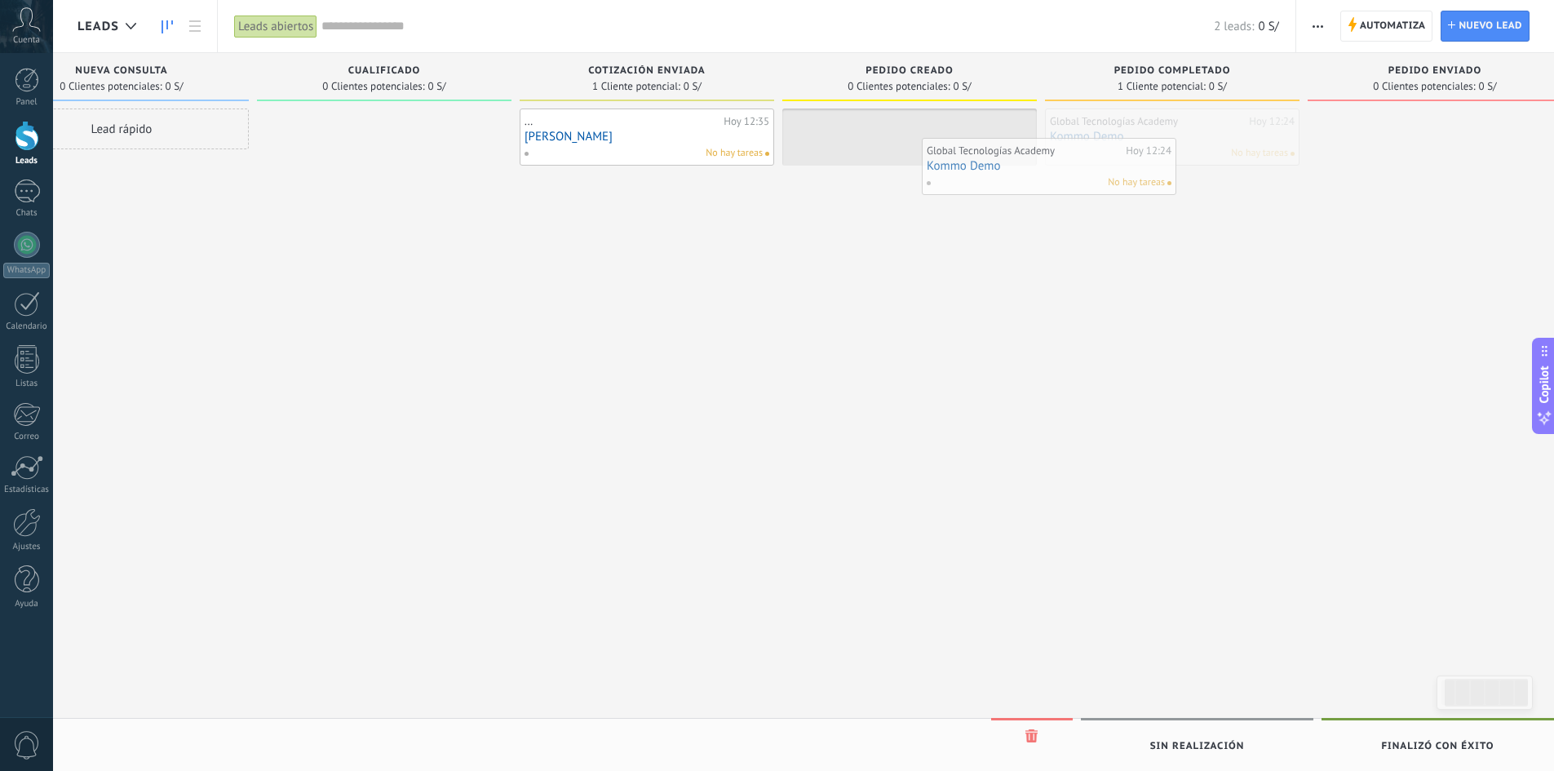
drag, startPoint x: 1154, startPoint y: 155, endPoint x: 1031, endPoint y: 184, distance: 126.6
drag, startPoint x: 724, startPoint y: 149, endPoint x: 514, endPoint y: 143, distance: 209.8
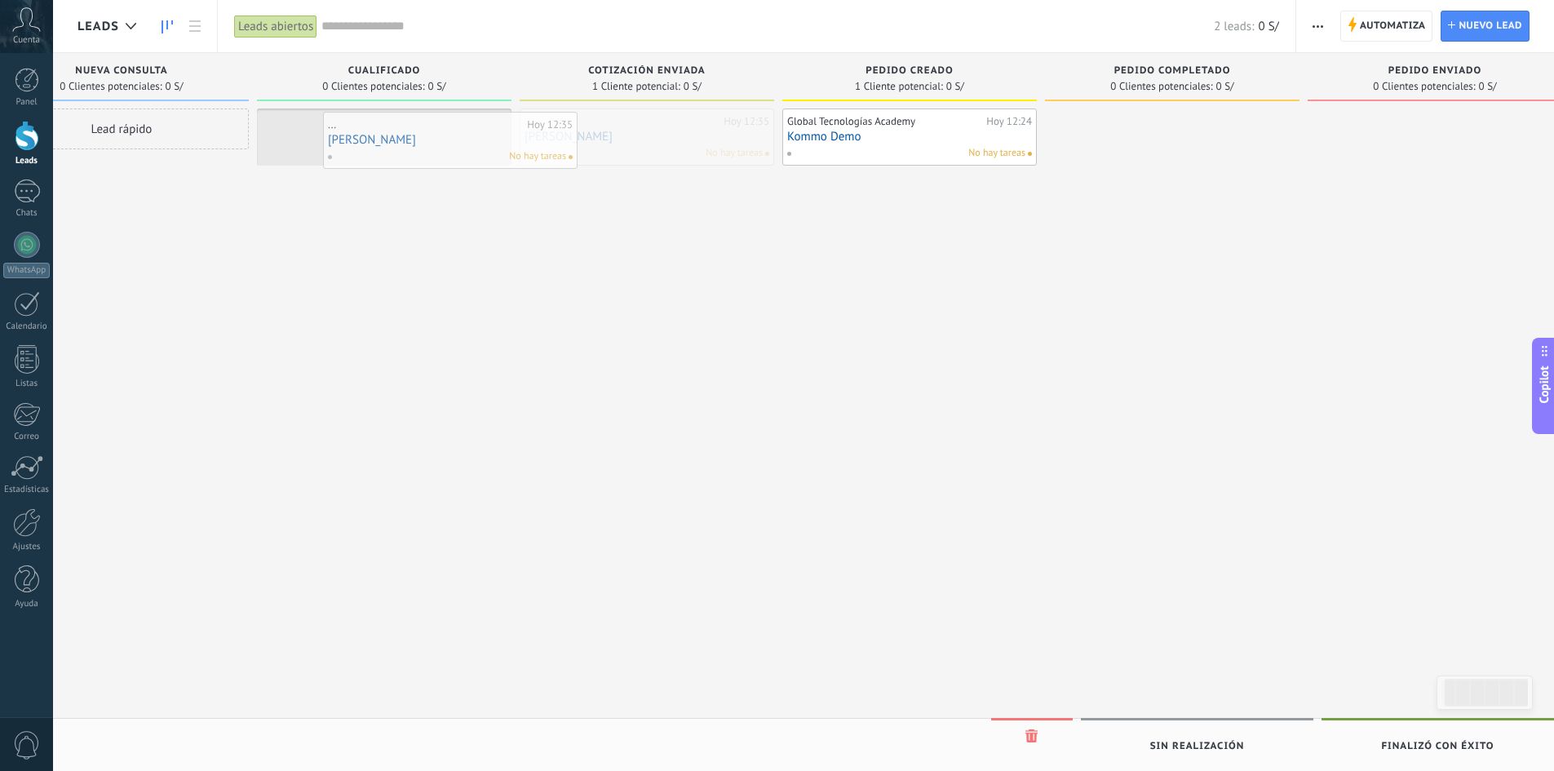
drag, startPoint x: 676, startPoint y: 140, endPoint x: 482, endPoint y: 144, distance: 194.2
drag, startPoint x: 817, startPoint y: 131, endPoint x: 830, endPoint y: 135, distance: 14.7
drag, startPoint x: 405, startPoint y: 141, endPoint x: 452, endPoint y: 141, distance: 47.3
drag, startPoint x: 634, startPoint y: 140, endPoint x: 650, endPoint y: 137, distance: 16.6
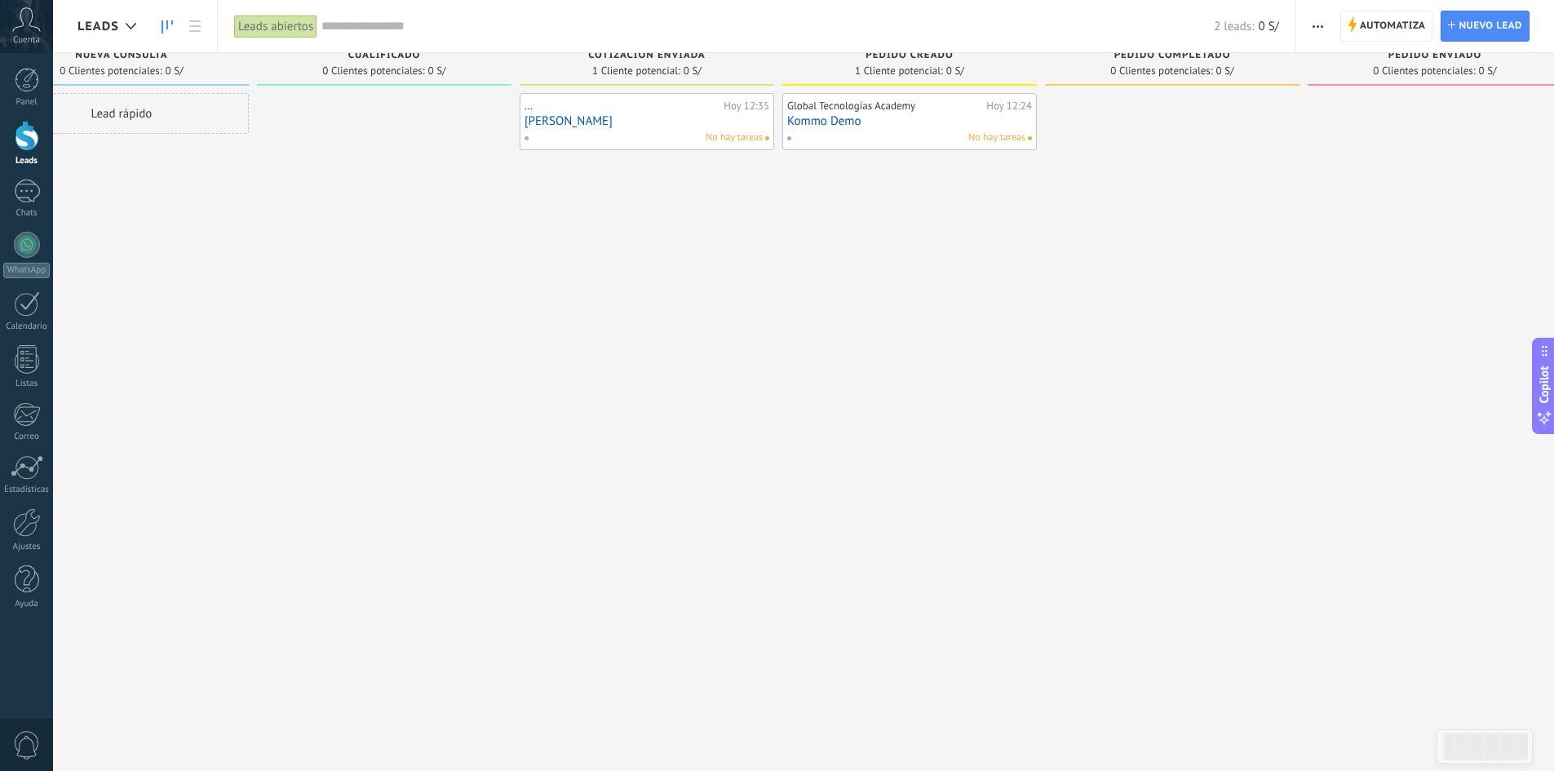
scroll to position [28, 0]
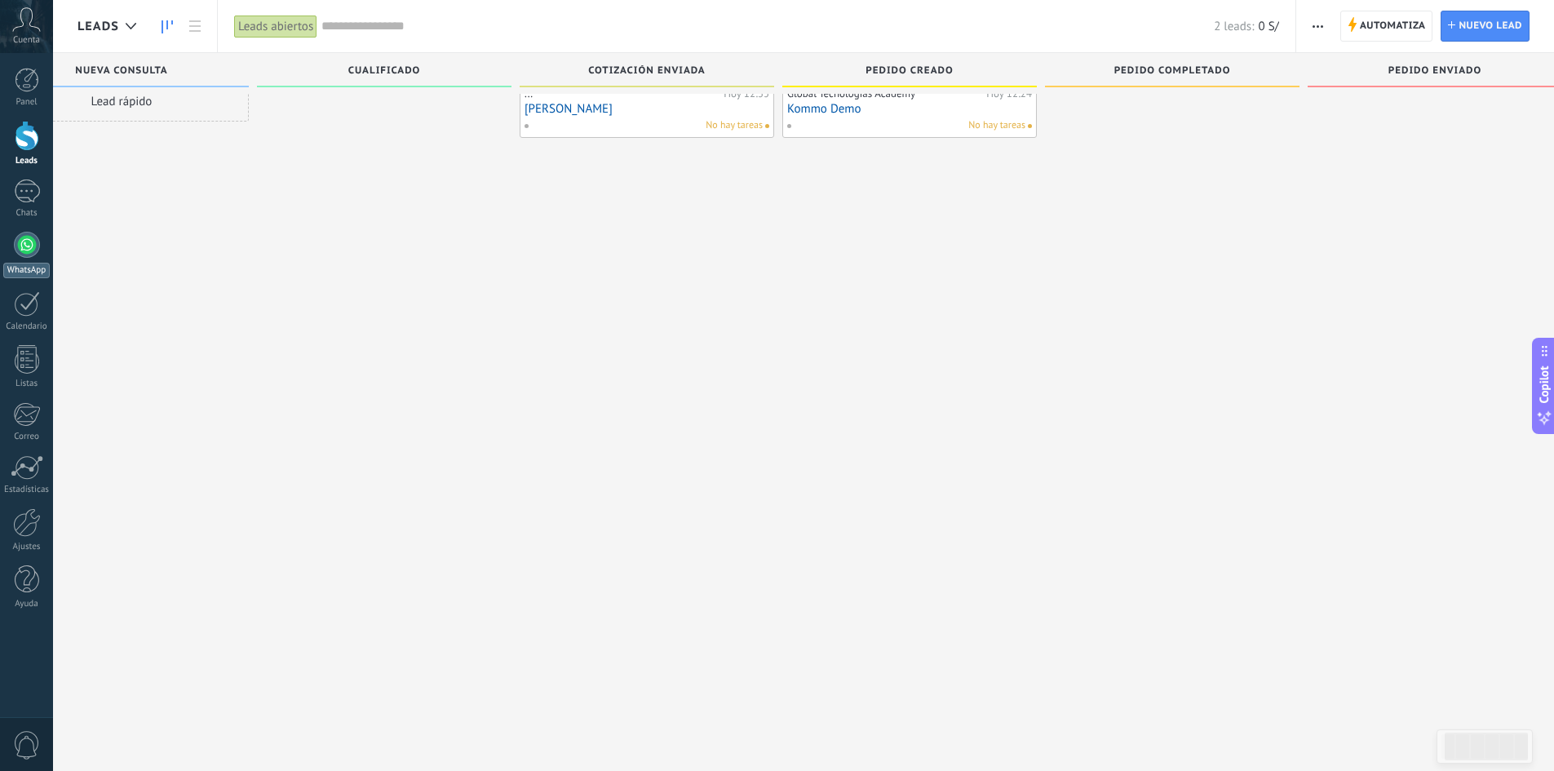
click at [31, 246] on div at bounding box center [27, 245] width 26 height 26
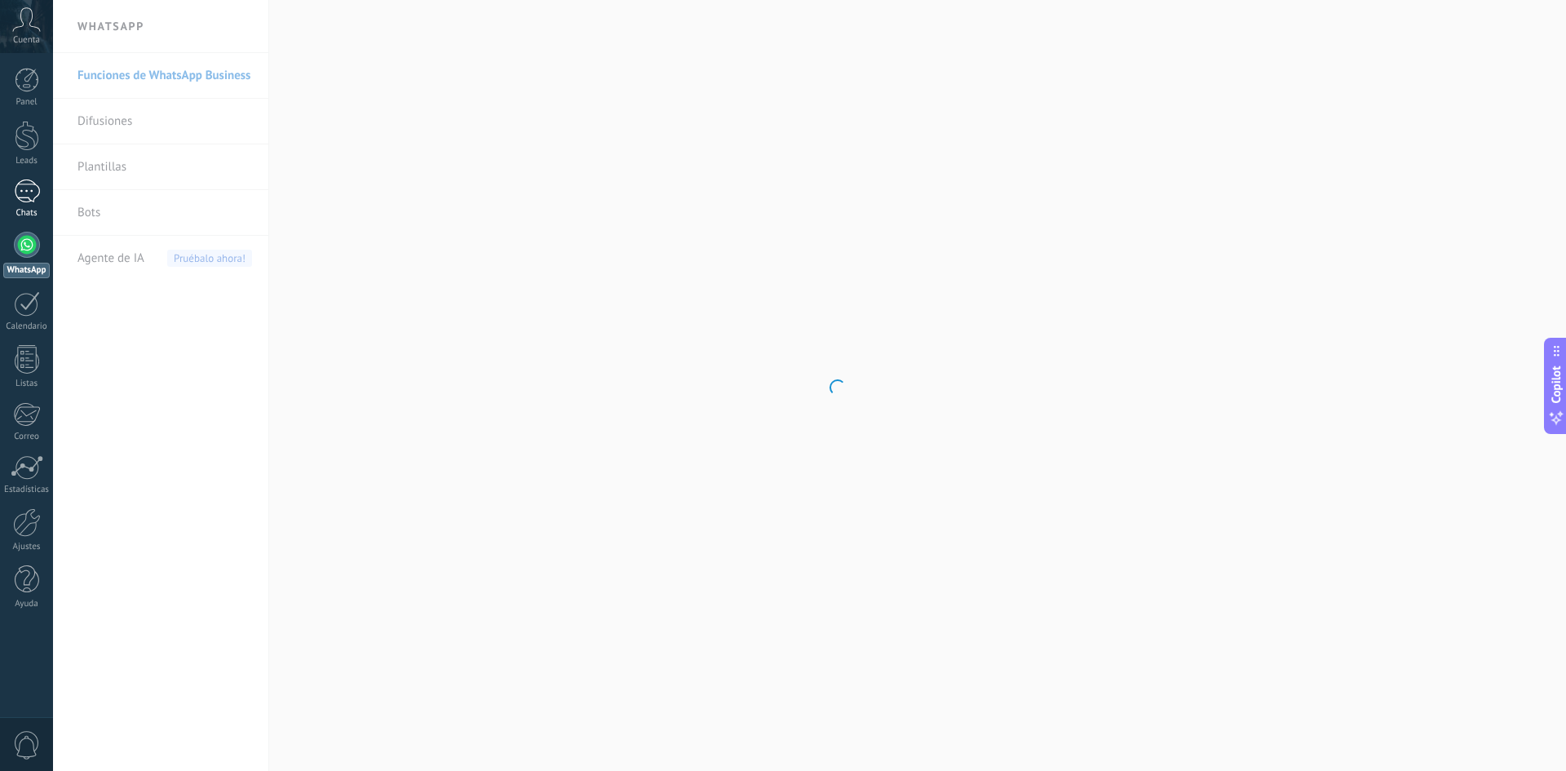
click at [40, 206] on link "Chats" at bounding box center [26, 198] width 53 height 39
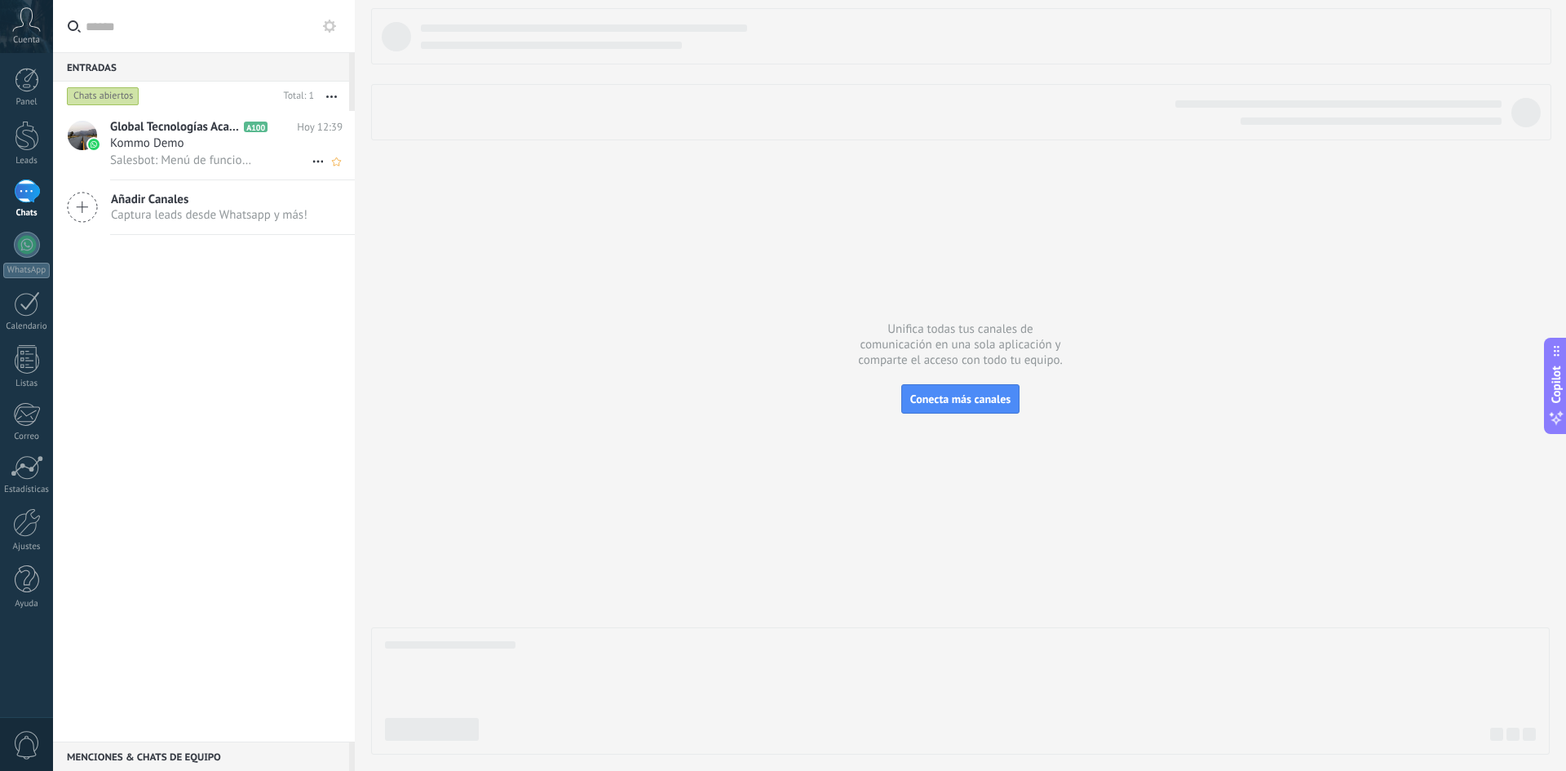
click at [245, 144] on div "Kommo Demo" at bounding box center [226, 143] width 232 height 16
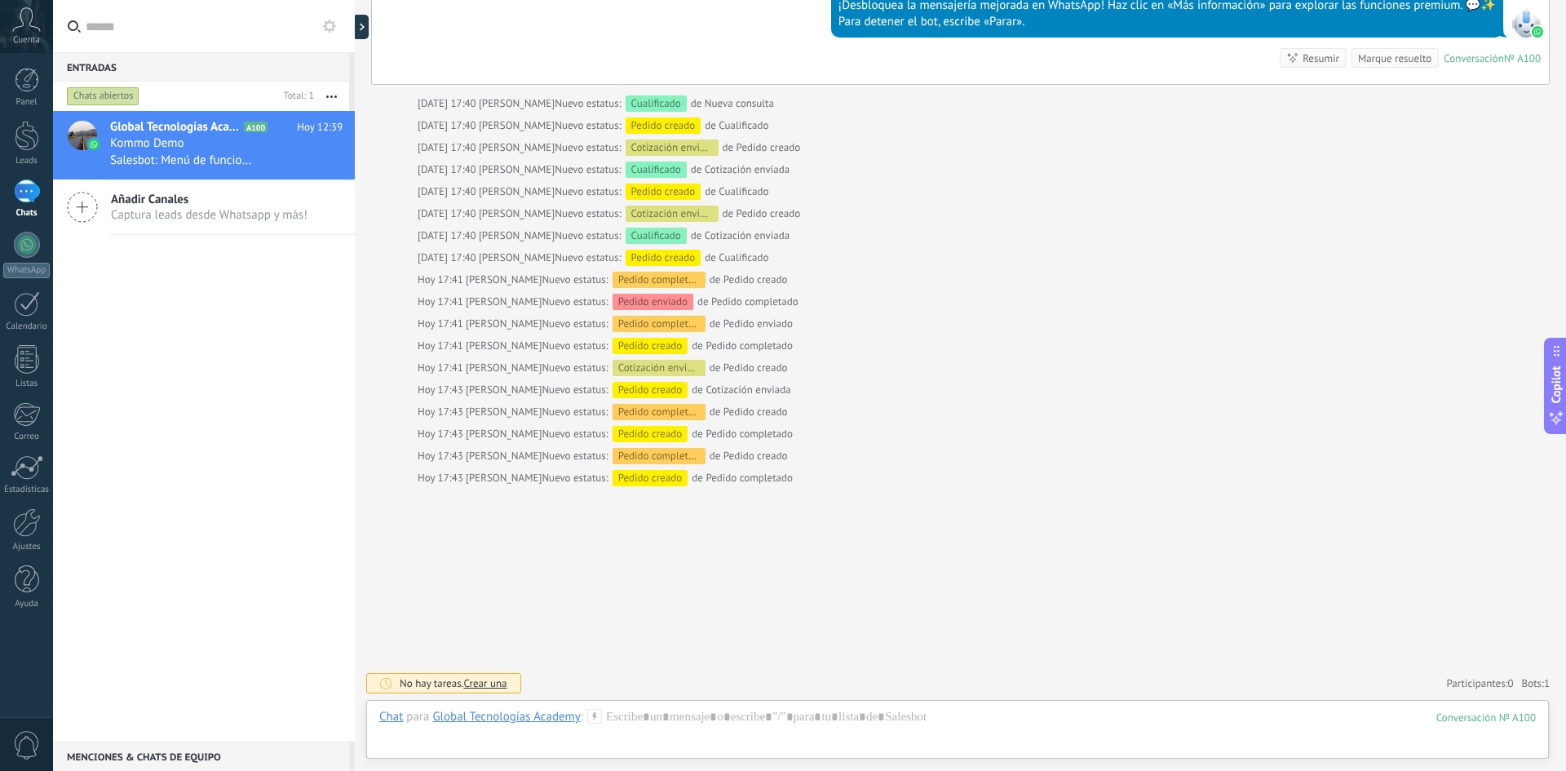
scroll to position [1492, 0]
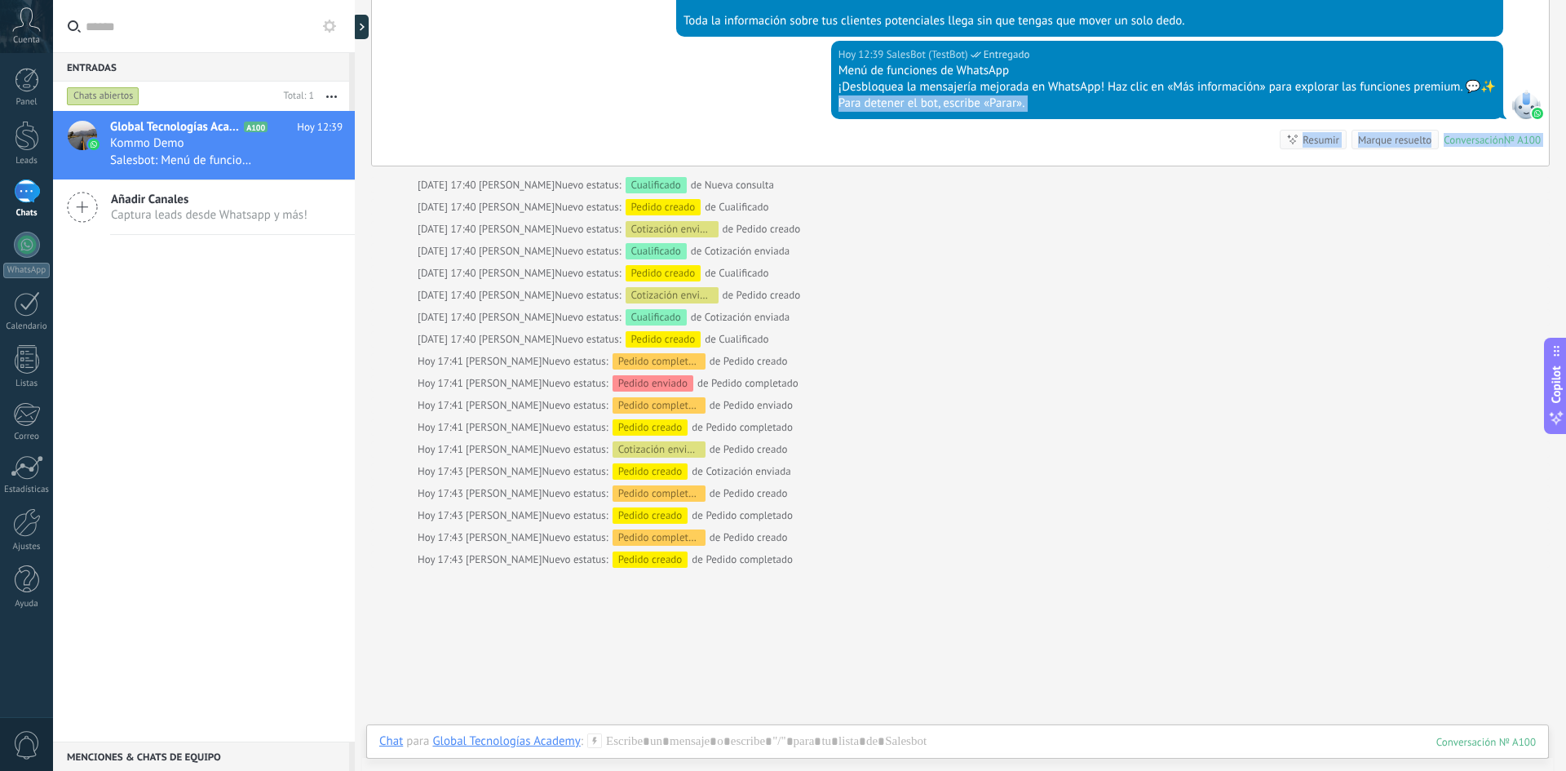
drag, startPoint x: 411, startPoint y: 183, endPoint x: 765, endPoint y: 148, distance: 355.8
click at [765, 148] on div "[DATE] 12:39 SalesBot (TestBot) Entregado Menú de funciones de WhatsApp ¡Desblo…" at bounding box center [960, 103] width 1177 height 125
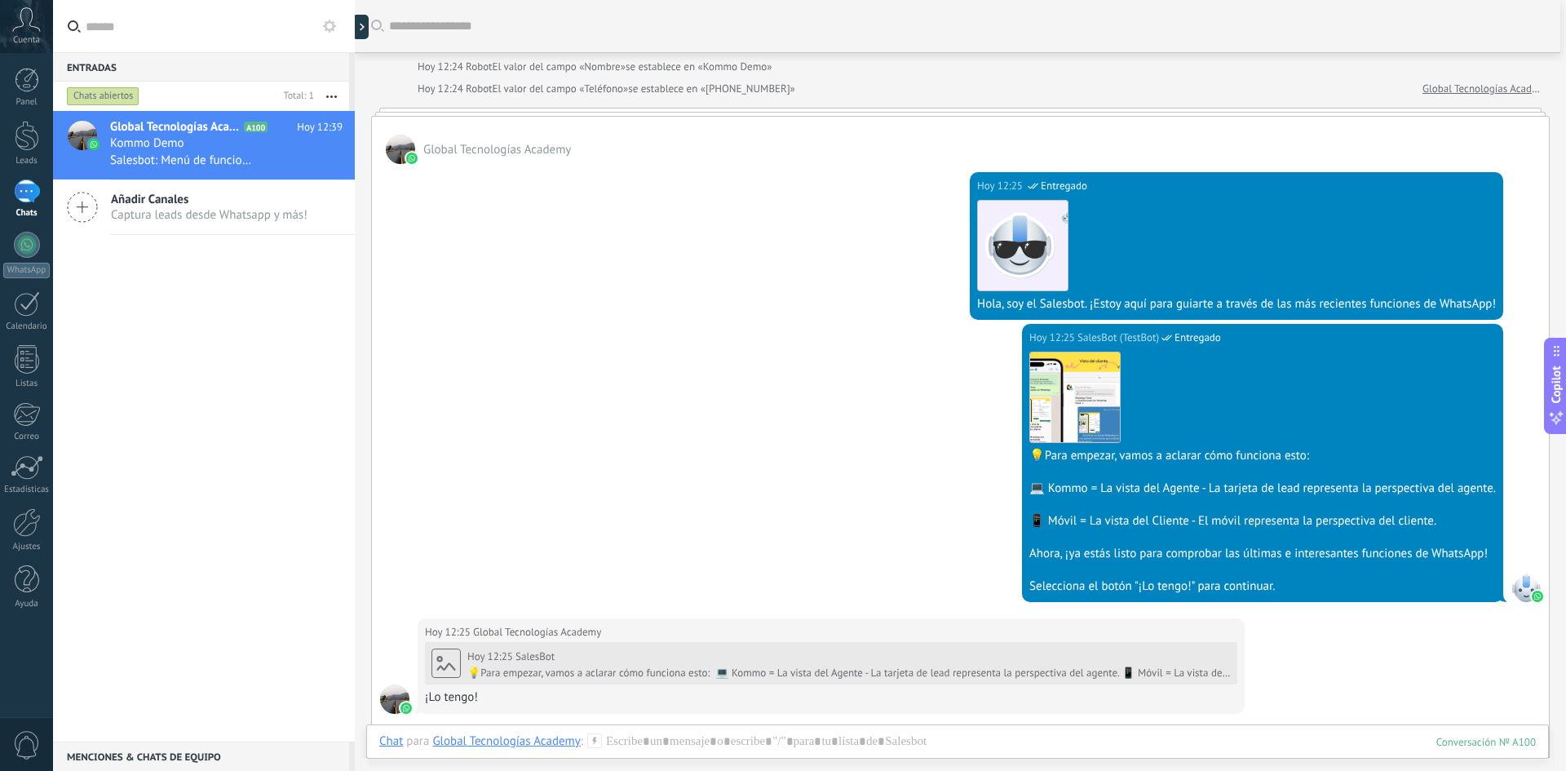
scroll to position [0, 0]
